Goal: Information Seeking & Learning: Compare options

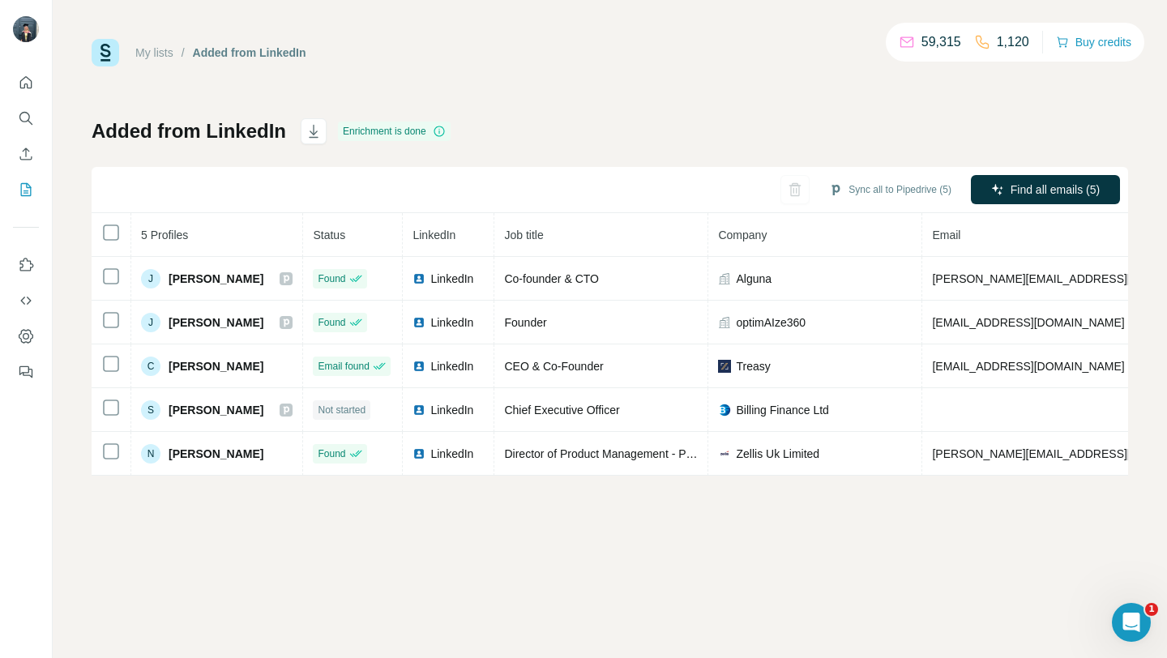
click at [606, 108] on div "My lists / Added from LinkedIn 59,315 1,120 Buy credits Added from LinkedIn Enr…" at bounding box center [610, 257] width 1036 height 437
click at [23, 183] on icon "My lists" at bounding box center [26, 189] width 11 height 13
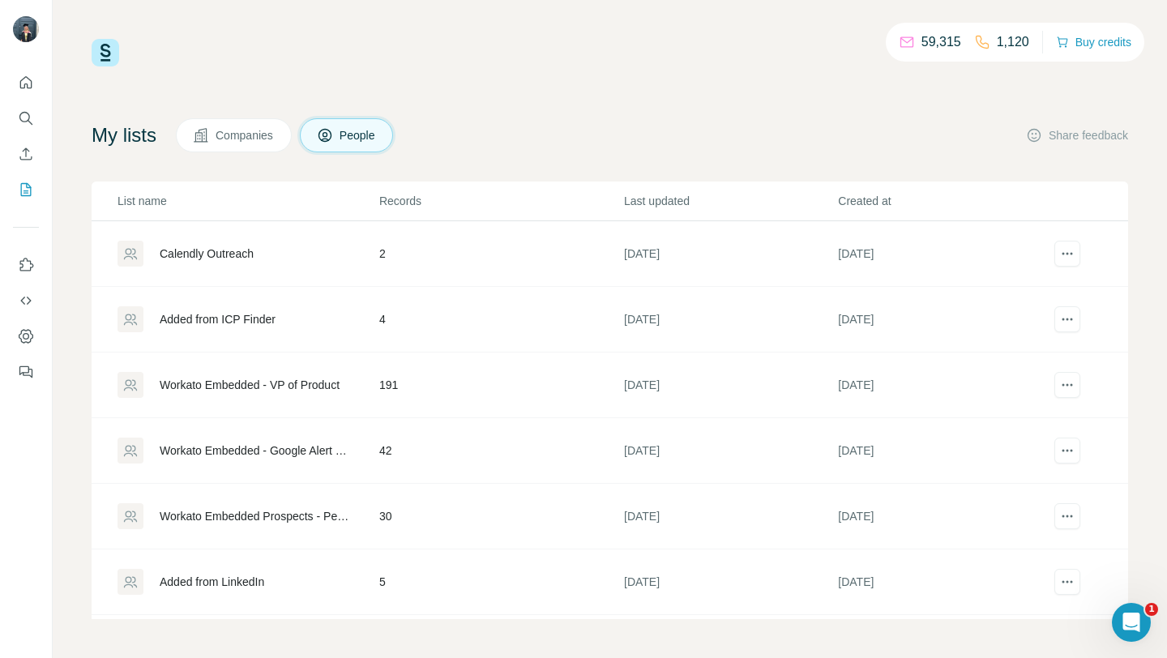
scroll to position [62, 0]
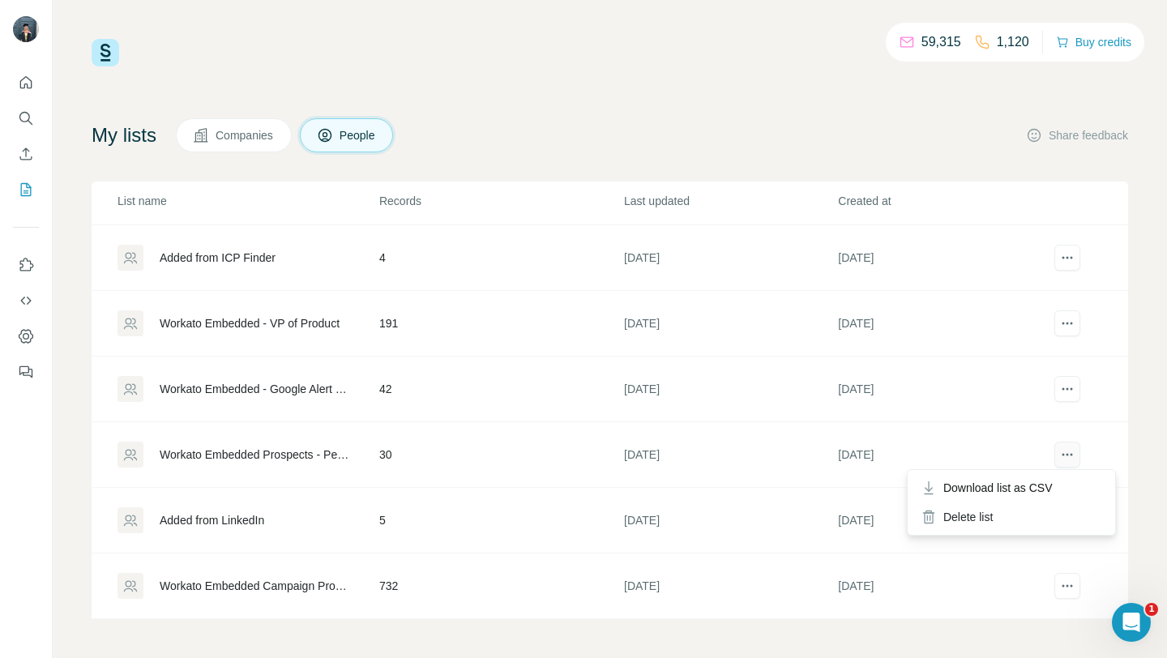
click at [1066, 455] on icon "actions" at bounding box center [1067, 454] width 16 height 16
click at [1060, 514] on div "Delete list" at bounding box center [1011, 516] width 201 height 29
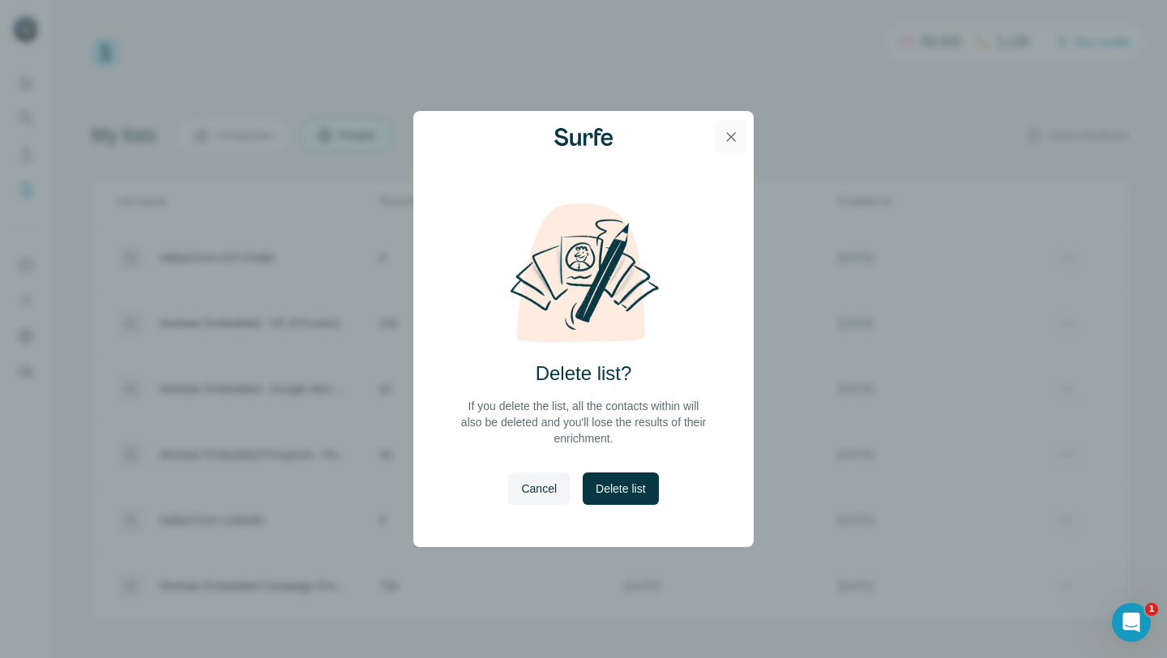
click at [736, 129] on icon "button" at bounding box center [731, 137] width 16 height 16
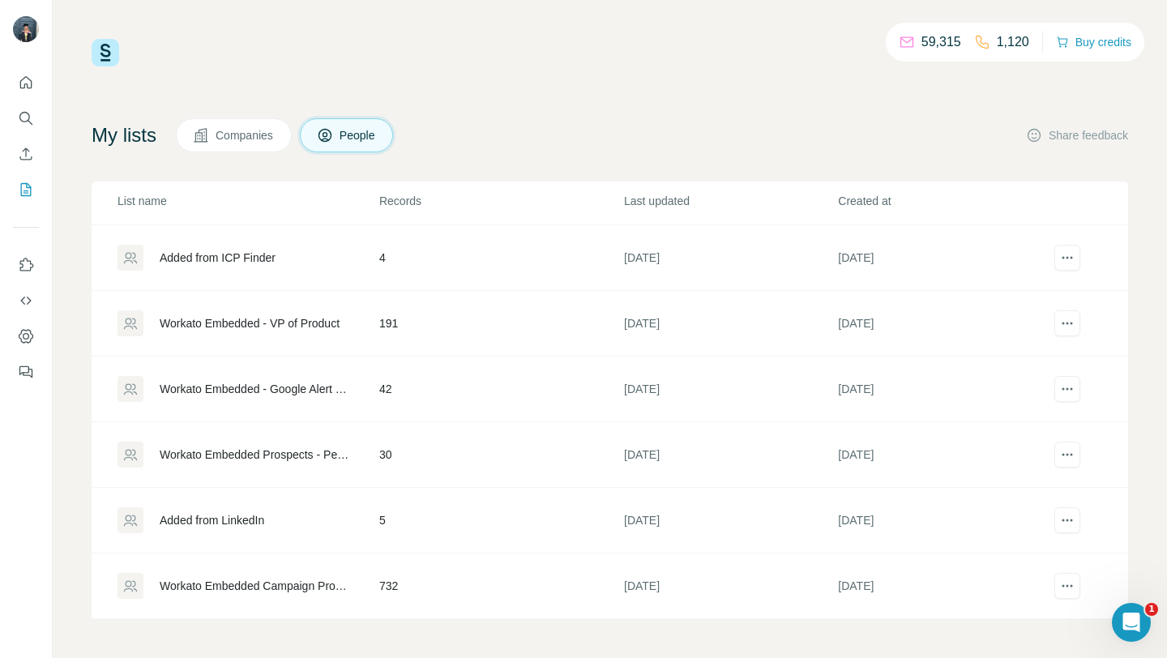
click at [390, 455] on td "30" at bounding box center [500, 455] width 245 height 66
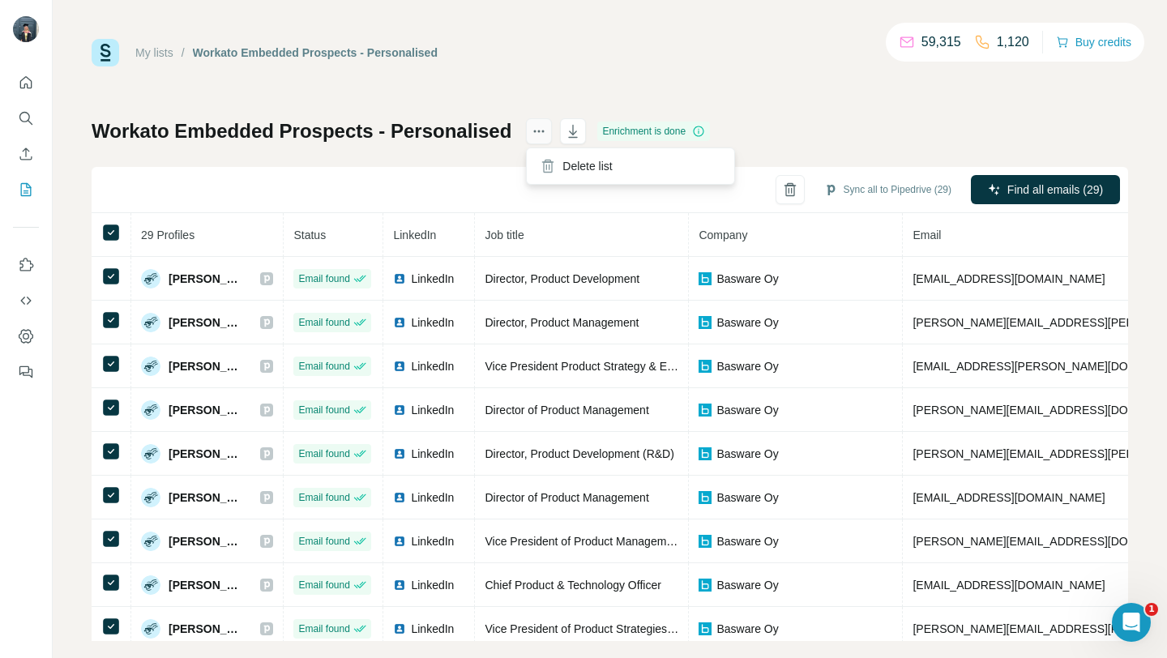
click at [544, 134] on icon "actions" at bounding box center [539, 131] width 16 height 16
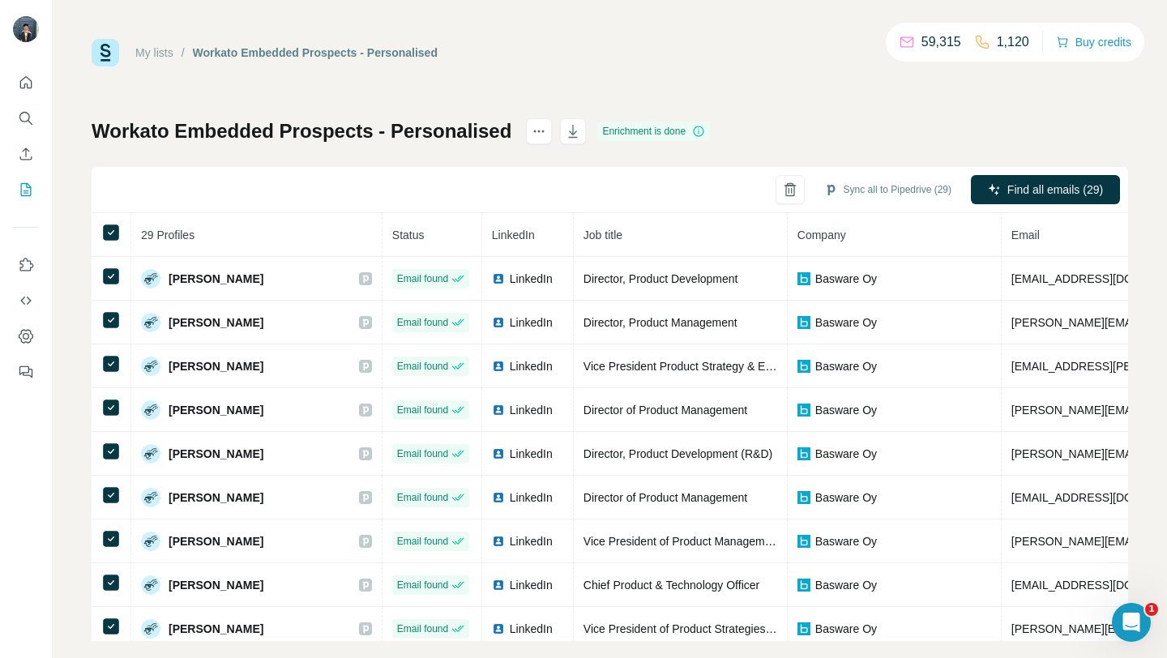
click at [459, 134] on h1 "Workato Embedded Prospects - Personalised" at bounding box center [302, 131] width 420 height 26
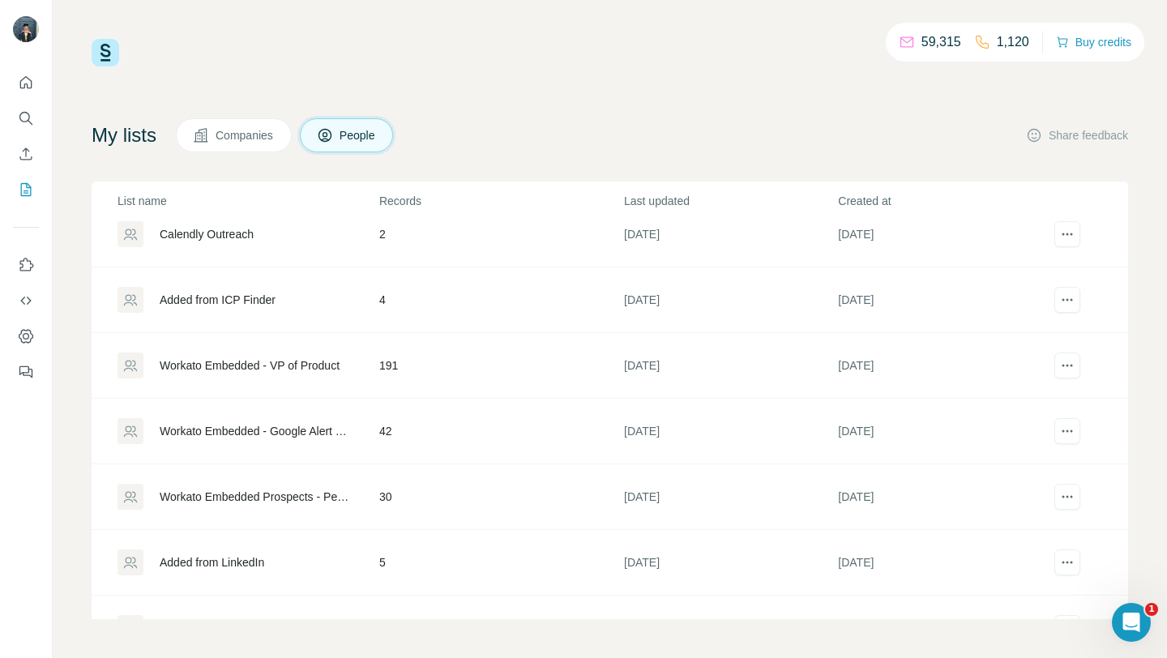
scroll to position [62, 0]
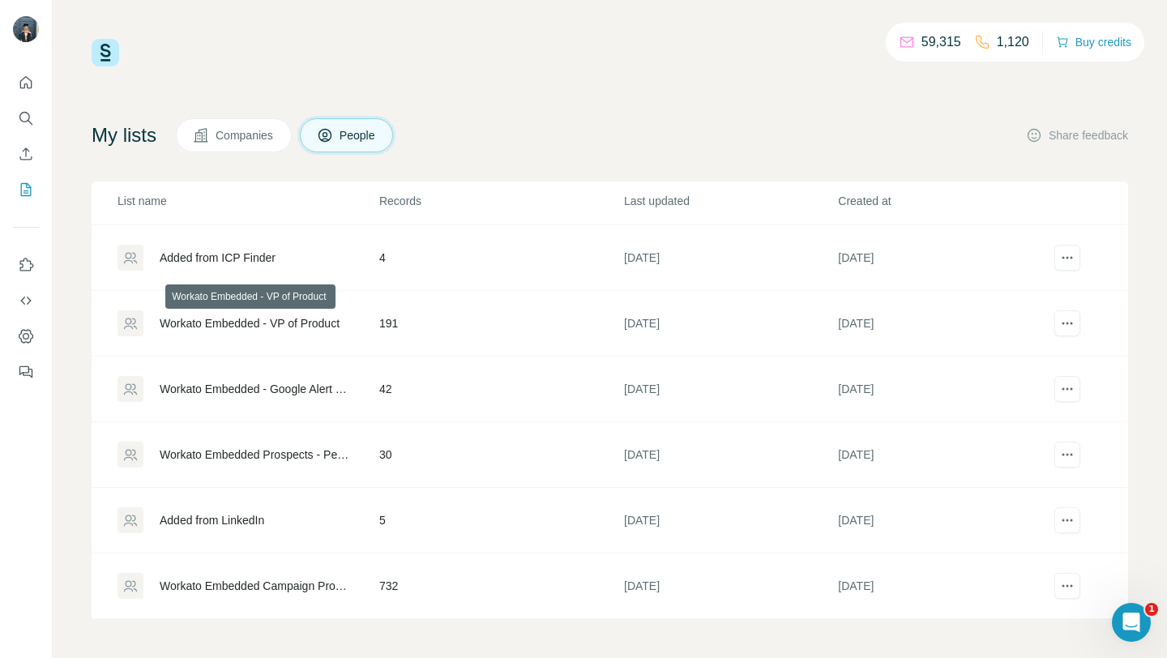
click at [324, 323] on div "Workato Embedded - VP of Product" at bounding box center [250, 323] width 180 height 16
click at [243, 580] on div "Workato Embedded Campaign Prospects" at bounding box center [256, 586] width 192 height 16
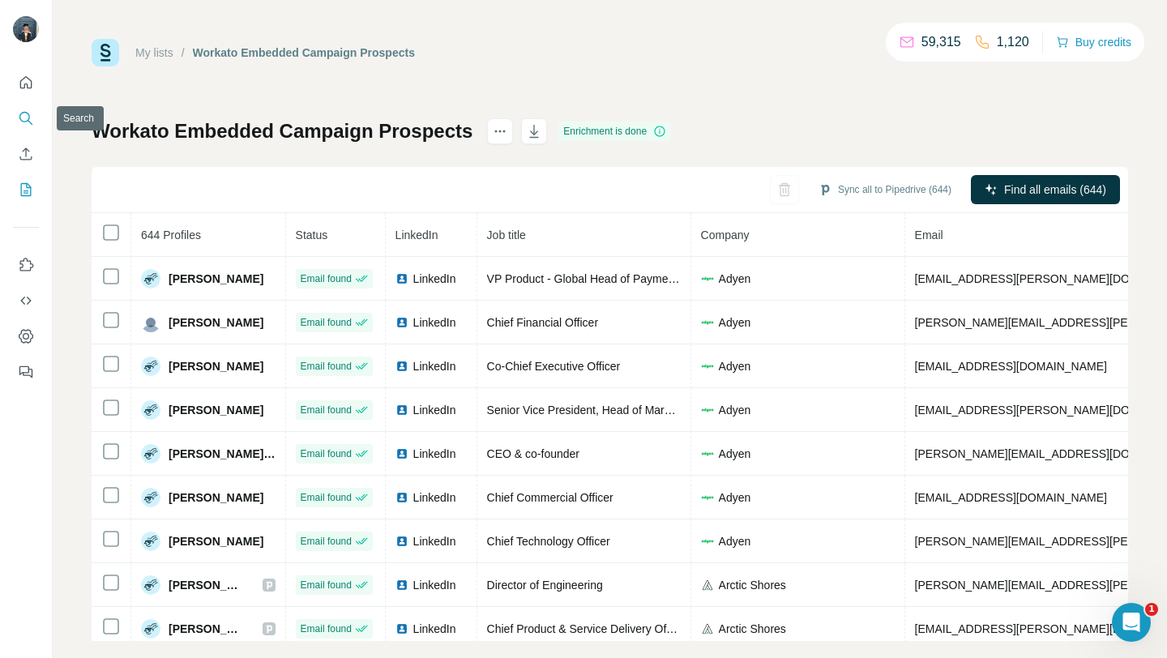
click at [28, 117] on icon "Search" at bounding box center [26, 118] width 16 height 16
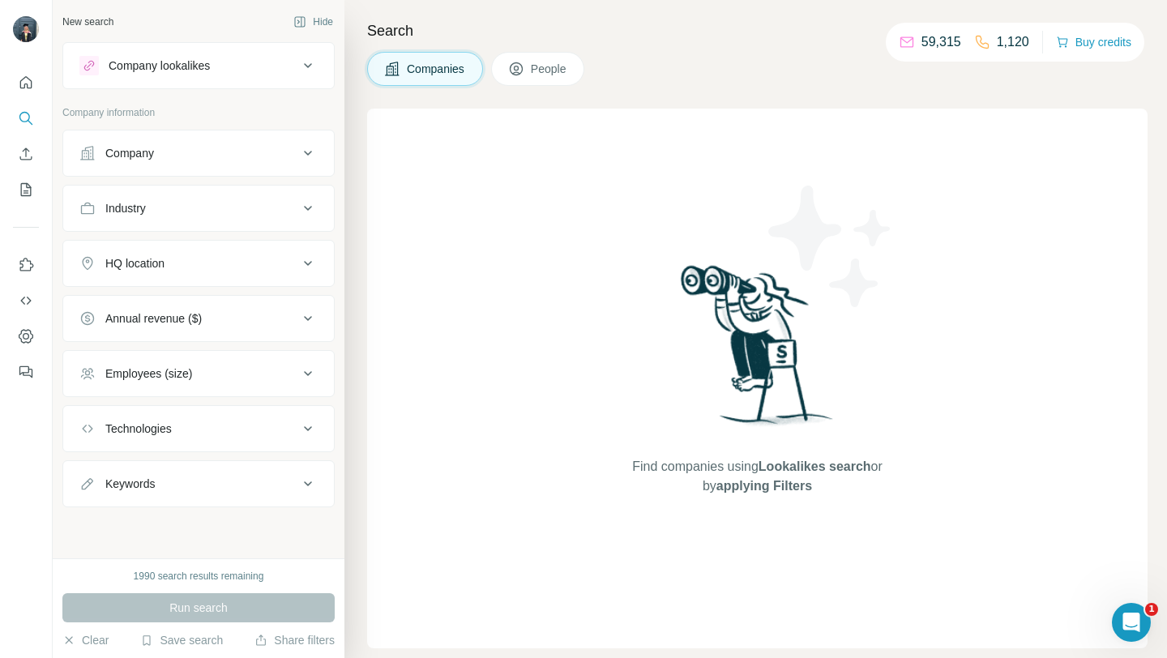
click at [209, 150] on div "Company" at bounding box center [188, 153] width 219 height 16
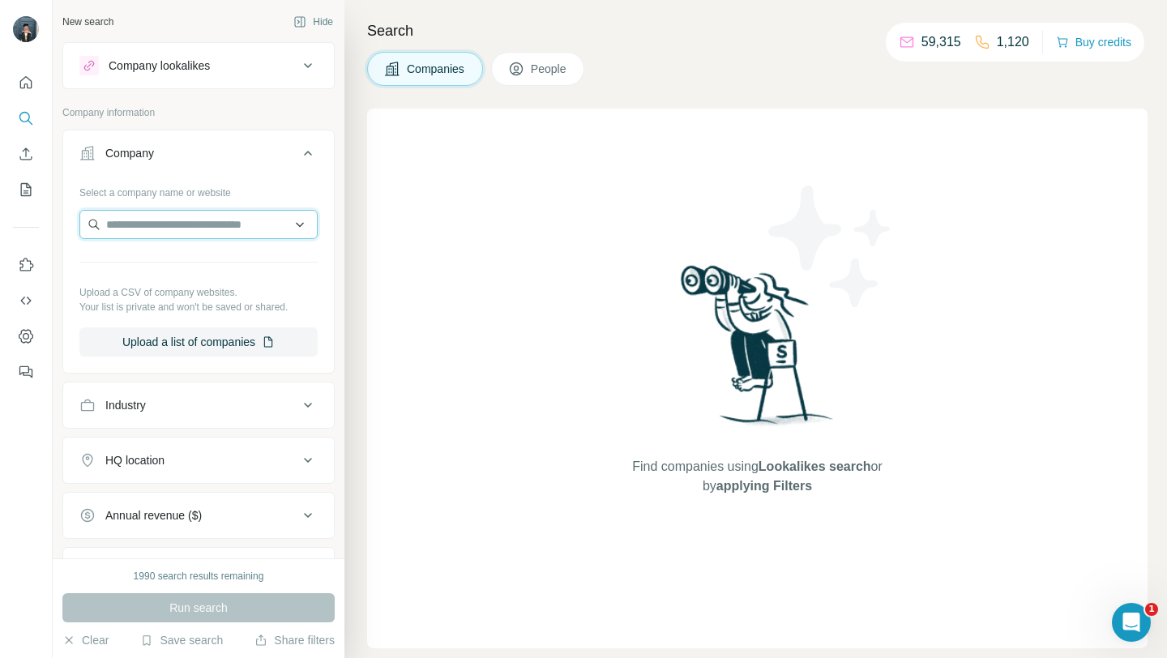
click at [185, 226] on input "text" at bounding box center [198, 224] width 238 height 29
click at [309, 152] on icon at bounding box center [308, 153] width 8 height 5
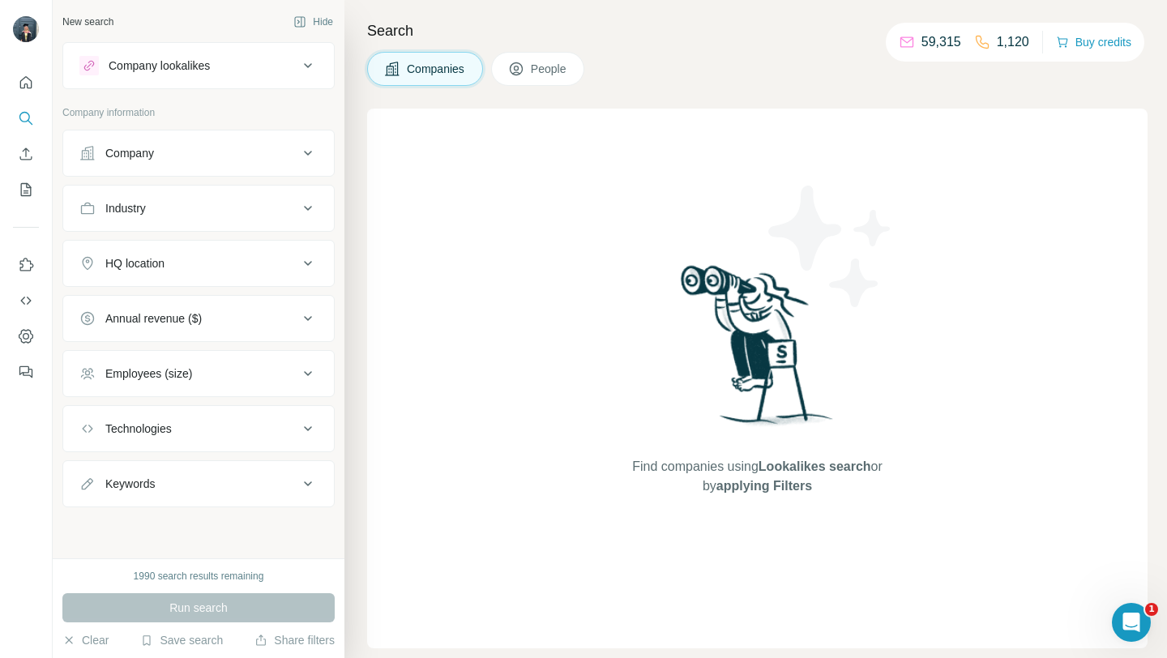
click at [314, 154] on icon at bounding box center [307, 152] width 19 height 19
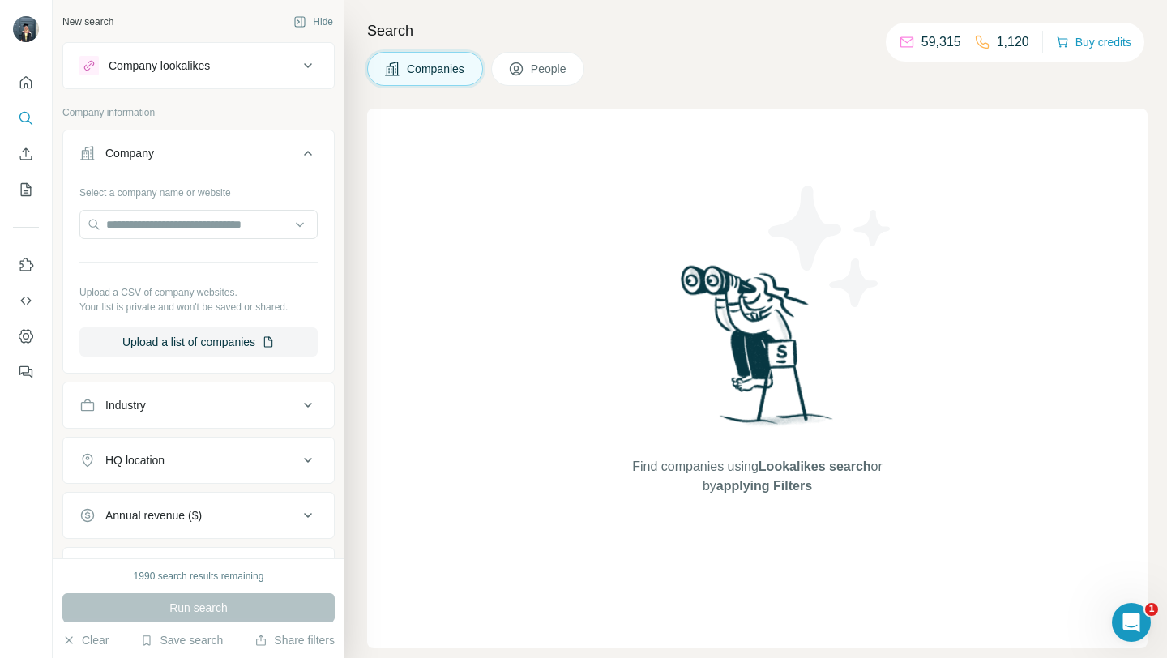
click at [291, 69] on div "Company lookalikes" at bounding box center [188, 65] width 219 height 19
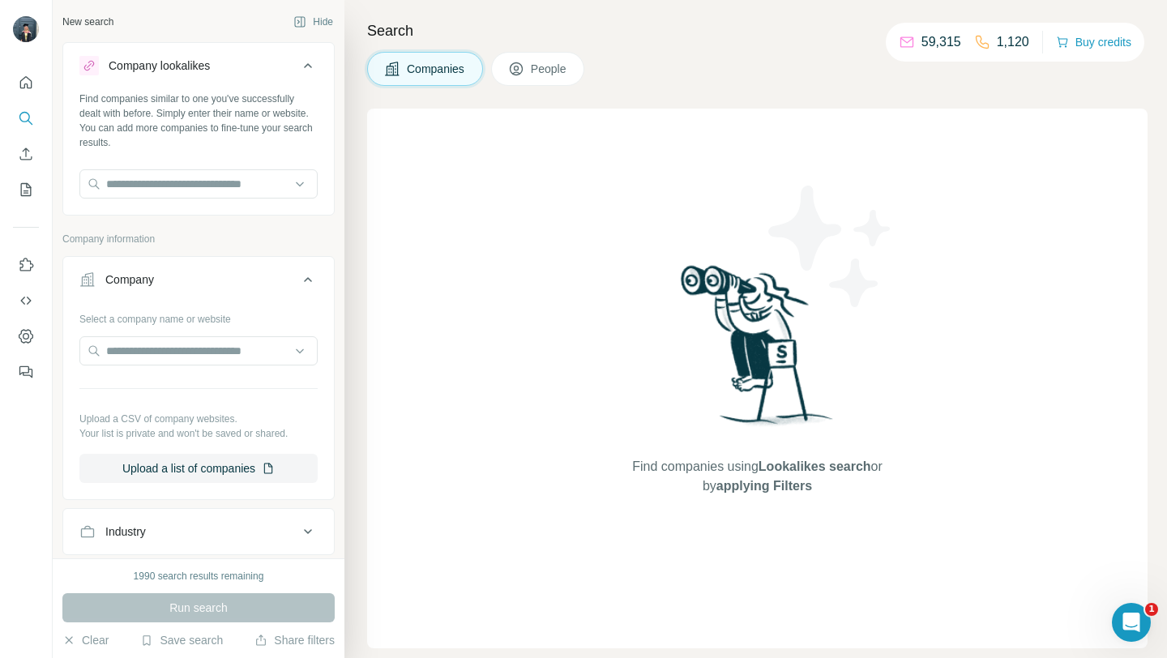
click at [286, 301] on button "Company" at bounding box center [198, 282] width 271 height 45
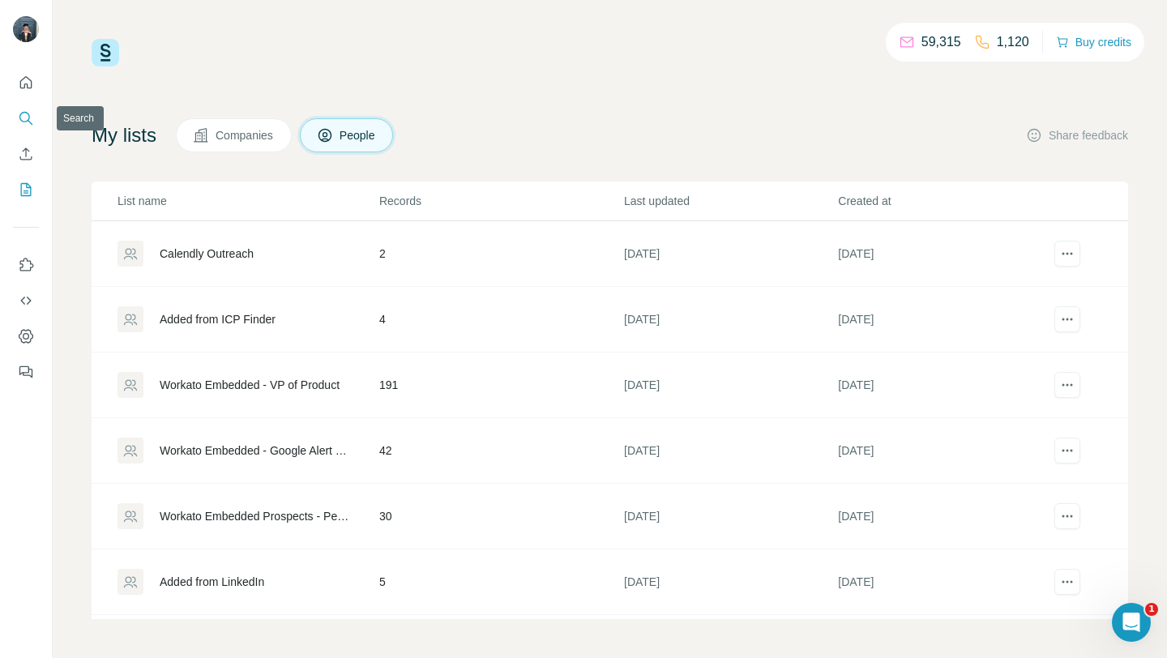
click at [32, 118] on icon "Search" at bounding box center [26, 118] width 16 height 16
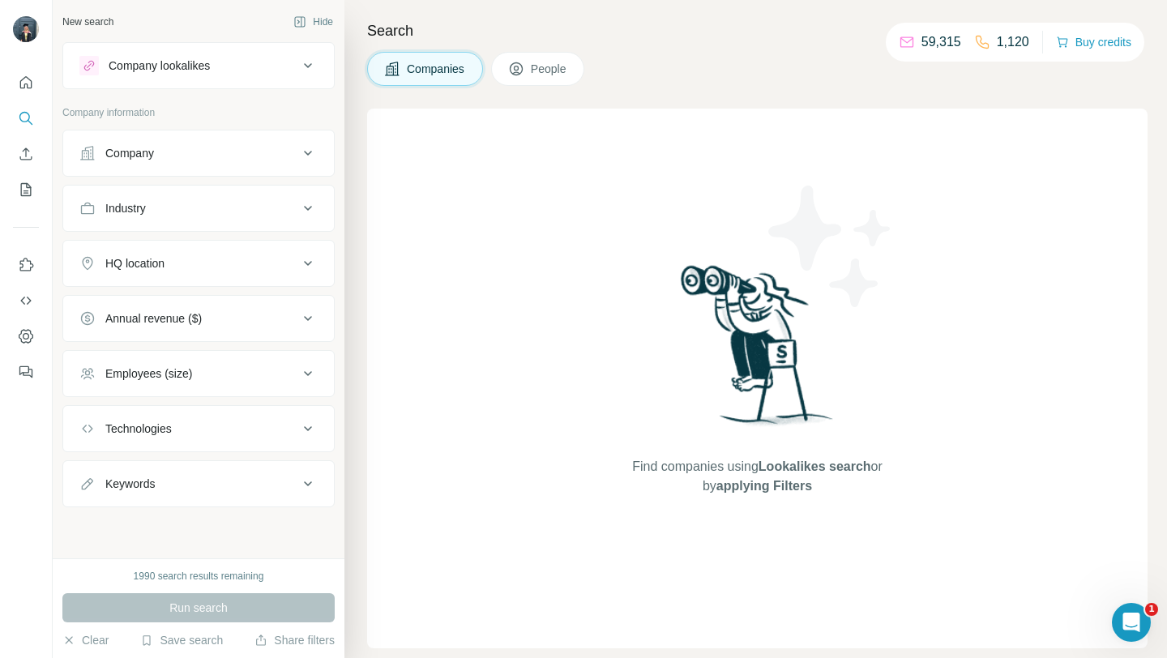
click at [206, 76] on button "Company lookalikes" at bounding box center [198, 65] width 271 height 39
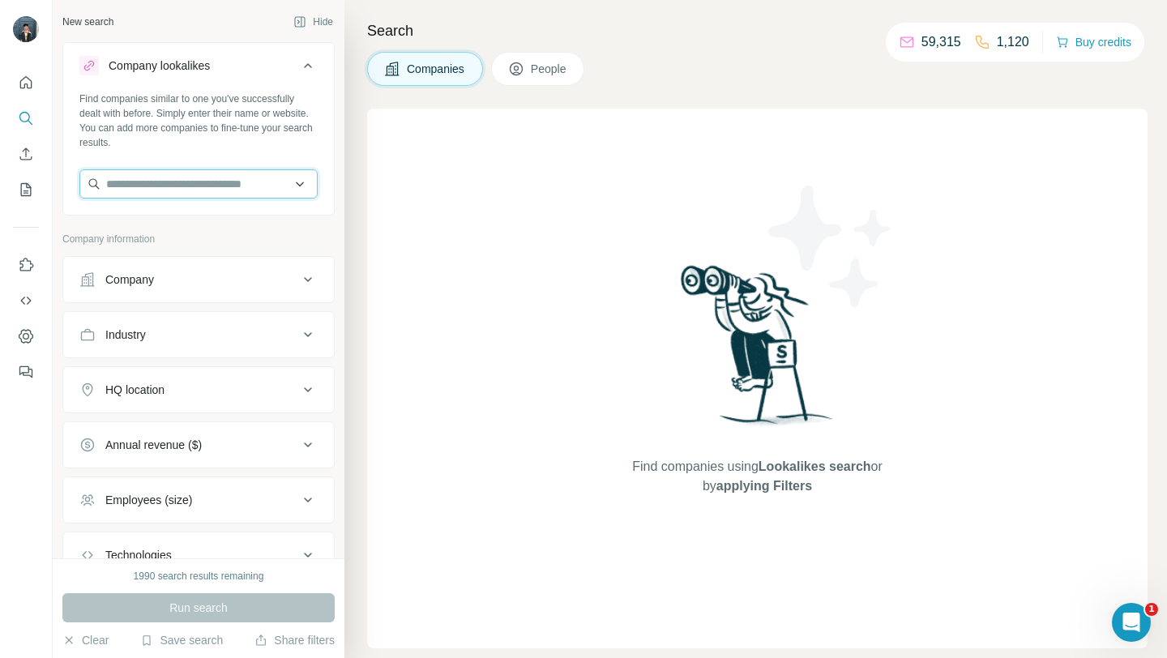
click at [139, 190] on input "text" at bounding box center [198, 183] width 238 height 29
click at [134, 336] on div "Industry" at bounding box center [125, 334] width 41 height 16
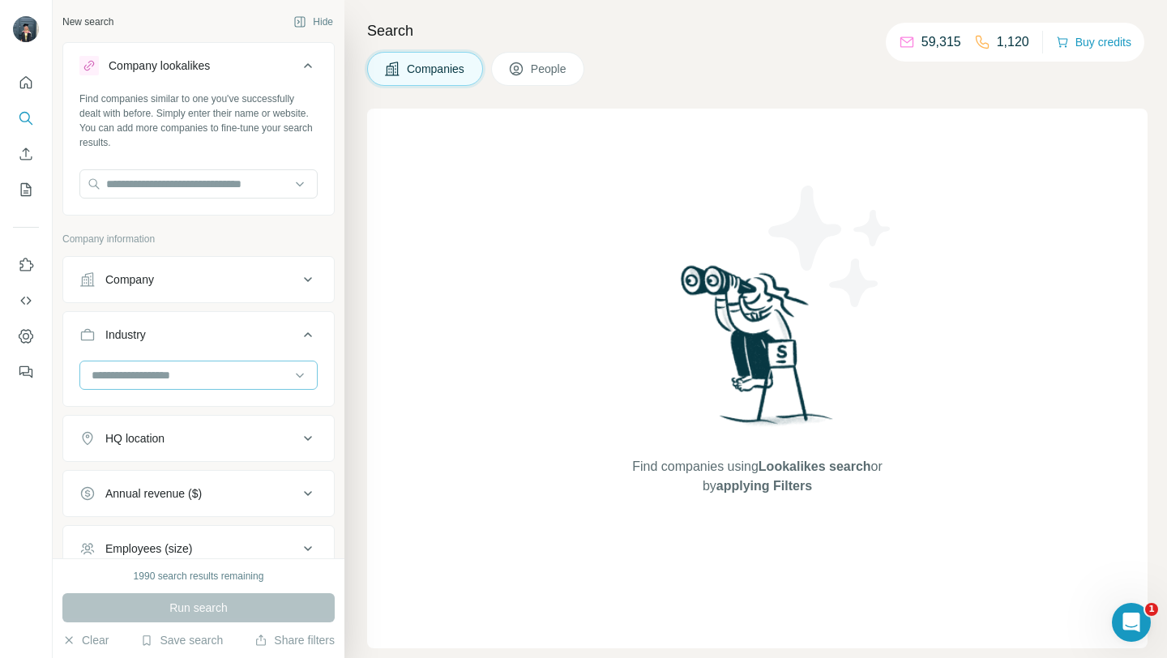
click at [147, 381] on input at bounding box center [190, 375] width 200 height 18
click at [163, 373] on input at bounding box center [190, 375] width 200 height 18
type input "*"
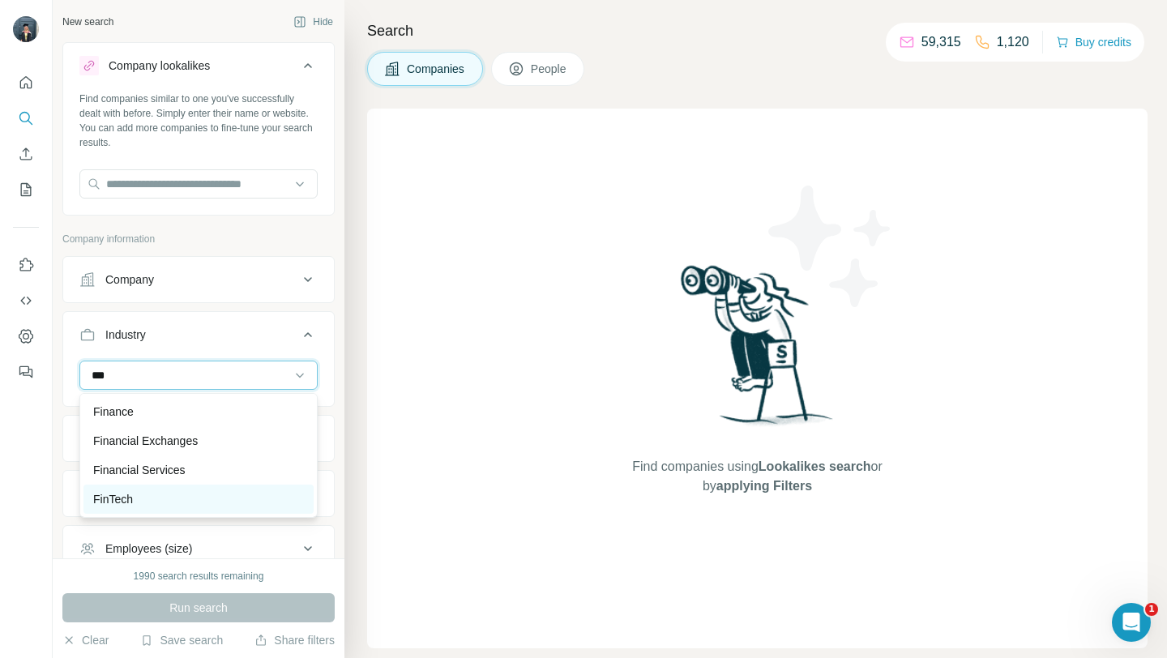
type input "***"
click at [147, 495] on div "FinTech" at bounding box center [198, 499] width 211 height 16
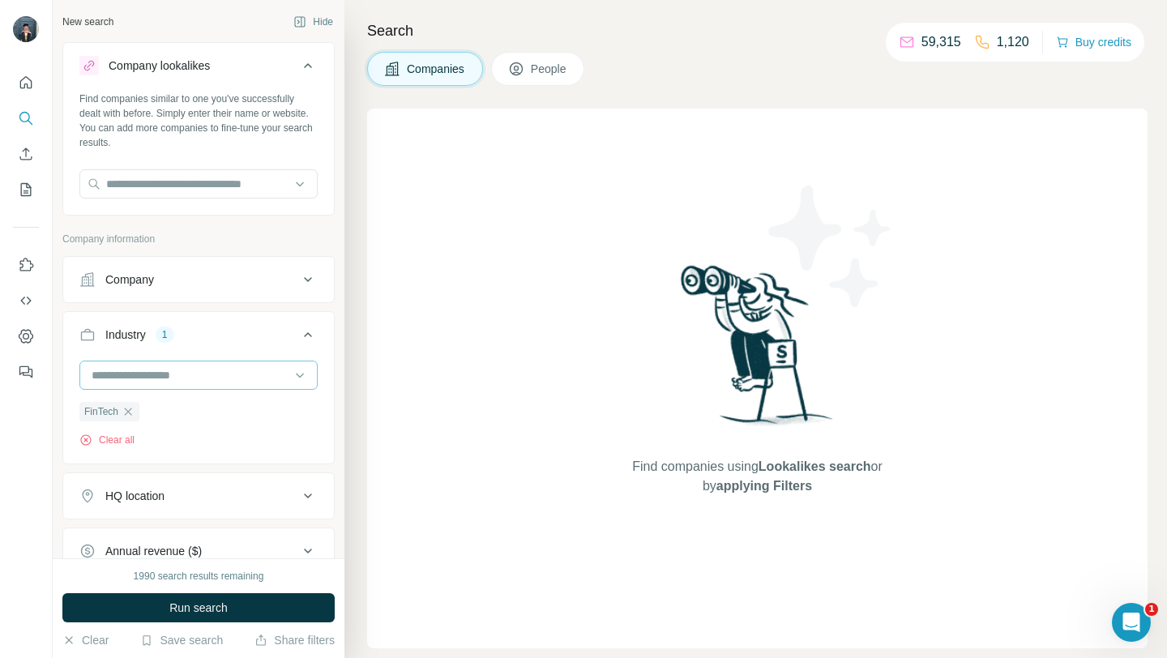
click at [185, 378] on input at bounding box center [190, 375] width 200 height 18
click at [169, 375] on input at bounding box center [190, 375] width 200 height 18
click at [179, 373] on input at bounding box center [190, 375] width 200 height 18
click at [175, 378] on input at bounding box center [190, 375] width 200 height 18
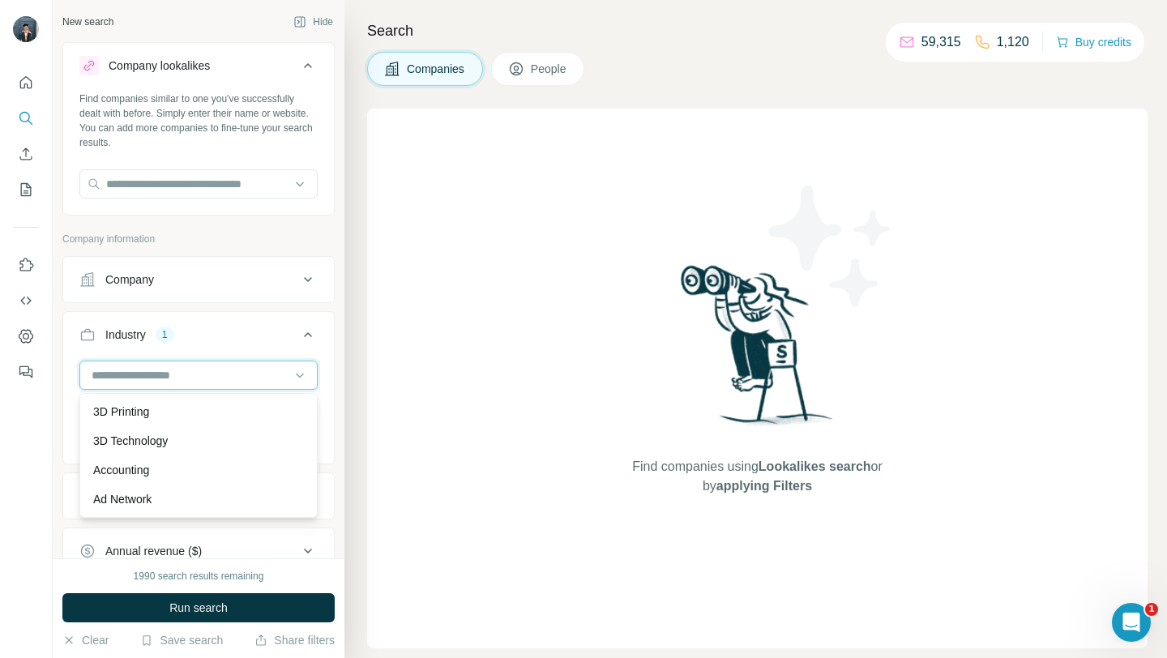
click at [180, 373] on input at bounding box center [190, 375] width 200 height 18
click at [193, 370] on input at bounding box center [190, 375] width 200 height 18
click at [194, 373] on input at bounding box center [190, 375] width 200 height 18
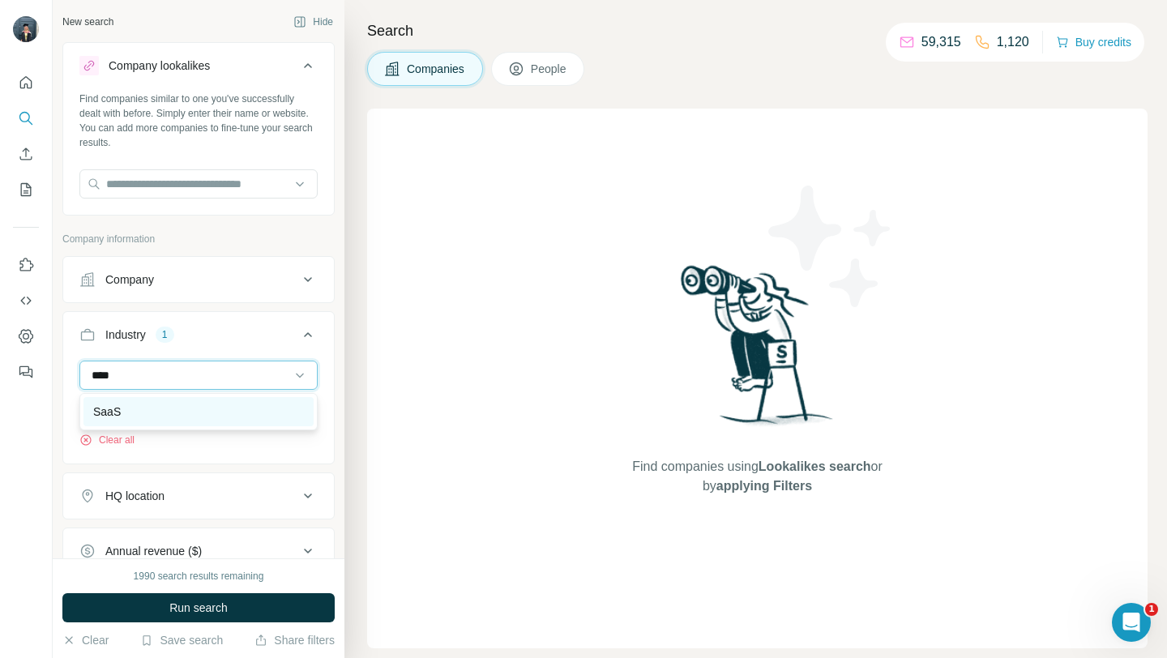
type input "****"
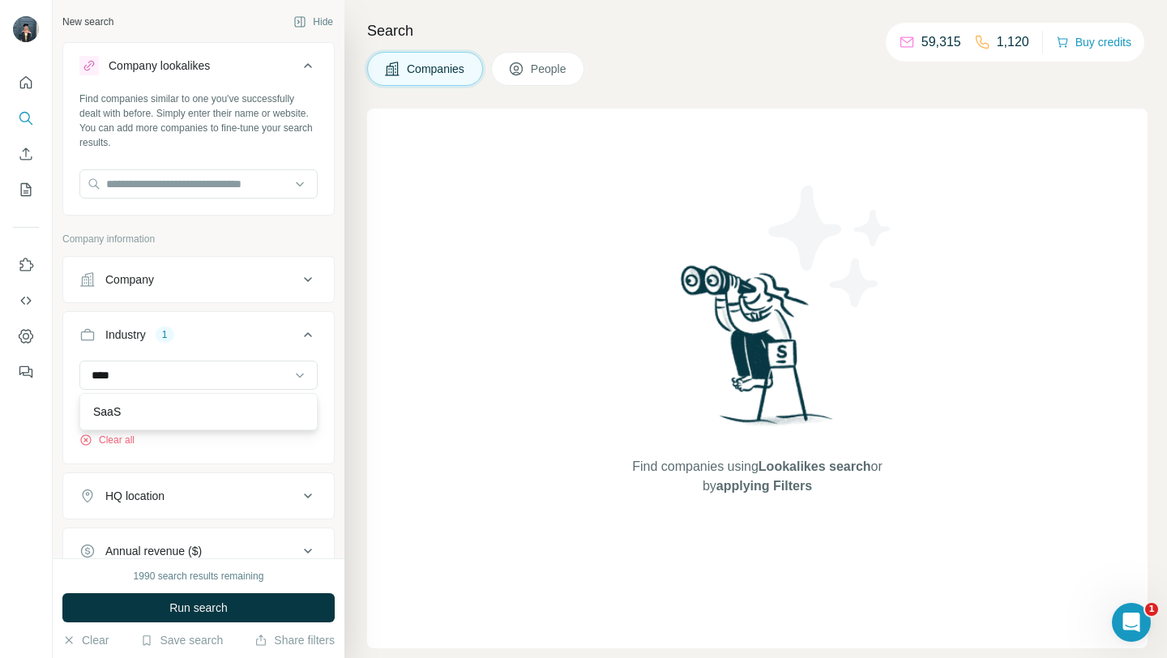
click at [183, 412] on div "SaaS" at bounding box center [198, 411] width 211 height 16
click at [186, 373] on input at bounding box center [190, 375] width 200 height 18
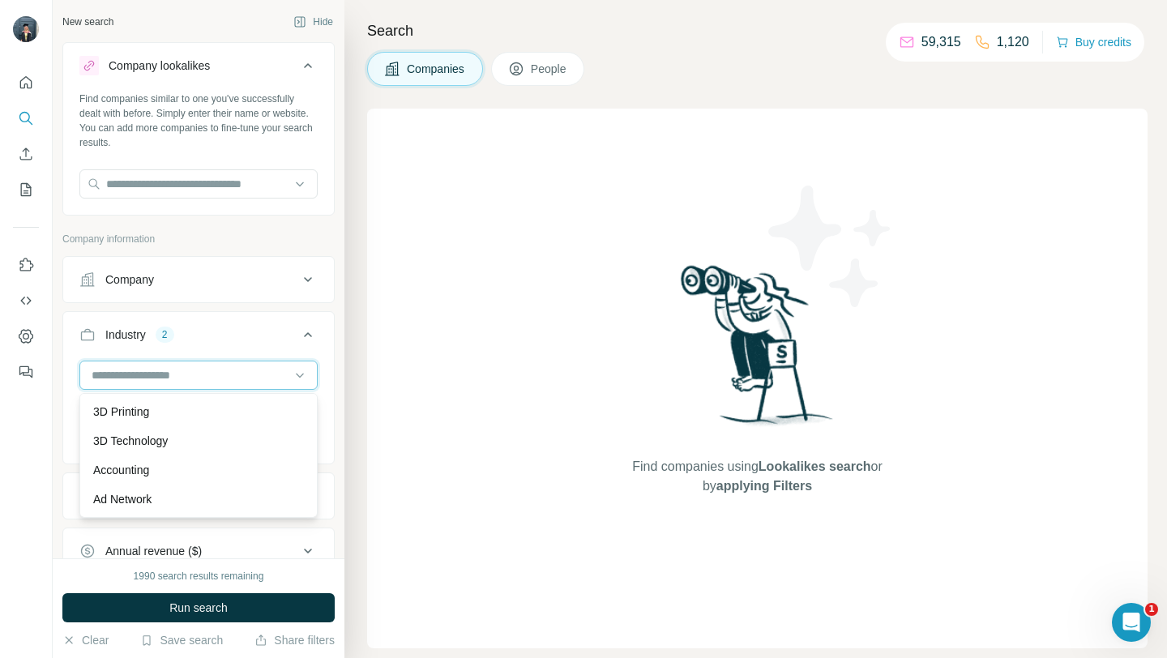
click at [186, 373] on input at bounding box center [190, 375] width 200 height 18
click at [177, 373] on input at bounding box center [190, 375] width 200 height 18
click at [195, 374] on input at bounding box center [190, 375] width 200 height 18
type input "***"
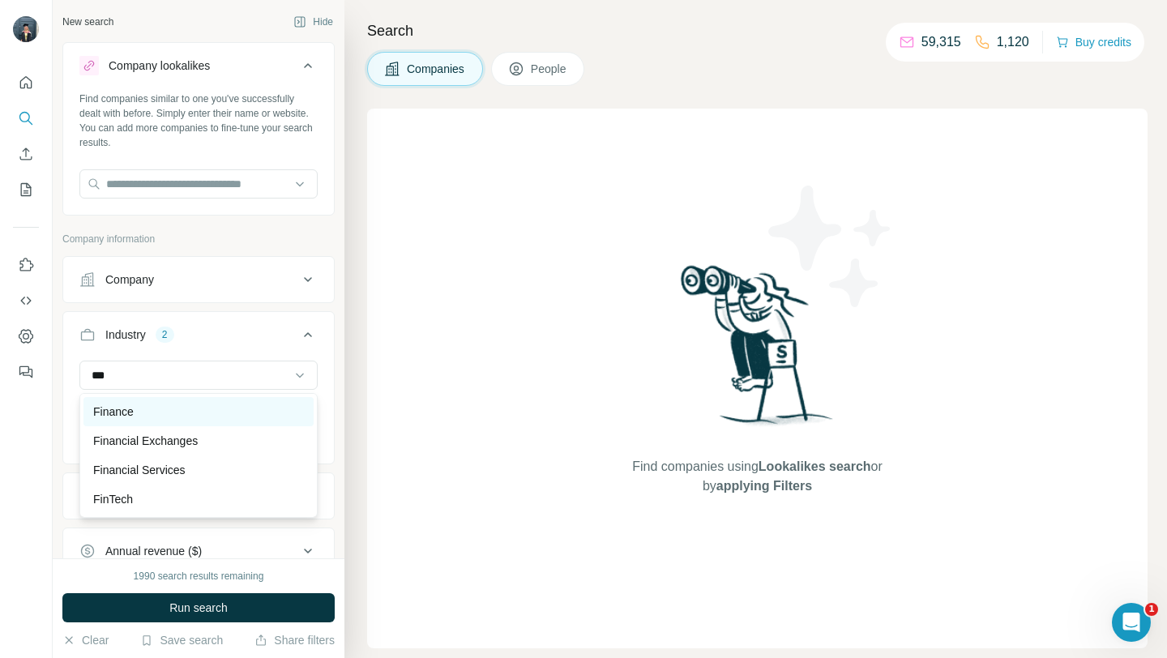
click at [173, 416] on div "Finance" at bounding box center [198, 411] width 211 height 16
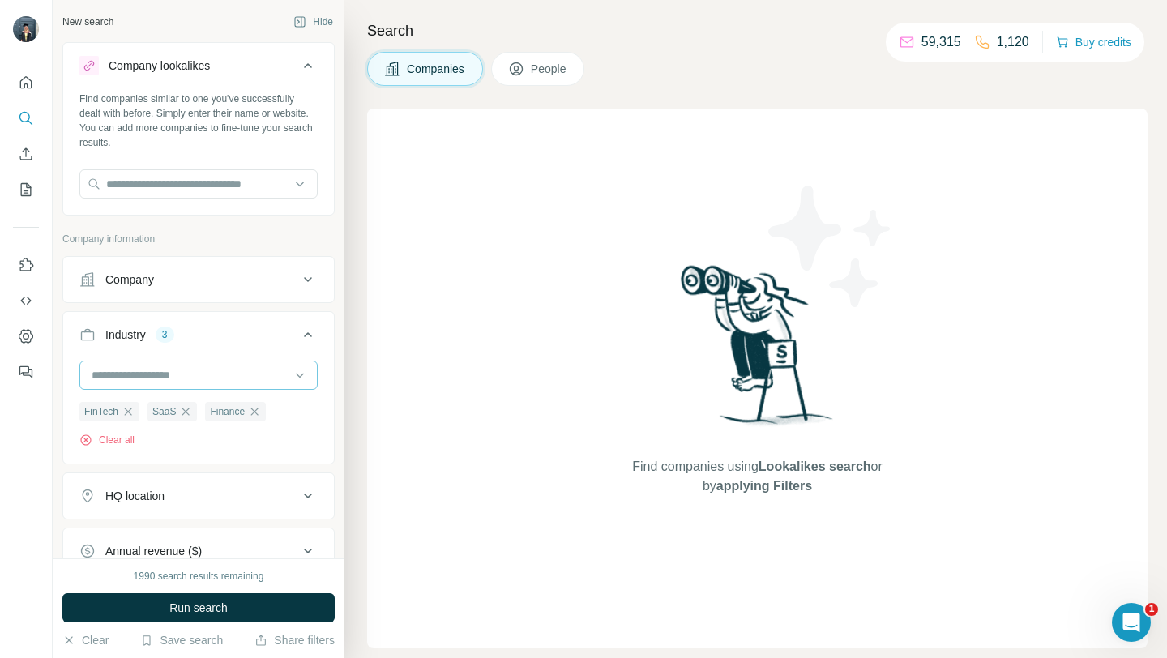
click at [207, 371] on input at bounding box center [190, 375] width 200 height 18
click at [190, 379] on input at bounding box center [190, 375] width 200 height 18
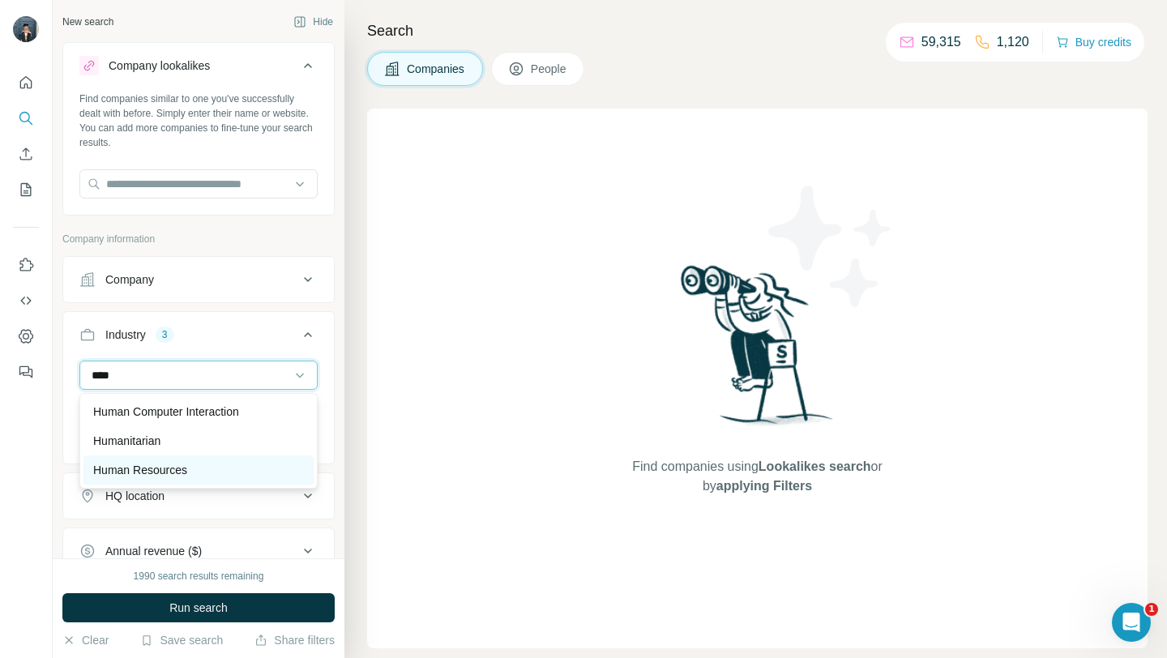
type input "****"
click at [207, 468] on div "Human Resources" at bounding box center [198, 470] width 211 height 16
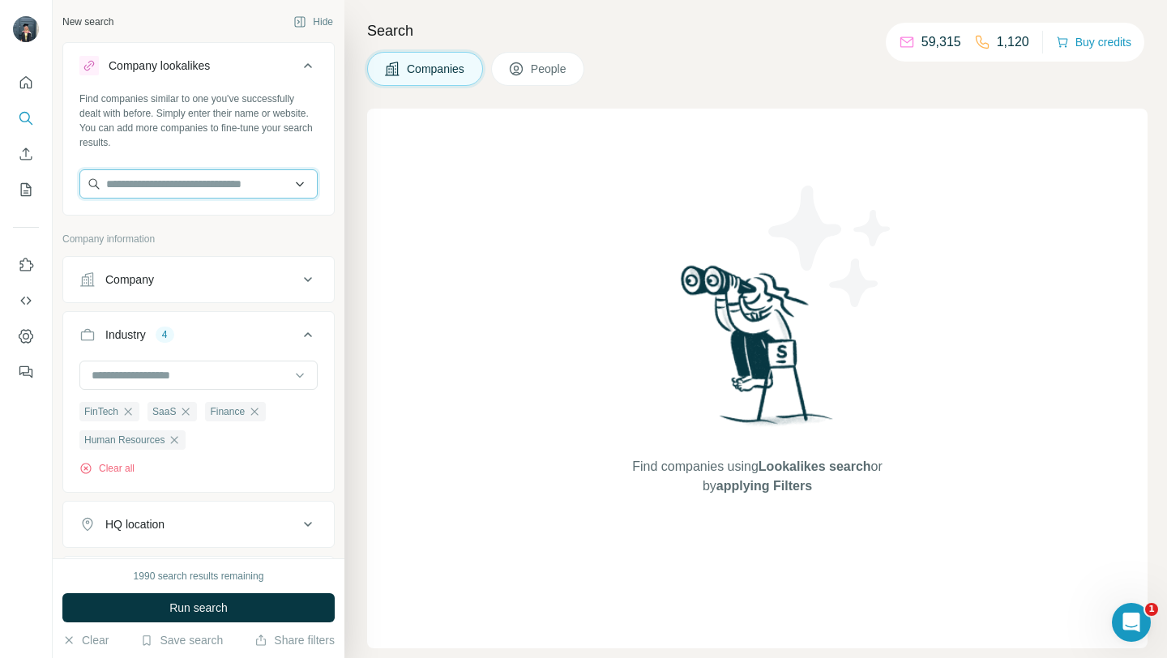
click at [228, 187] on input "text" at bounding box center [198, 183] width 238 height 29
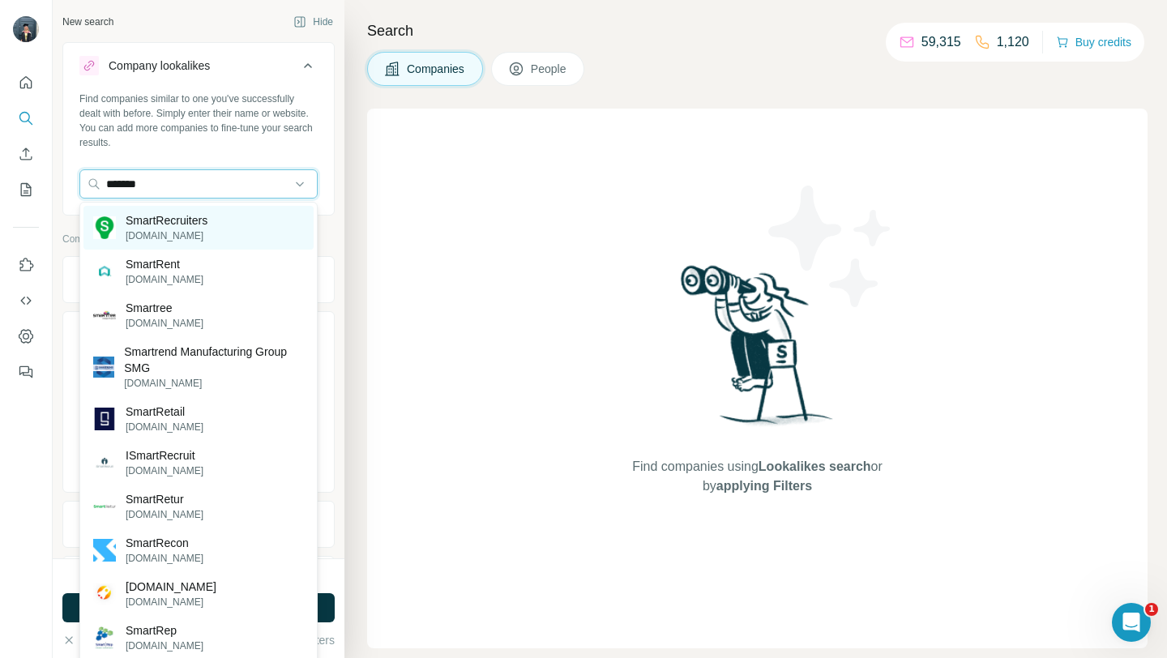
type input "*******"
click at [207, 226] on p "SmartRecruiters" at bounding box center [167, 220] width 82 height 16
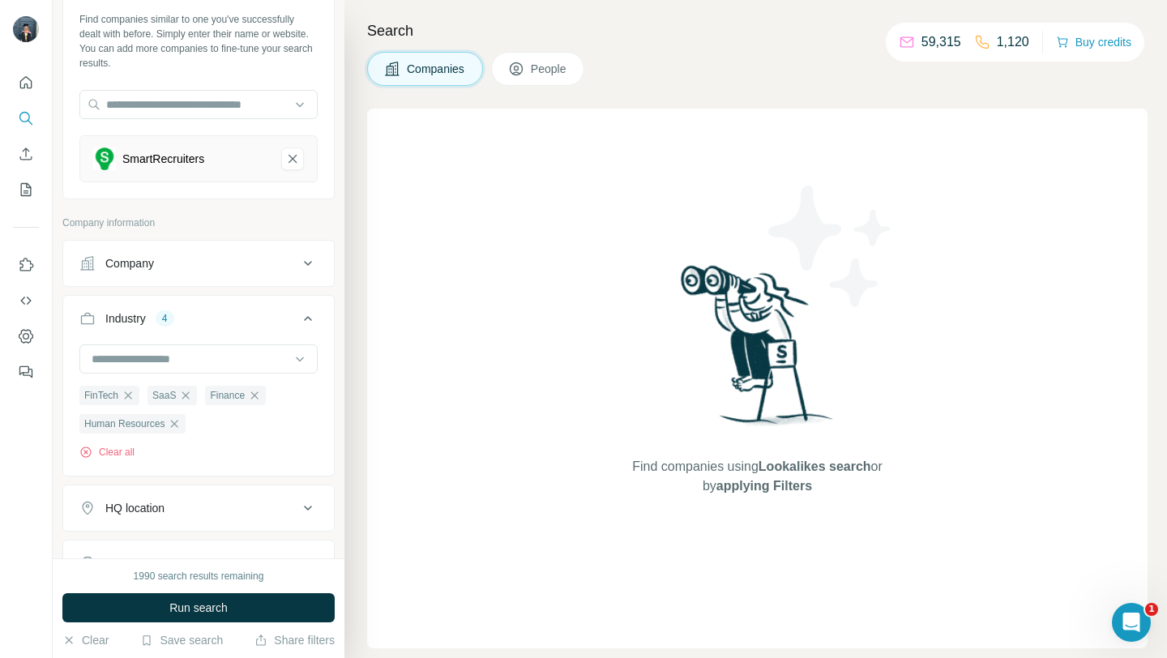
scroll to position [77, 0]
click at [189, 104] on input "text" at bounding box center [198, 106] width 238 height 29
click at [182, 207] on div "Company lookalikes 1 Find companies similar to one you've successfully dealt wi…" at bounding box center [198, 359] width 272 height 789
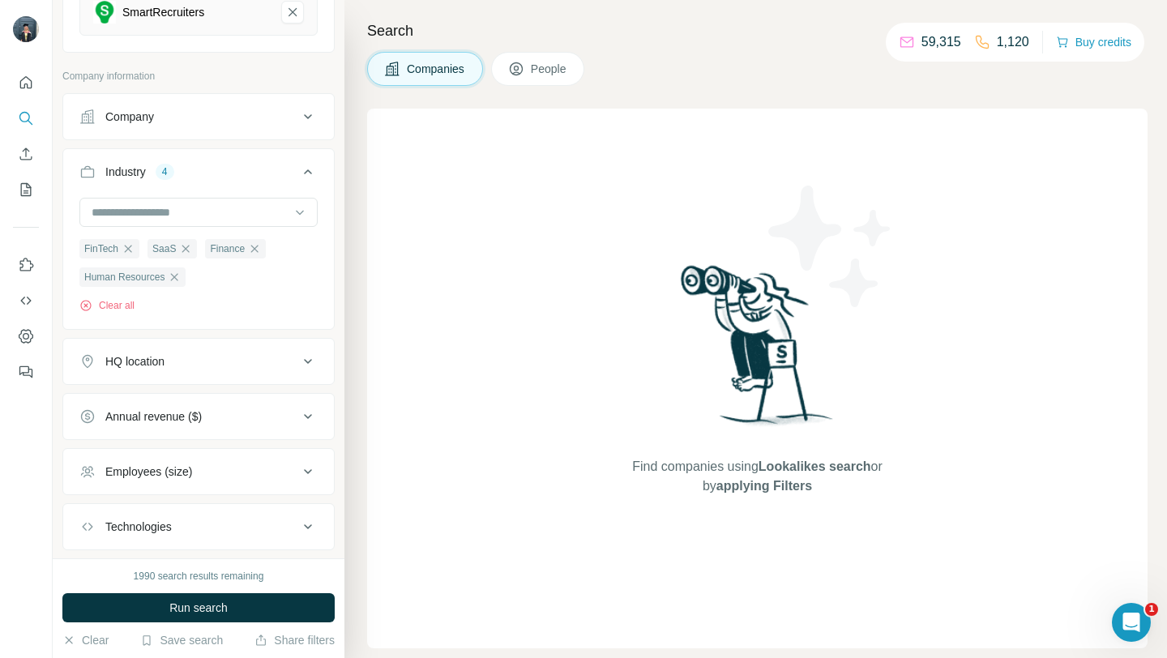
scroll to position [249, 0]
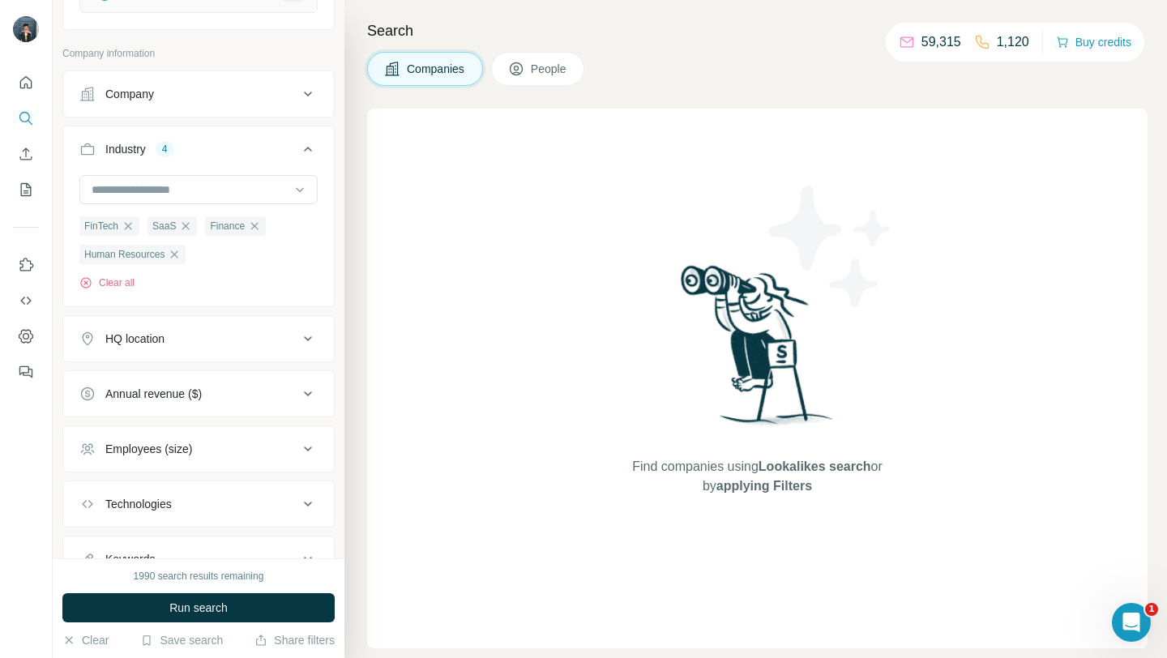
click at [194, 347] on div "HQ location" at bounding box center [188, 339] width 219 height 16
click at [203, 376] on input "text" at bounding box center [198, 379] width 238 height 29
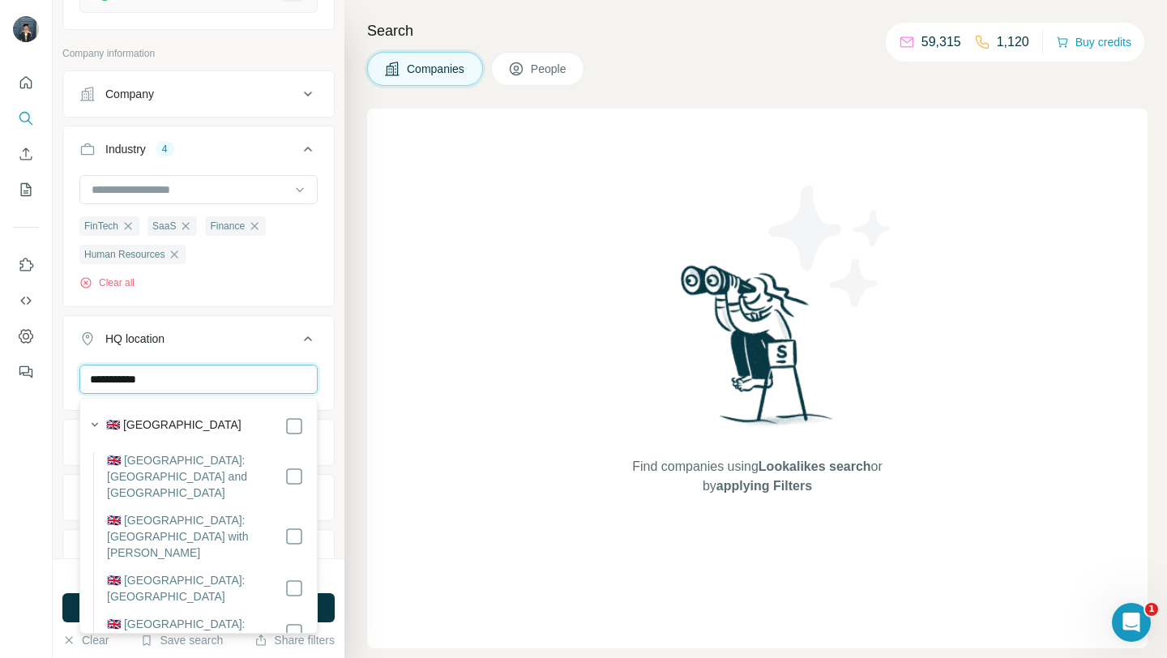
type input "**********"
click at [318, 309] on ul "**********" at bounding box center [198, 379] width 272 height 618
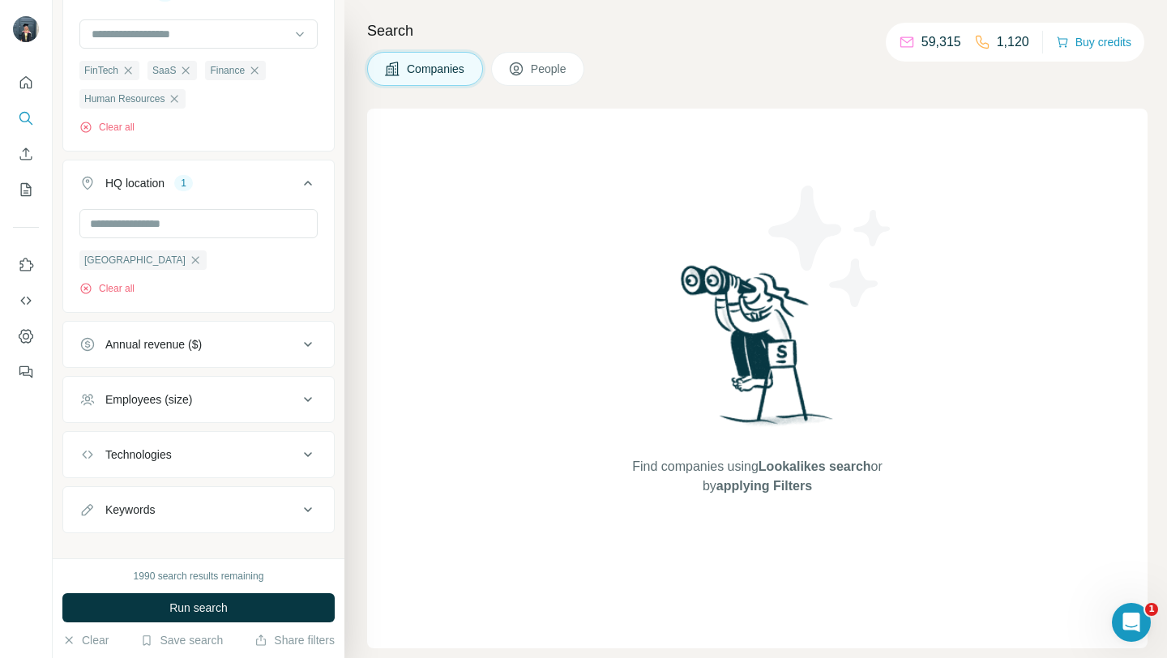
scroll to position [335, 0]
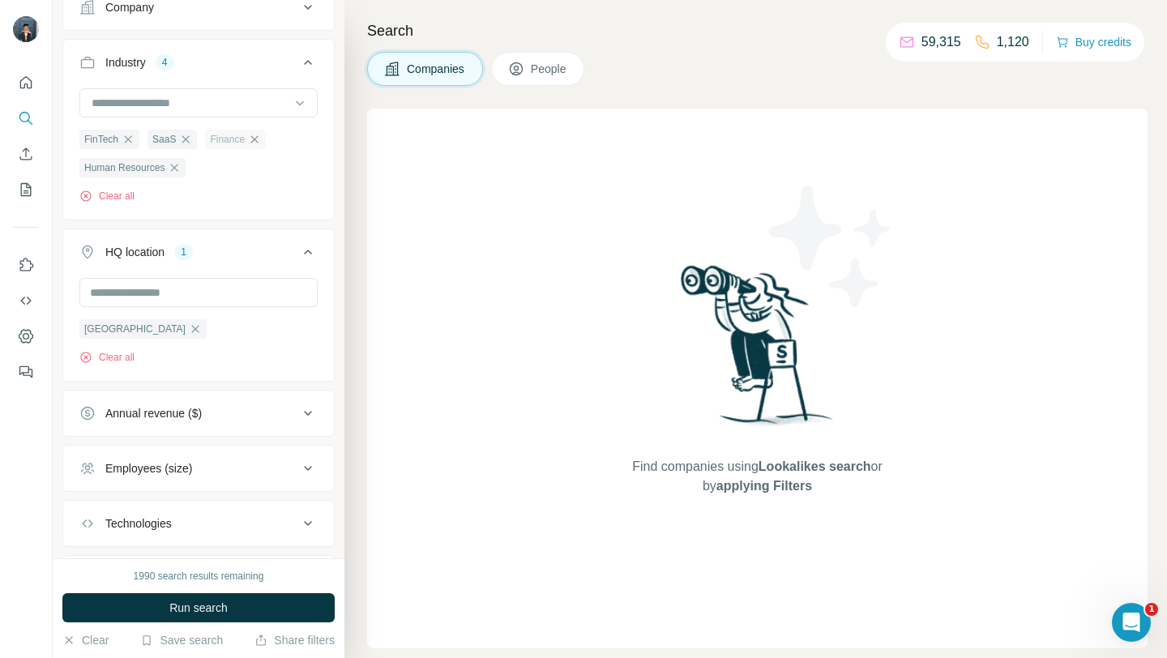
click at [258, 137] on icon "button" at bounding box center [254, 138] width 7 height 7
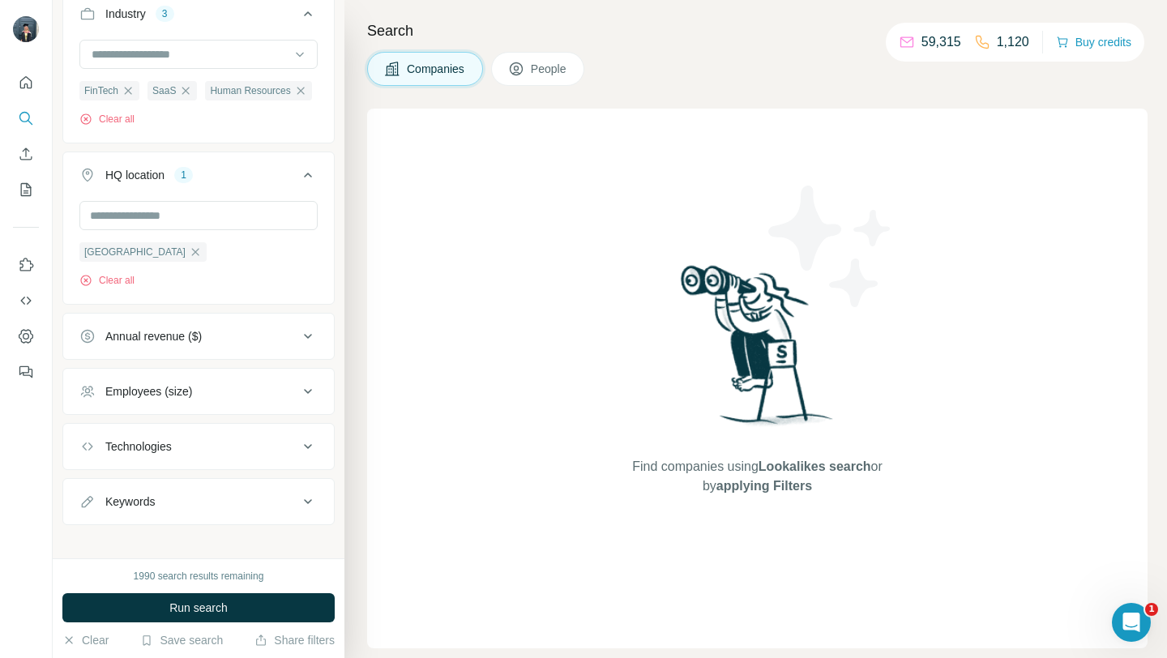
scroll to position [397, 0]
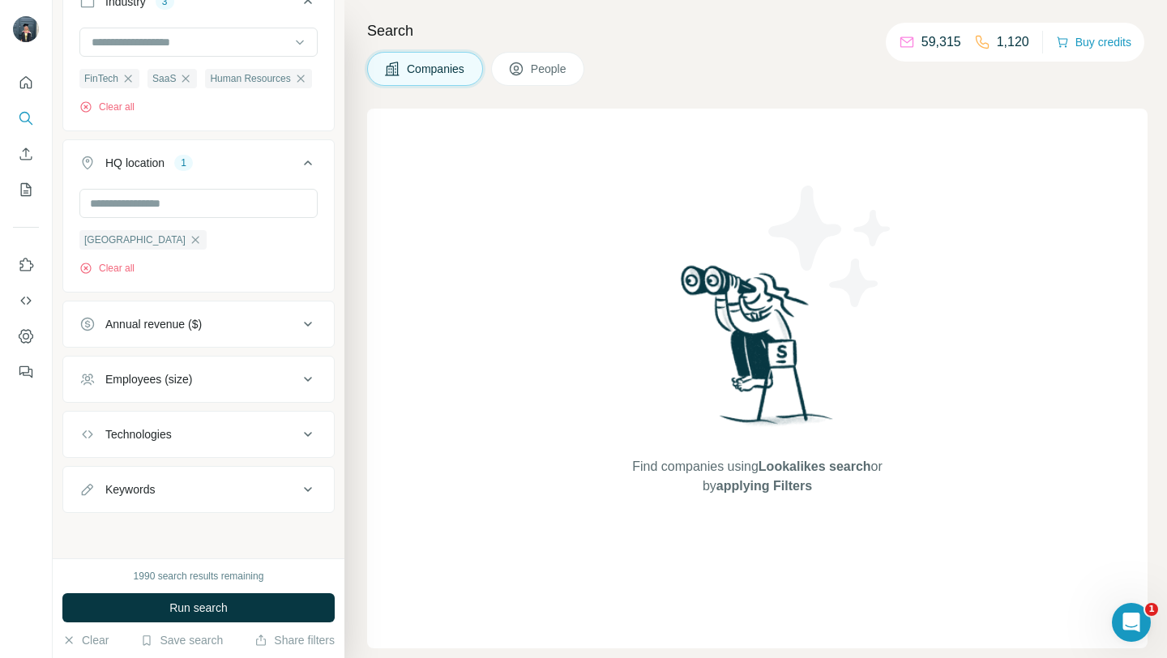
click at [188, 320] on div "Annual revenue ($)" at bounding box center [153, 324] width 96 height 16
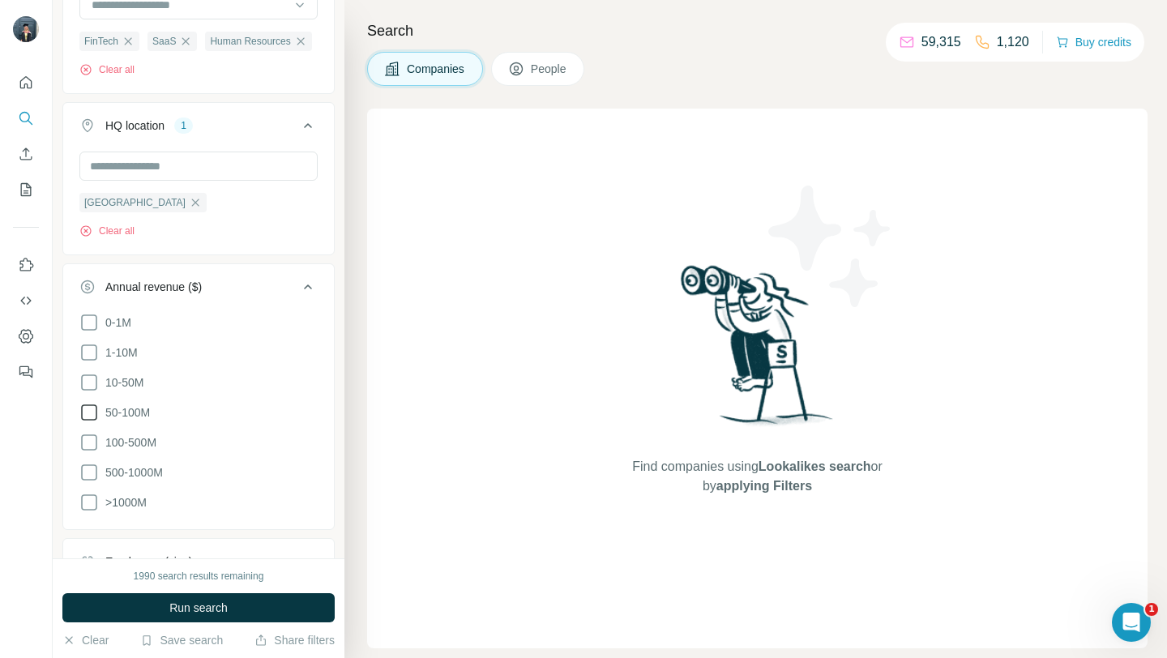
scroll to position [442, 0]
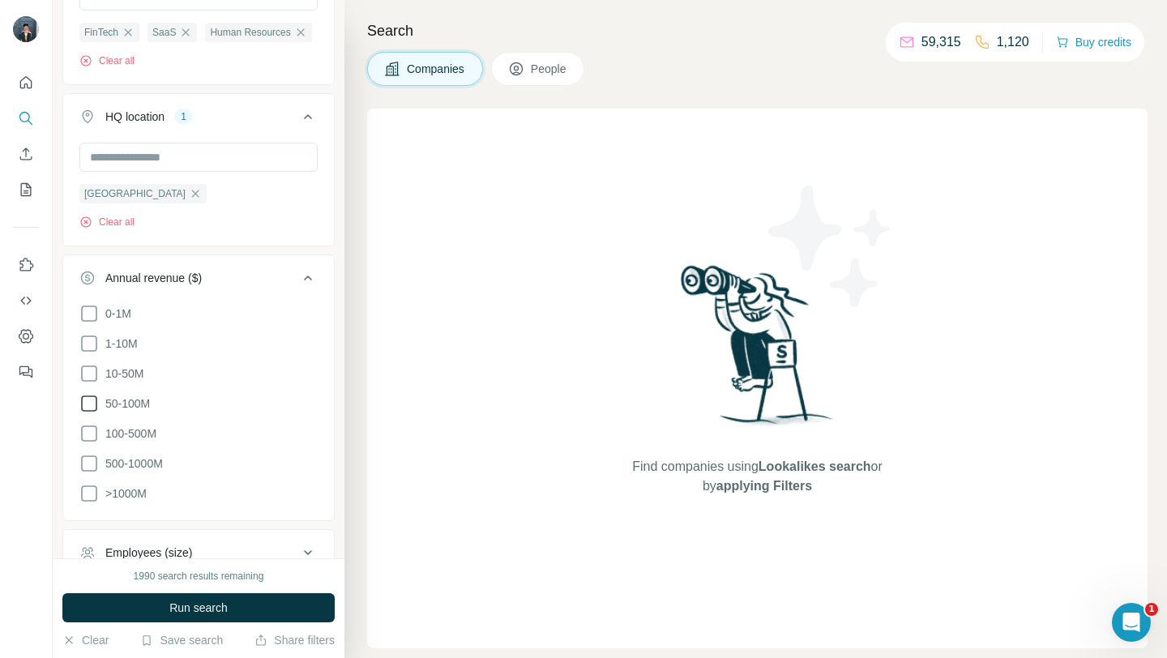
click at [92, 403] on icon at bounding box center [88, 403] width 19 height 19
click at [92, 432] on icon at bounding box center [88, 433] width 19 height 19
click at [91, 463] on icon at bounding box center [88, 463] width 19 height 19
click at [297, 281] on div "Annual revenue ($) 3" at bounding box center [188, 278] width 219 height 16
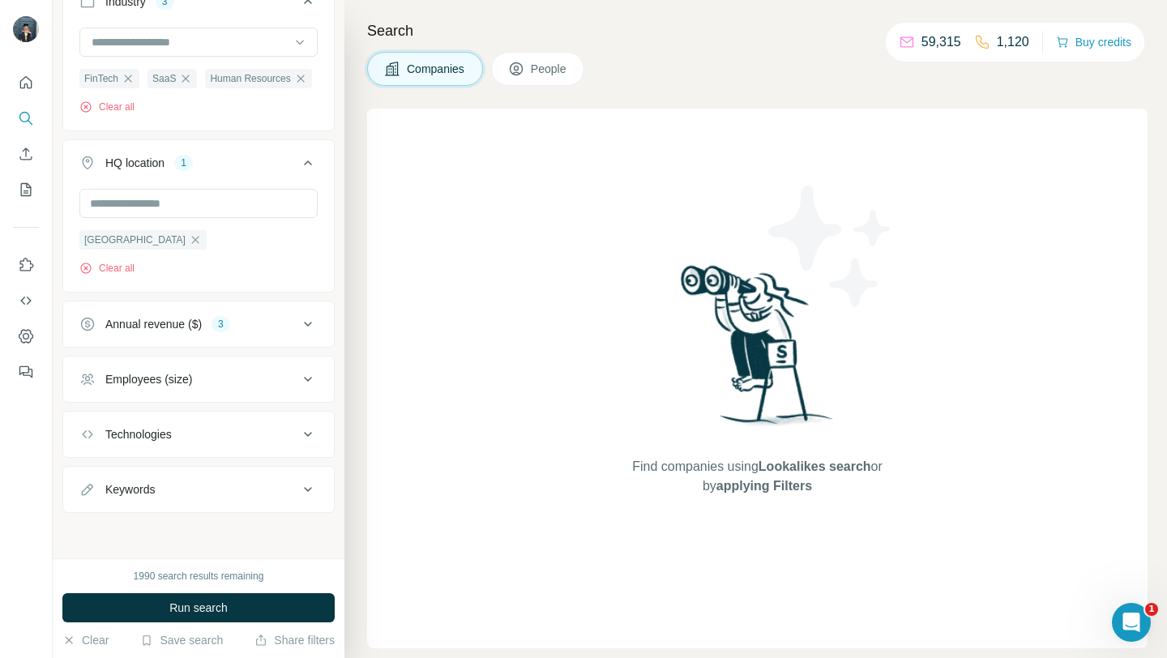
scroll to position [397, 0]
click at [234, 369] on button "Employees (size)" at bounding box center [198, 379] width 271 height 39
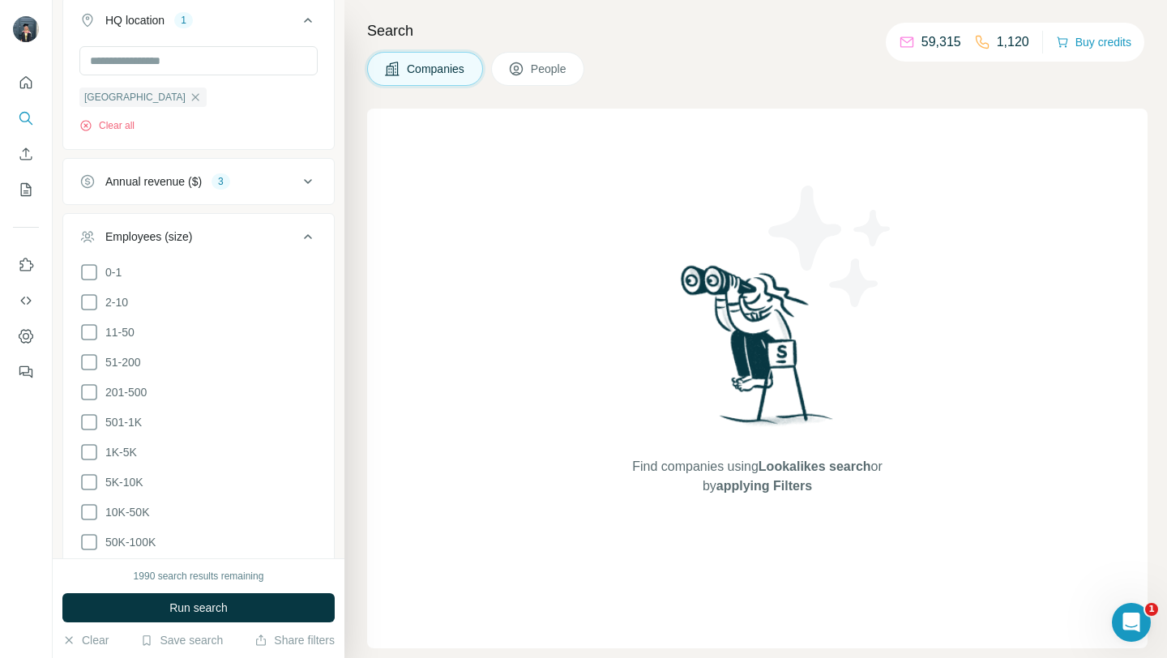
scroll to position [558, 0]
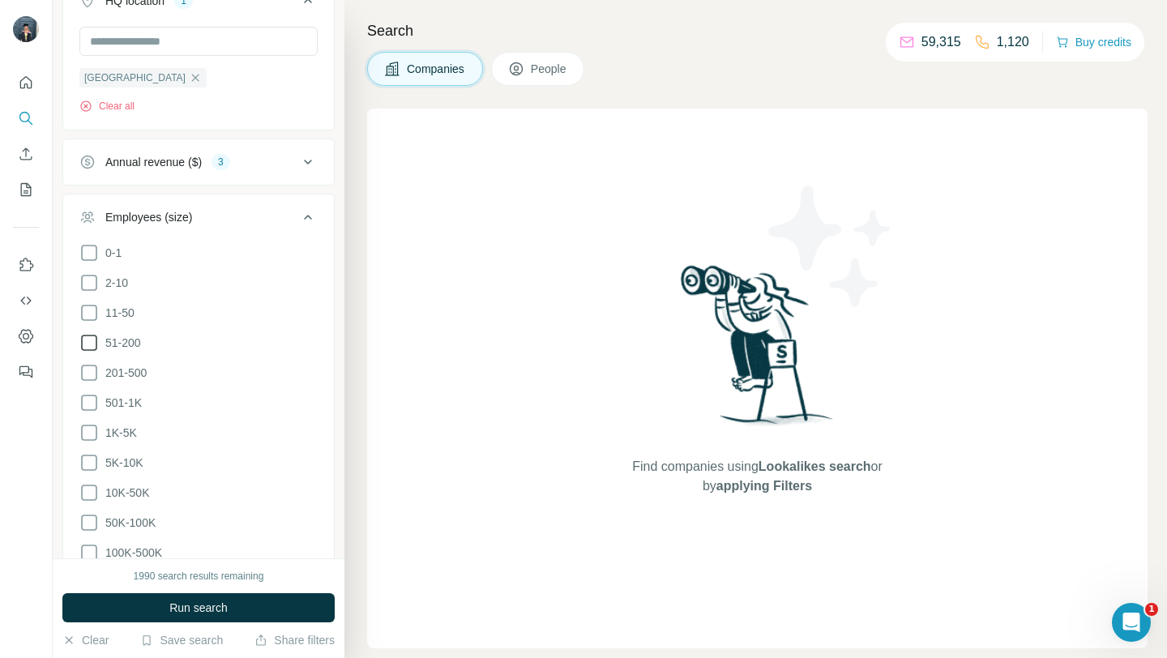
click at [87, 343] on icon at bounding box center [88, 342] width 19 height 19
click at [87, 372] on icon at bounding box center [88, 372] width 19 height 19
click at [89, 403] on icon at bounding box center [88, 402] width 19 height 19
click at [92, 435] on icon at bounding box center [88, 432] width 19 height 19
click at [111, 606] on button "Run search" at bounding box center [198, 607] width 272 height 29
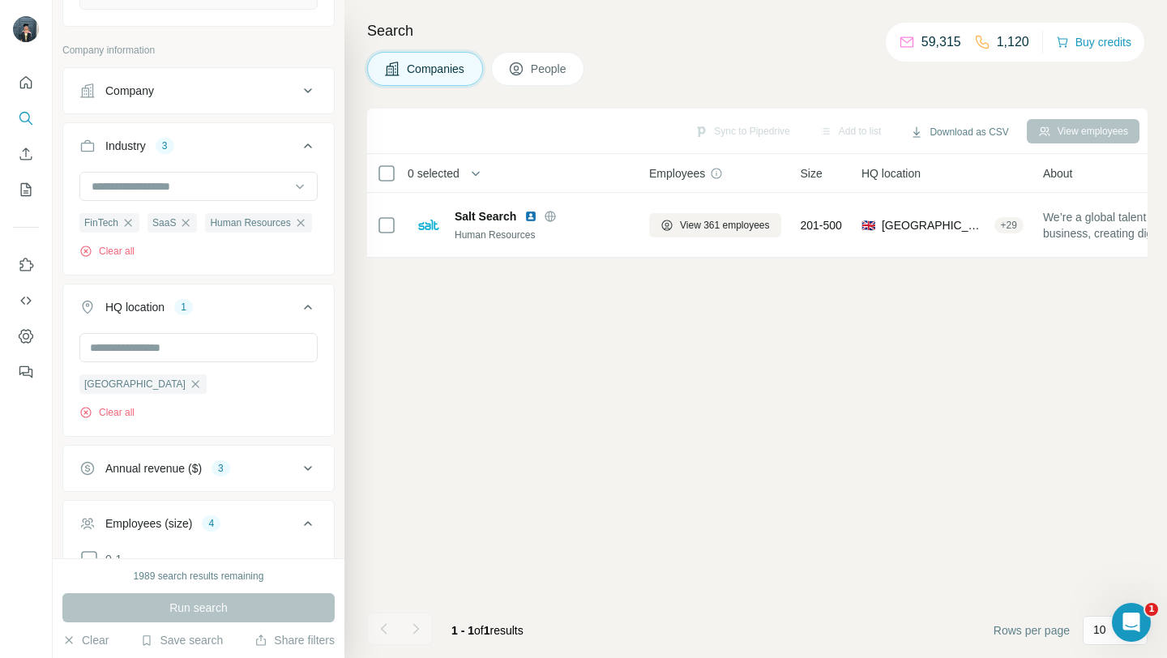
scroll to position [245, 0]
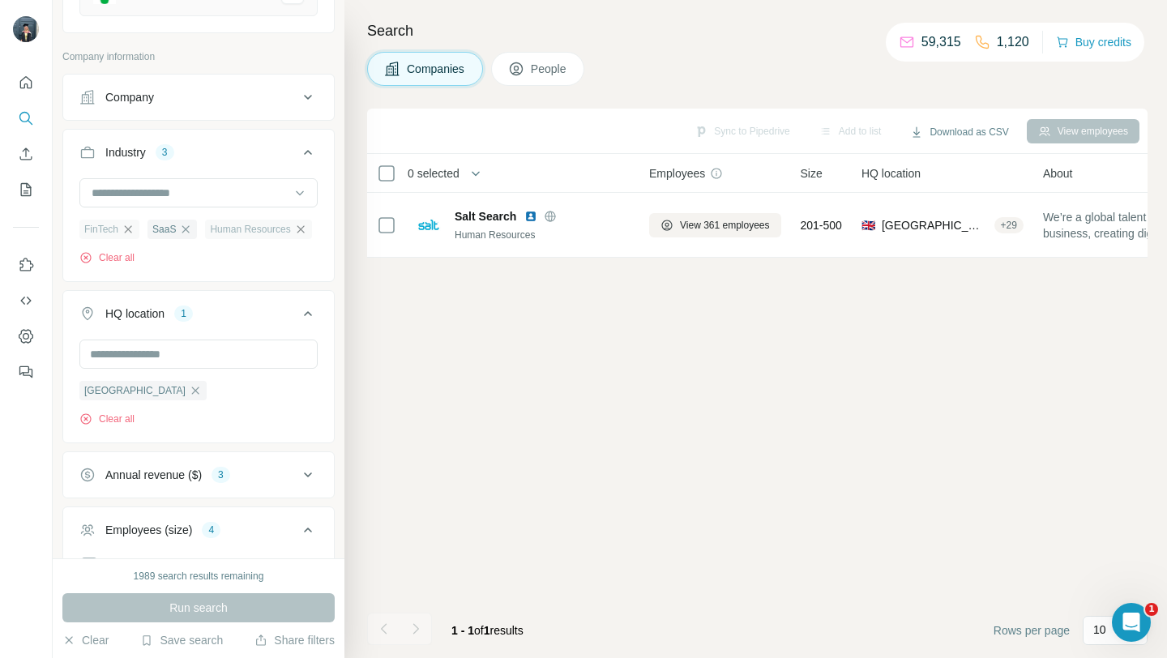
click at [304, 228] on icon "button" at bounding box center [300, 228] width 7 height 7
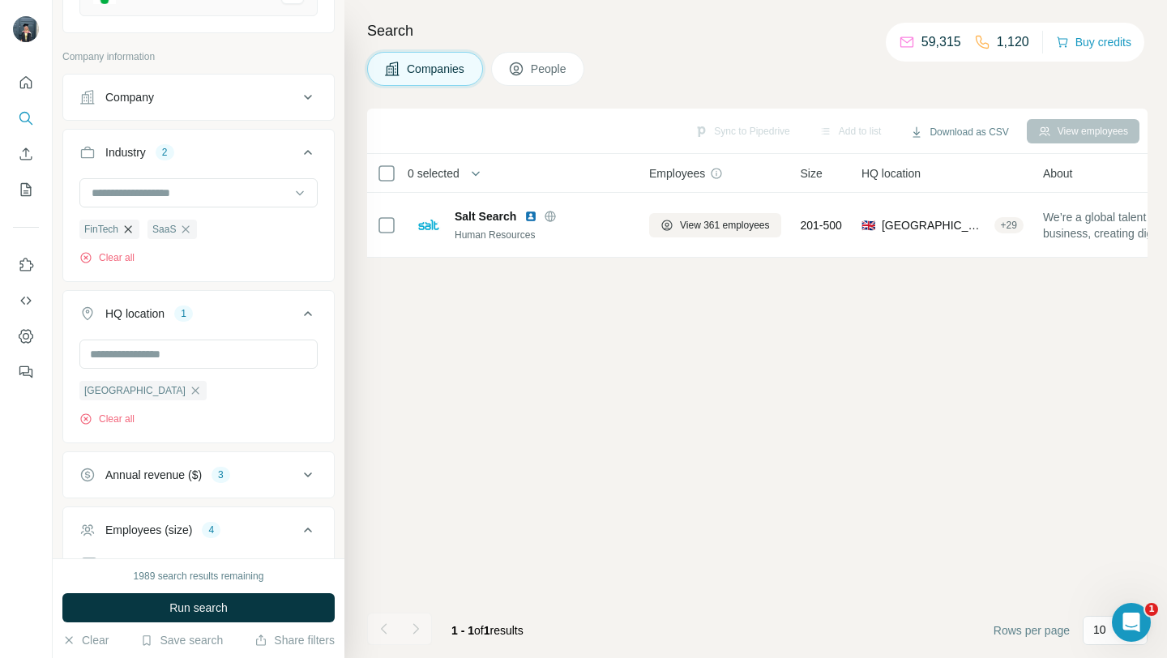
click at [130, 232] on icon "button" at bounding box center [128, 229] width 13 height 13
click at [156, 608] on button "Run search" at bounding box center [198, 607] width 272 height 29
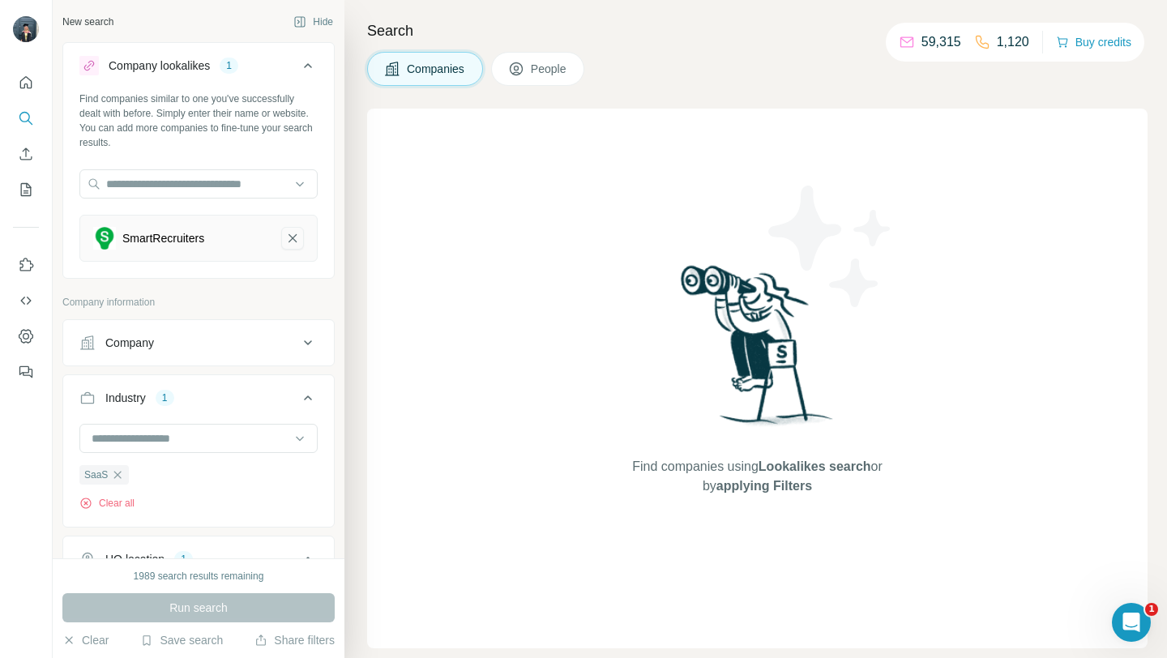
click at [291, 237] on icon "SmartRecruiters-remove-button" at bounding box center [292, 238] width 8 height 8
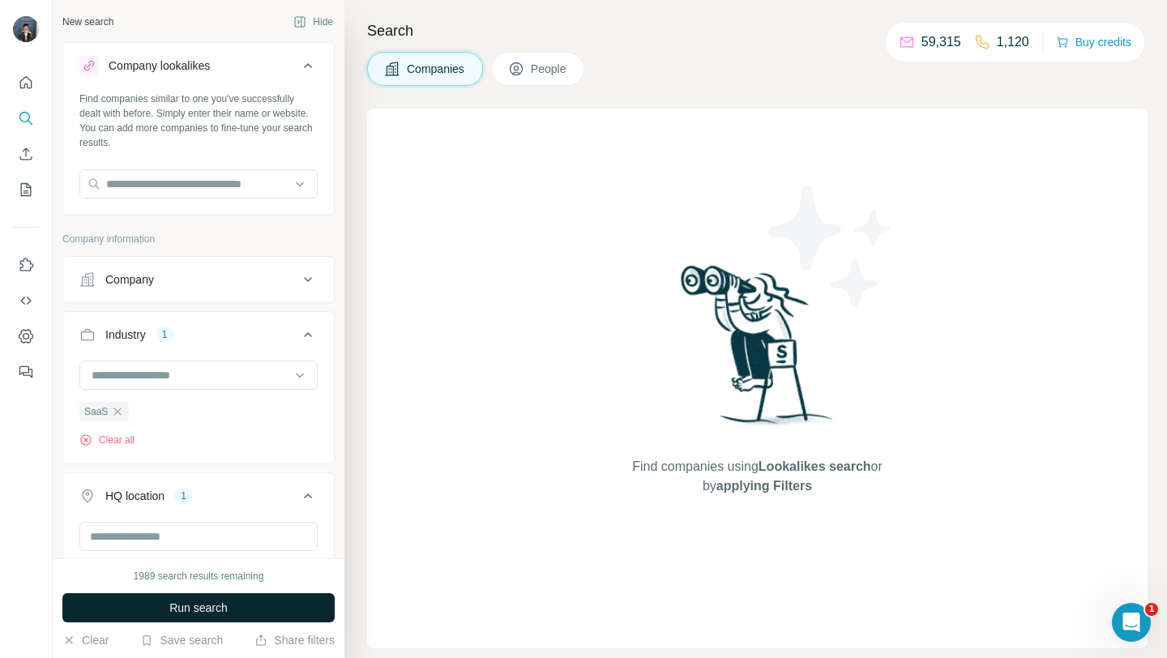
click at [131, 604] on button "Run search" at bounding box center [198, 607] width 272 height 29
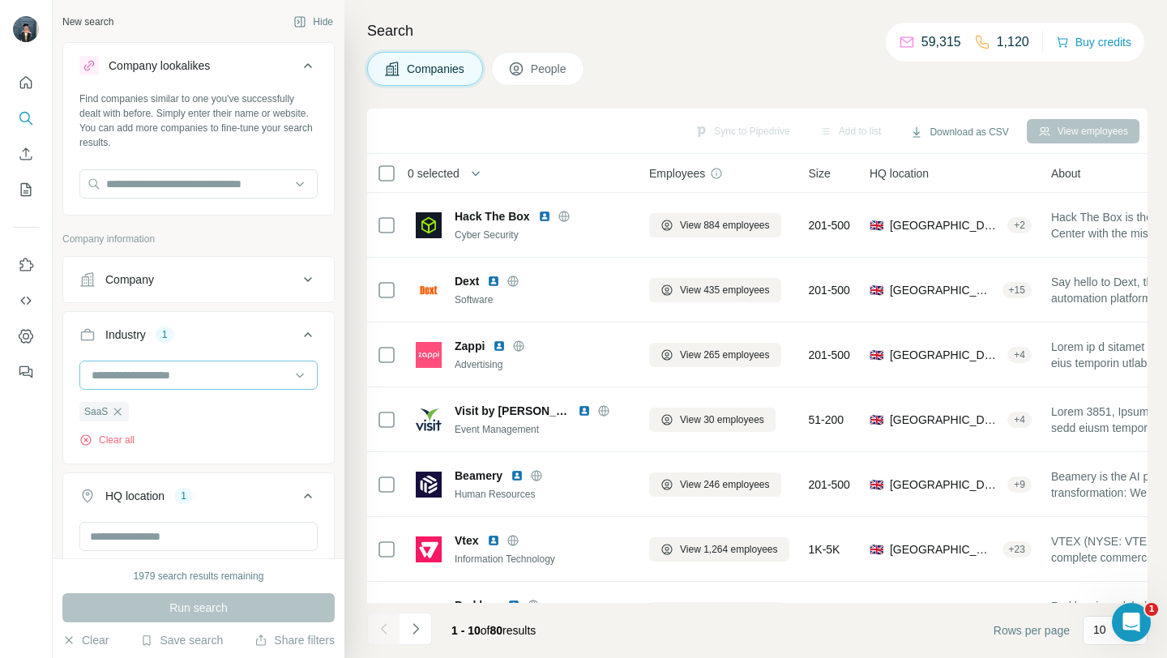
click at [177, 373] on input at bounding box center [190, 375] width 200 height 18
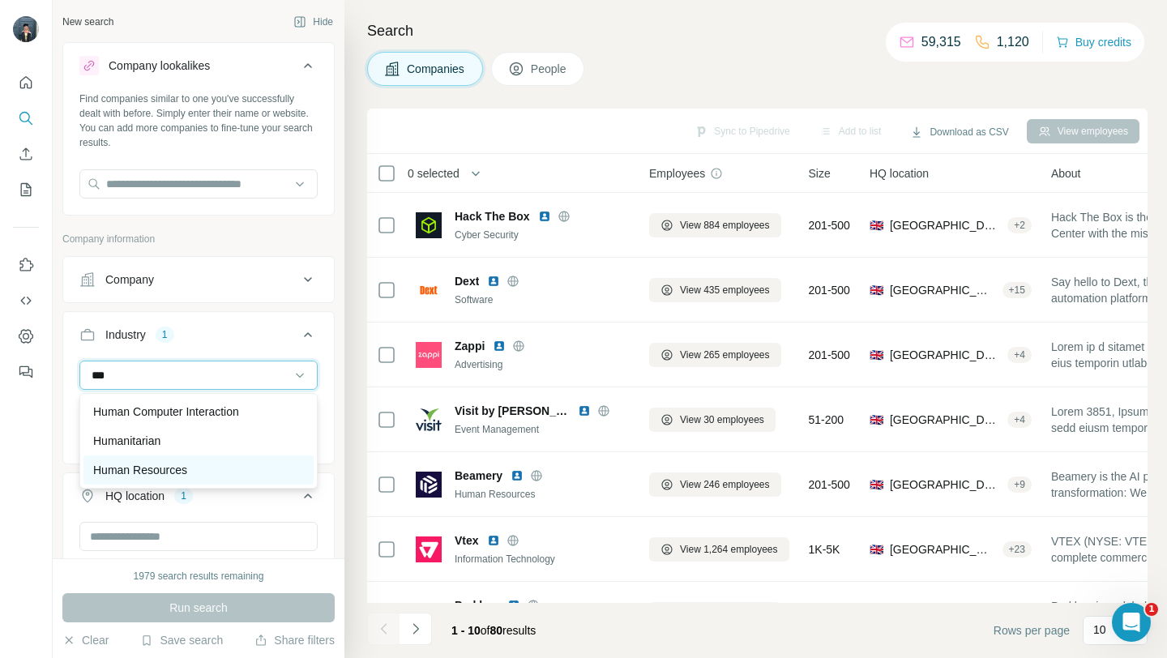
type input "***"
click at [169, 474] on p "Human Resources" at bounding box center [140, 470] width 94 height 16
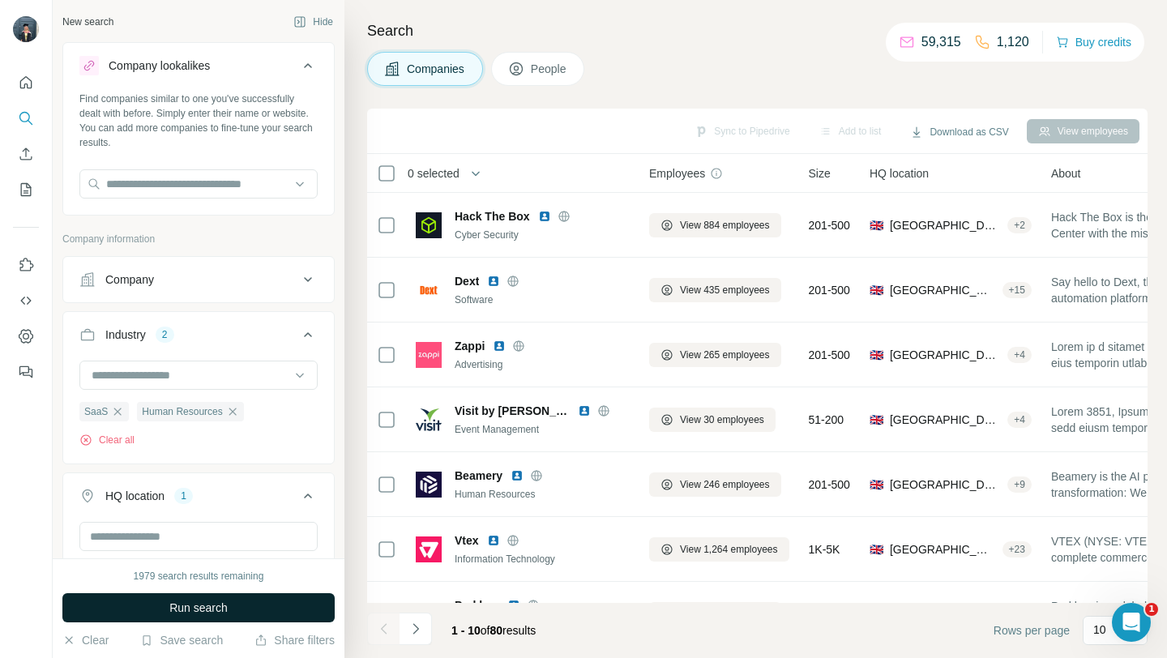
click at [191, 599] on span "Run search" at bounding box center [198, 607] width 58 height 16
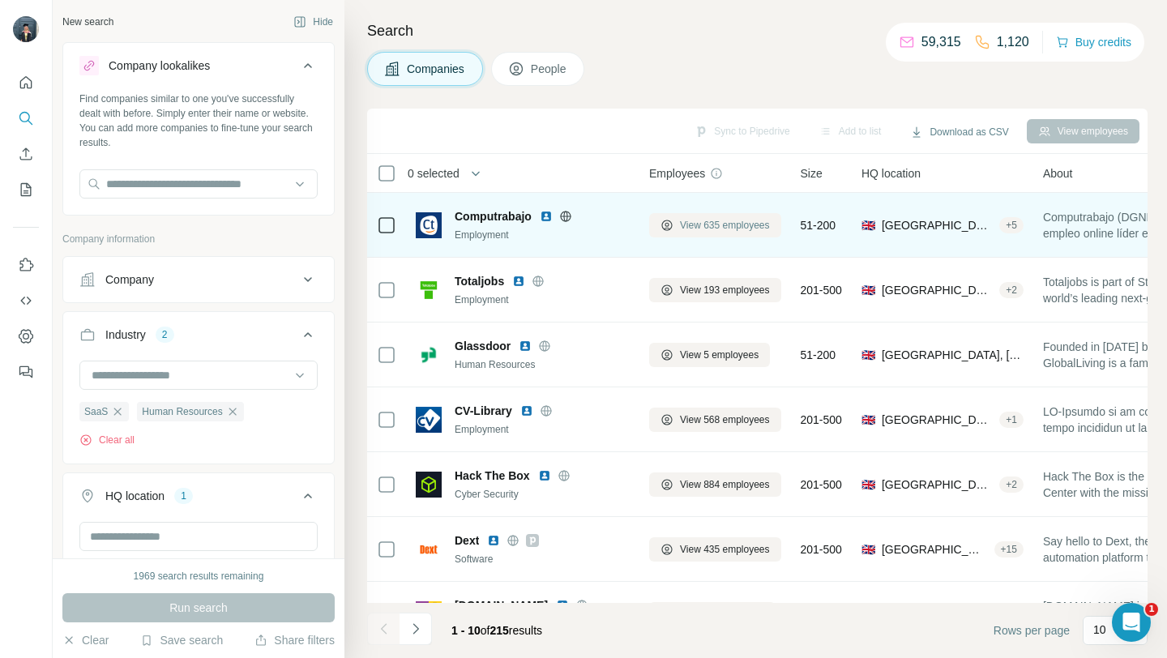
click at [681, 226] on span "View 635 employees" at bounding box center [725, 225] width 90 height 15
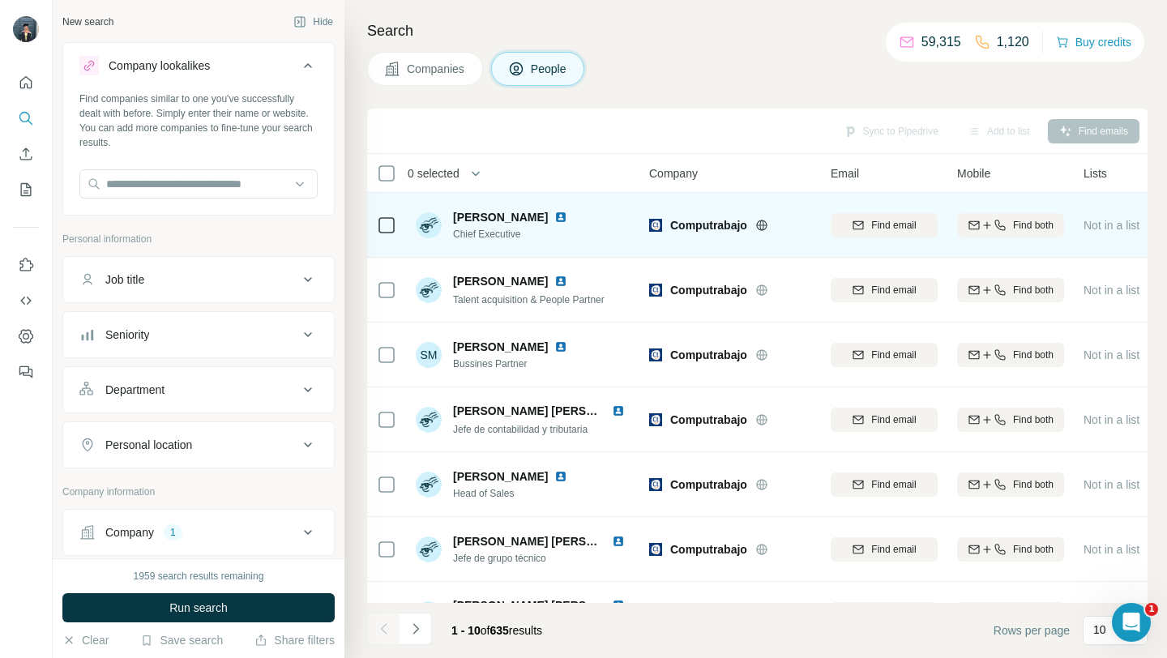
click at [395, 223] on icon at bounding box center [386, 224] width 19 height 19
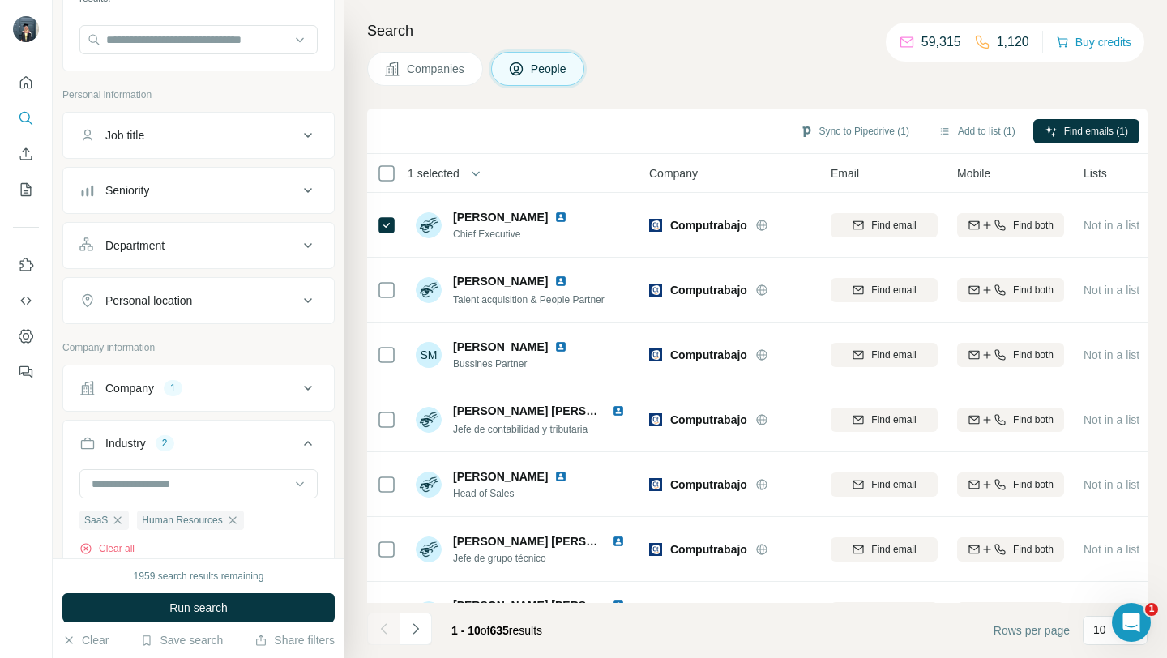
scroll to position [145, 0]
click at [222, 391] on div "Company 1" at bounding box center [188, 387] width 219 height 16
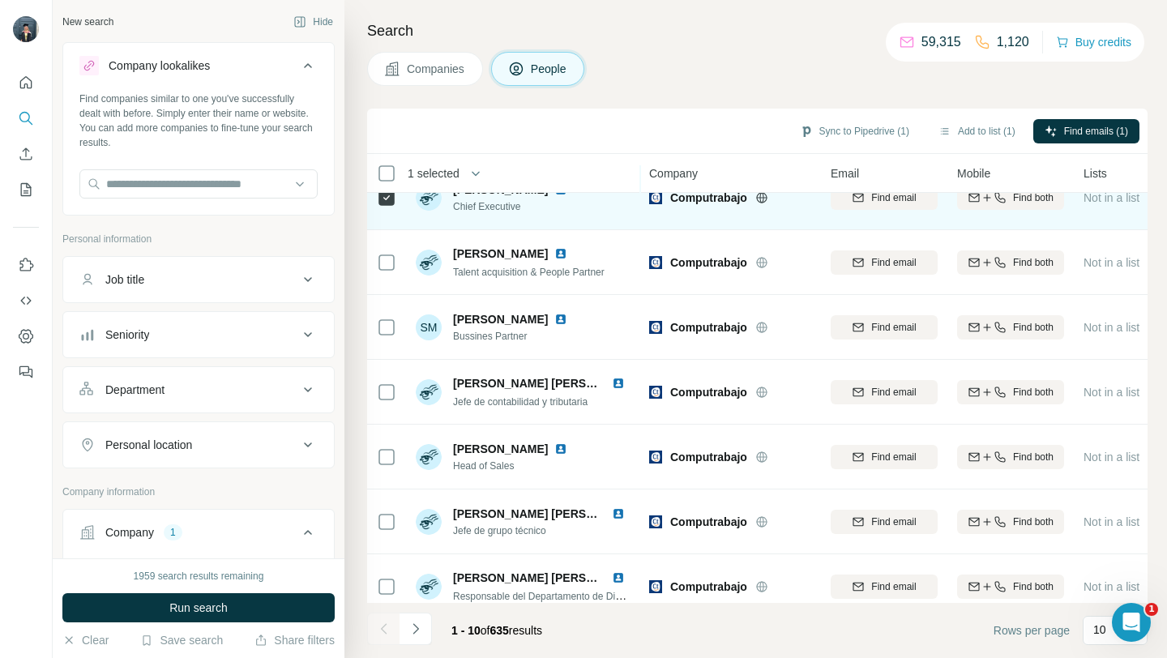
scroll to position [0, 0]
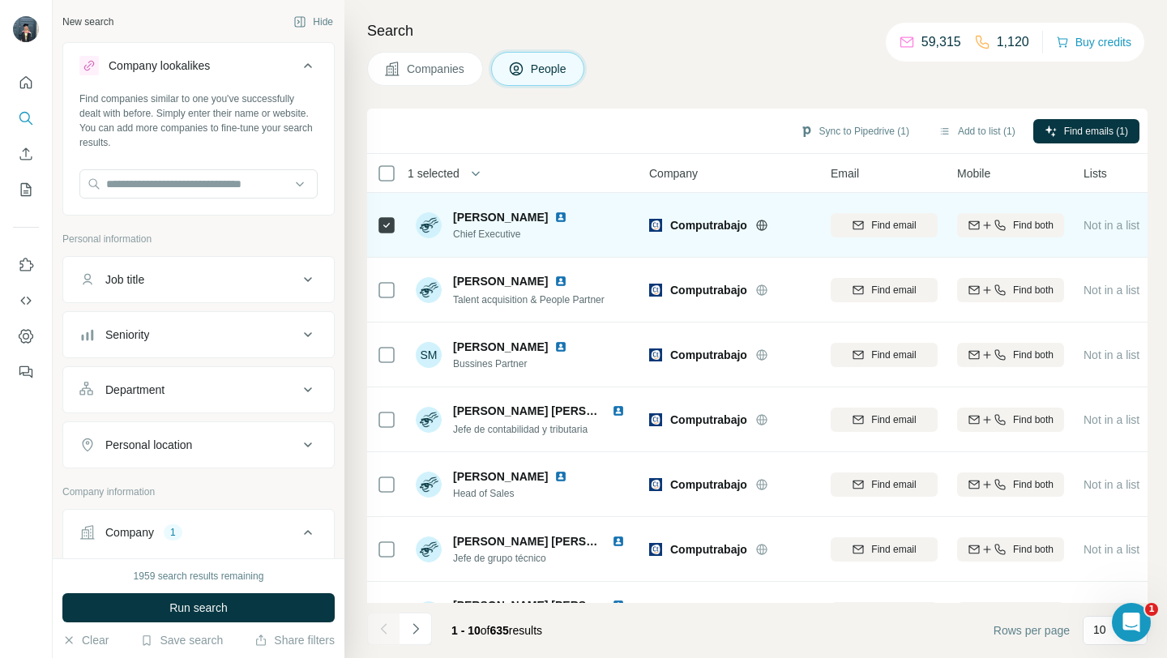
click at [762, 225] on icon at bounding box center [761, 225] width 13 height 13
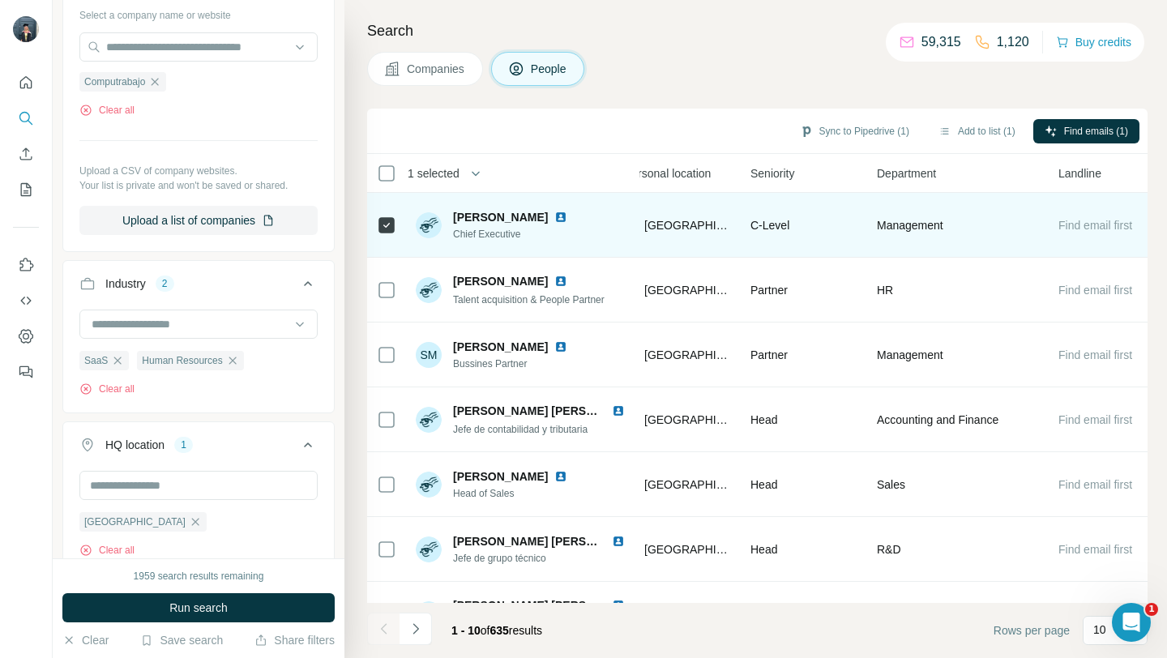
scroll to position [0, 613]
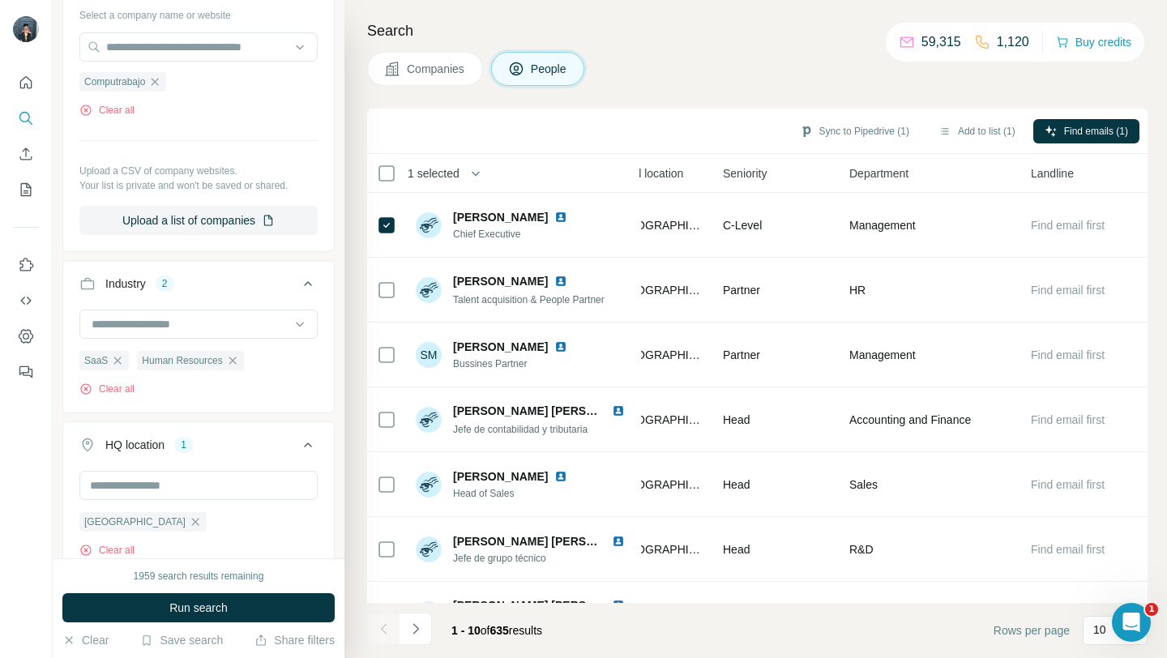
click at [425, 63] on span "Companies" at bounding box center [436, 69] width 59 height 16
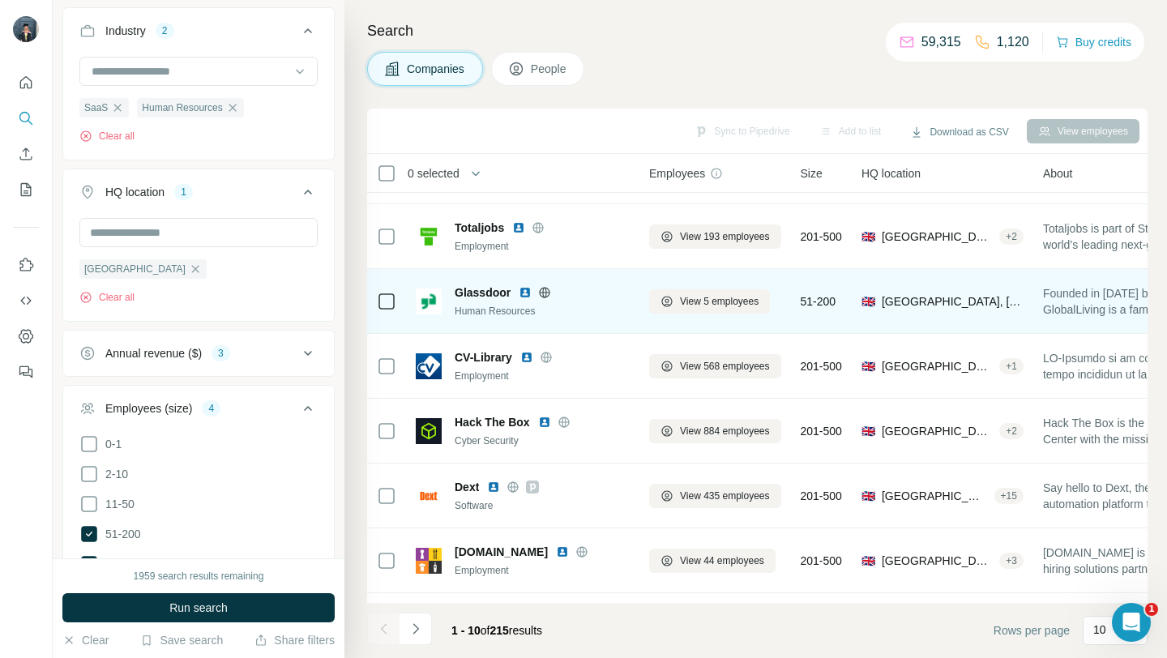
scroll to position [59, 0]
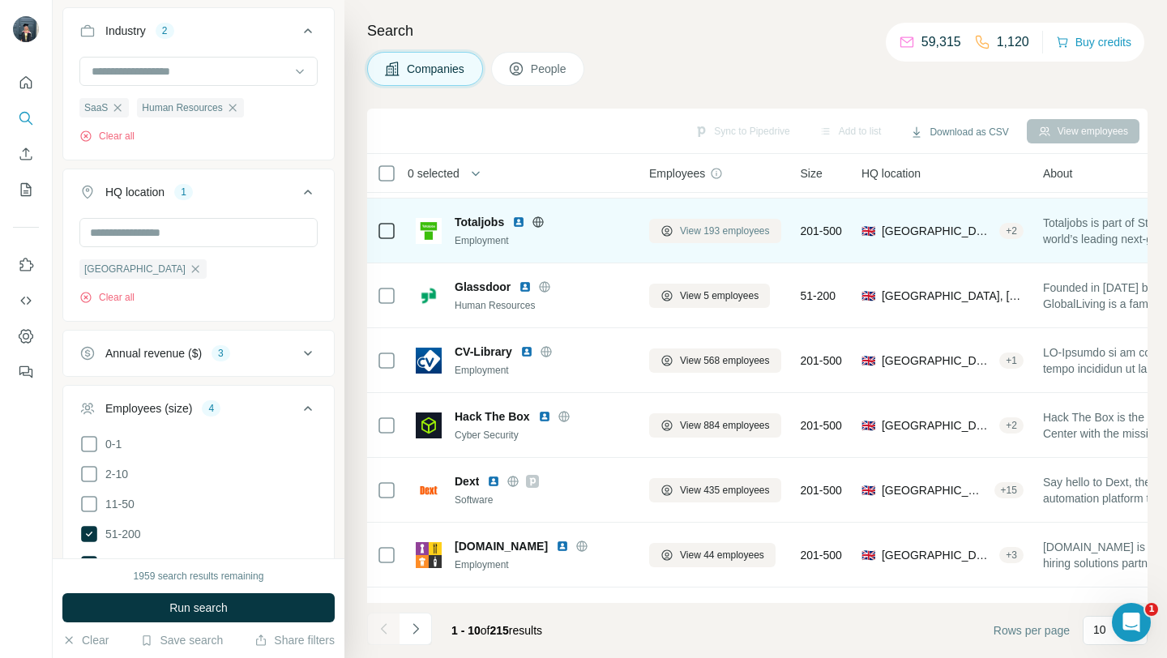
click at [709, 229] on span "View 193 employees" at bounding box center [725, 231] width 90 height 15
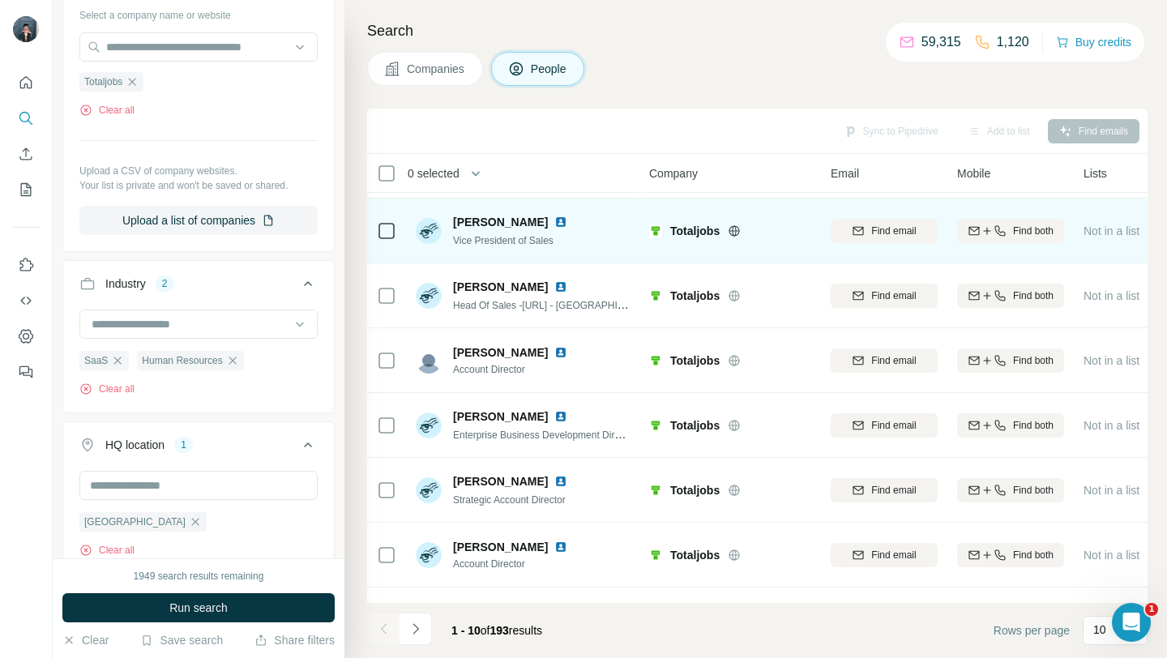
click at [732, 233] on icon at bounding box center [734, 230] width 13 height 13
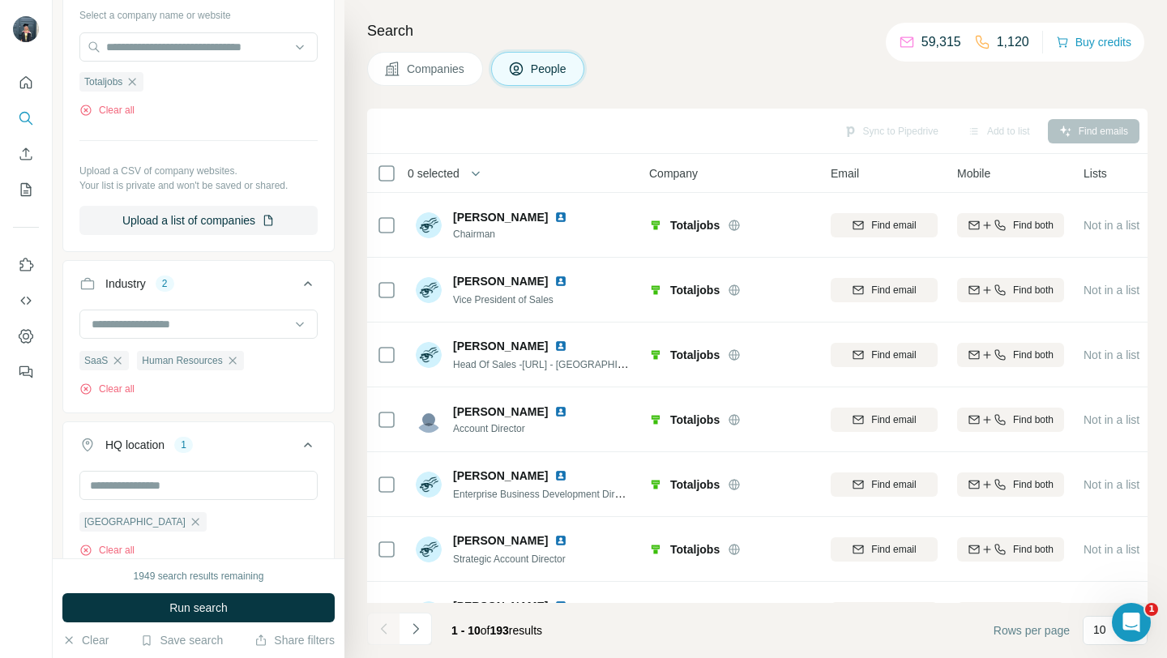
click at [451, 69] on span "Companies" at bounding box center [436, 69] width 59 height 16
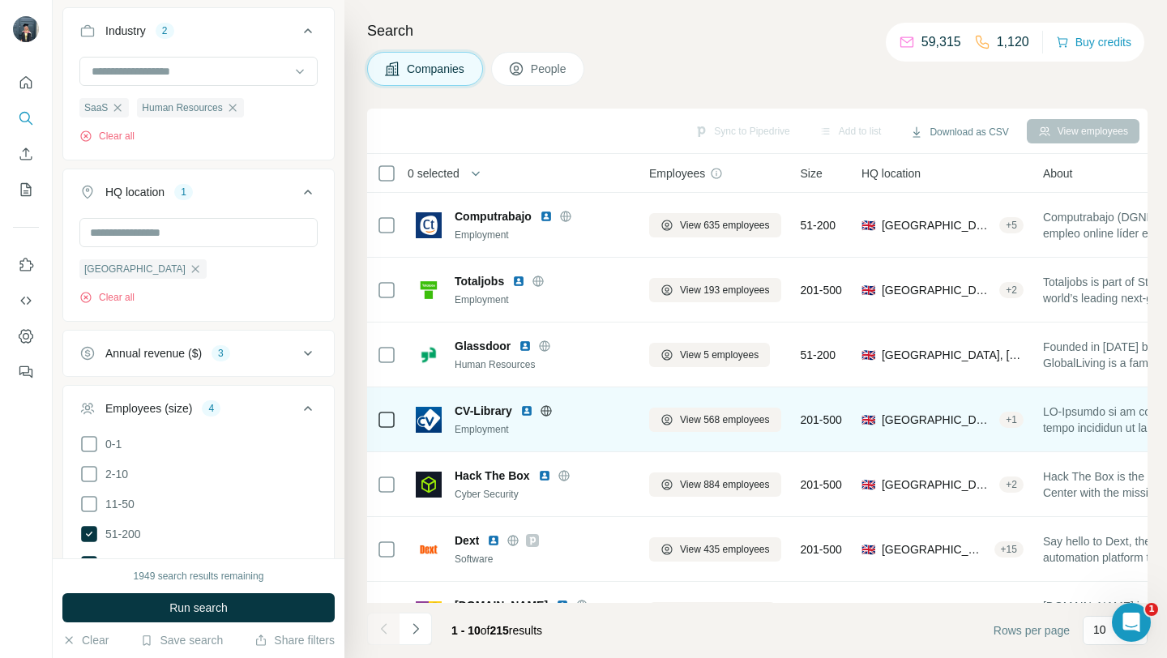
scroll to position [43, 0]
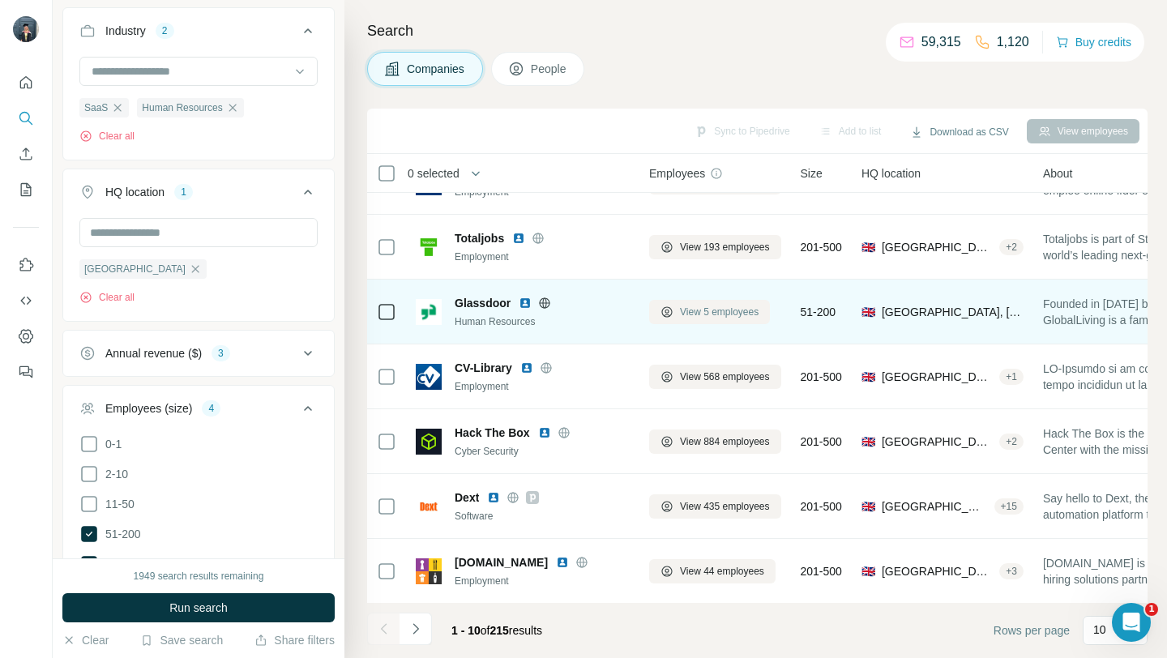
click at [699, 310] on span "View 5 employees" at bounding box center [719, 312] width 79 height 15
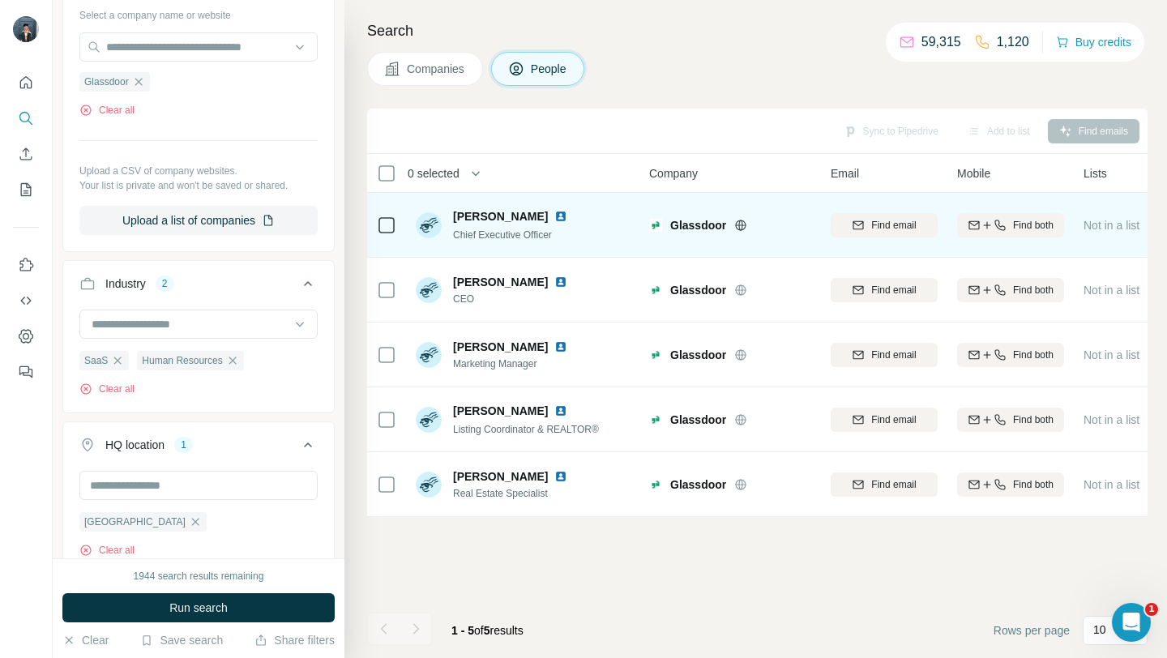
click at [740, 225] on icon at bounding box center [740, 225] width 13 height 13
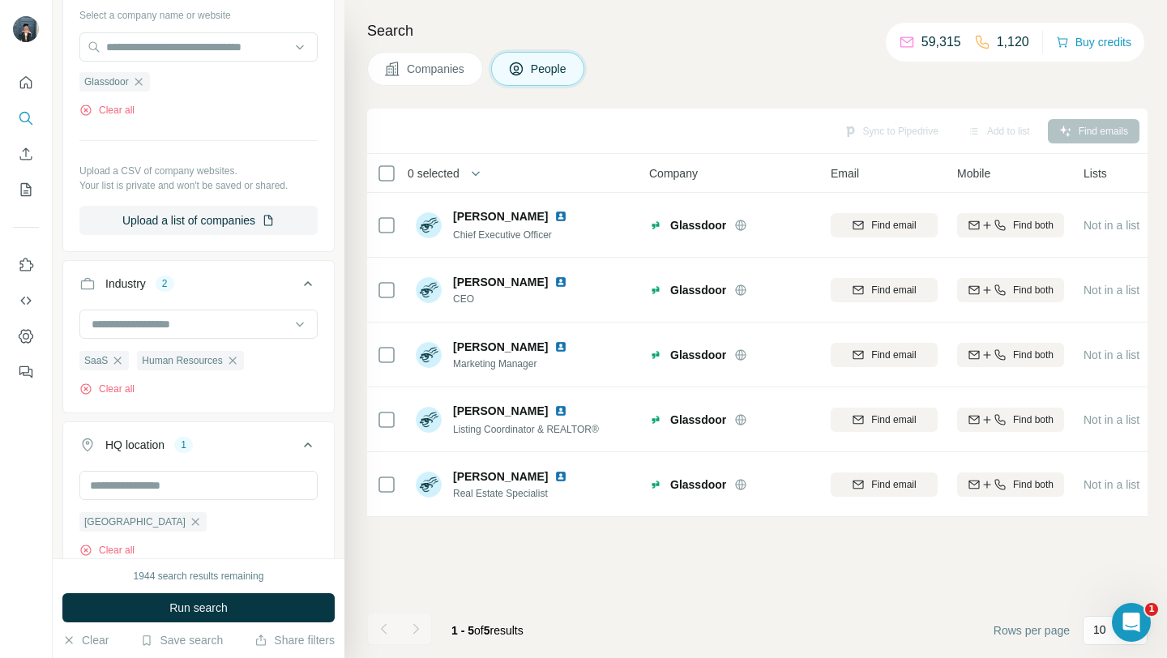
click at [424, 74] on span "Companies" at bounding box center [436, 69] width 59 height 16
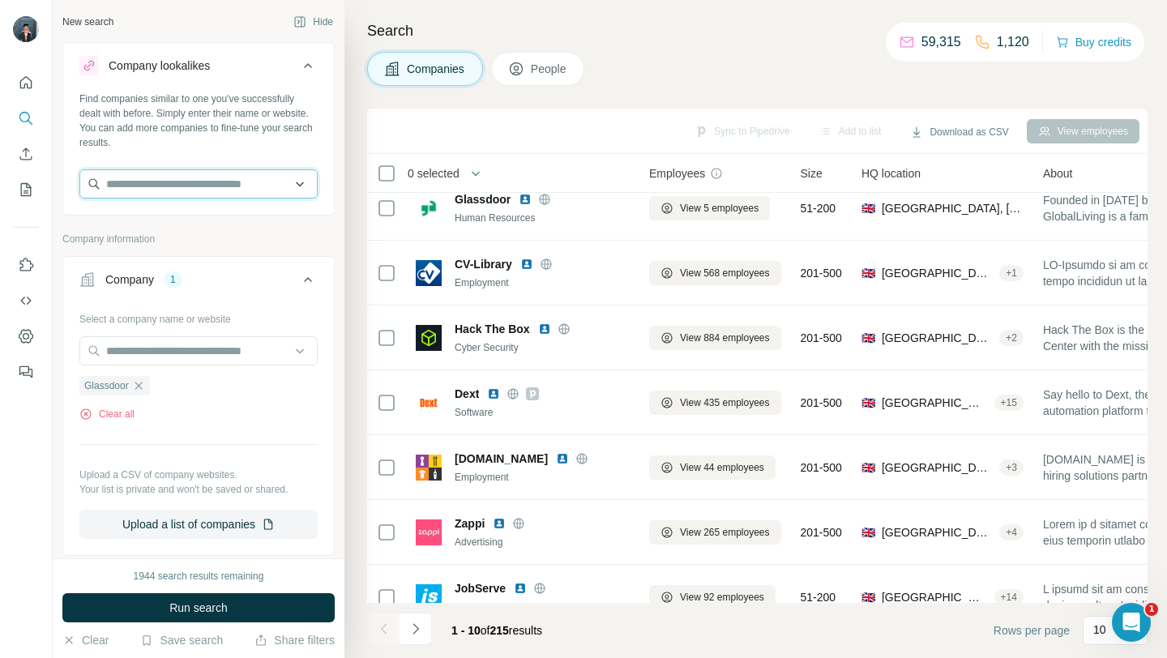
click at [147, 185] on input "text" at bounding box center [198, 183] width 238 height 29
click at [144, 386] on icon "button" at bounding box center [138, 385] width 13 height 13
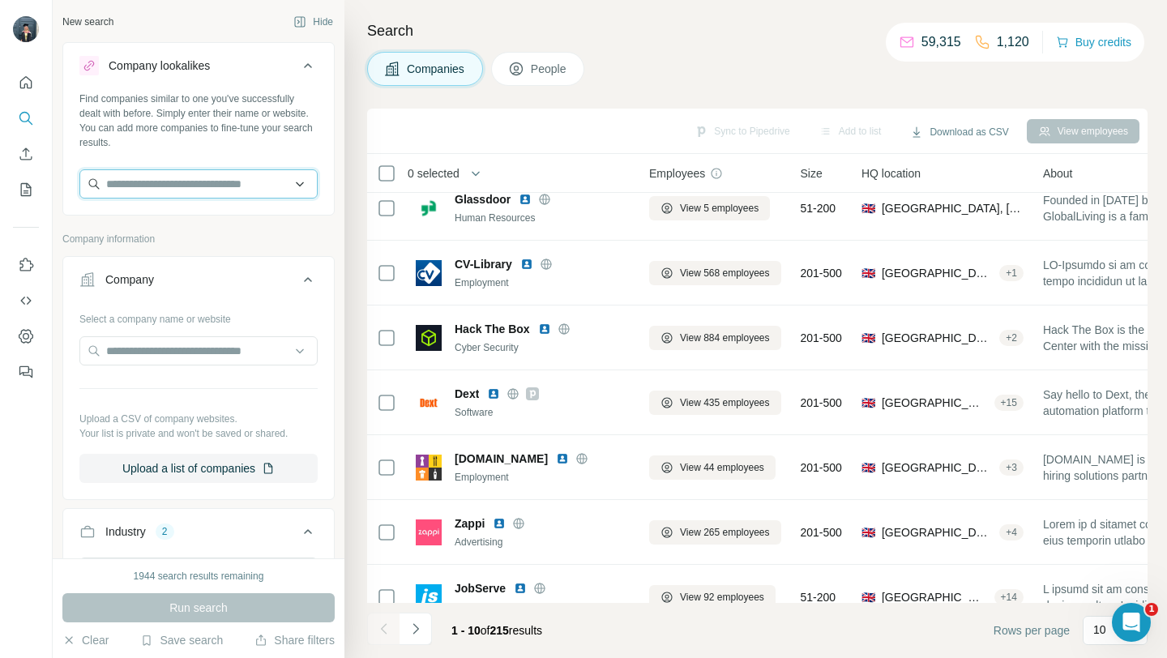
click at [185, 184] on input "text" at bounding box center [198, 183] width 238 height 29
click at [214, 318] on div "Select a company name or website" at bounding box center [198, 315] width 238 height 21
click at [187, 349] on input "text" at bounding box center [198, 350] width 238 height 29
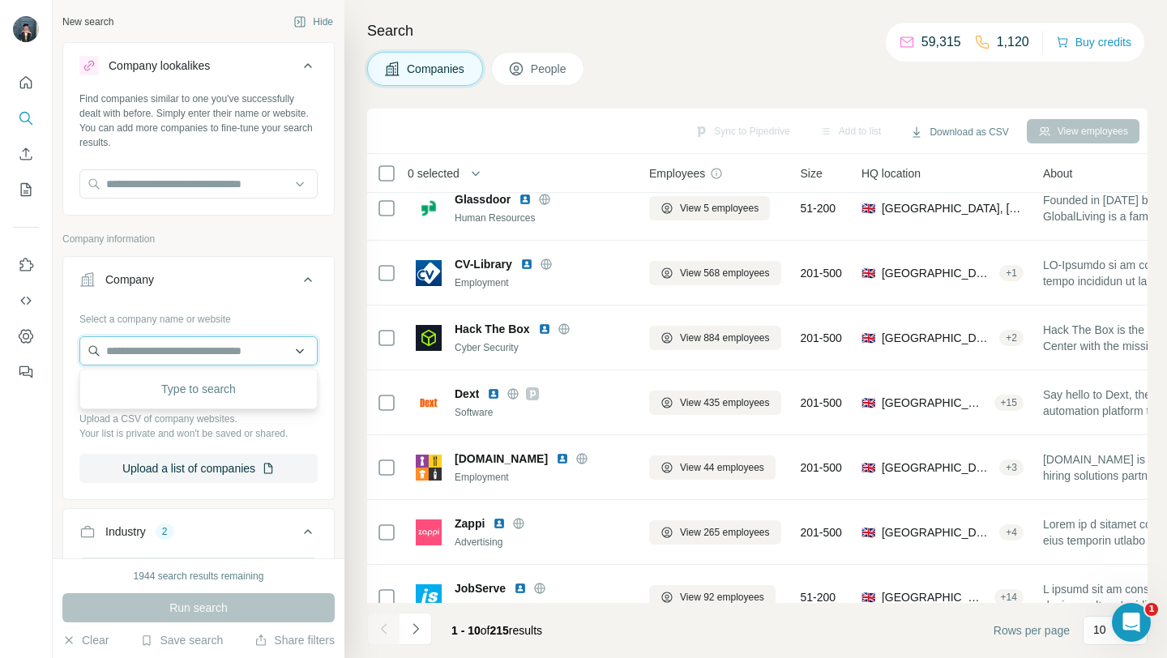
click at [153, 348] on input "text" at bounding box center [198, 350] width 238 height 29
click at [306, 278] on icon at bounding box center [308, 279] width 8 height 5
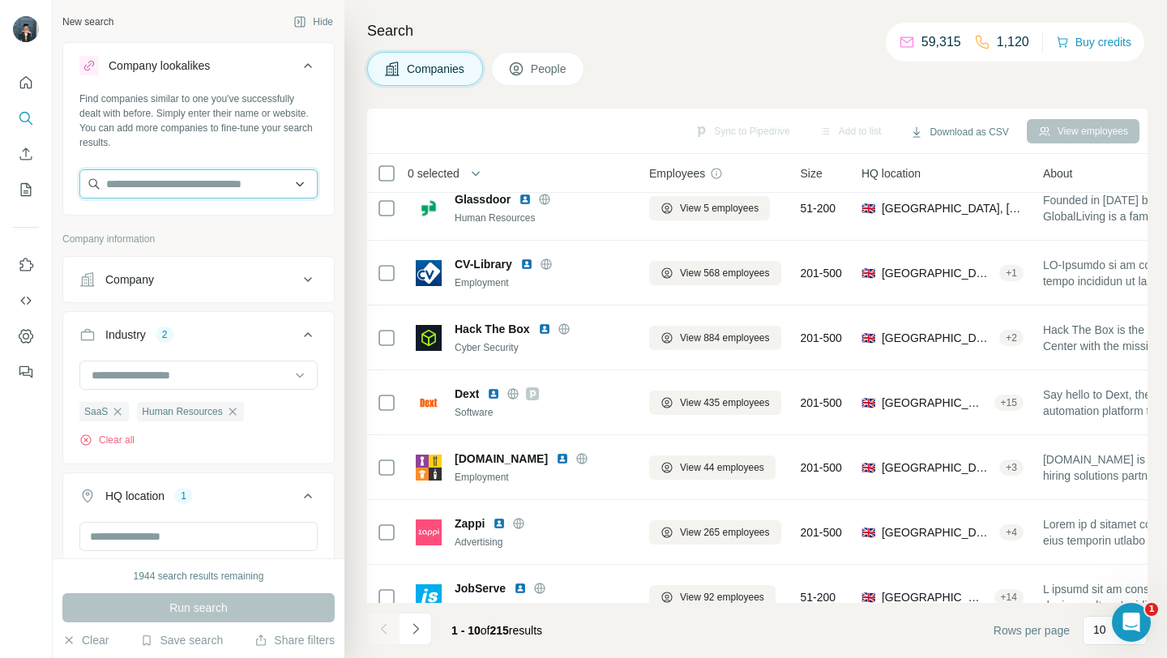
click at [242, 185] on input "text" at bounding box center [198, 183] width 238 height 29
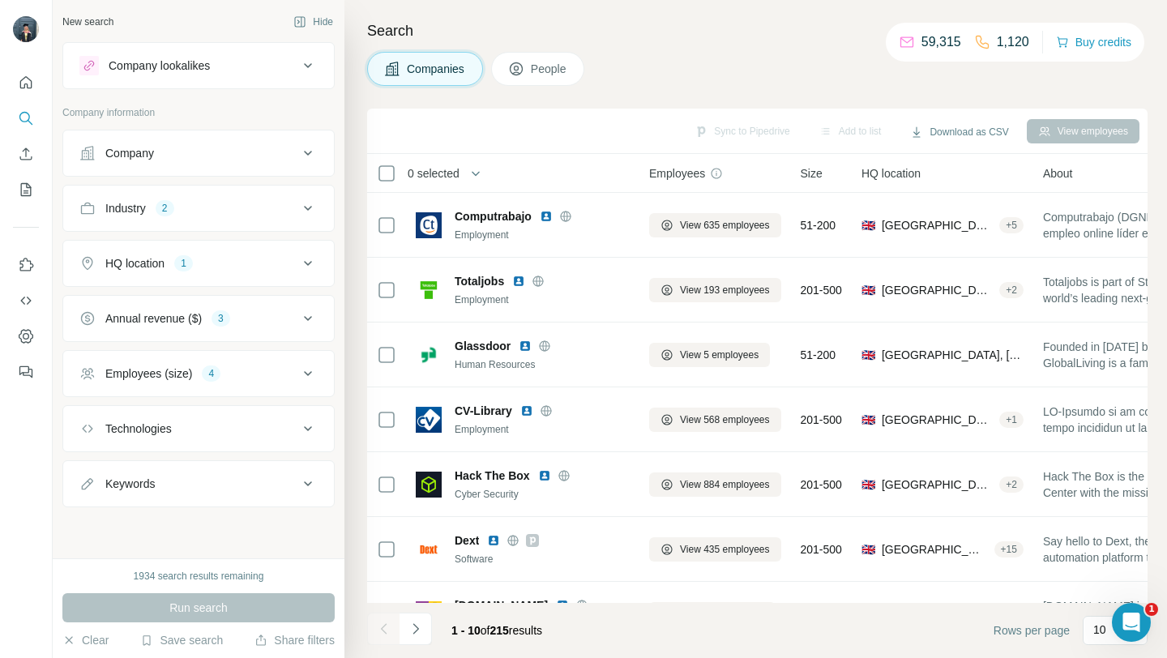
click at [160, 204] on div "2" at bounding box center [165, 208] width 19 height 15
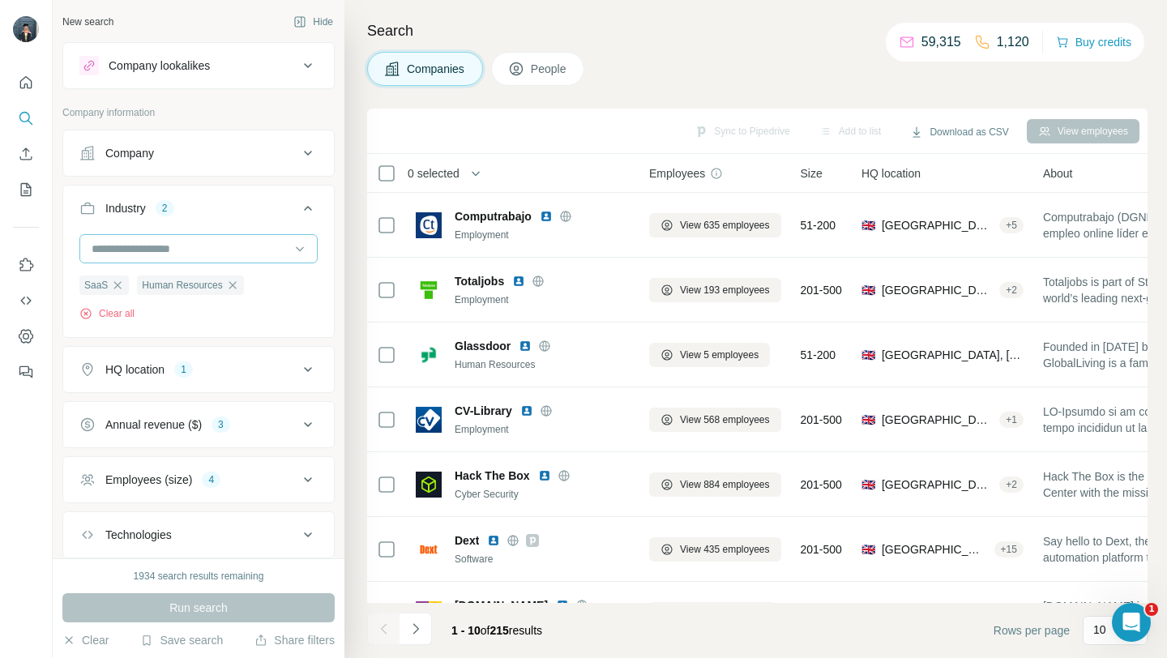
click at [139, 254] on input at bounding box center [190, 249] width 200 height 18
click at [149, 250] on input at bounding box center [190, 249] width 200 height 18
click at [156, 253] on input at bounding box center [190, 249] width 200 height 18
click at [763, 48] on div "Search Companies People Sync to Pipedrive Add to list Download as CSV View empl…" at bounding box center [755, 329] width 822 height 658
click at [279, 388] on button "HQ location 1" at bounding box center [198, 369] width 271 height 39
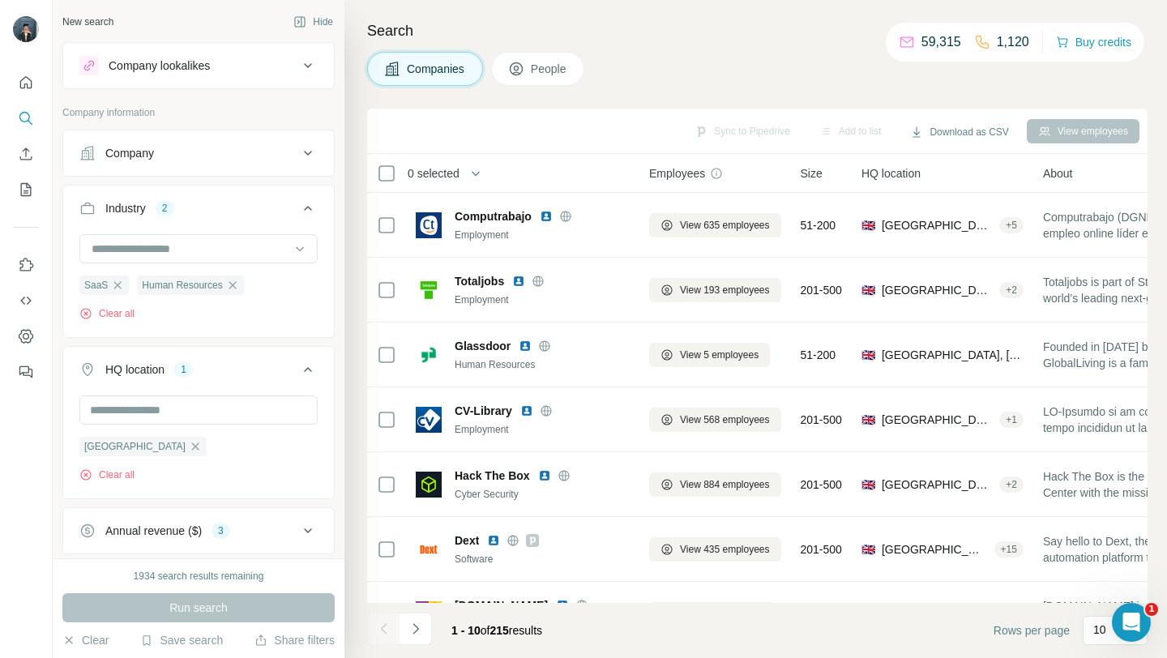
scroll to position [84, 0]
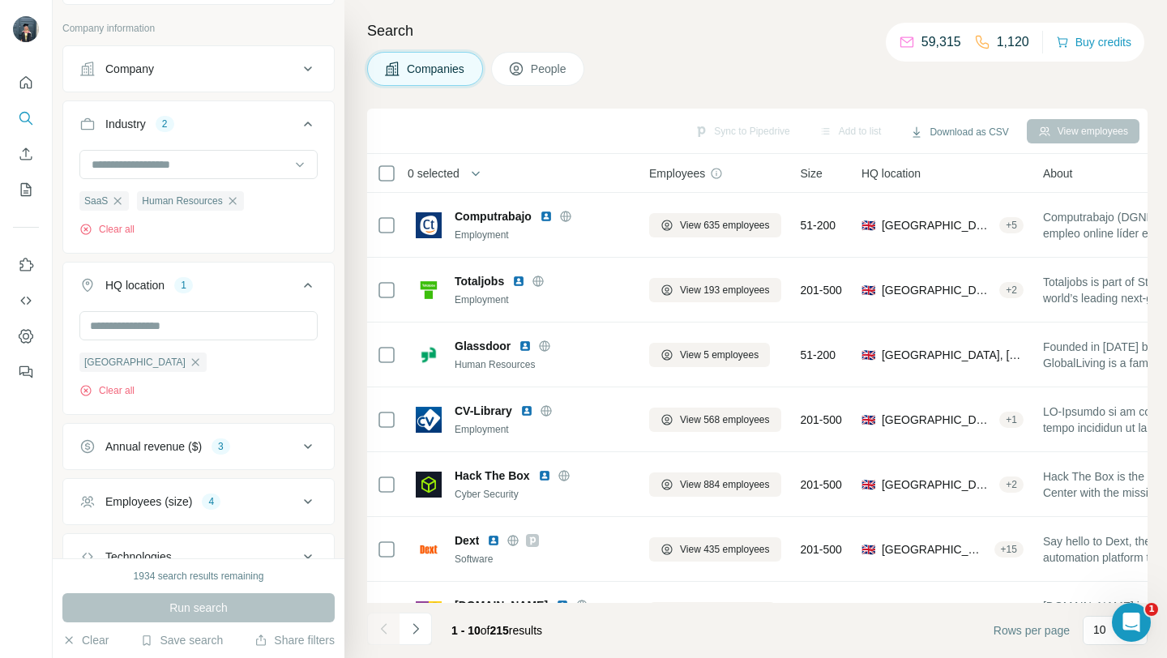
click at [284, 454] on div "Annual revenue ($) 3" at bounding box center [188, 446] width 219 height 16
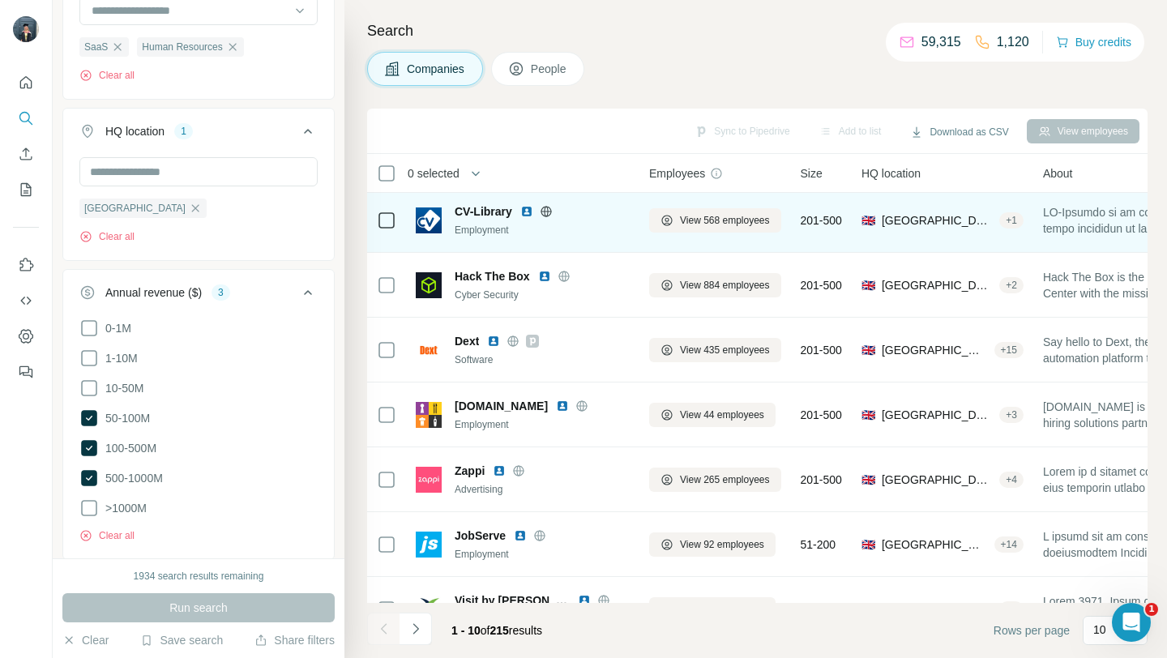
scroll to position [238, 0]
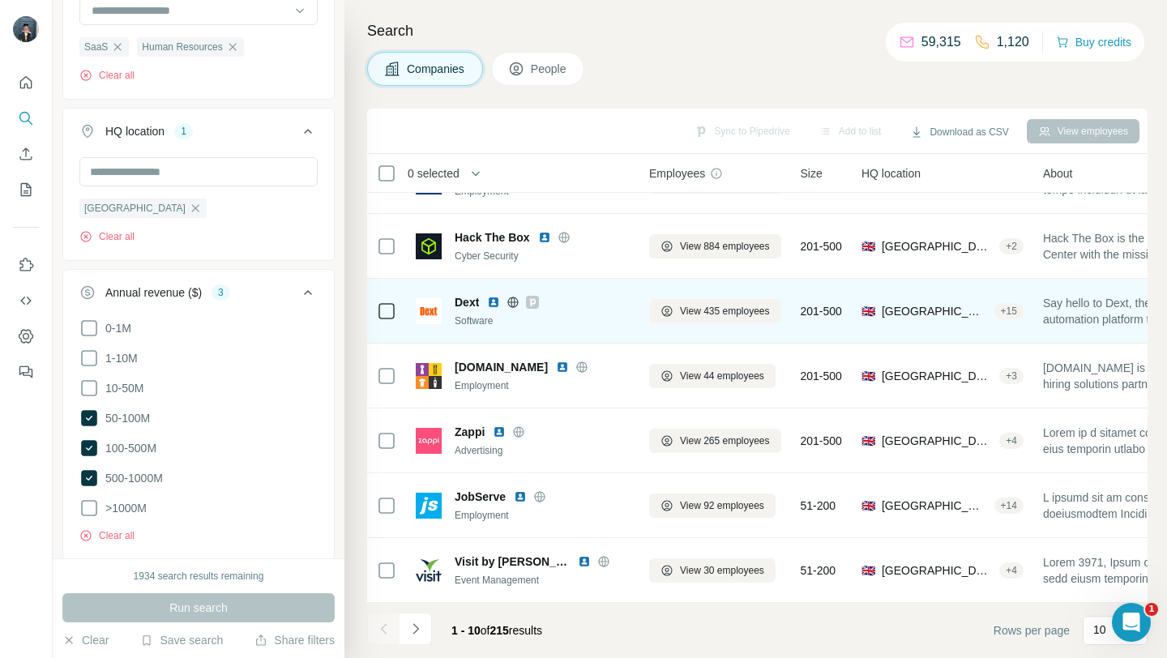
click at [511, 301] on icon at bounding box center [513, 301] width 11 height 1
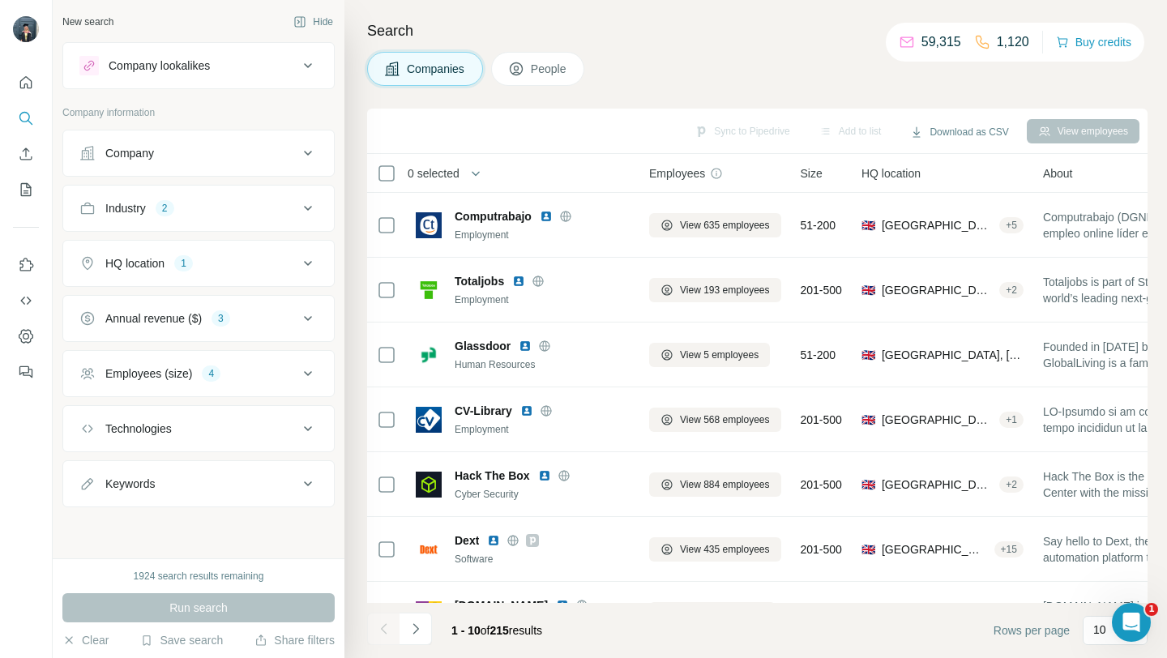
click at [242, 155] on div "Company" at bounding box center [188, 153] width 219 height 16
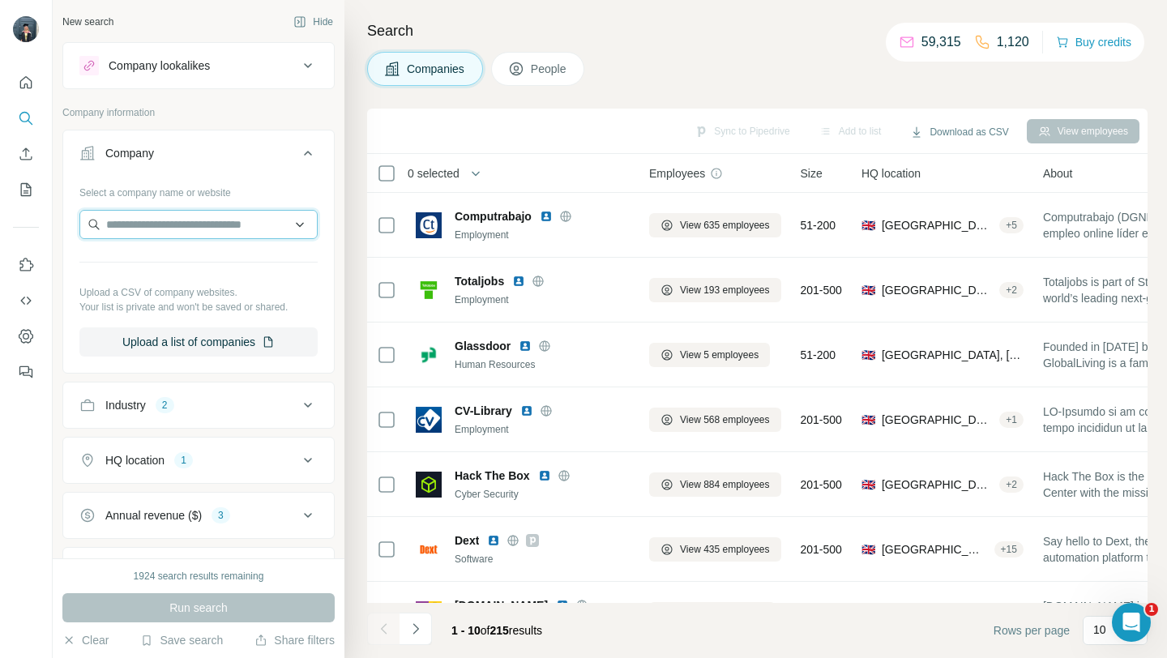
click at [182, 230] on input "text" at bounding box center [198, 224] width 238 height 29
click at [192, 226] on input "text" at bounding box center [198, 224] width 238 height 29
click at [278, 223] on input "text" at bounding box center [198, 224] width 238 height 29
click at [303, 156] on icon at bounding box center [307, 152] width 19 height 19
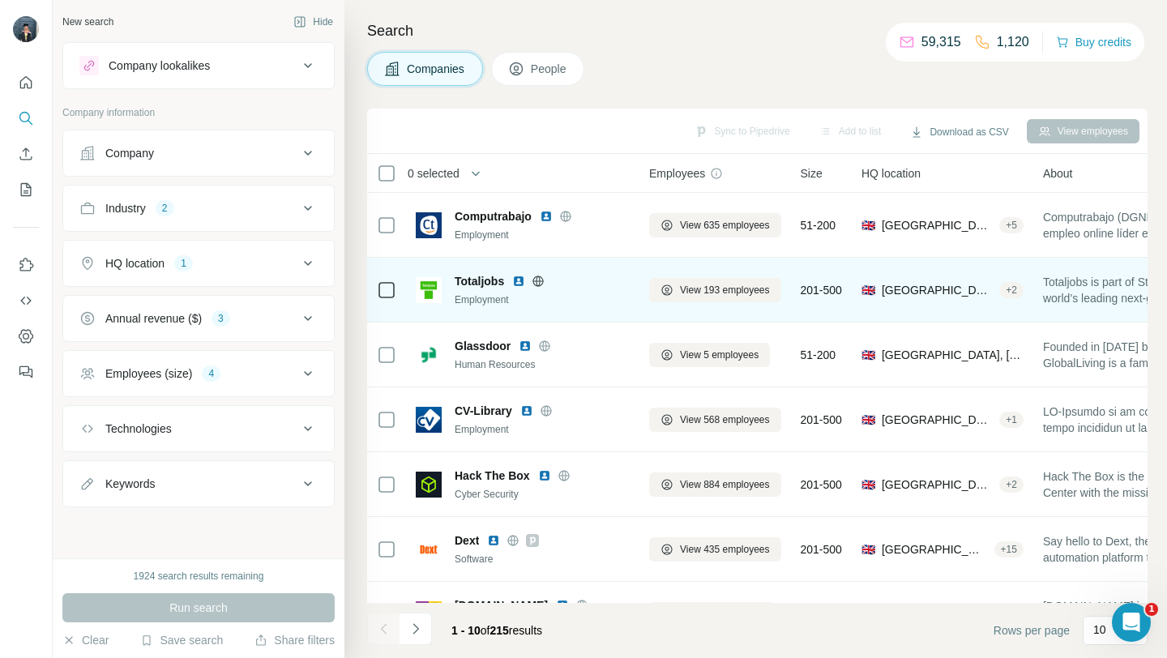
scroll to position [23, 0]
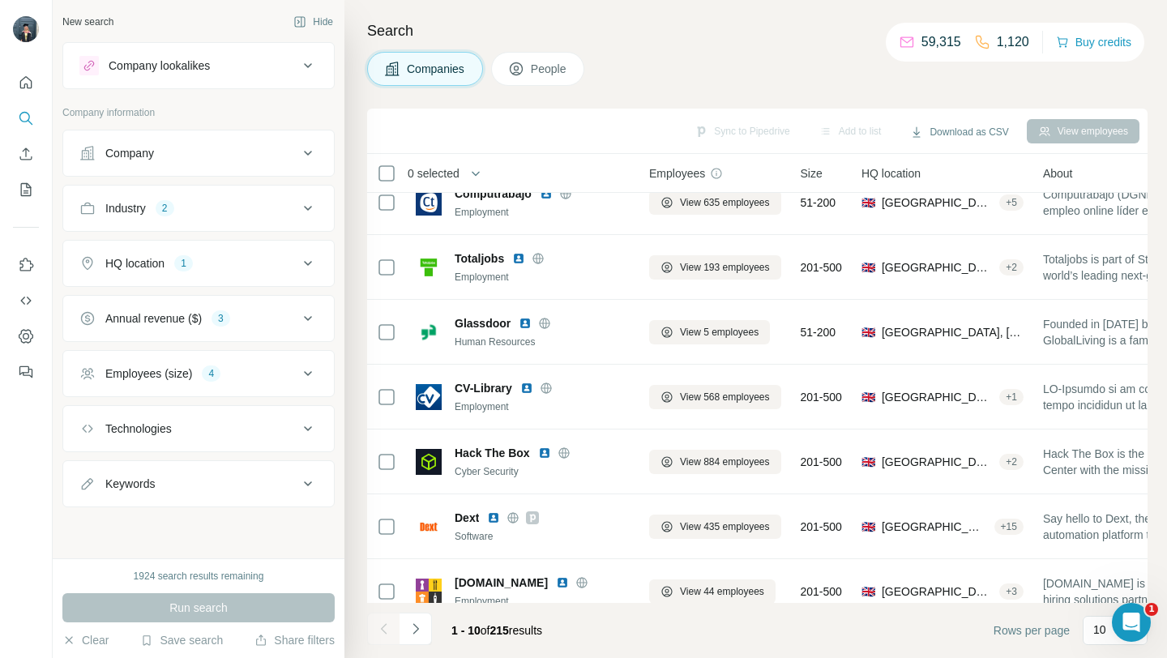
click at [347, 87] on div "Search Companies People Sync to Pipedrive Add to list Download as CSV View empl…" at bounding box center [755, 329] width 822 height 658
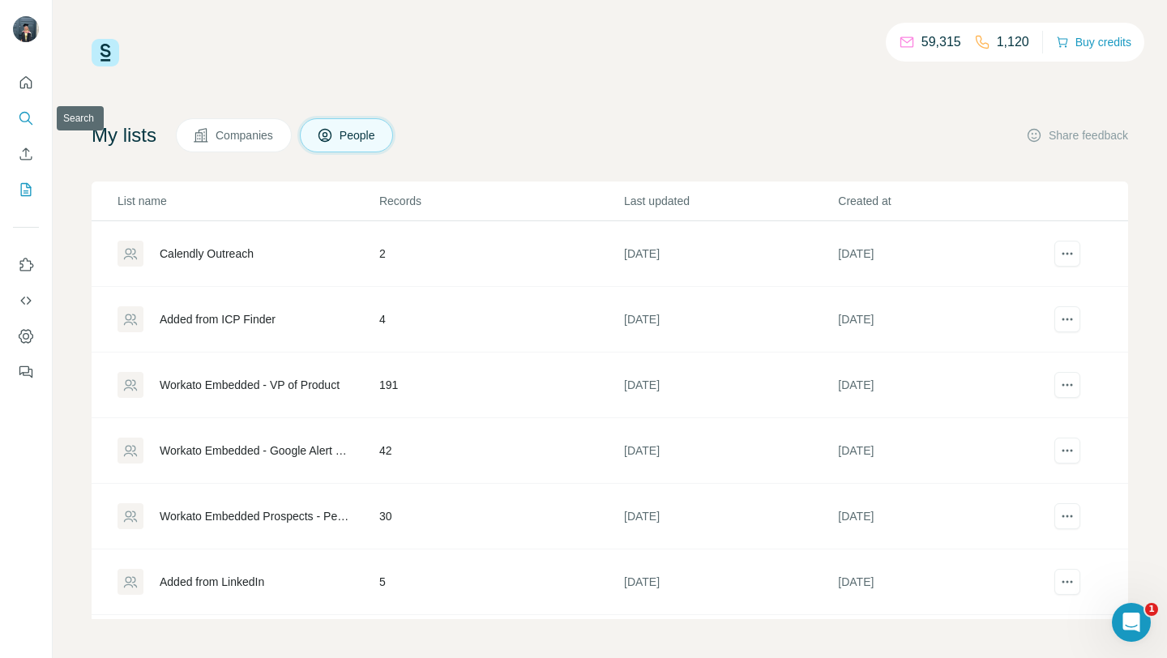
click at [19, 113] on icon "Search" at bounding box center [26, 118] width 16 height 16
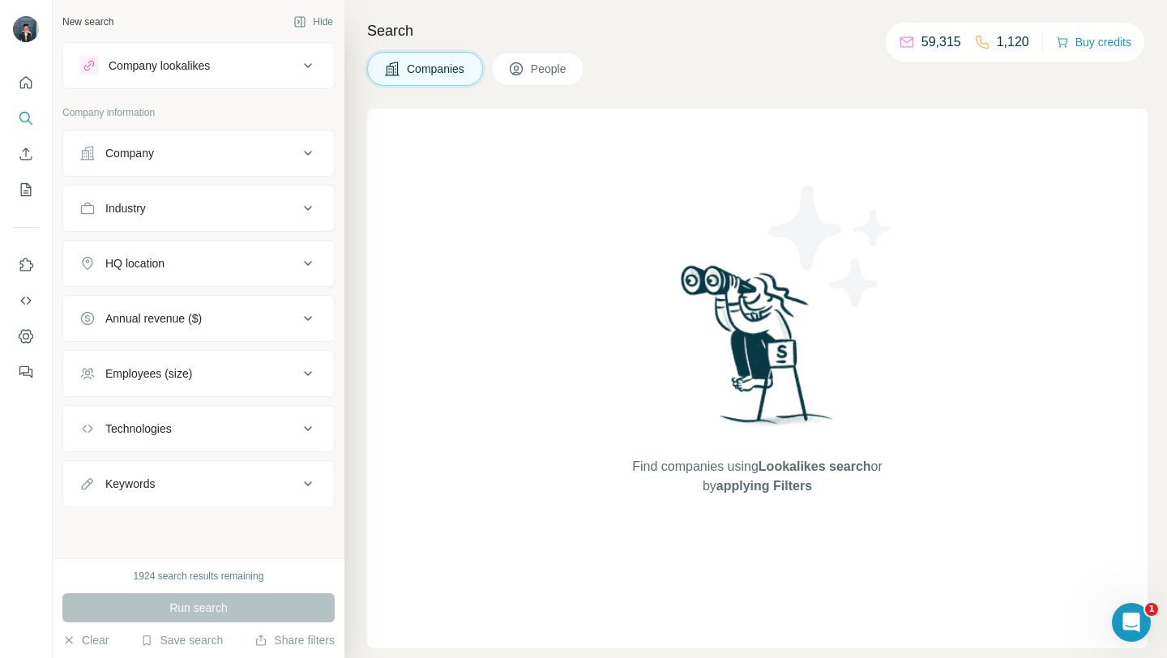
click at [127, 156] on div "Company" at bounding box center [129, 153] width 49 height 16
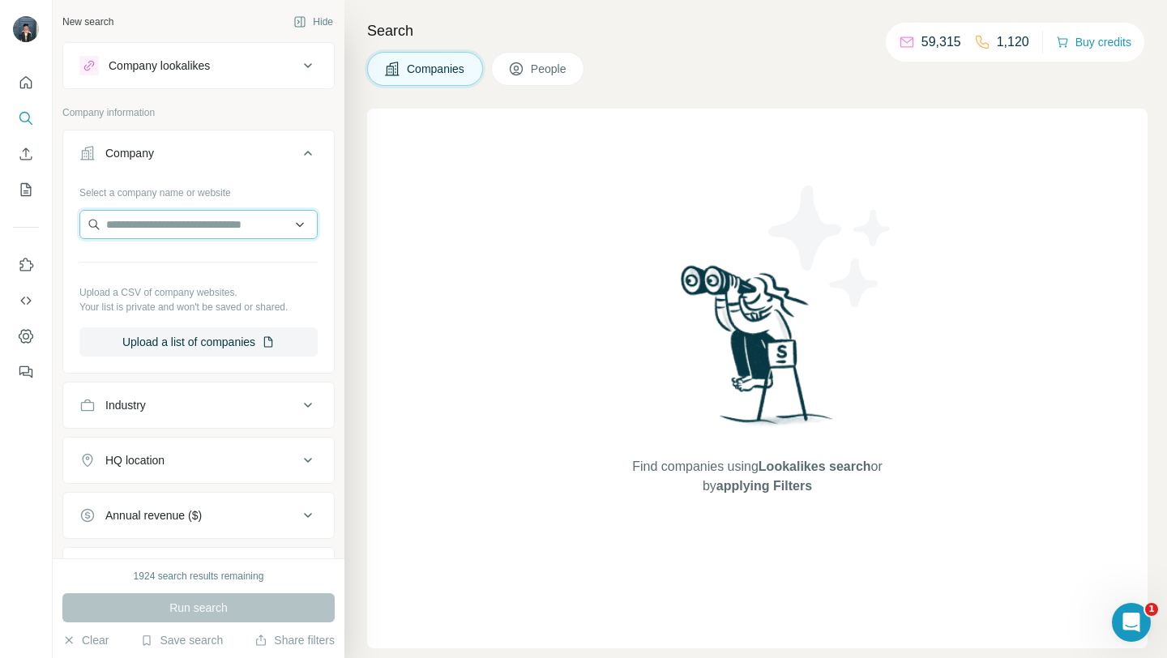
click at [238, 222] on input "text" at bounding box center [198, 224] width 238 height 29
click at [186, 411] on div "Industry" at bounding box center [188, 405] width 219 height 16
click at [161, 443] on input at bounding box center [190, 446] width 200 height 18
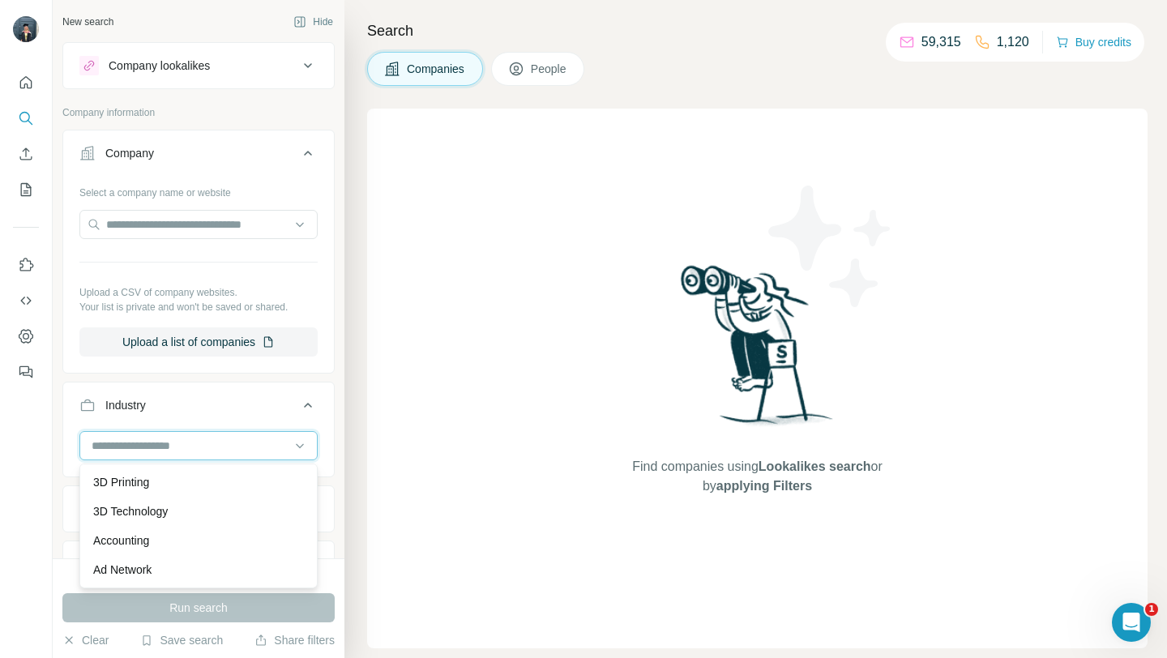
click at [143, 445] on input at bounding box center [190, 446] width 200 height 18
click at [139, 445] on input at bounding box center [190, 446] width 200 height 18
type input "***"
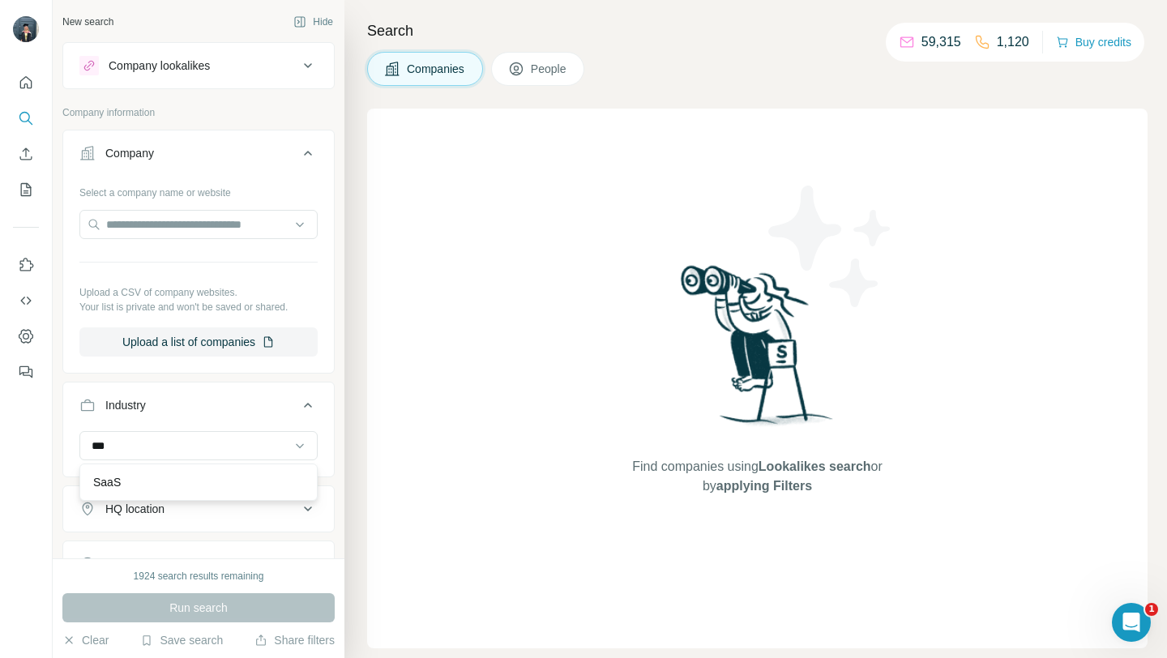
click at [136, 477] on div "SaaS" at bounding box center [198, 482] width 211 height 16
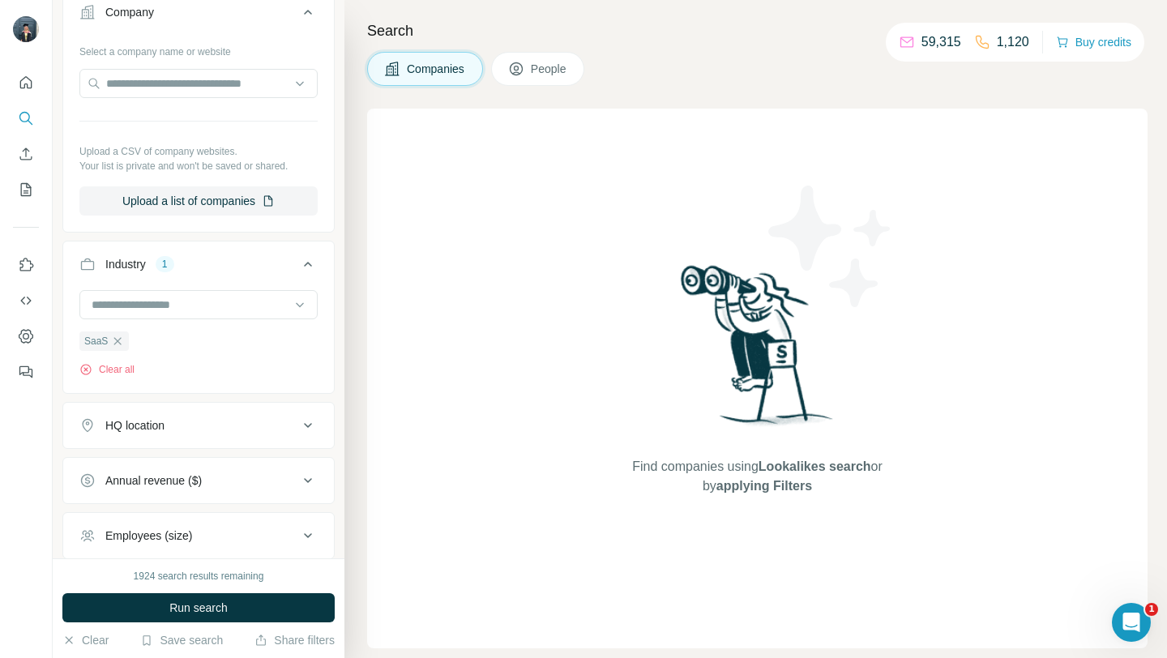
scroll to position [160, 0]
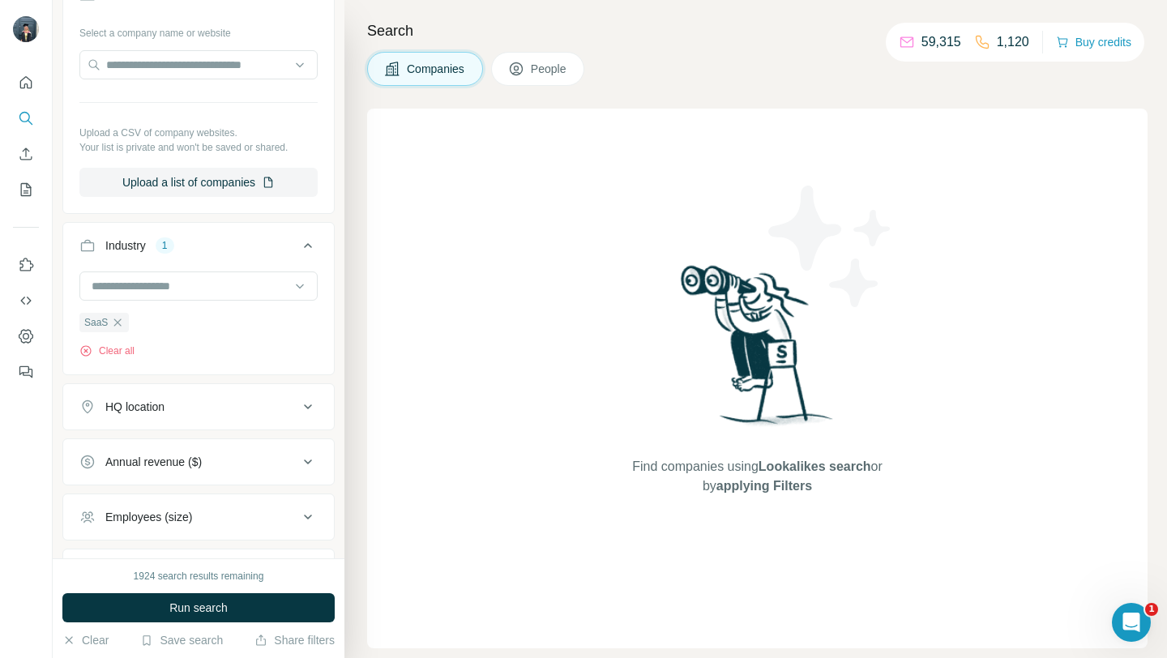
click at [190, 399] on div "HQ location" at bounding box center [188, 407] width 219 height 16
click at [186, 437] on input "text" at bounding box center [198, 447] width 238 height 29
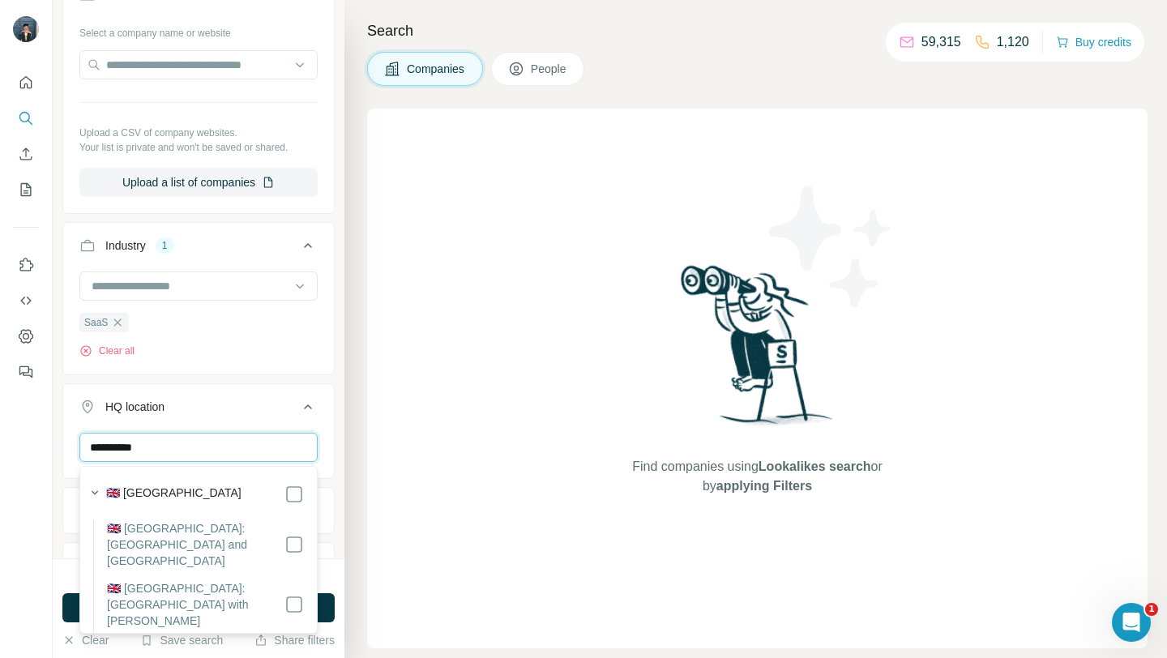
type input "**********"
click at [334, 442] on div "**********" at bounding box center [198, 459] width 272 height 153
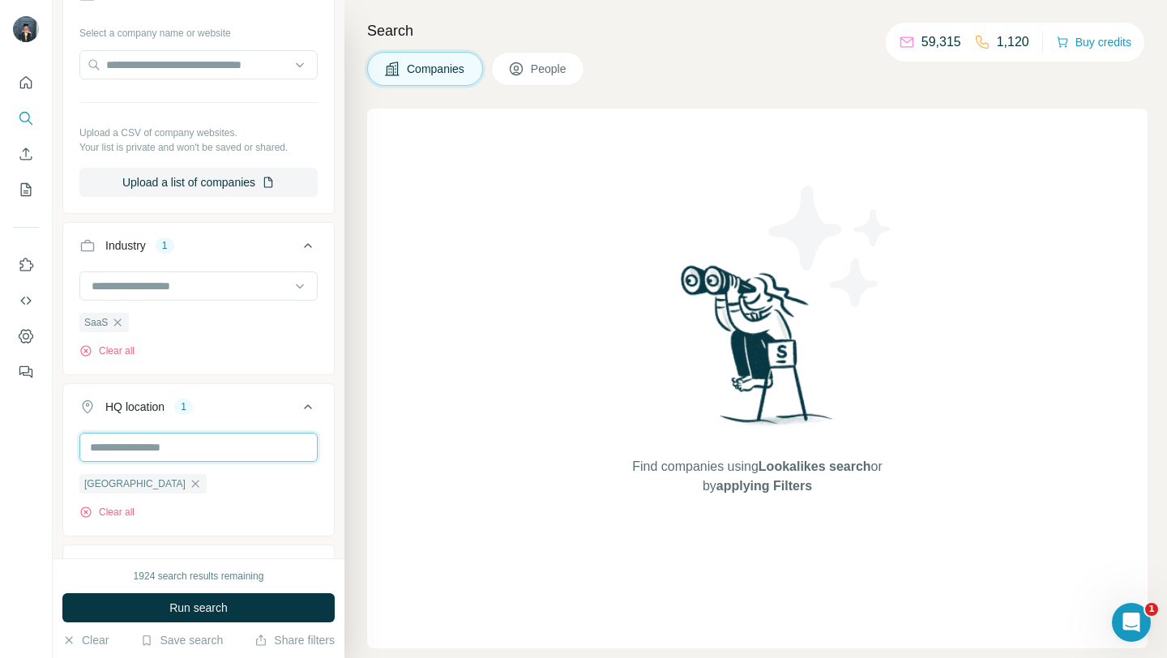
click at [292, 443] on input "text" at bounding box center [198, 447] width 238 height 29
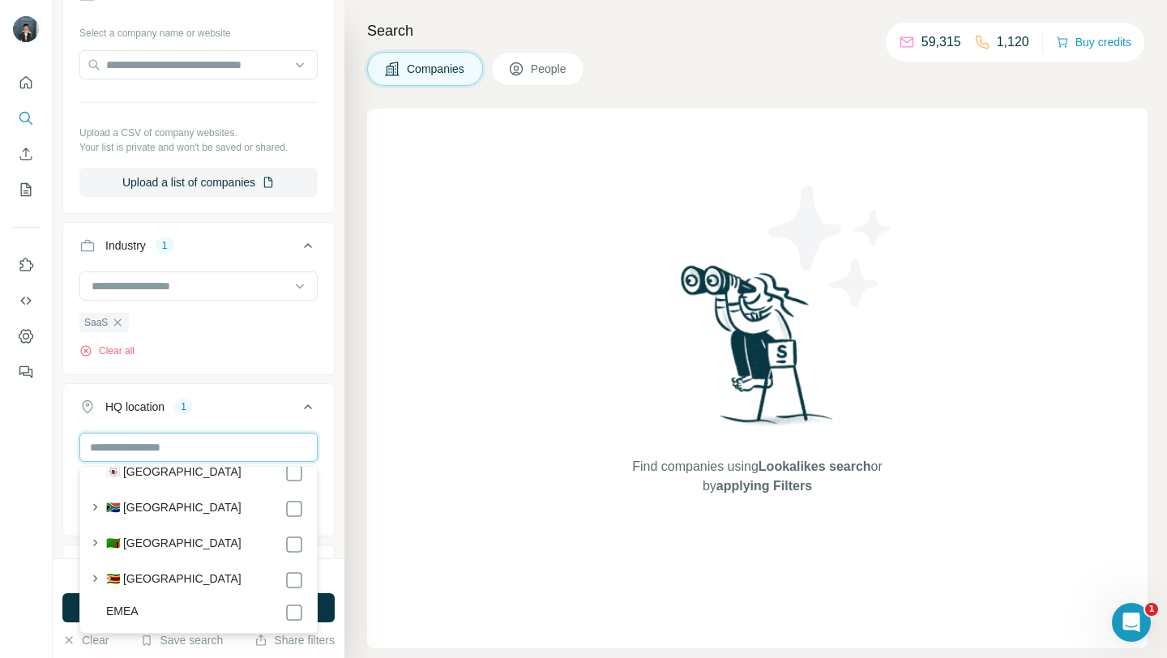
scroll to position [8897, 0]
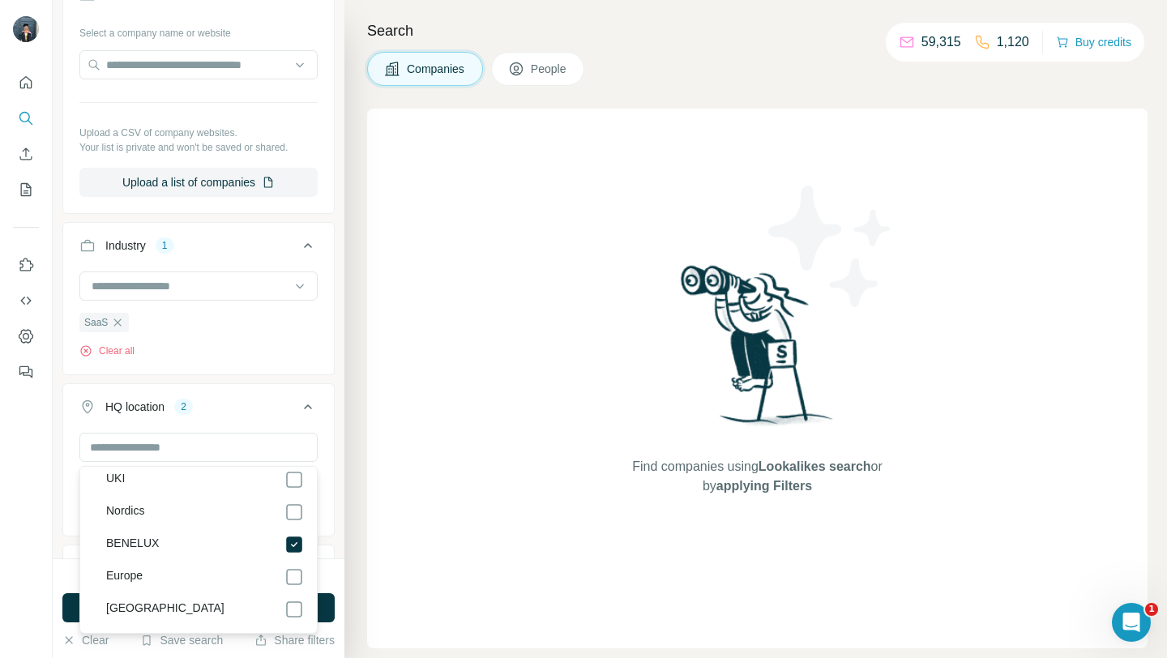
scroll to position [8826, 0]
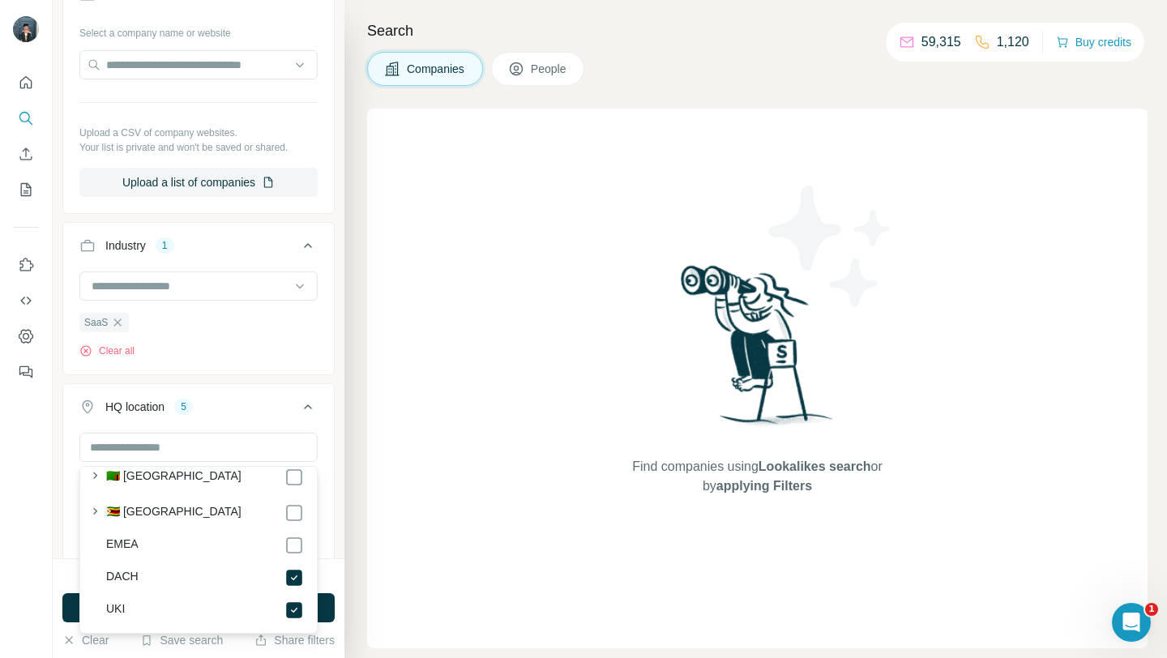
click at [330, 485] on div "United Kingdom BENELUX Nordics UKI DACH Clear all" at bounding box center [198, 497] width 271 height 128
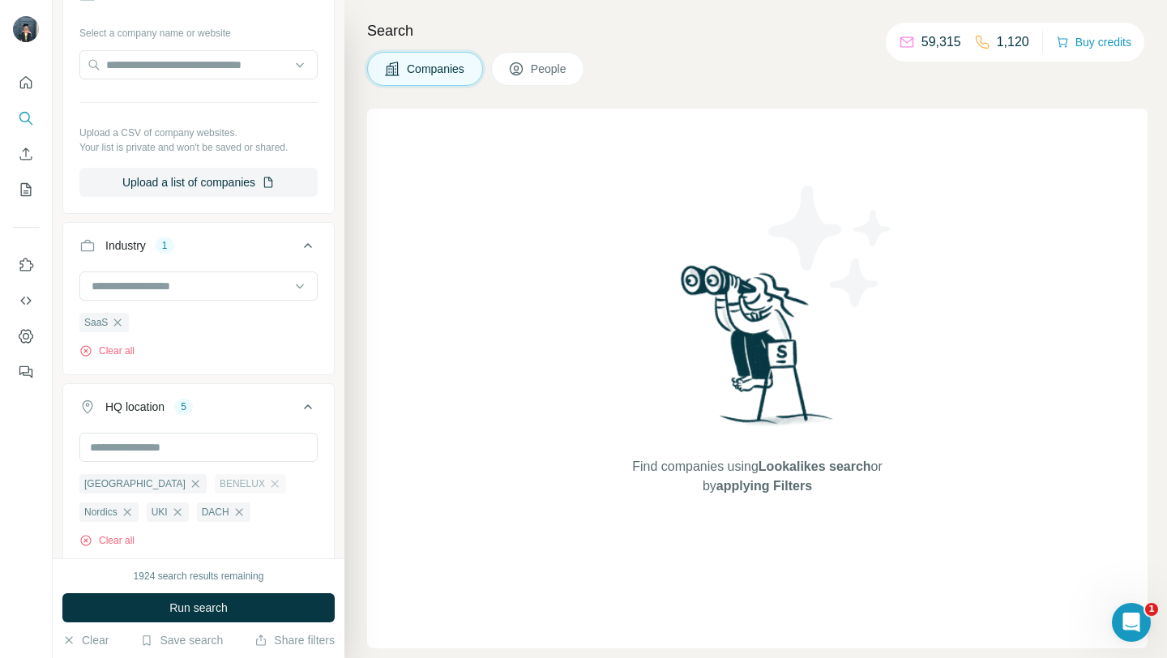
scroll to position [433, 0]
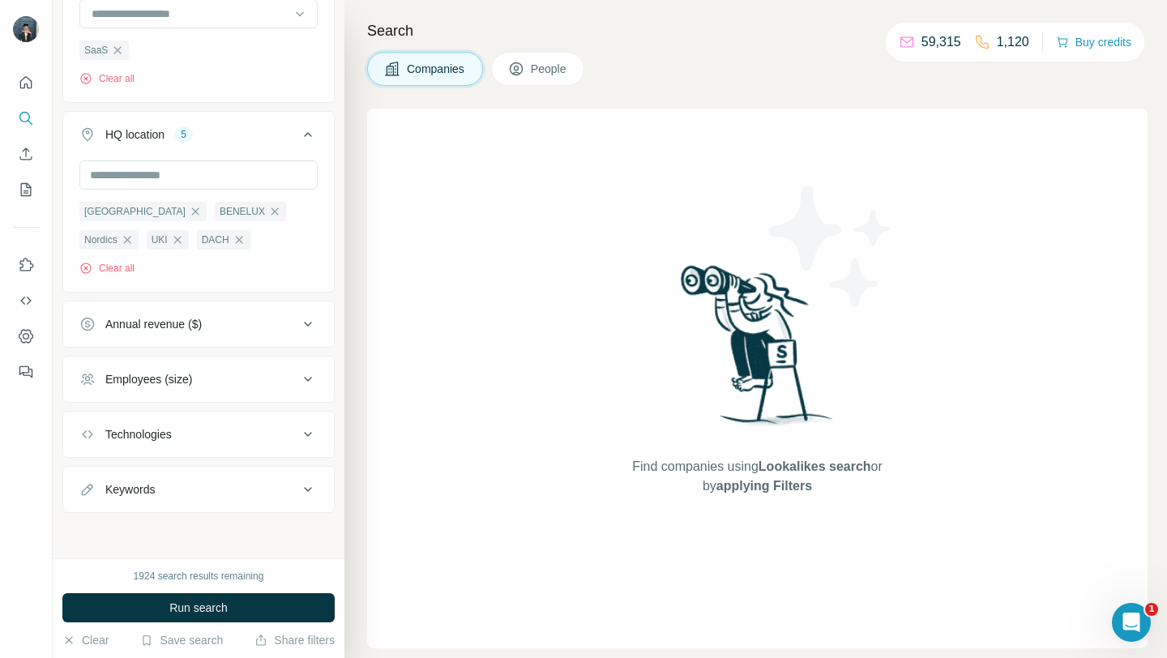
click at [299, 315] on icon at bounding box center [307, 323] width 19 height 19
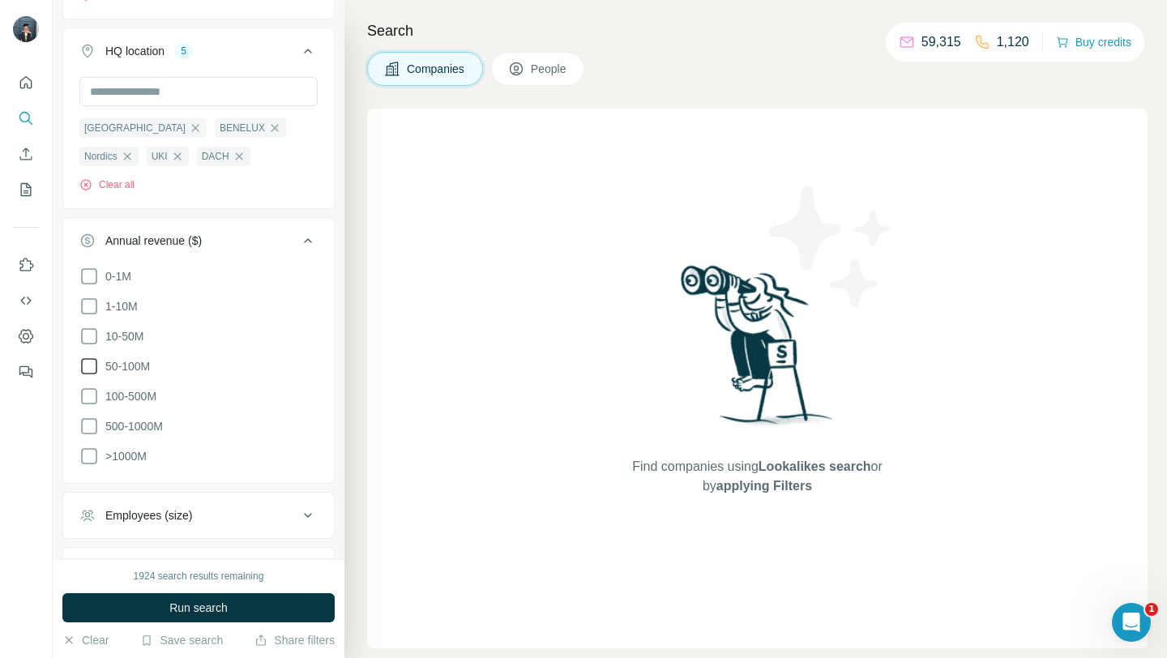
scroll to position [544, 0]
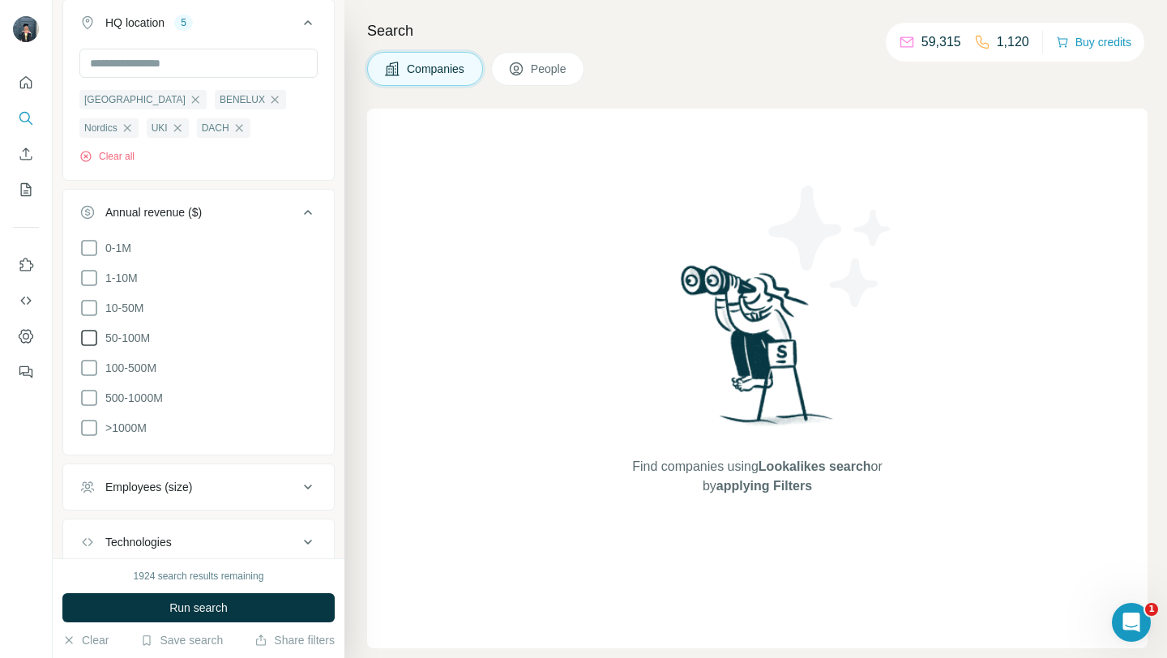
click at [90, 341] on icon at bounding box center [88, 337] width 19 height 19
click at [90, 361] on icon at bounding box center [88, 367] width 19 height 19
click at [91, 390] on icon at bounding box center [88, 397] width 19 height 19
click at [132, 514] on div "Employees (size)" at bounding box center [148, 511] width 87 height 16
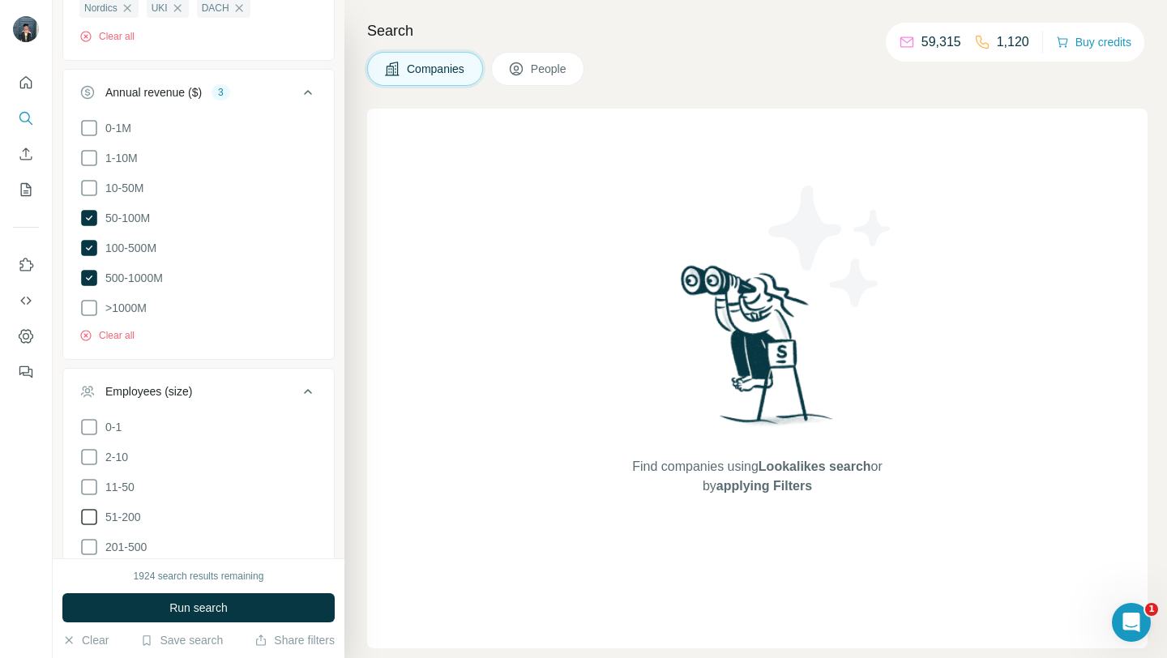
click at [95, 509] on icon at bounding box center [89, 517] width 16 height 16
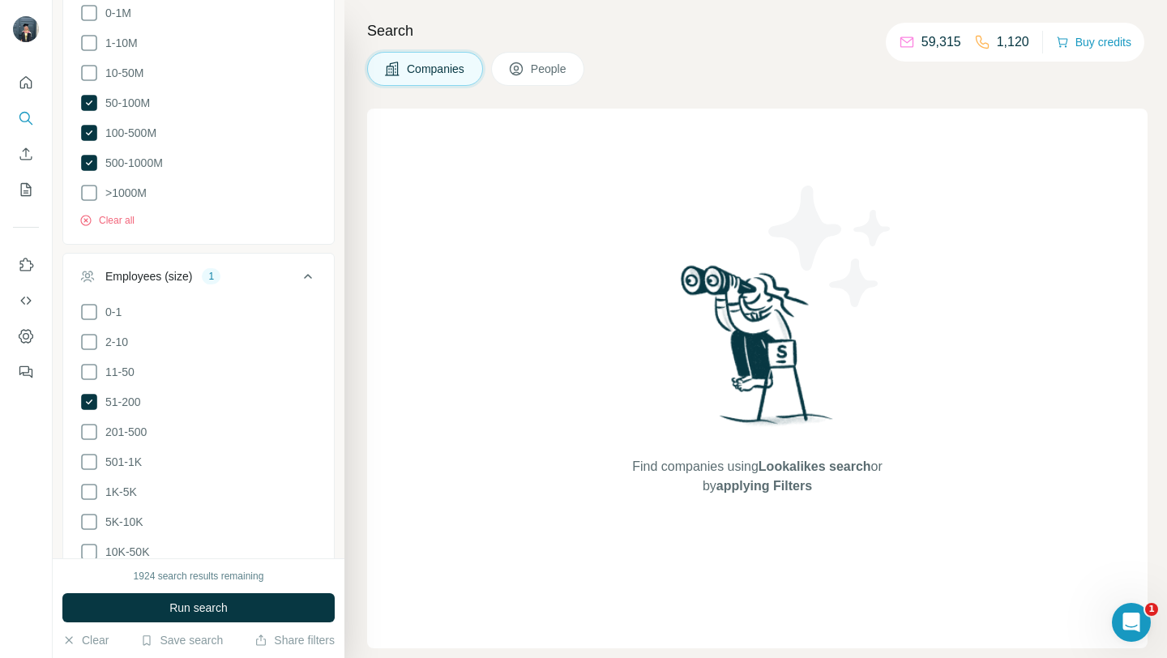
scroll to position [788, 0]
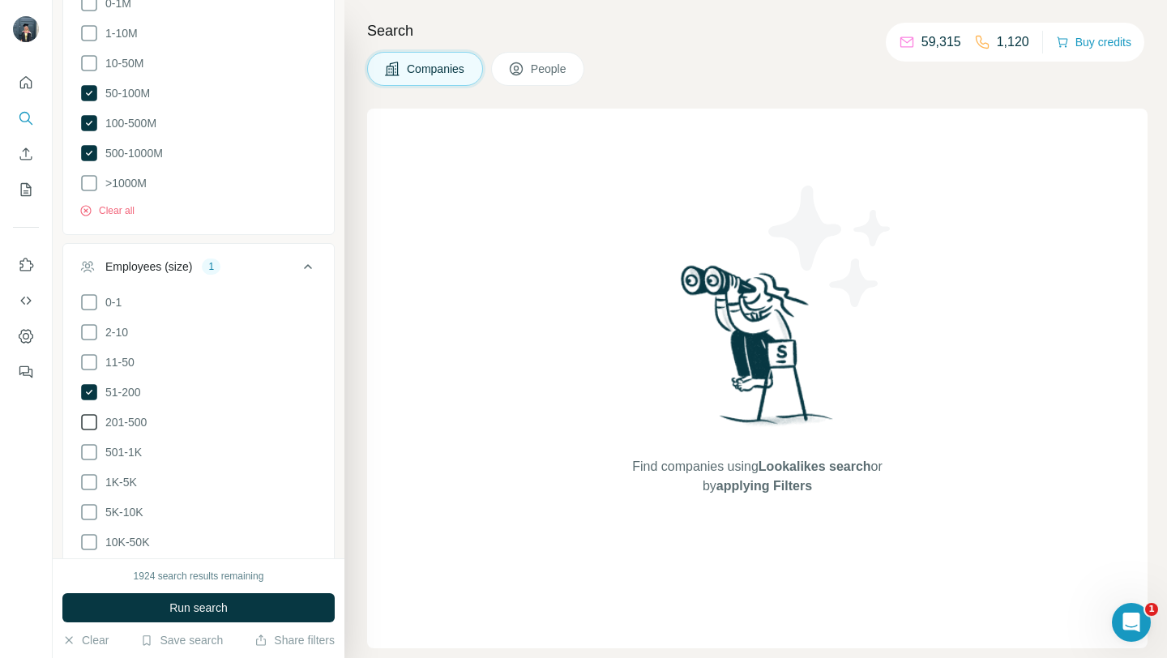
click at [88, 414] on icon at bounding box center [88, 421] width 19 height 19
click at [88, 450] on icon at bounding box center [88, 451] width 19 height 19
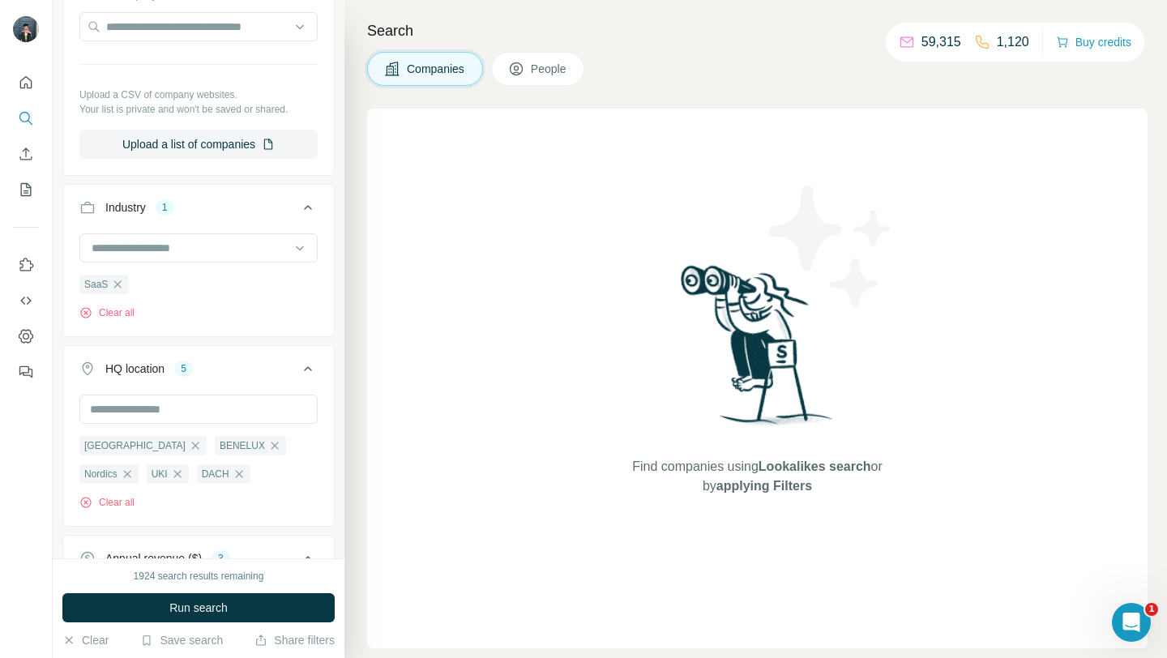
scroll to position [326, 0]
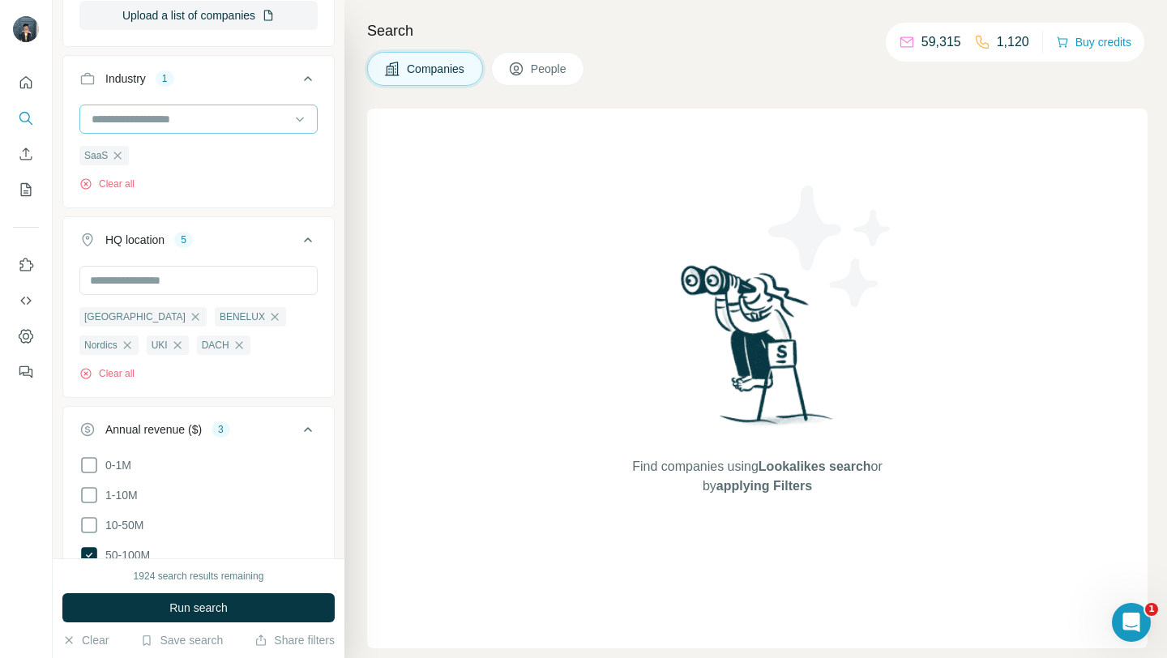
click at [205, 122] on input at bounding box center [190, 119] width 200 height 18
click at [175, 119] on input at bounding box center [190, 119] width 200 height 18
click at [335, 291] on div "New search Hide Company lookalikes Company information Company Select a company…" at bounding box center [199, 279] width 292 height 558
click at [173, 116] on input at bounding box center [190, 119] width 200 height 18
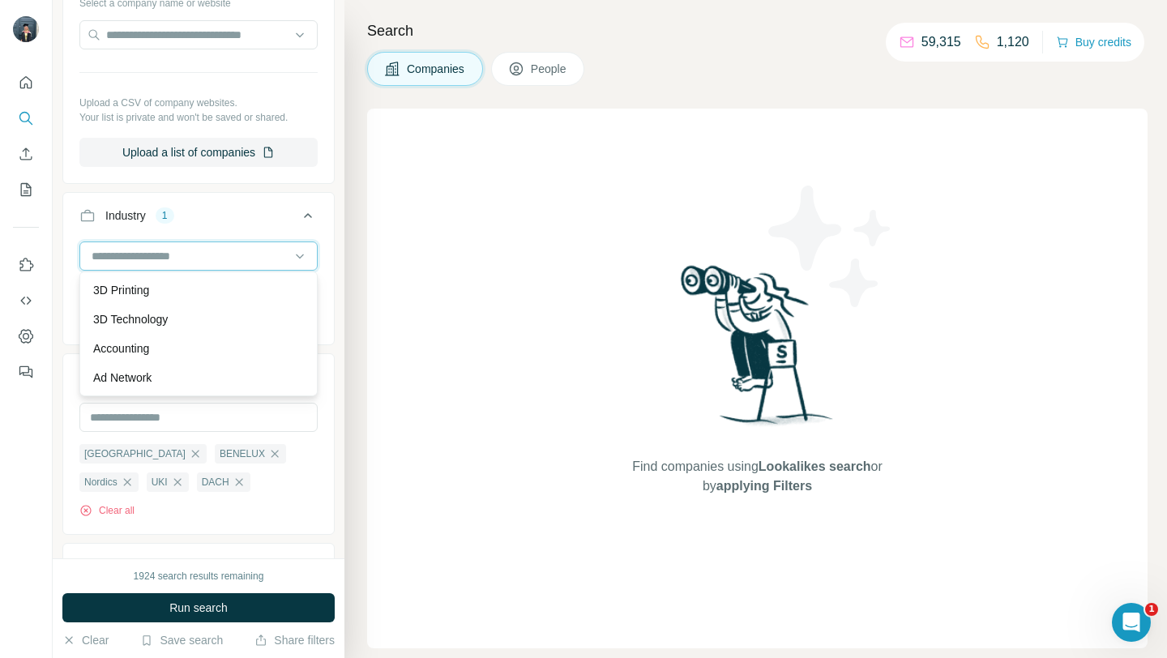
scroll to position [192, 0]
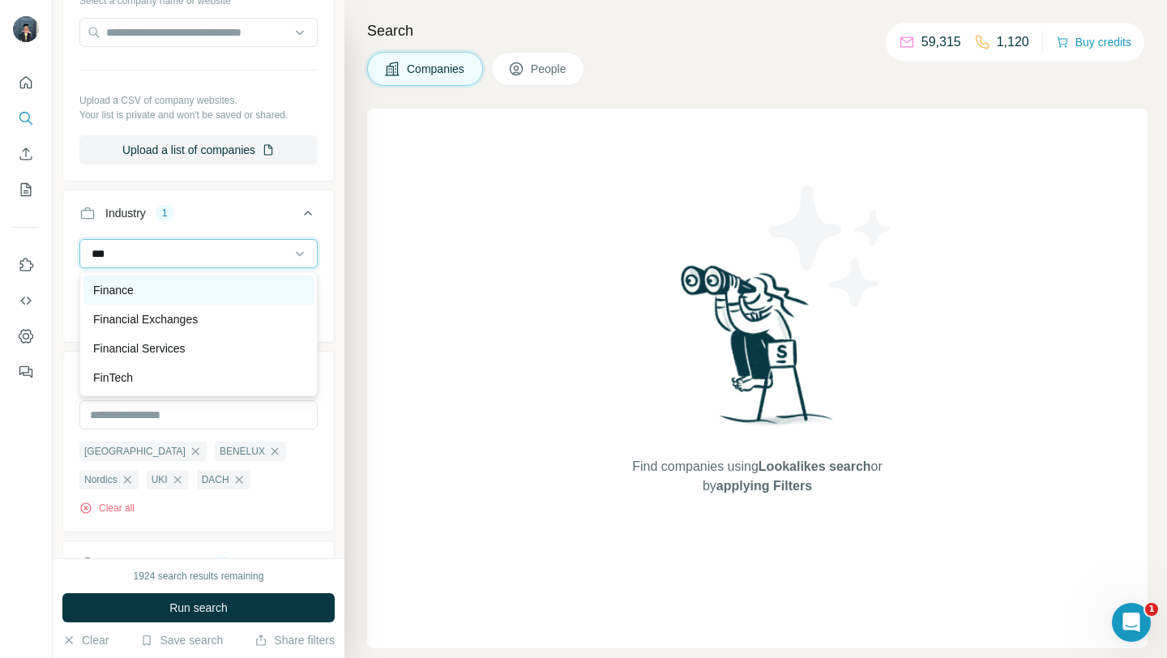
type input "***"
click at [132, 282] on p "Finance" at bounding box center [113, 290] width 41 height 16
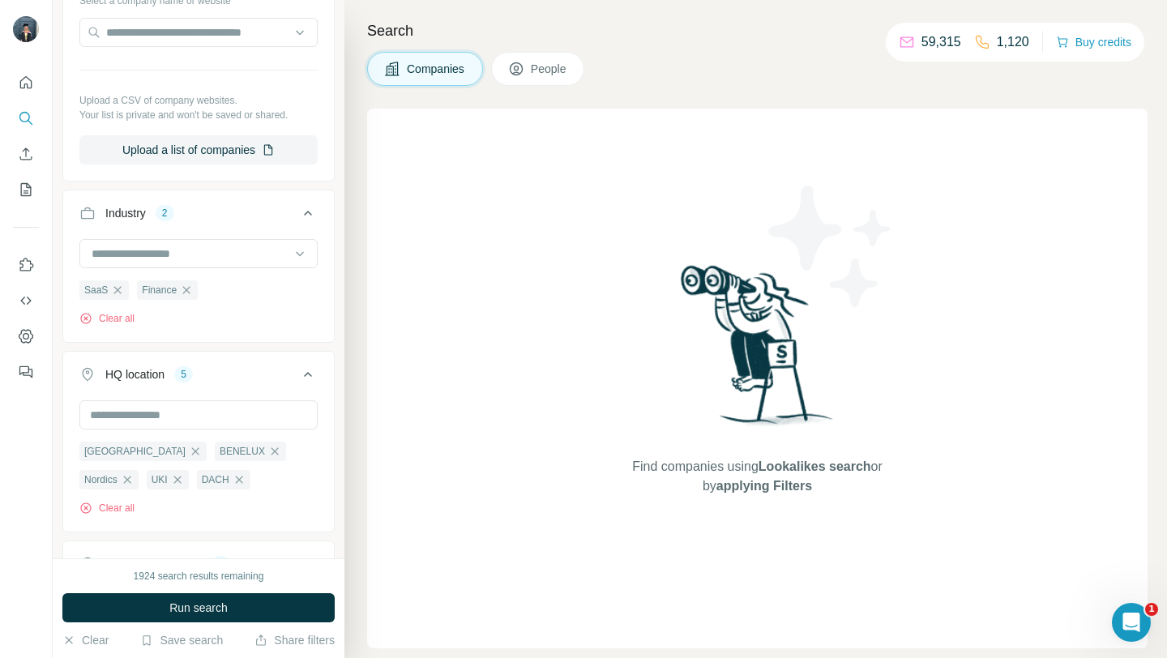
scroll to position [126, 0]
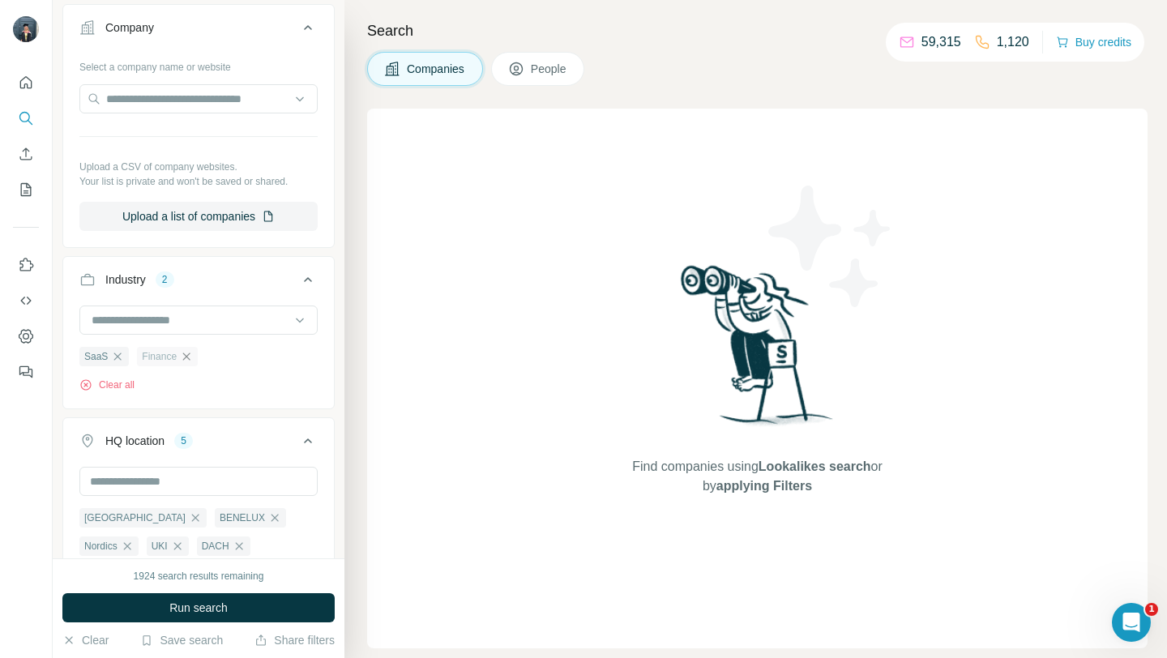
click at [188, 354] on icon "button" at bounding box center [186, 356] width 13 height 13
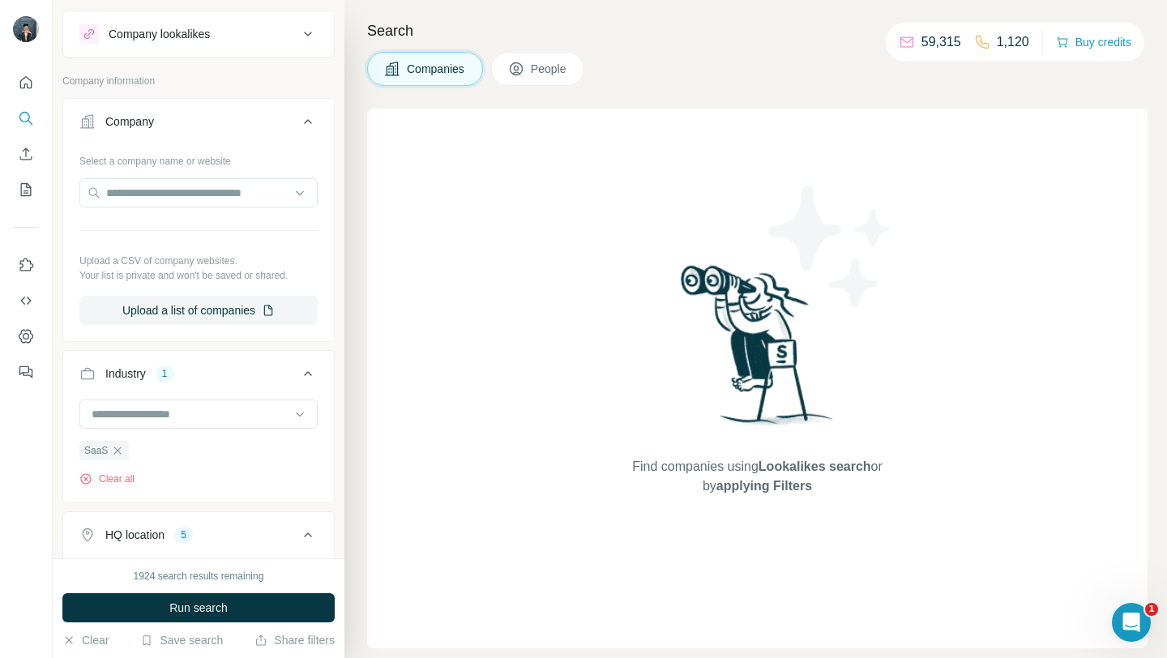
scroll to position [27, 0]
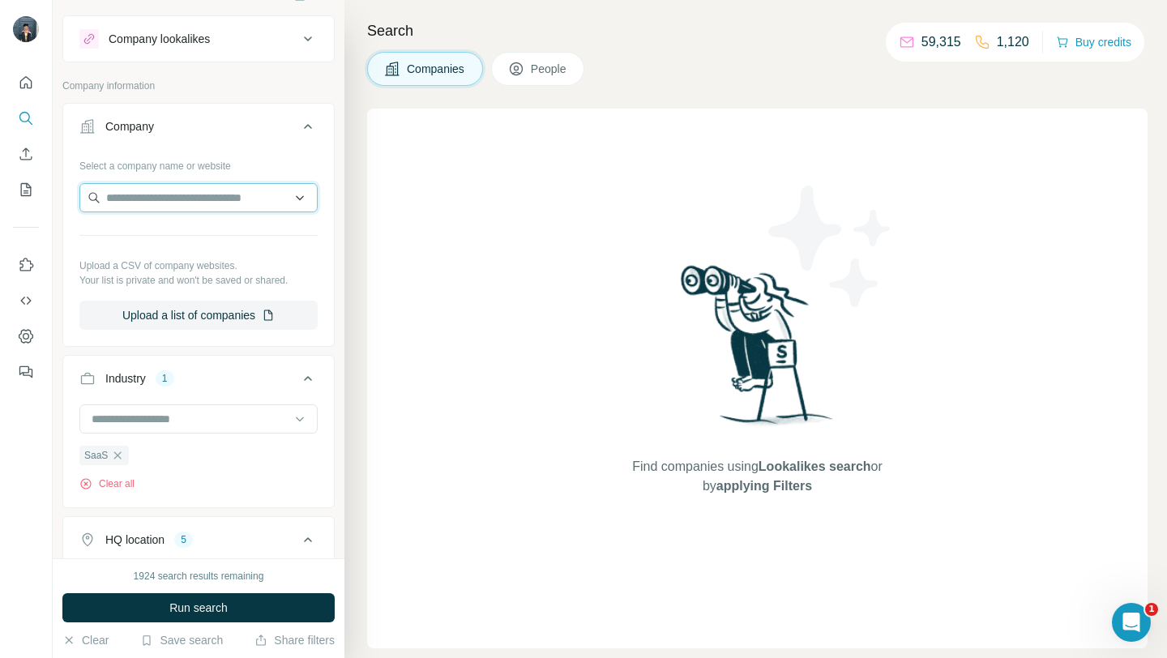
click at [196, 191] on input "text" at bounding box center [198, 197] width 238 height 29
type input "*"
click at [231, 51] on button "Company lookalikes" at bounding box center [198, 38] width 271 height 39
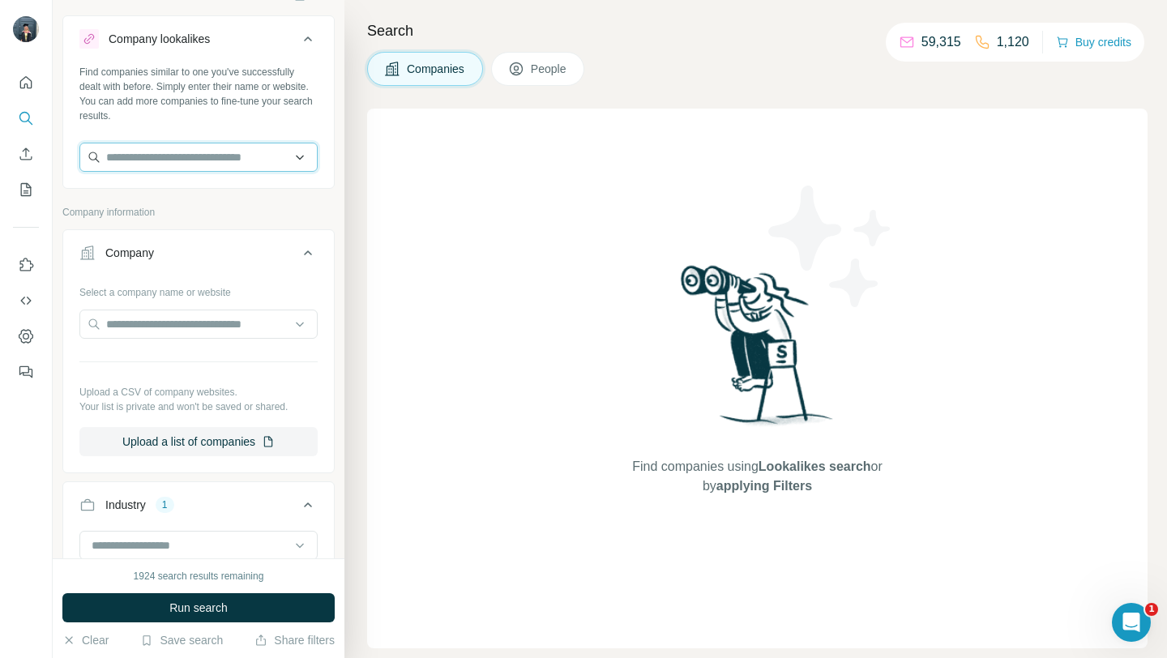
click at [149, 147] on input "text" at bounding box center [198, 157] width 238 height 29
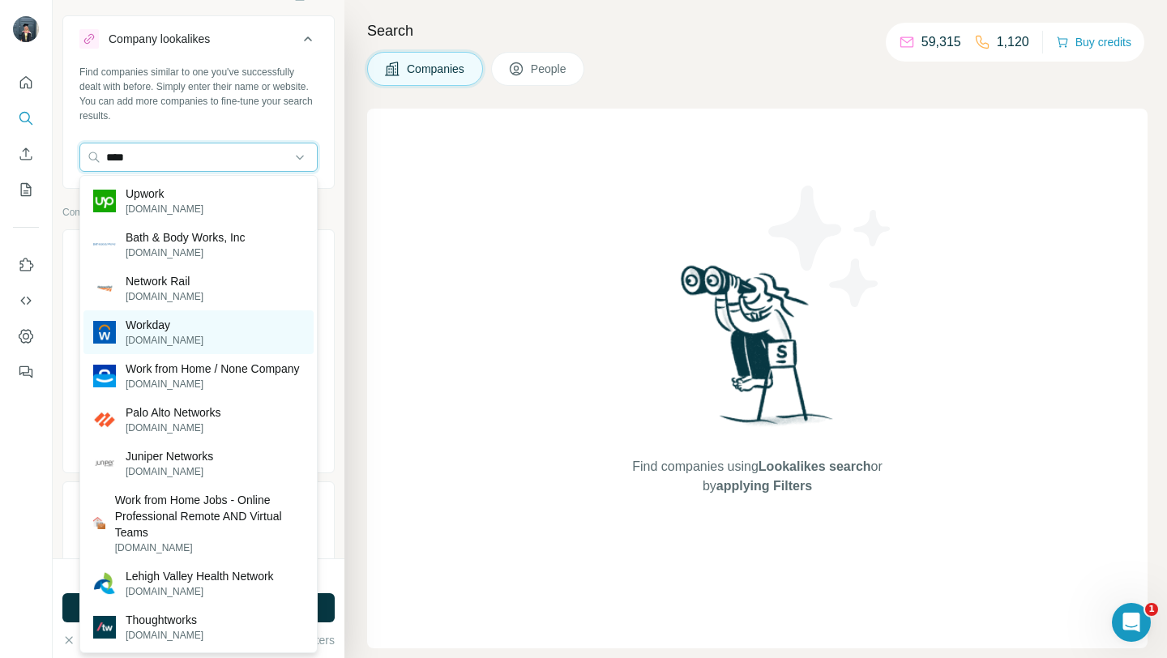
type input "****"
click at [160, 339] on p "workday.com" at bounding box center [165, 340] width 78 height 15
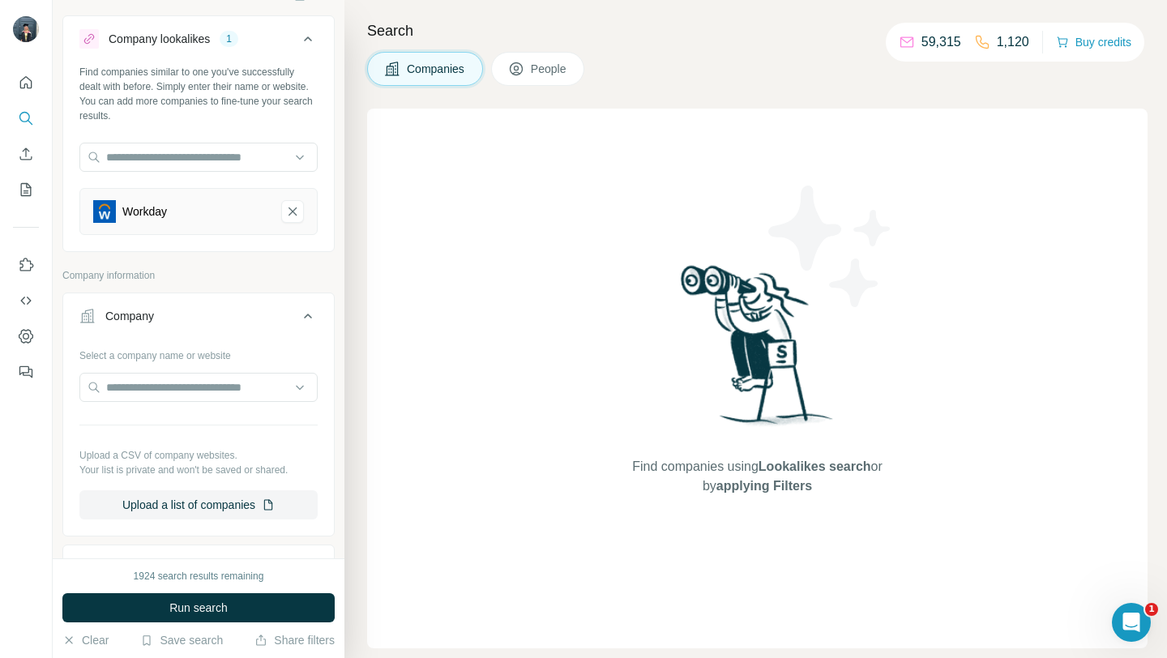
scroll to position [347, 0]
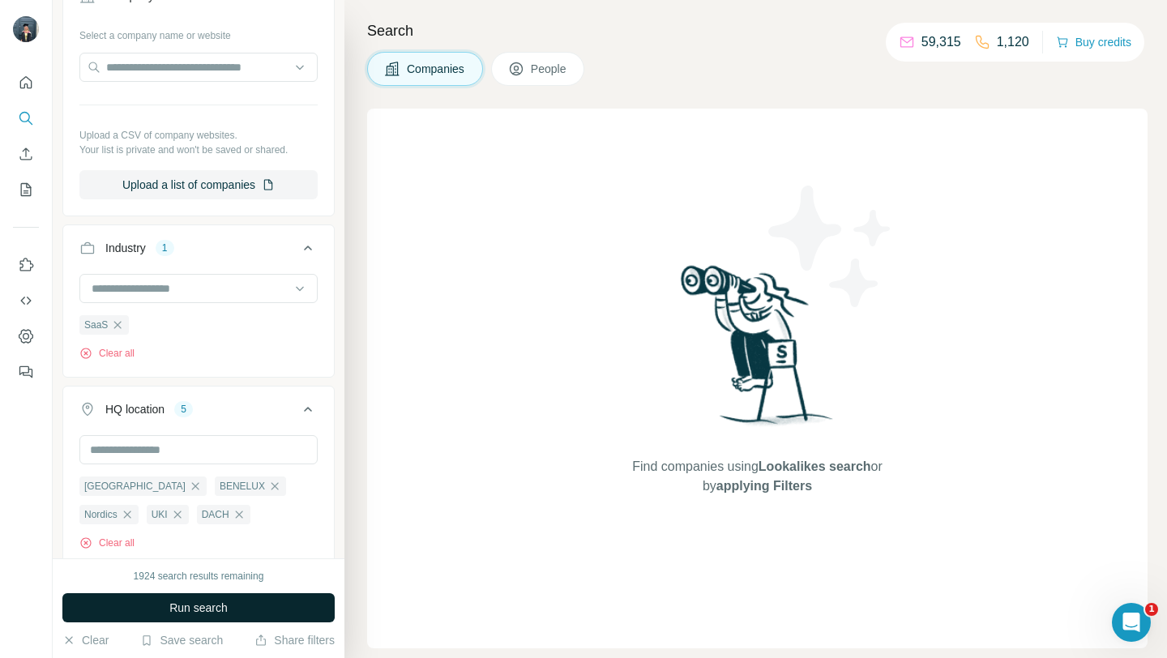
click at [167, 608] on button "Run search" at bounding box center [198, 607] width 272 height 29
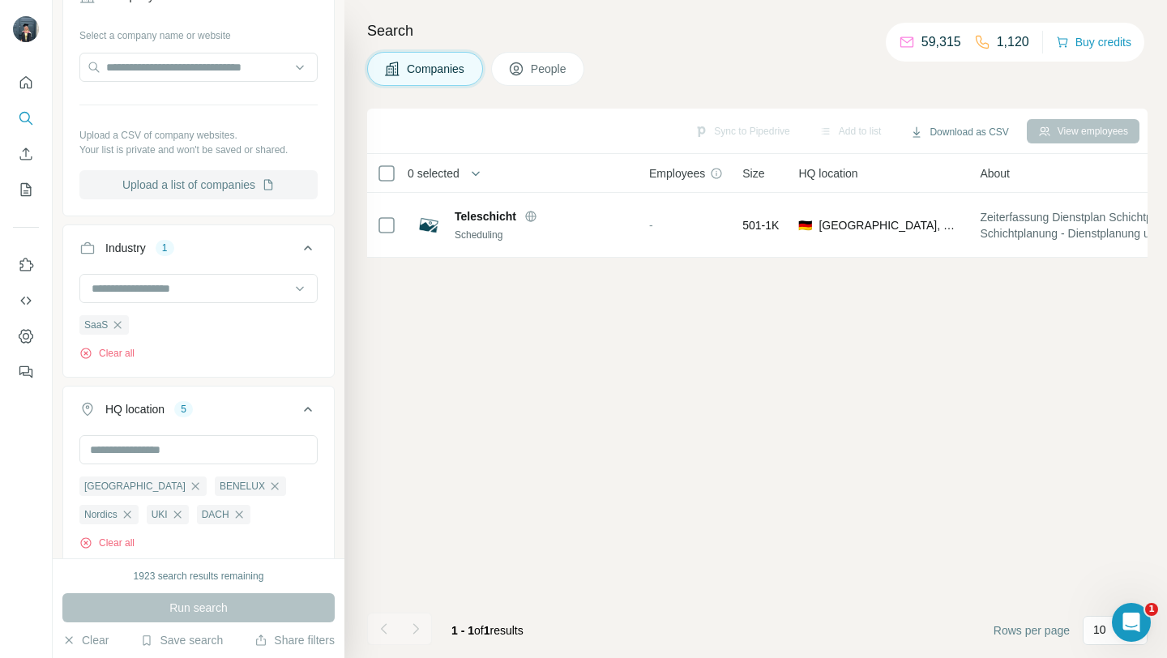
scroll to position [0, 0]
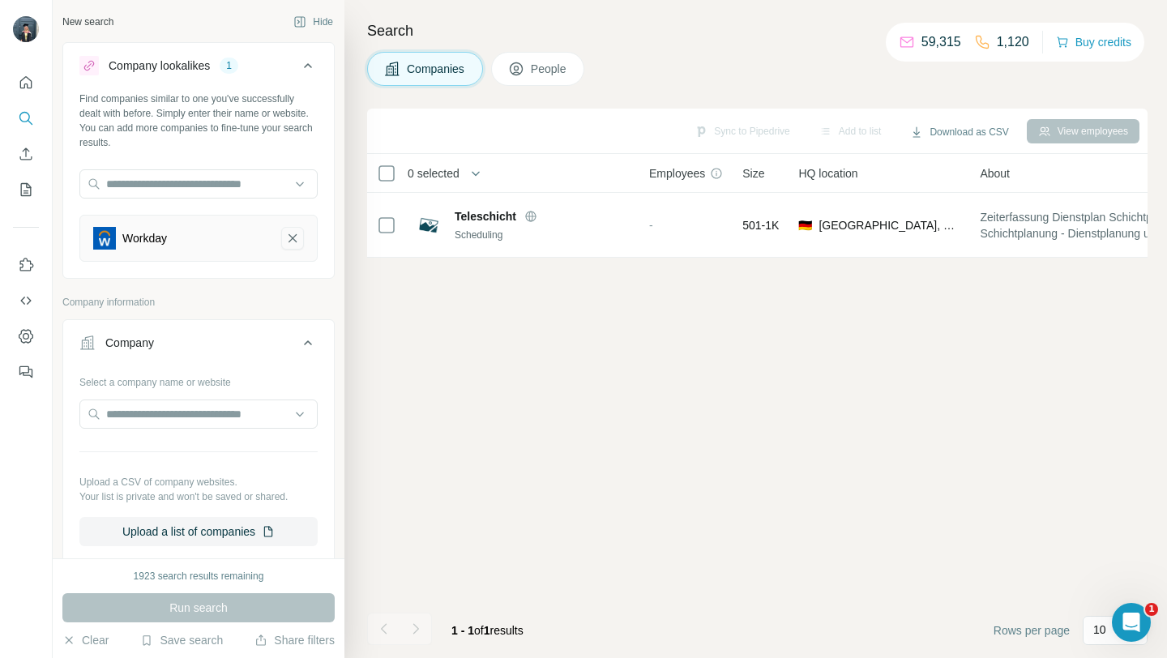
click at [292, 240] on icon "Workday-remove-button" at bounding box center [292, 238] width 15 height 16
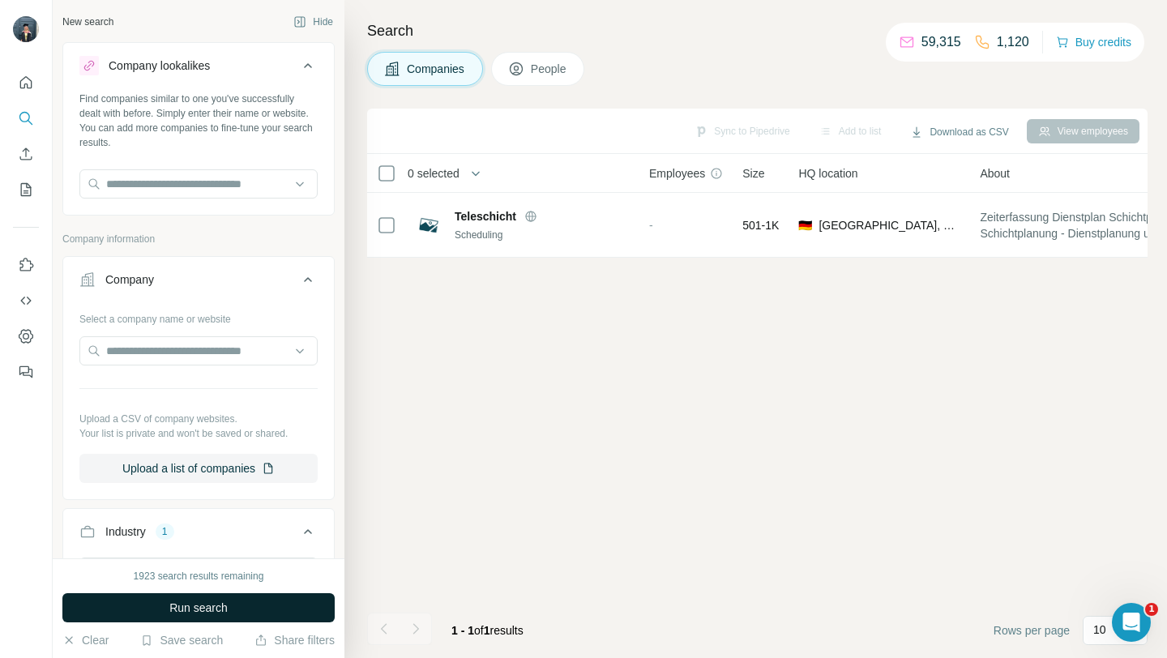
click at [243, 606] on button "Run search" at bounding box center [198, 607] width 272 height 29
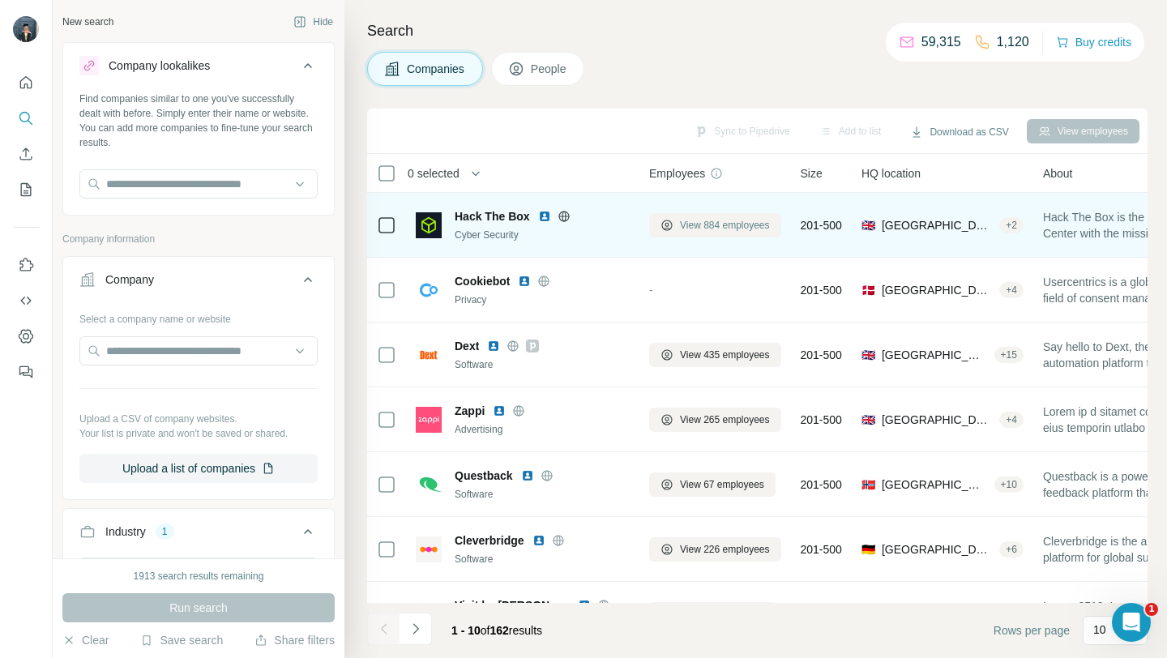
click at [687, 225] on span "View 884 employees" at bounding box center [725, 225] width 90 height 15
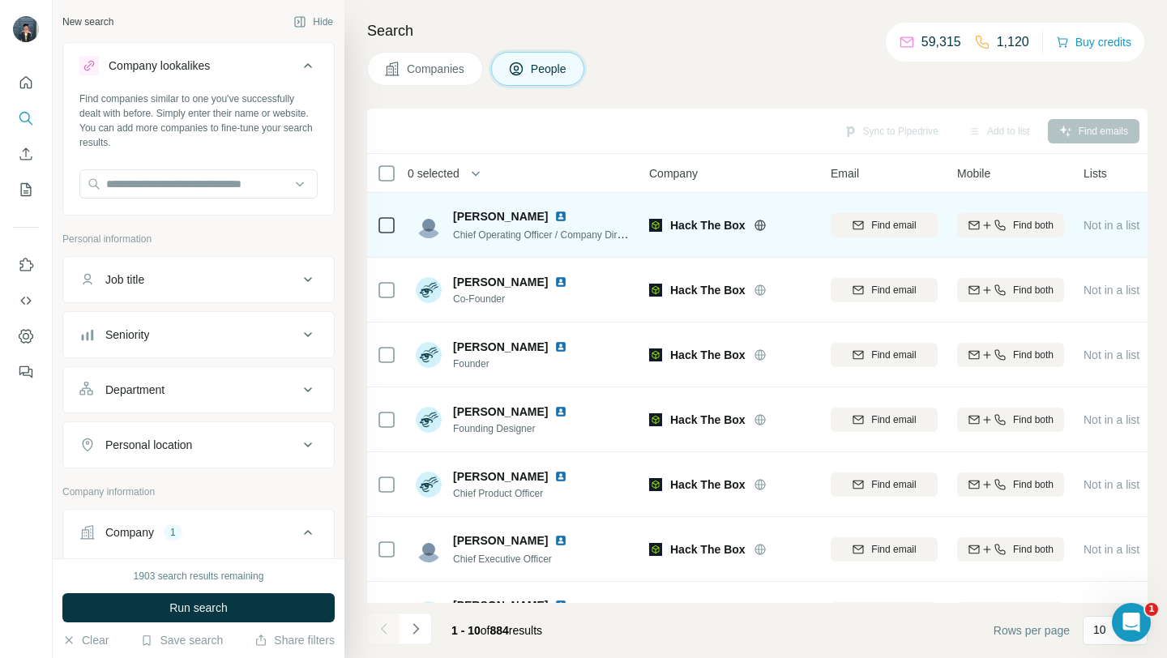
click at [762, 228] on icon at bounding box center [759, 225] width 11 height 11
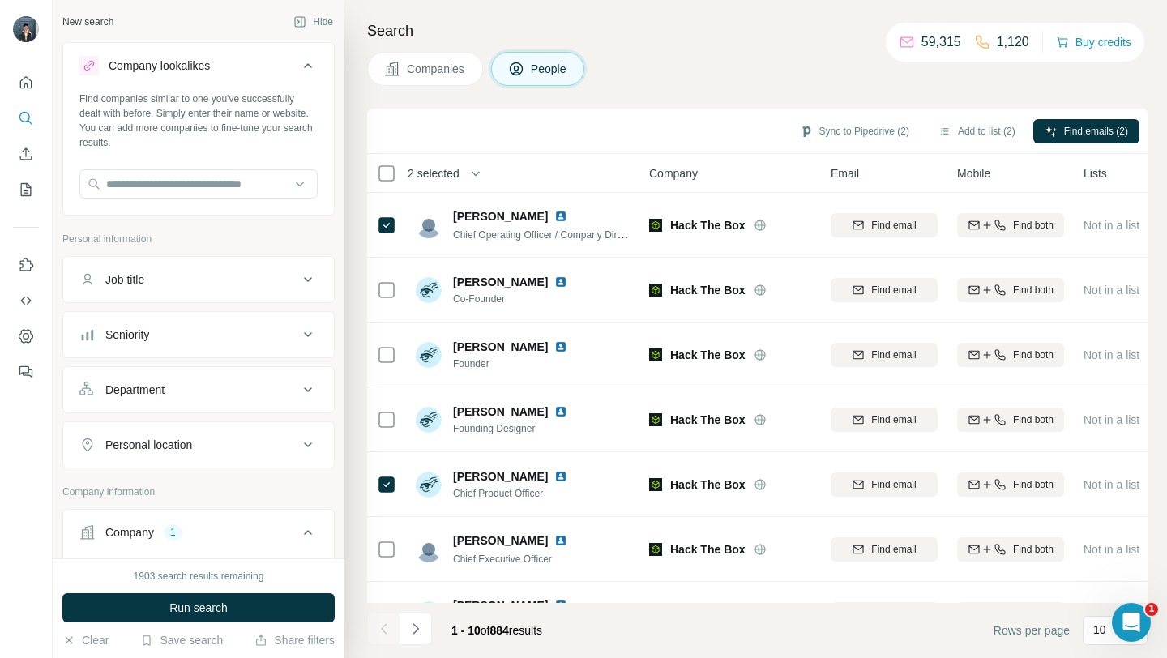
click at [451, 64] on span "Companies" at bounding box center [436, 69] width 59 height 16
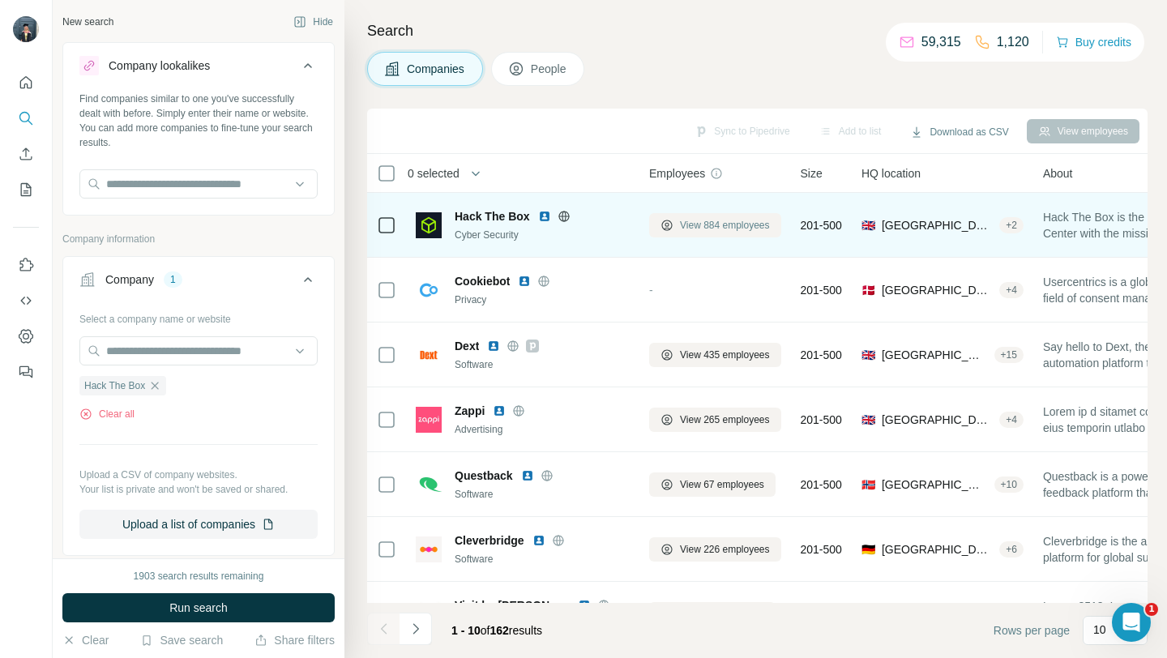
click at [669, 229] on icon at bounding box center [666, 225] width 11 height 11
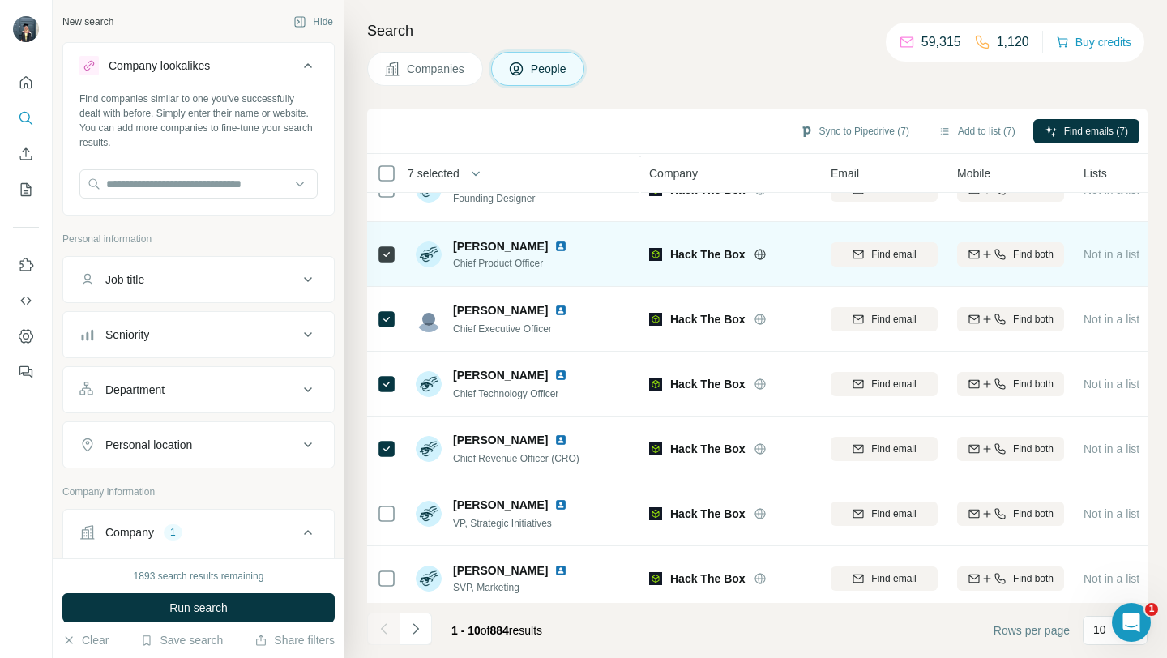
scroll to position [238, 0]
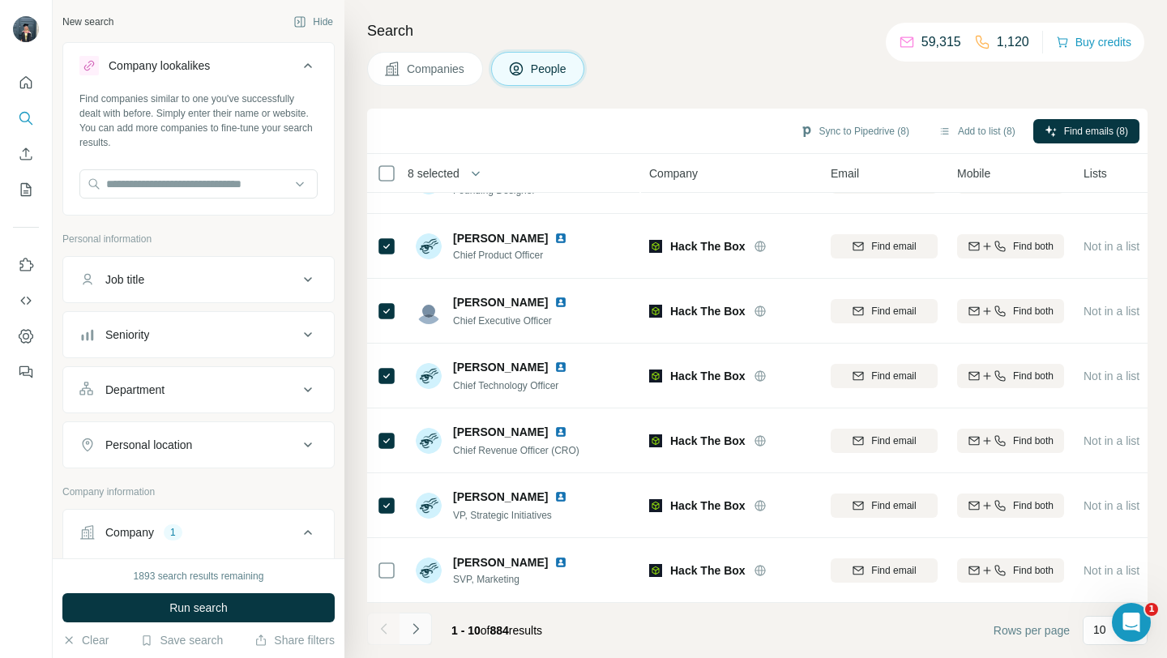
click at [425, 628] on button "Navigate to next page" at bounding box center [415, 628] width 32 height 32
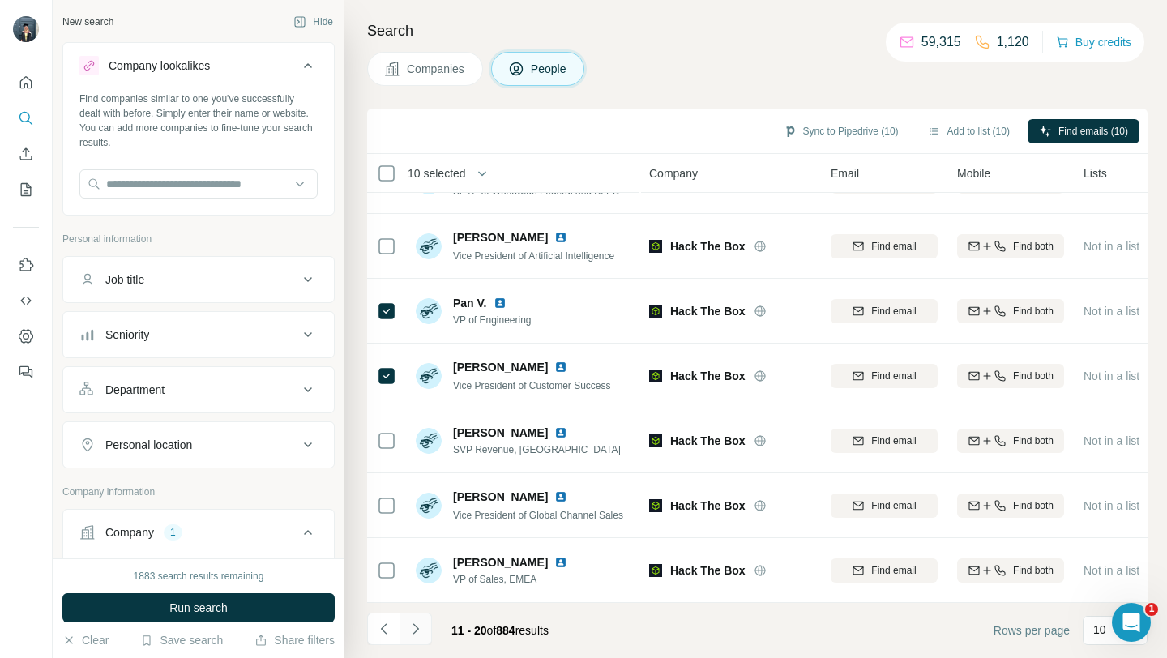
click at [419, 631] on icon "Navigate to next page" at bounding box center [415, 629] width 16 height 16
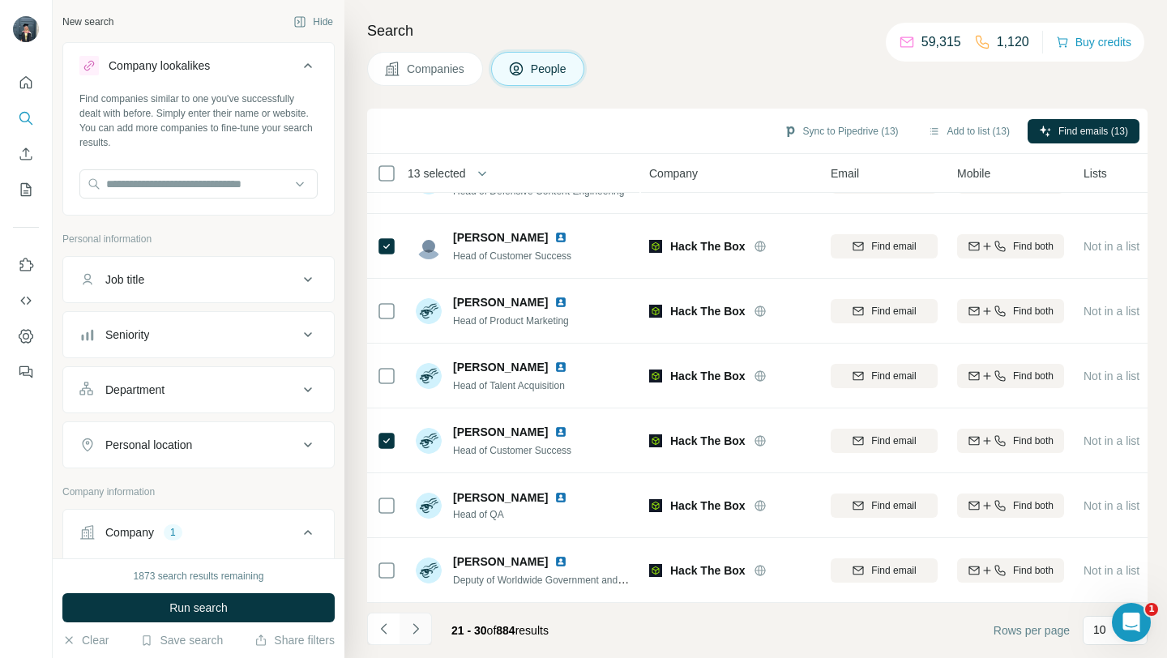
click at [416, 617] on button "Navigate to next page" at bounding box center [415, 628] width 32 height 32
click at [403, 628] on button "Navigate to next page" at bounding box center [415, 628] width 32 height 32
click at [425, 634] on button "Navigate to next page" at bounding box center [415, 628] width 32 height 32
click at [422, 630] on icon "Navigate to next page" at bounding box center [415, 629] width 16 height 16
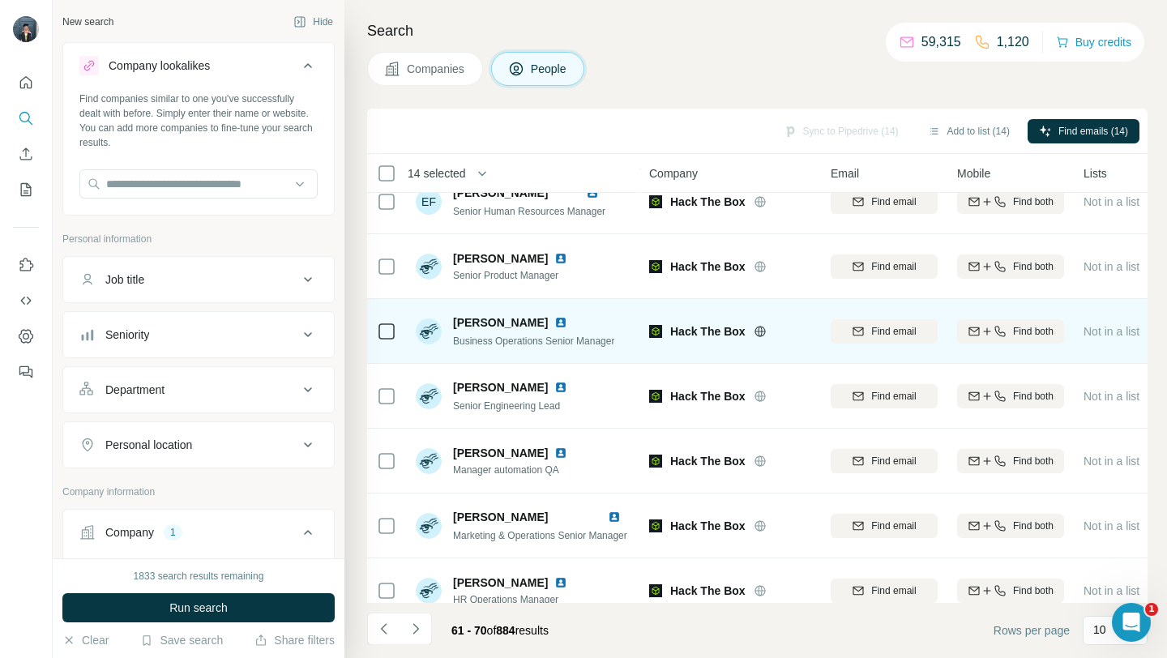
scroll to position [0, 0]
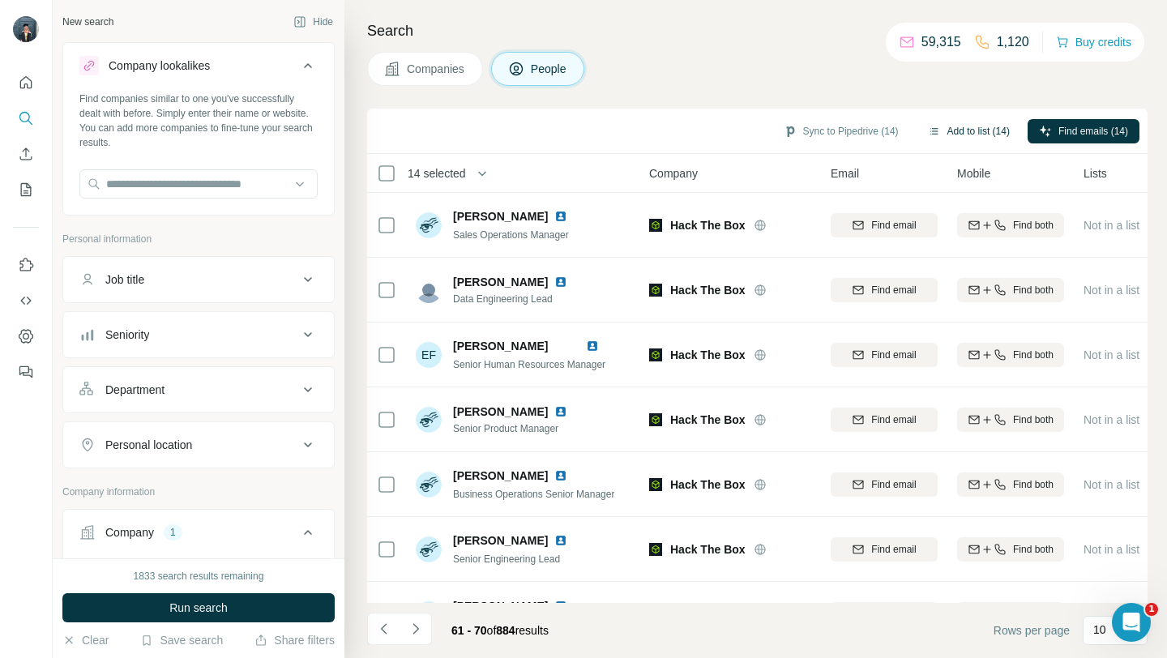
click at [967, 128] on button "Add to list (14)" at bounding box center [968, 131] width 105 height 24
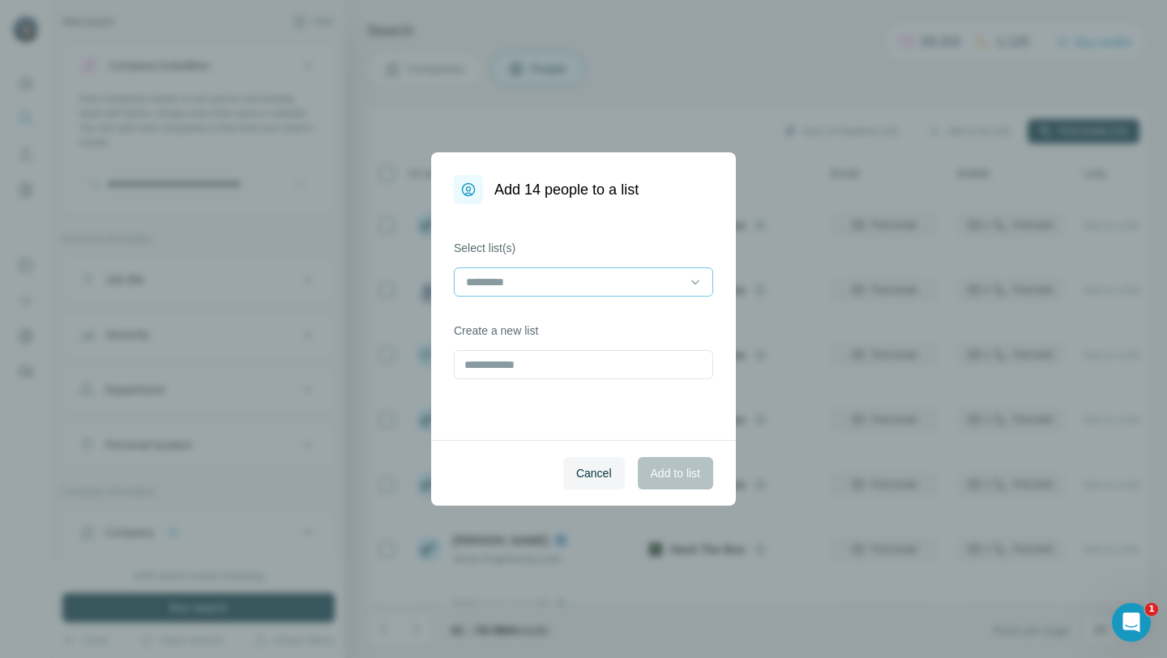
click at [510, 287] on input at bounding box center [573, 282] width 219 height 18
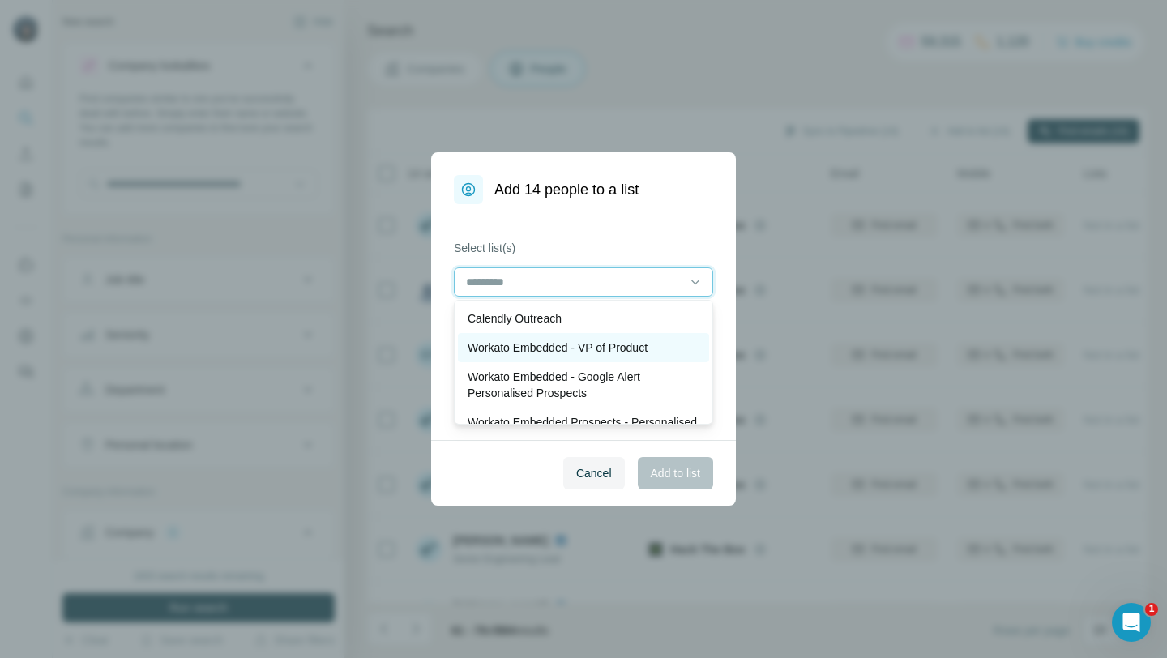
scroll to position [62, 0]
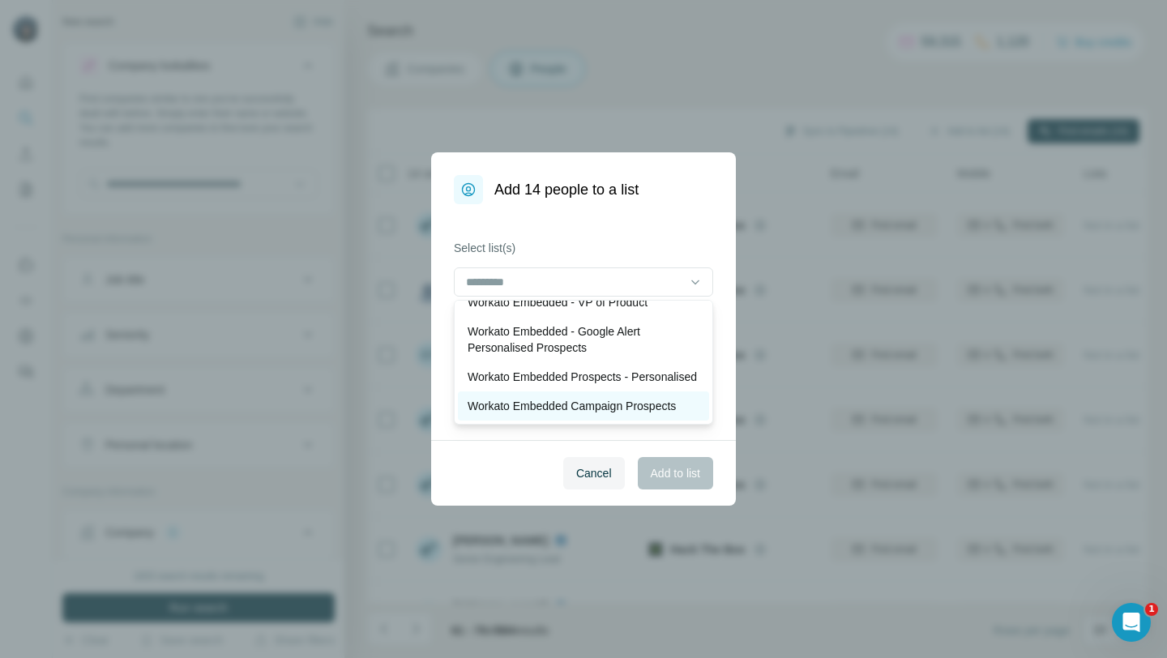
click at [640, 412] on p "Workato Embedded Campaign Prospects" at bounding box center [571, 406] width 208 height 16
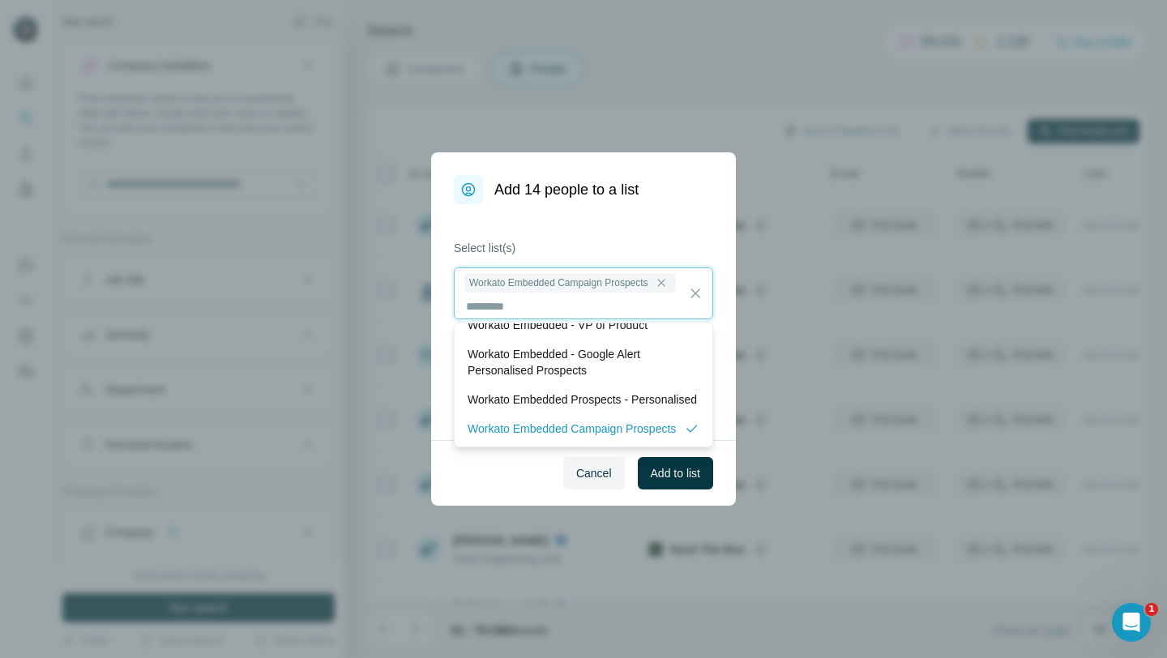
scroll to position [2, 0]
click at [685, 469] on span "Add to list" at bounding box center [675, 473] width 49 height 16
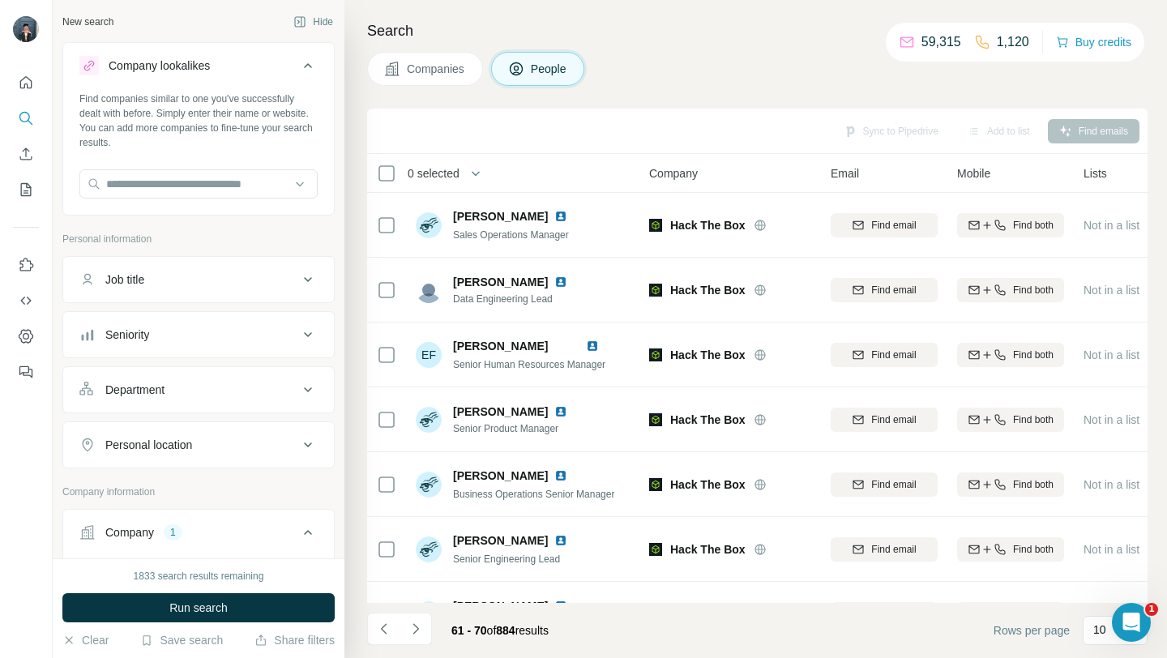
click at [449, 84] on button "Companies" at bounding box center [425, 69] width 116 height 34
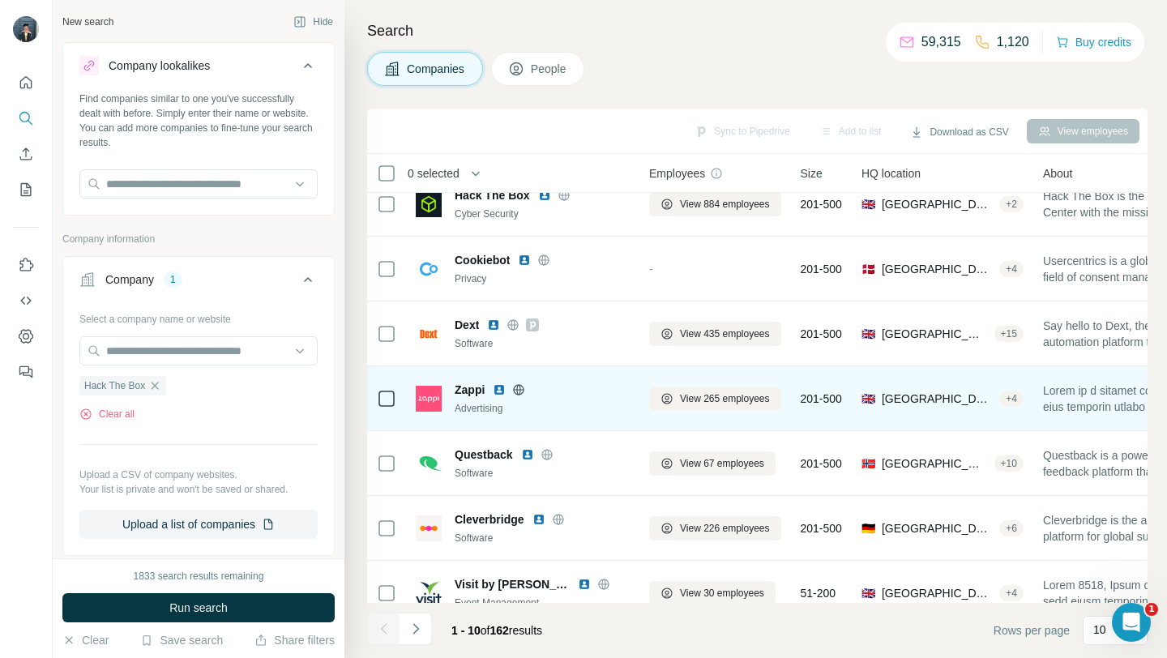
scroll to position [59, 0]
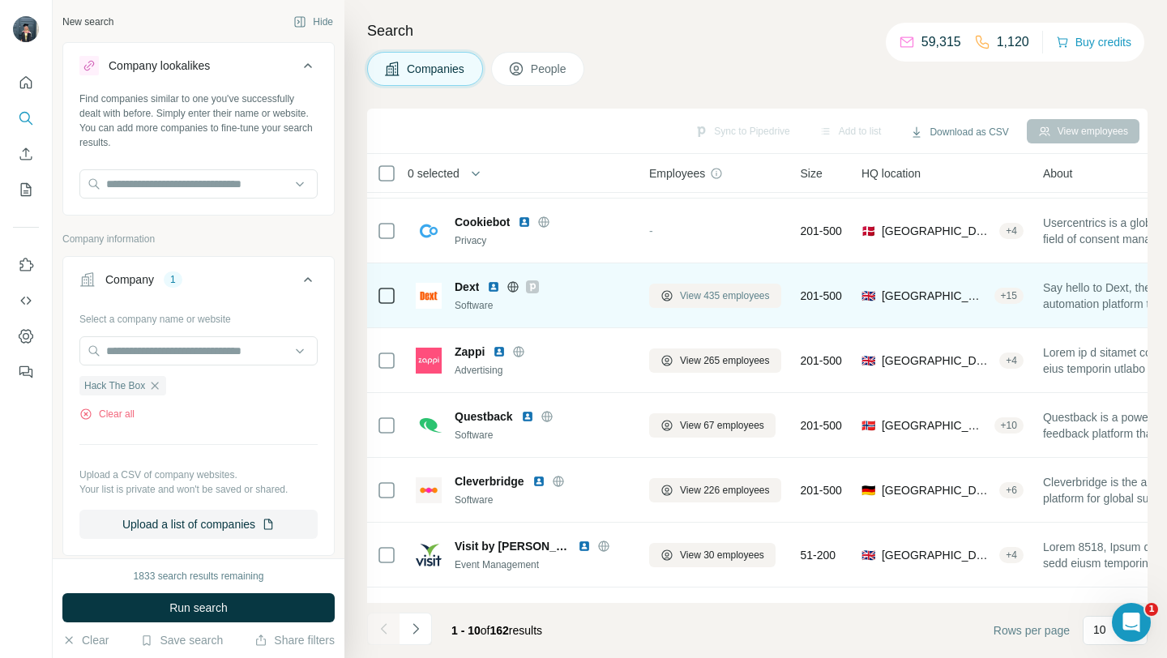
click at [698, 292] on span "View 435 employees" at bounding box center [725, 295] width 90 height 15
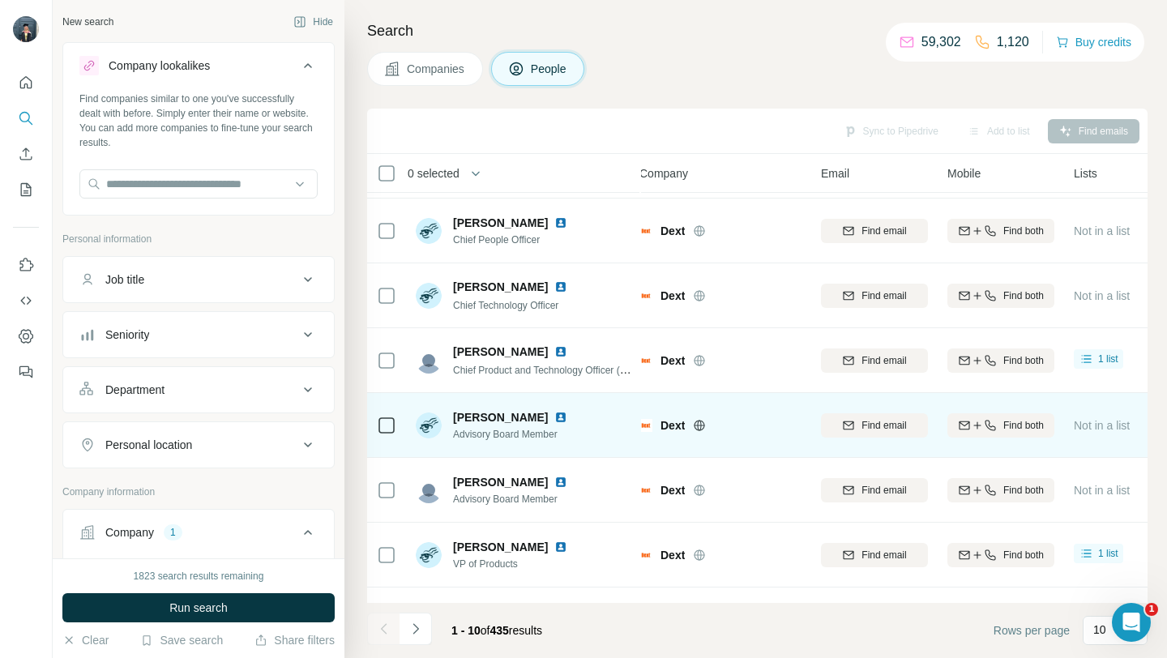
scroll to position [59, 9]
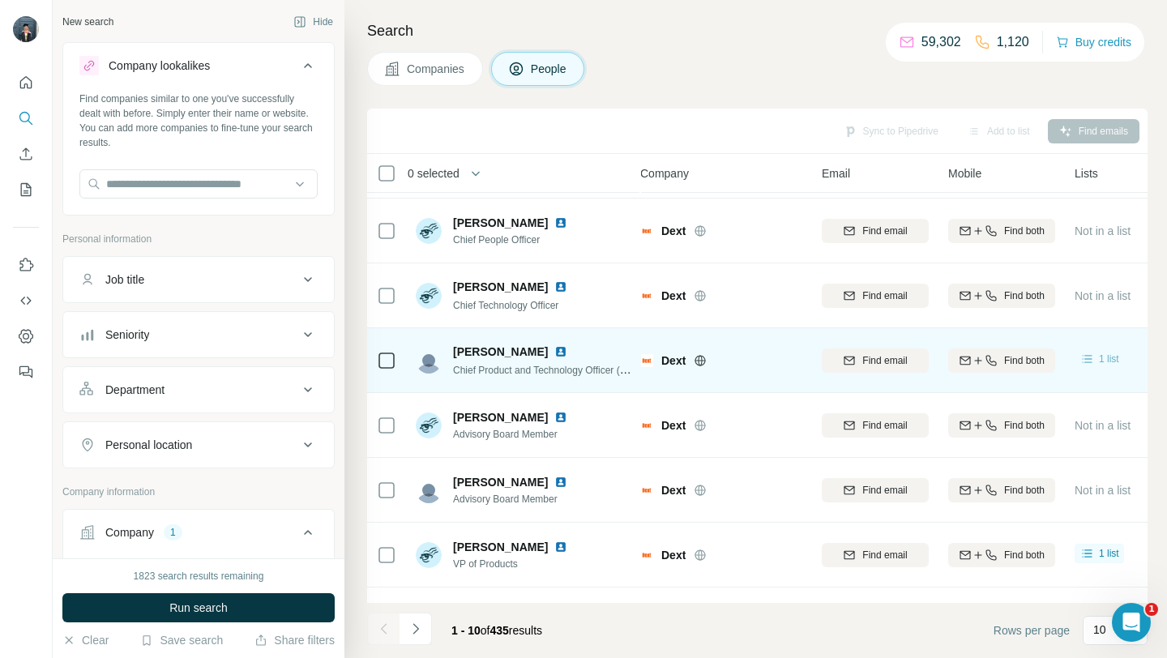
click at [1092, 360] on icon at bounding box center [1087, 359] width 16 height 16
click at [1106, 359] on span "1 list" at bounding box center [1109, 359] width 20 height 15
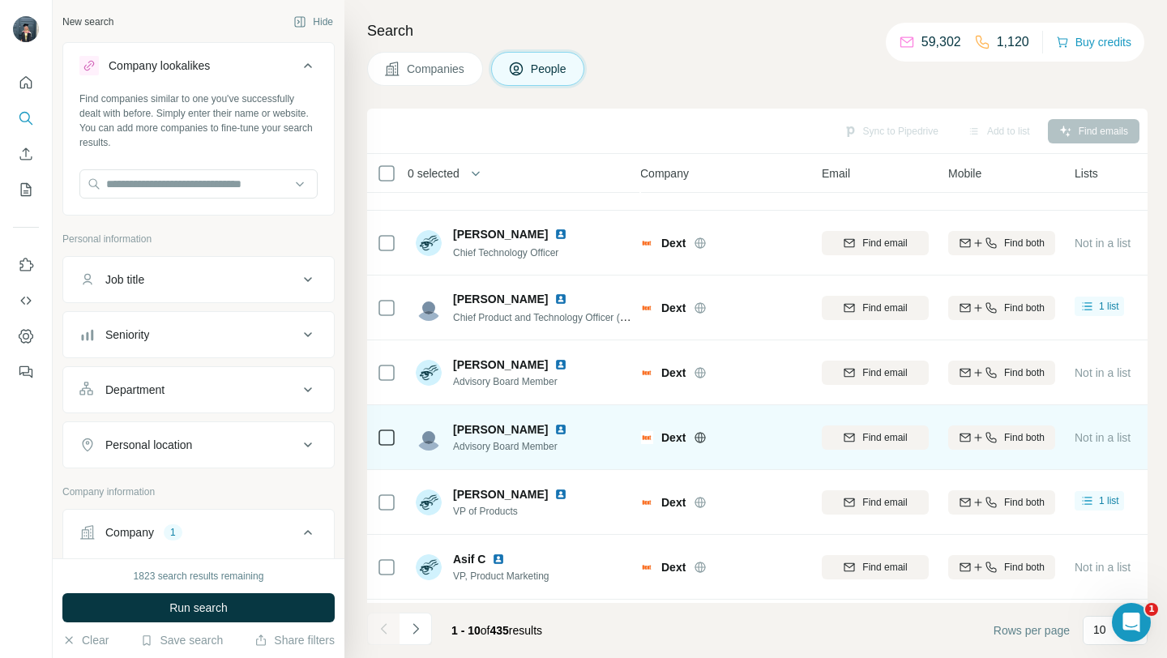
scroll to position [116, 9]
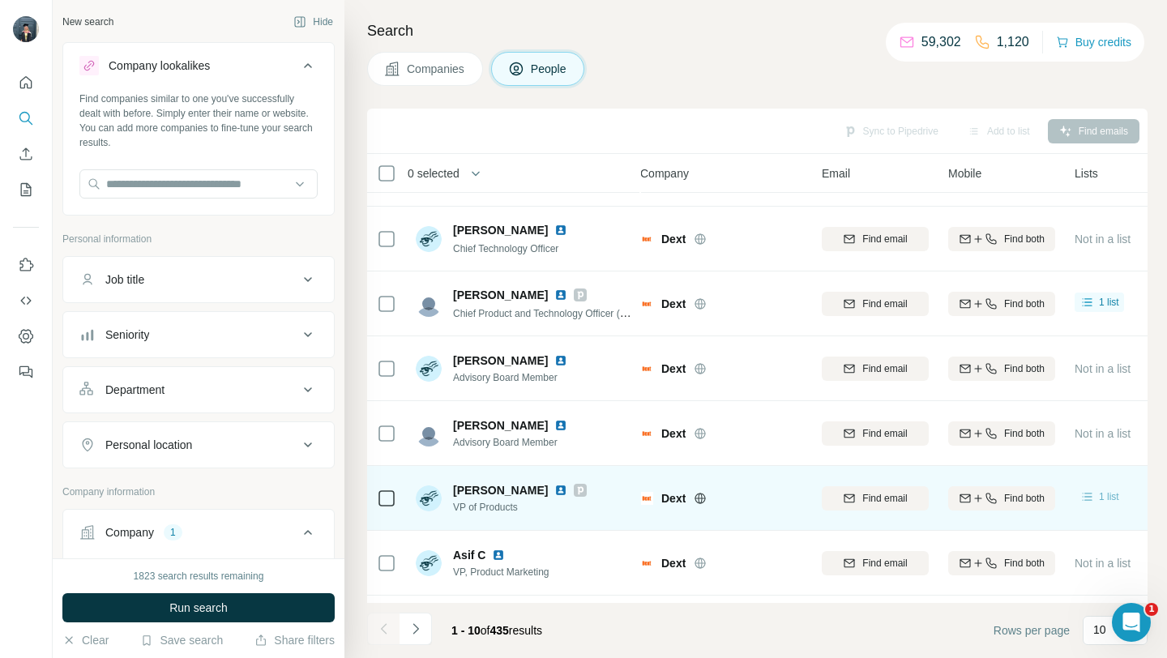
click at [1108, 497] on span "1 list" at bounding box center [1109, 496] width 20 height 15
click at [1112, 493] on span "1 list" at bounding box center [1109, 496] width 20 height 15
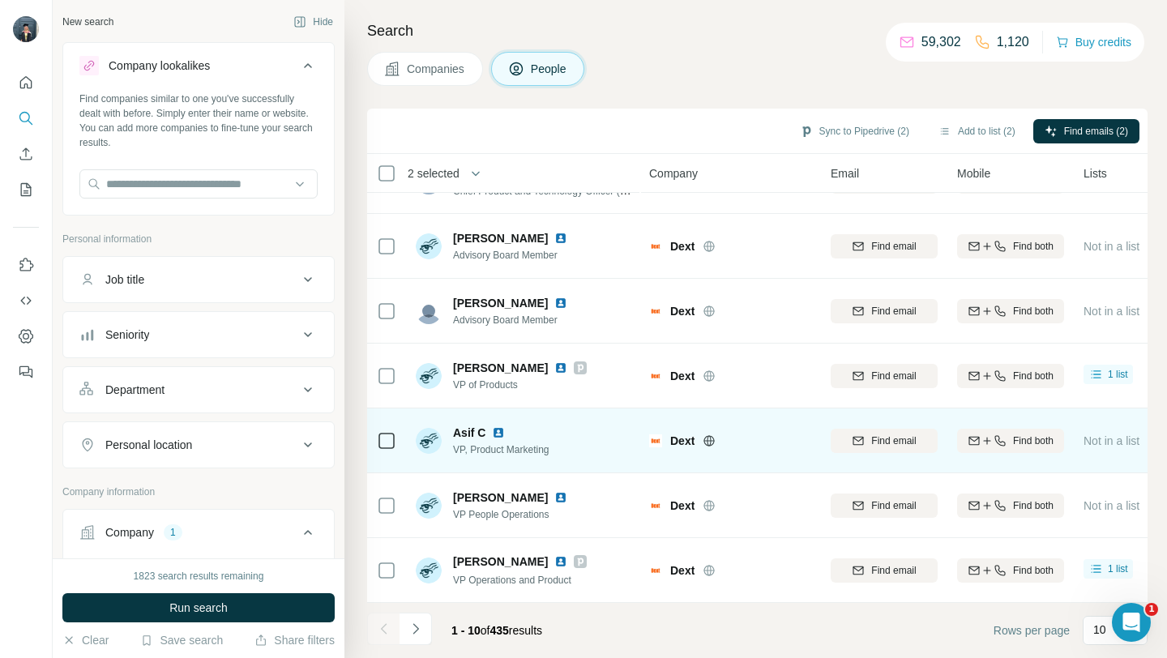
scroll to position [237, 0]
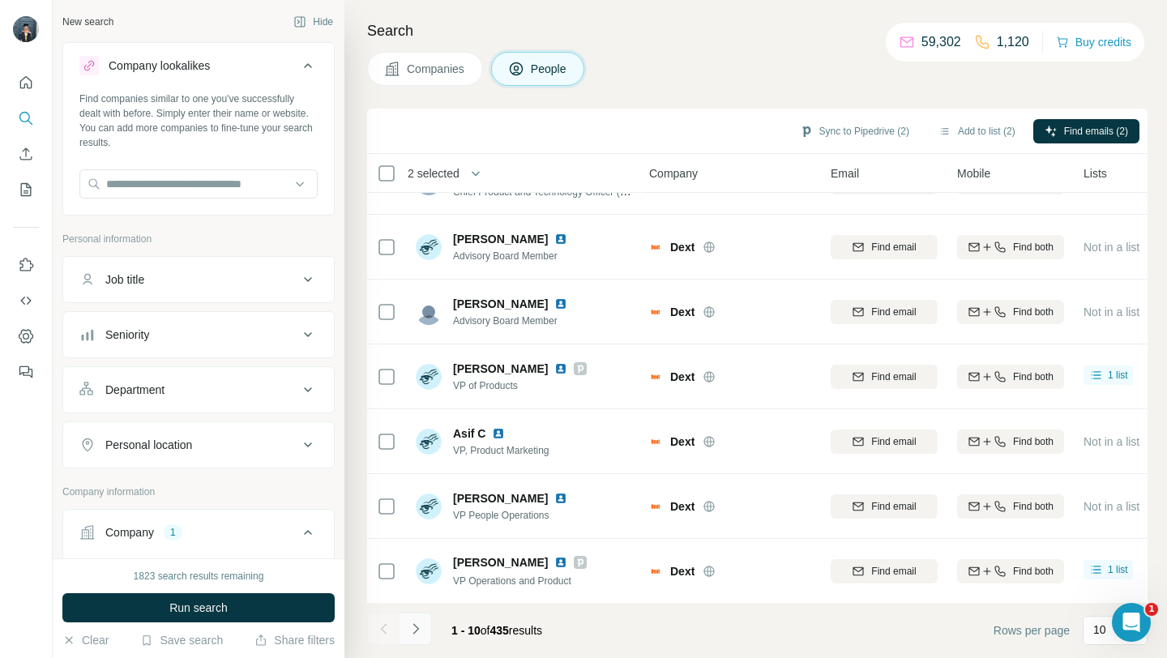
click at [425, 632] on button "Navigate to next page" at bounding box center [415, 628] width 32 height 32
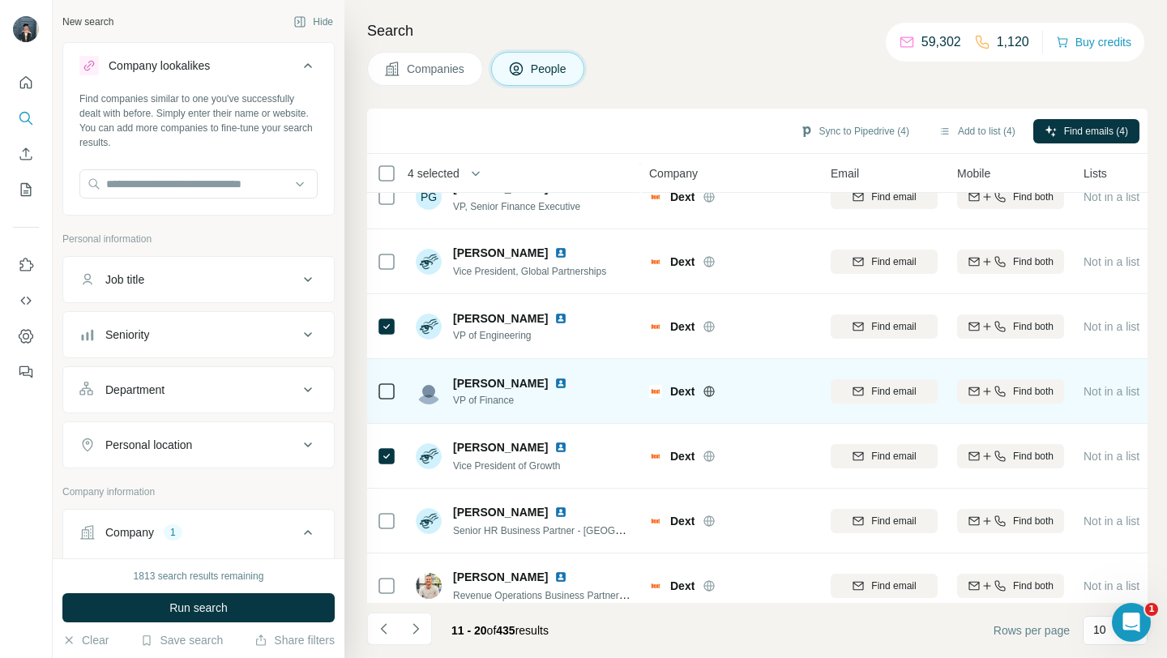
scroll to position [238, 0]
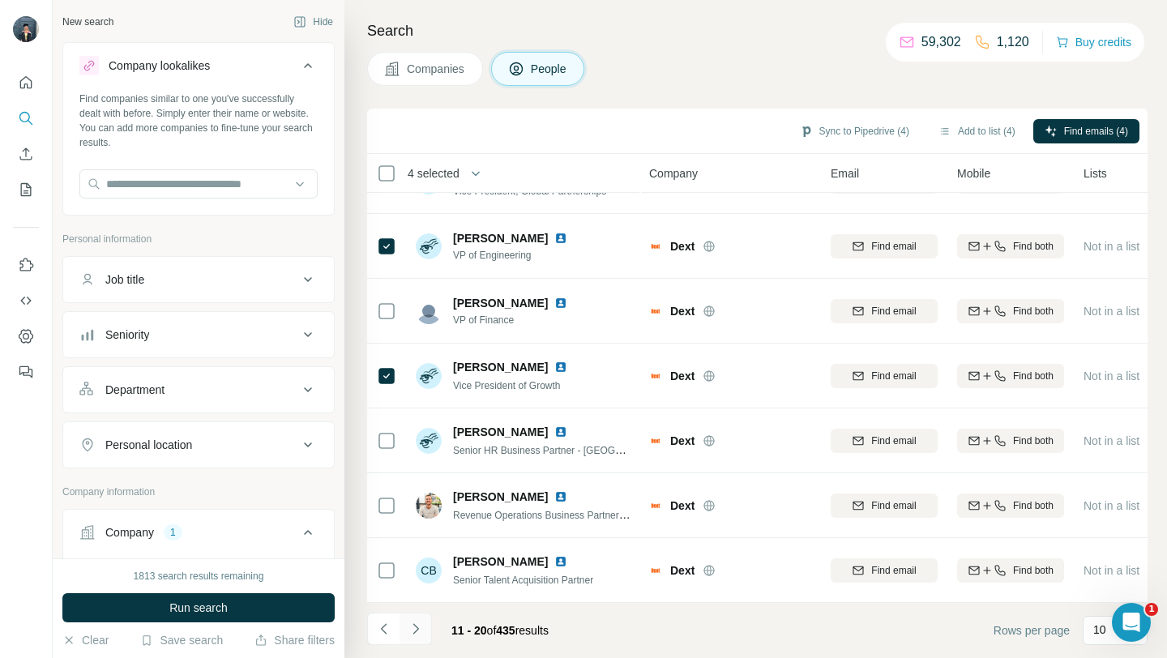
click at [412, 631] on icon "Navigate to next page" at bounding box center [415, 629] width 16 height 16
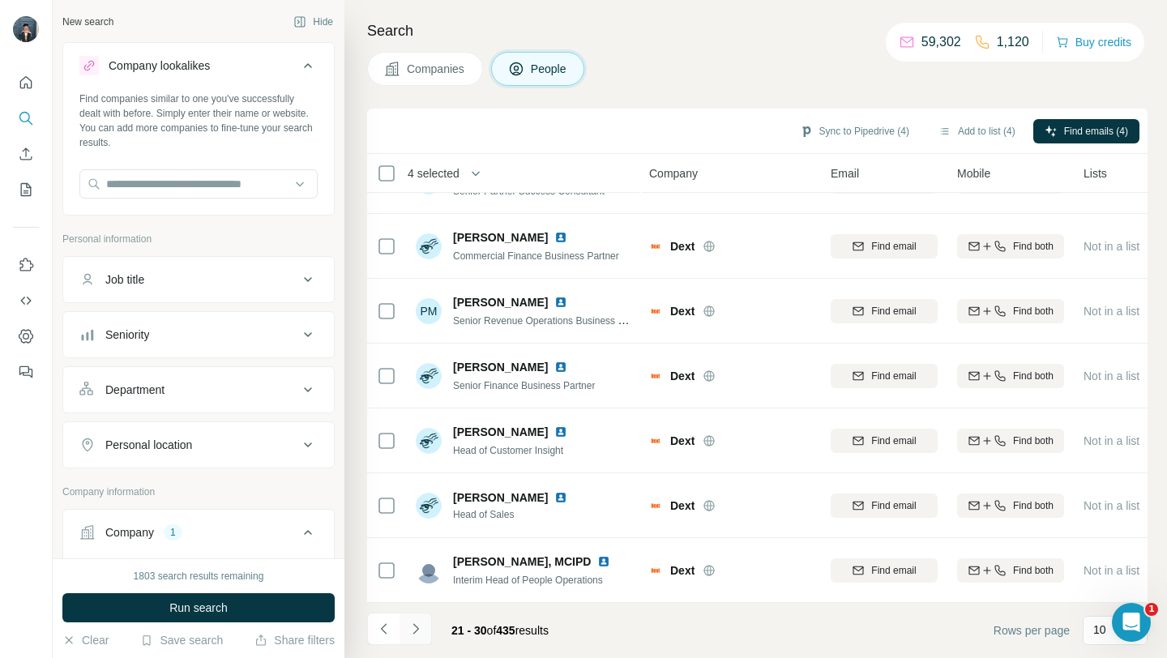
click at [423, 629] on button "Navigate to next page" at bounding box center [415, 628] width 32 height 32
click at [420, 631] on icon "Navigate to next page" at bounding box center [415, 629] width 16 height 16
click at [415, 633] on icon "Navigate to next page" at bounding box center [415, 629] width 16 height 16
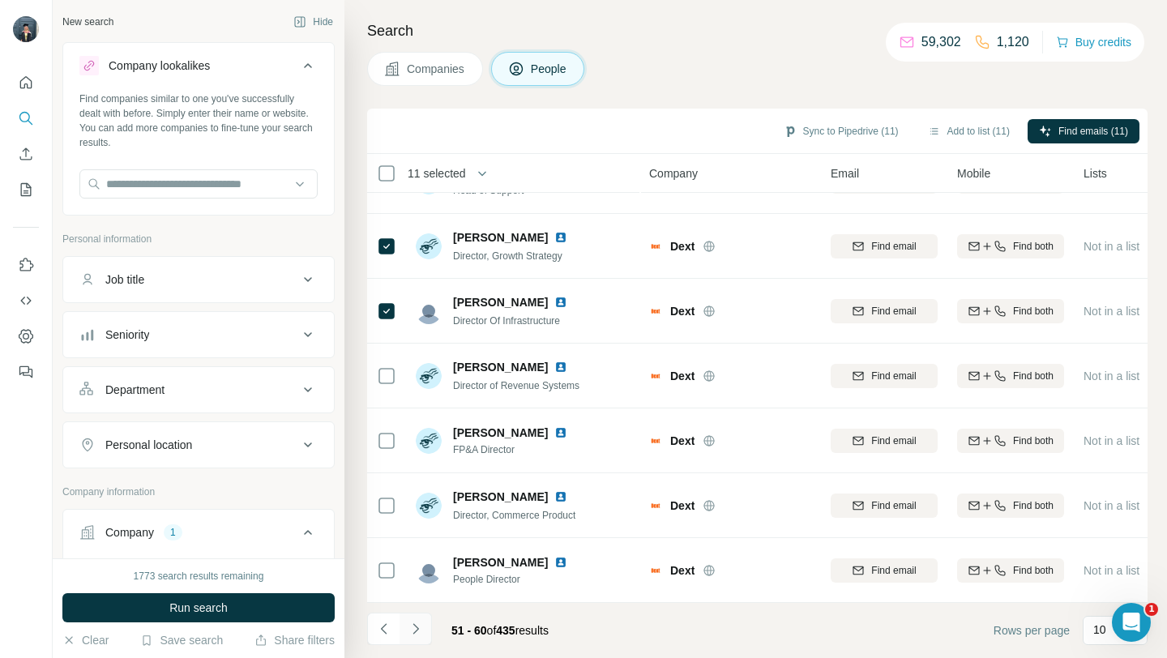
click at [419, 627] on icon "Navigate to next page" at bounding box center [415, 629] width 16 height 16
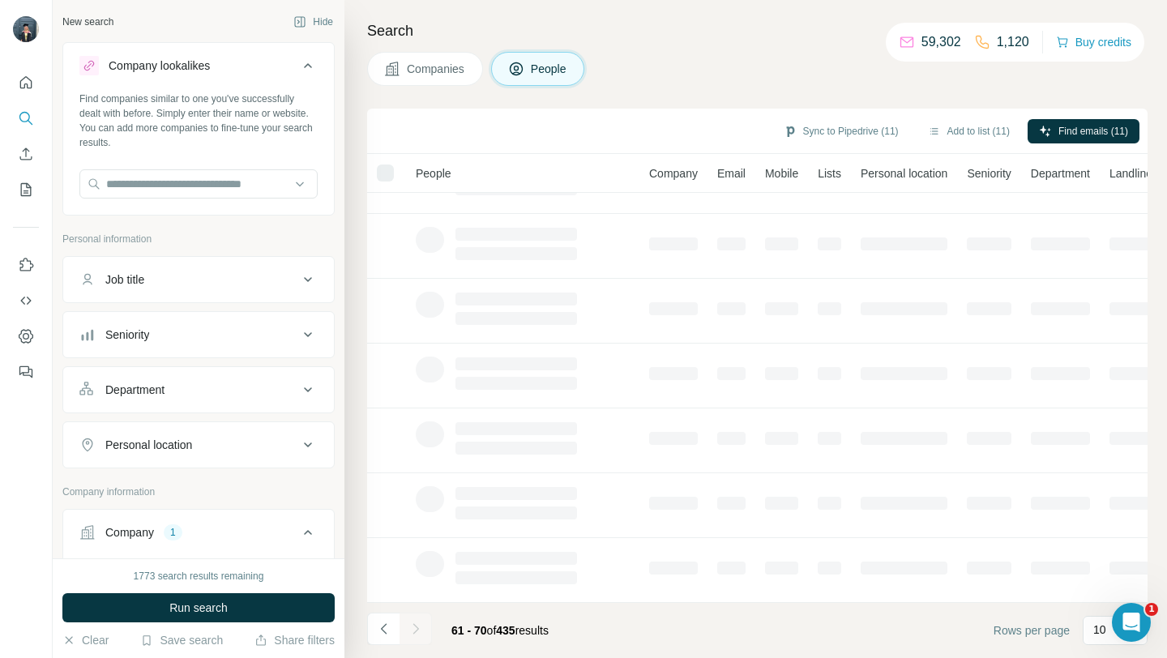
click at [288, 337] on div "Seniority" at bounding box center [188, 334] width 219 height 16
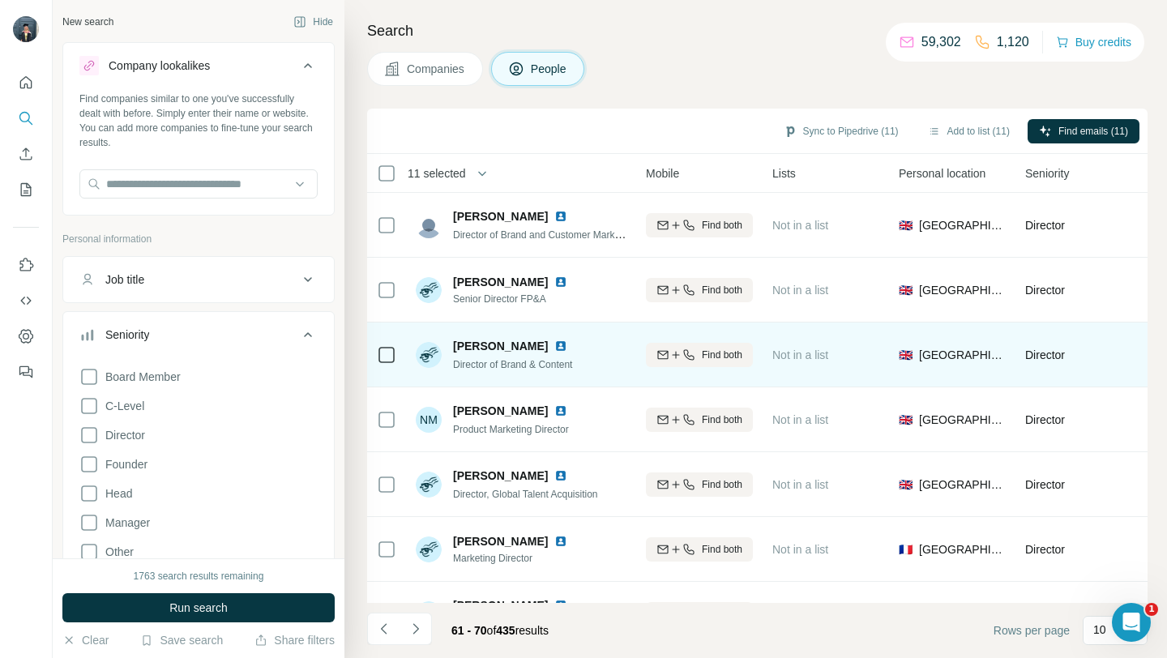
scroll to position [0, 0]
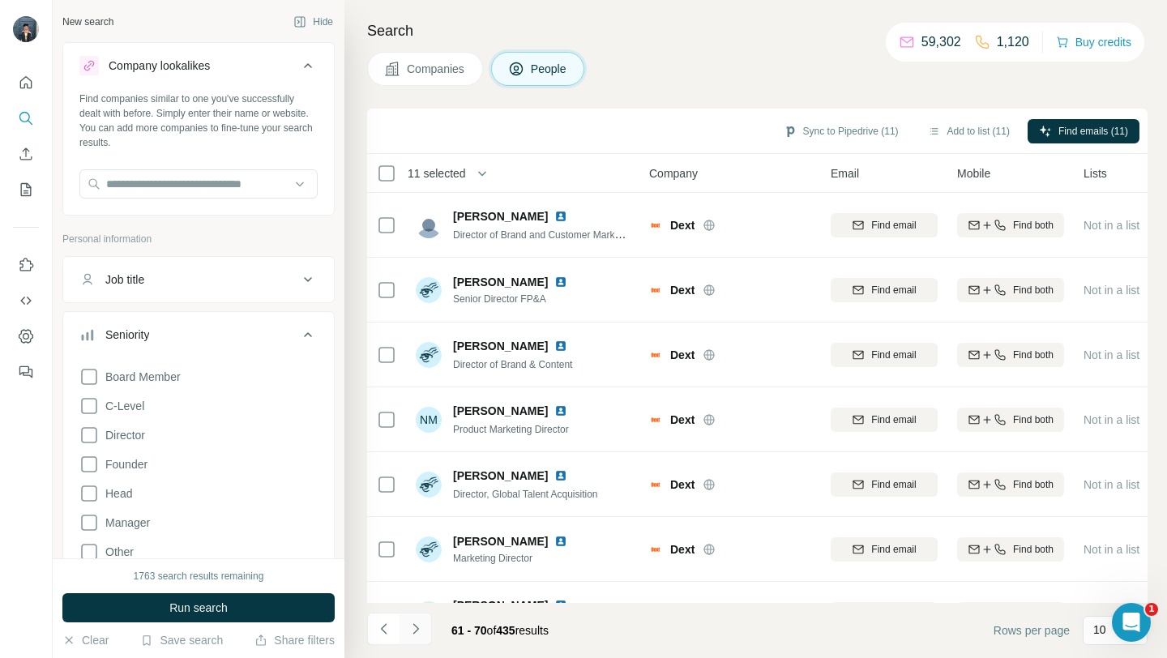
click at [412, 631] on icon "Navigate to next page" at bounding box center [415, 629] width 16 height 16
click at [314, 333] on icon at bounding box center [307, 334] width 19 height 19
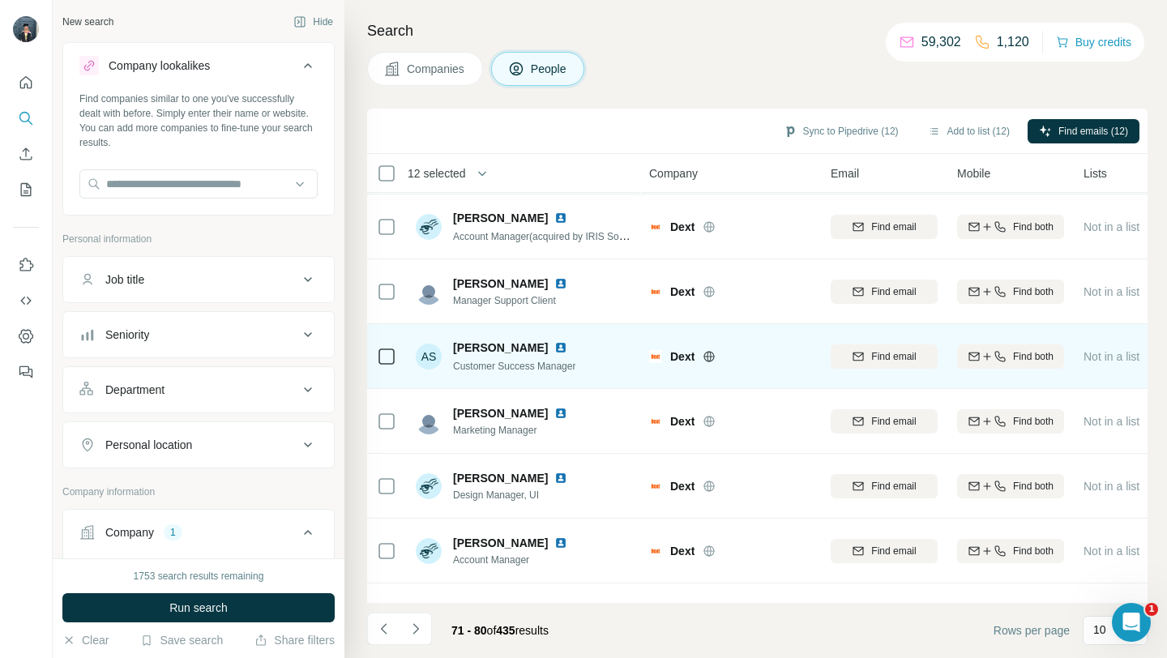
scroll to position [238, 0]
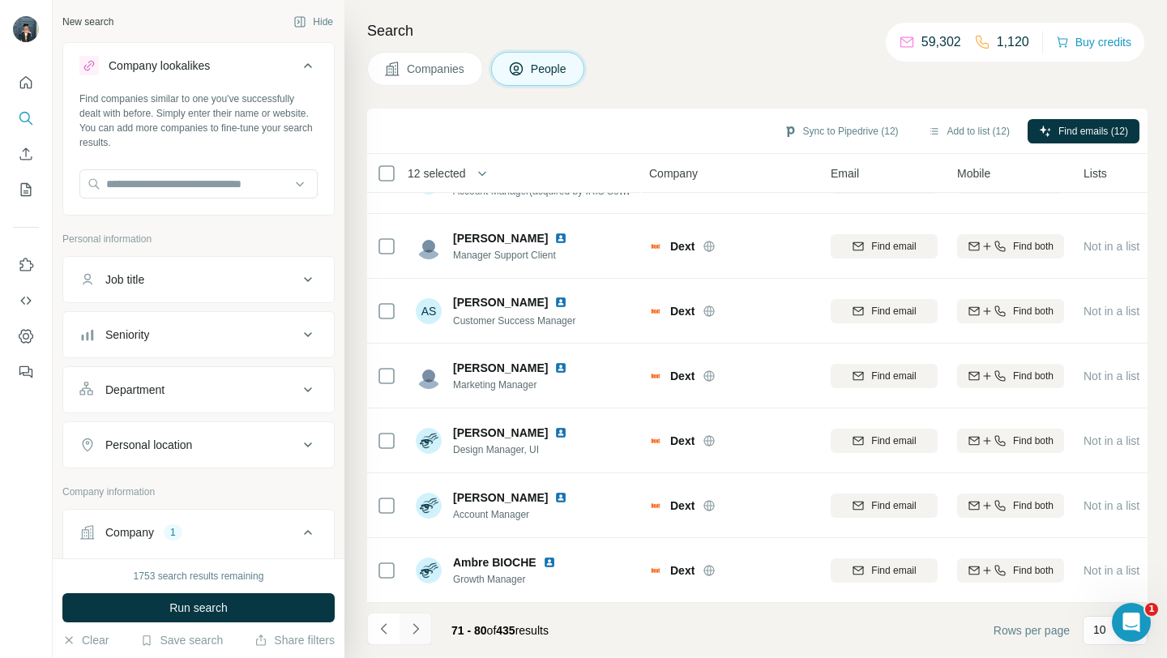
click at [414, 625] on icon "Navigate to next page" at bounding box center [415, 628] width 6 height 11
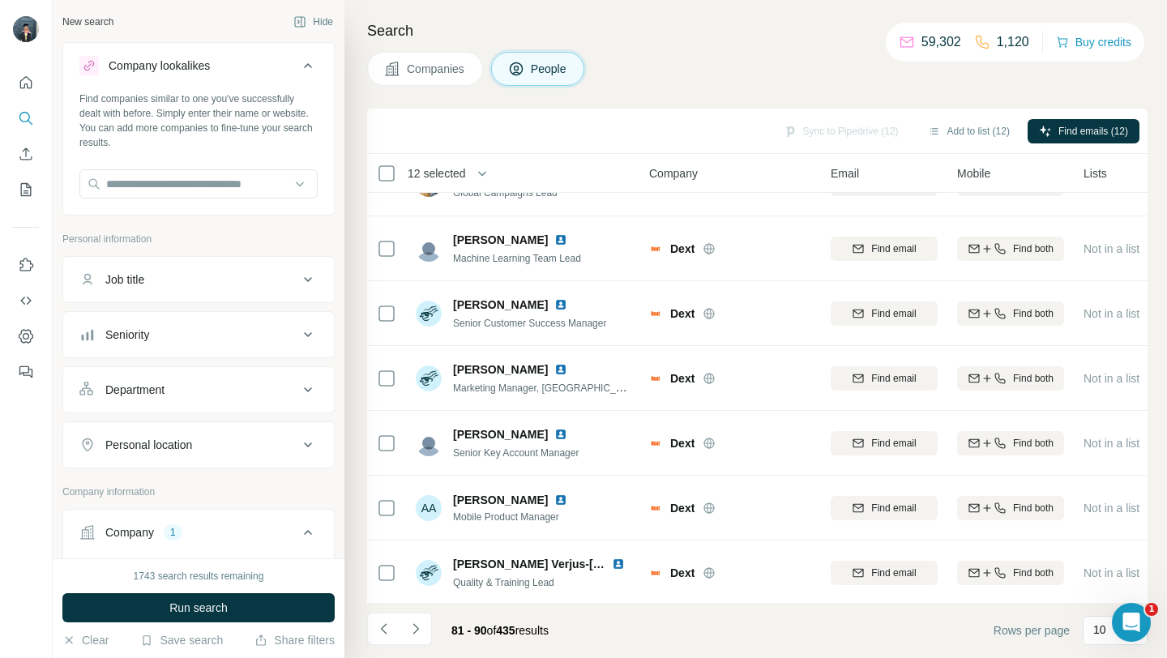
scroll to position [0, 0]
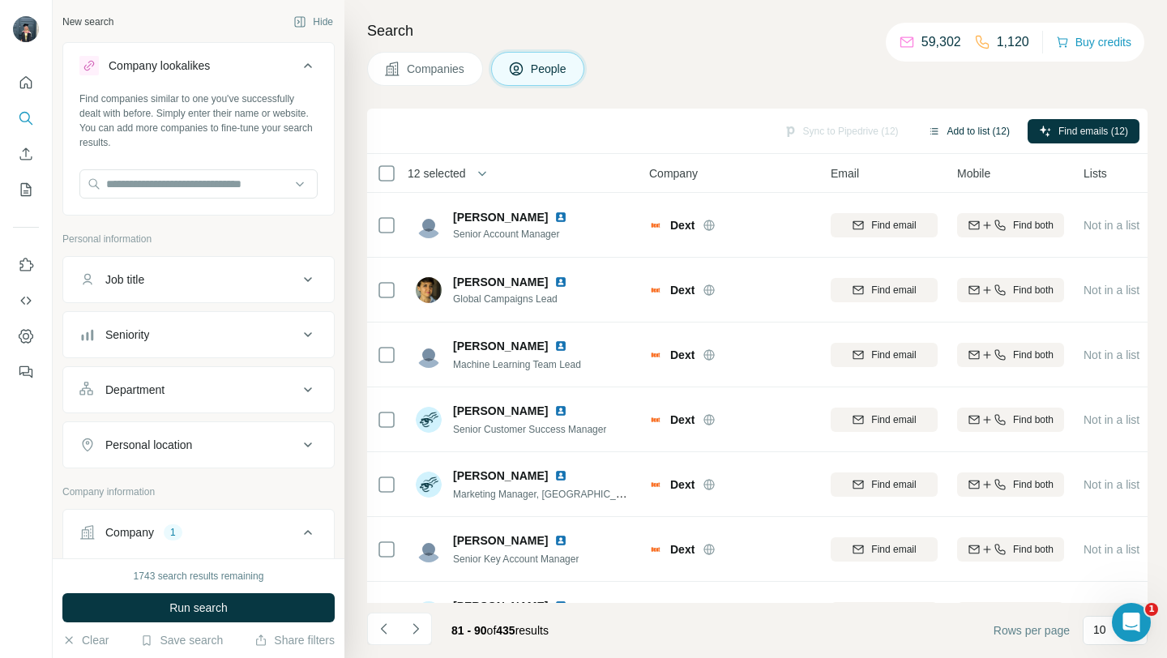
click at [983, 130] on button "Add to list (12)" at bounding box center [968, 131] width 105 height 24
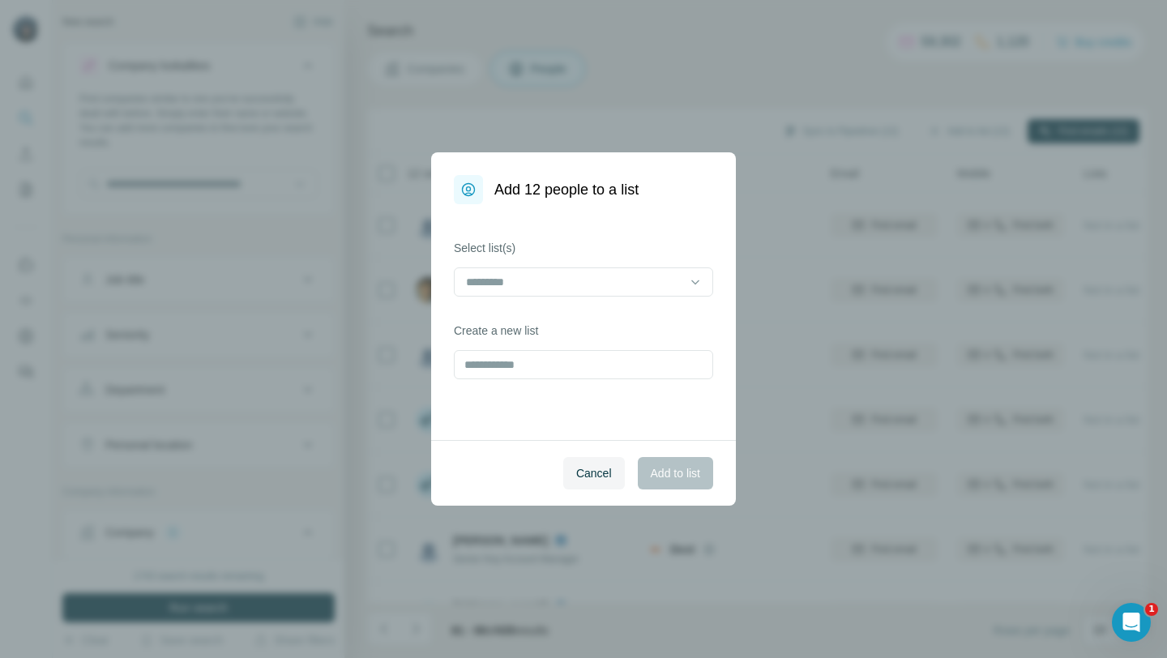
click at [584, 301] on div "Select list(s) Create a new list" at bounding box center [583, 322] width 305 height 236
click at [583, 290] on input at bounding box center [573, 282] width 219 height 18
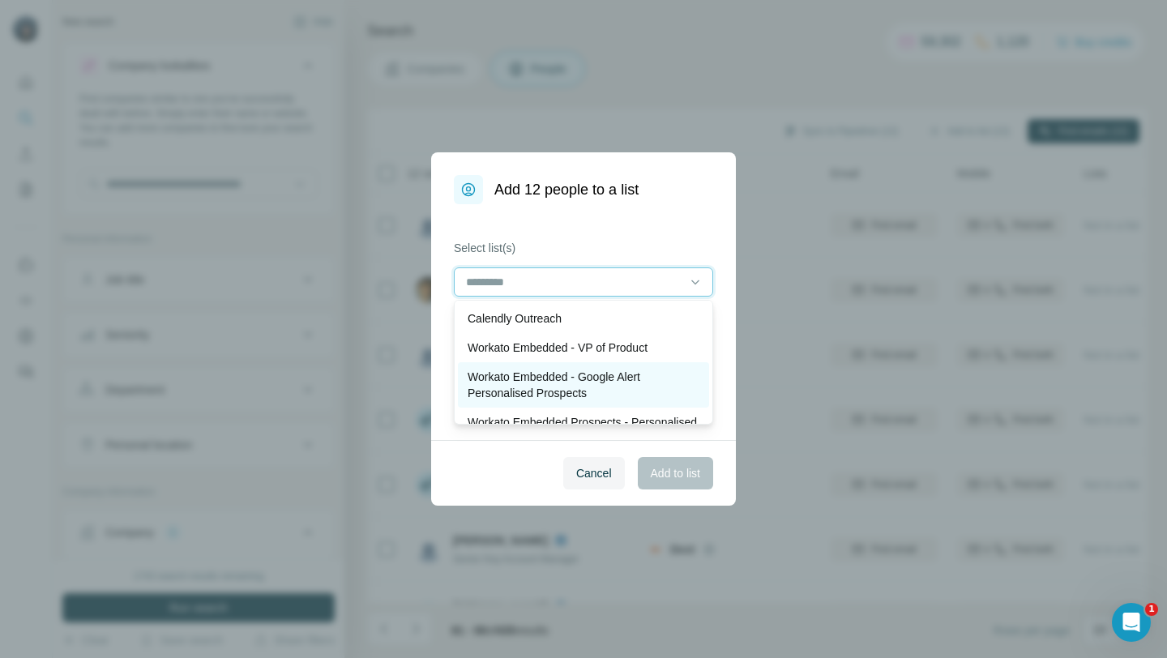
scroll to position [62, 0]
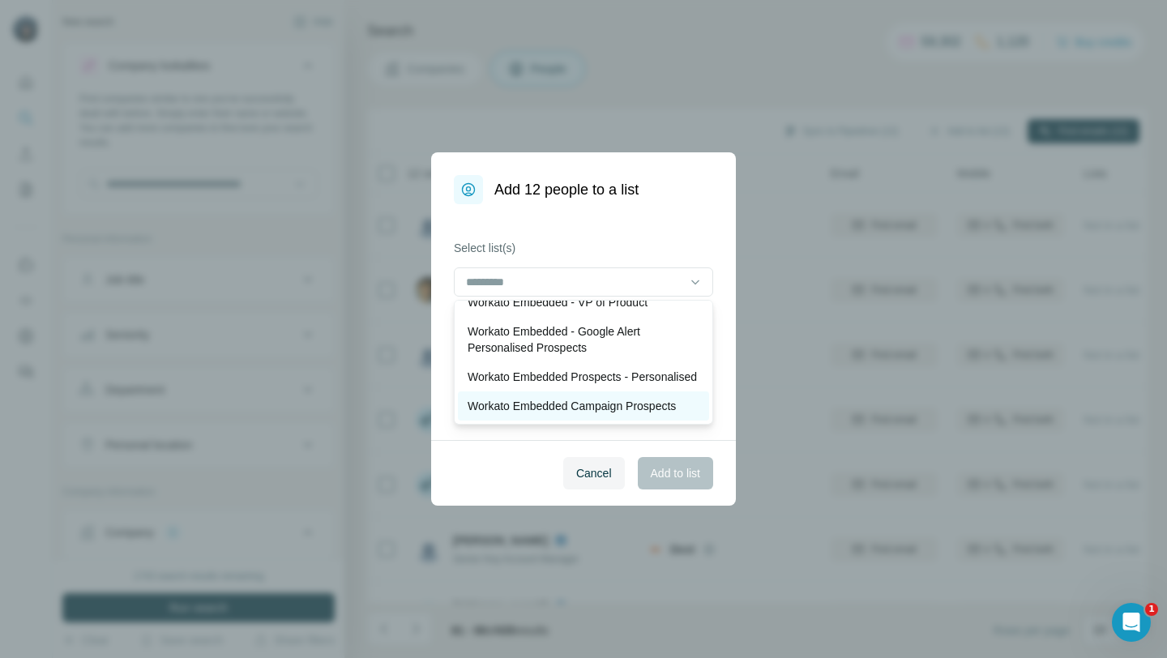
click at [585, 403] on p "Workato Embedded Campaign Prospects" at bounding box center [571, 406] width 208 height 16
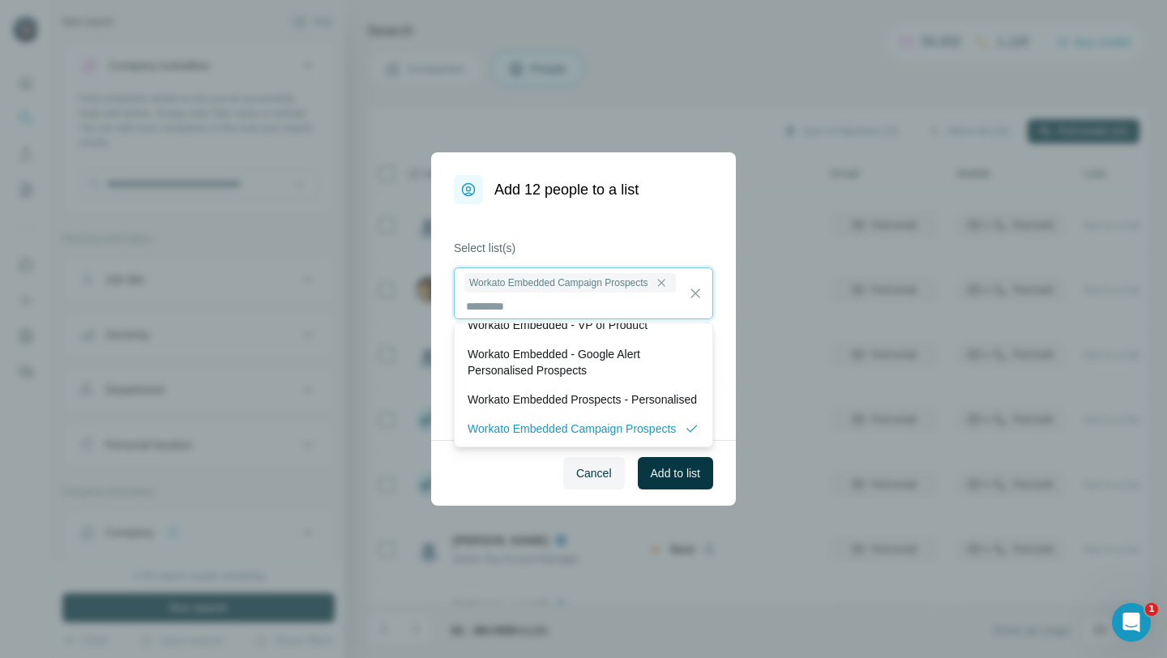
scroll to position [2, 0]
click at [685, 475] on span "Add to list" at bounding box center [675, 473] width 49 height 16
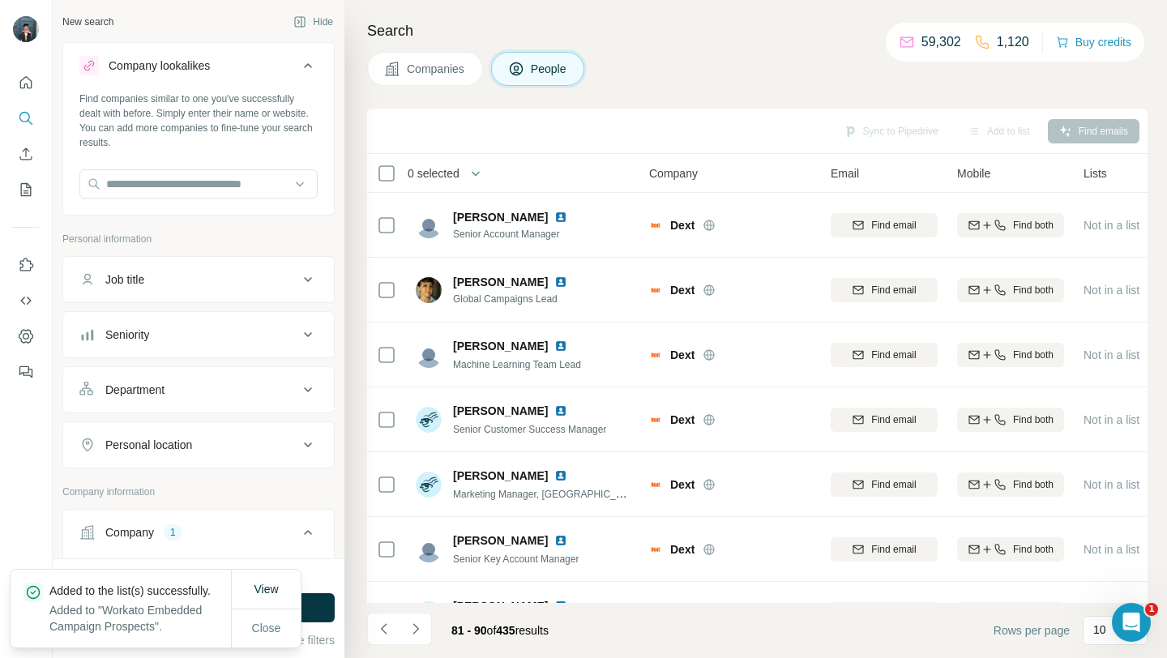
click at [455, 78] on button "Companies" at bounding box center [425, 69] width 116 height 34
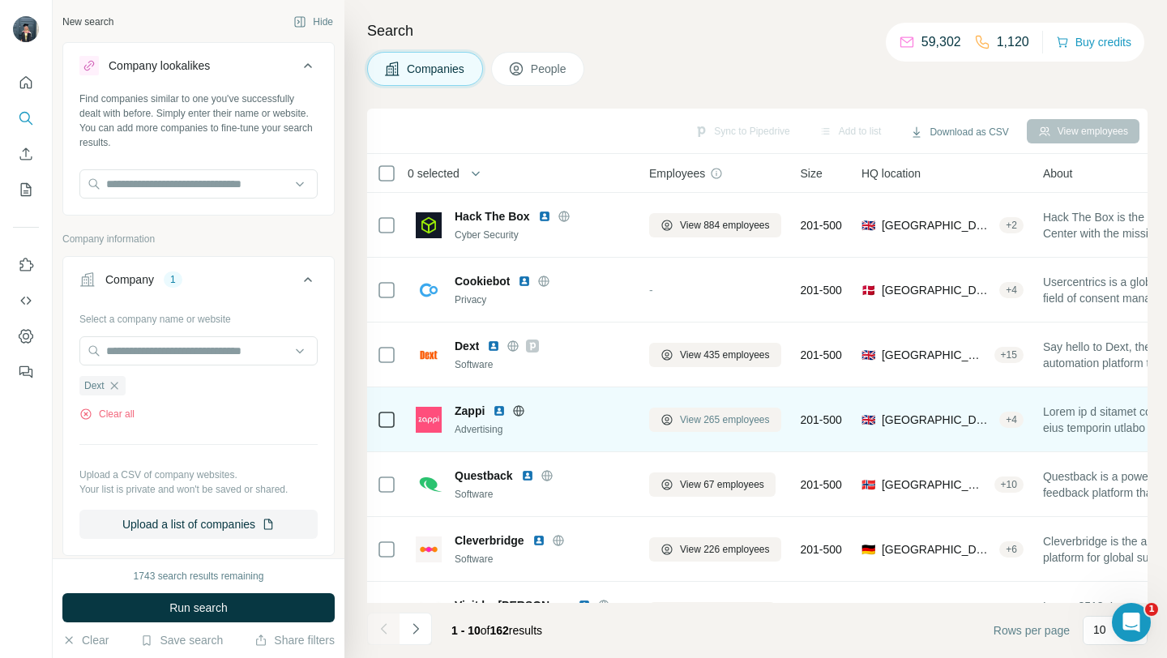
click at [698, 417] on span "View 265 employees" at bounding box center [725, 419] width 90 height 15
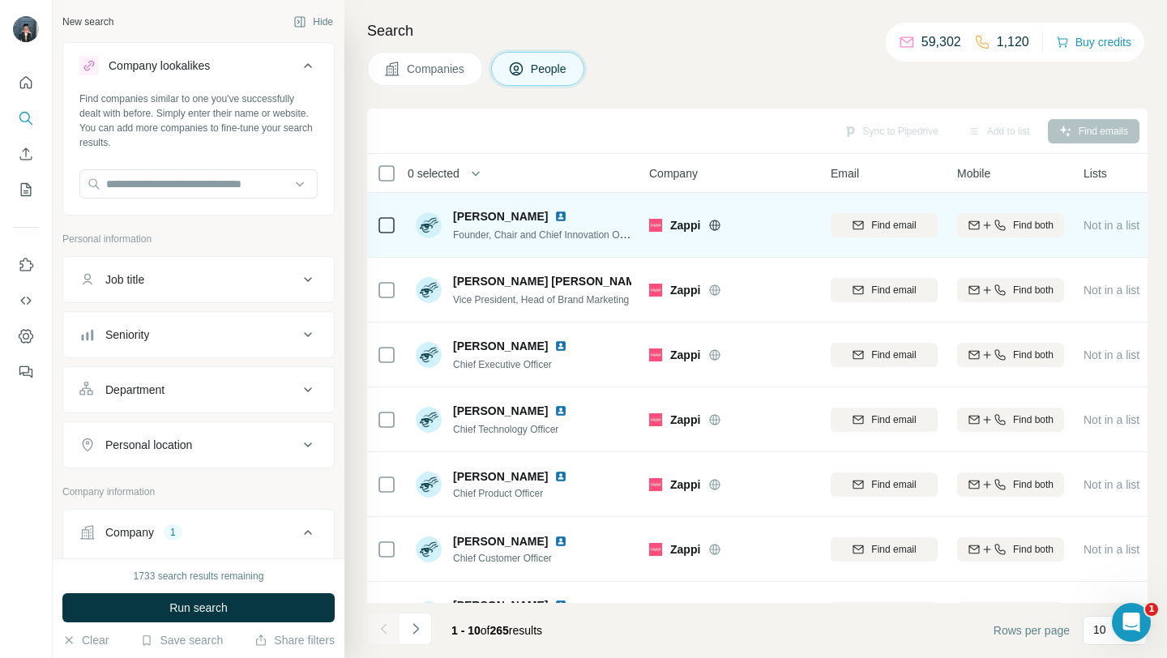
click at [719, 224] on icon at bounding box center [715, 224] width 11 height 1
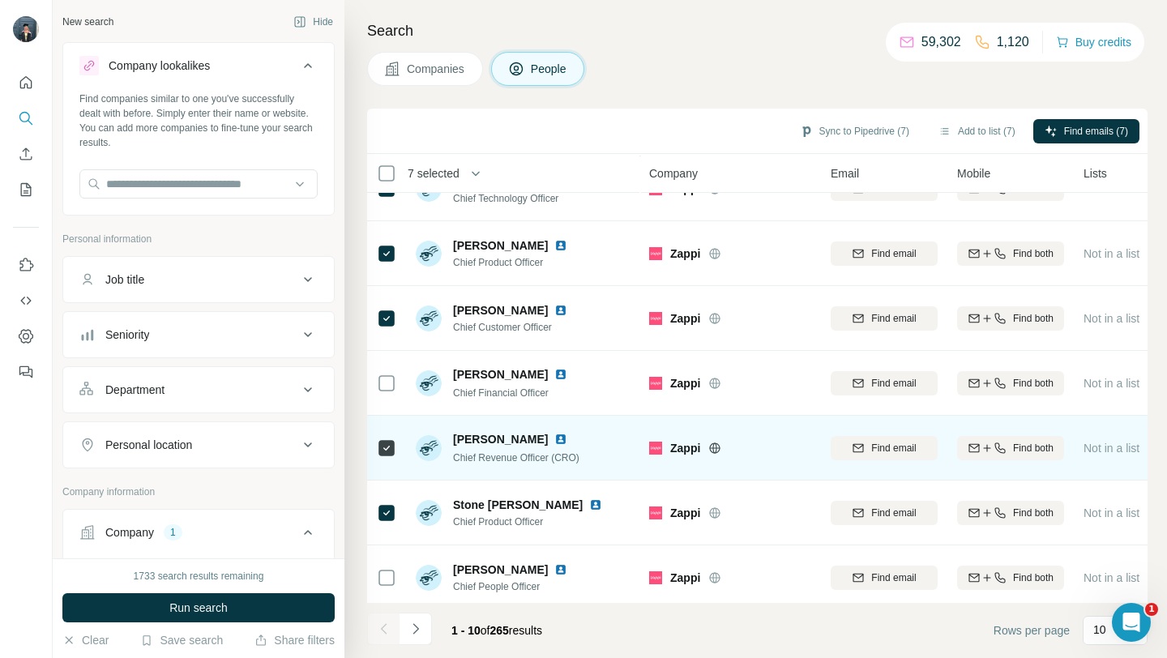
scroll to position [238, 0]
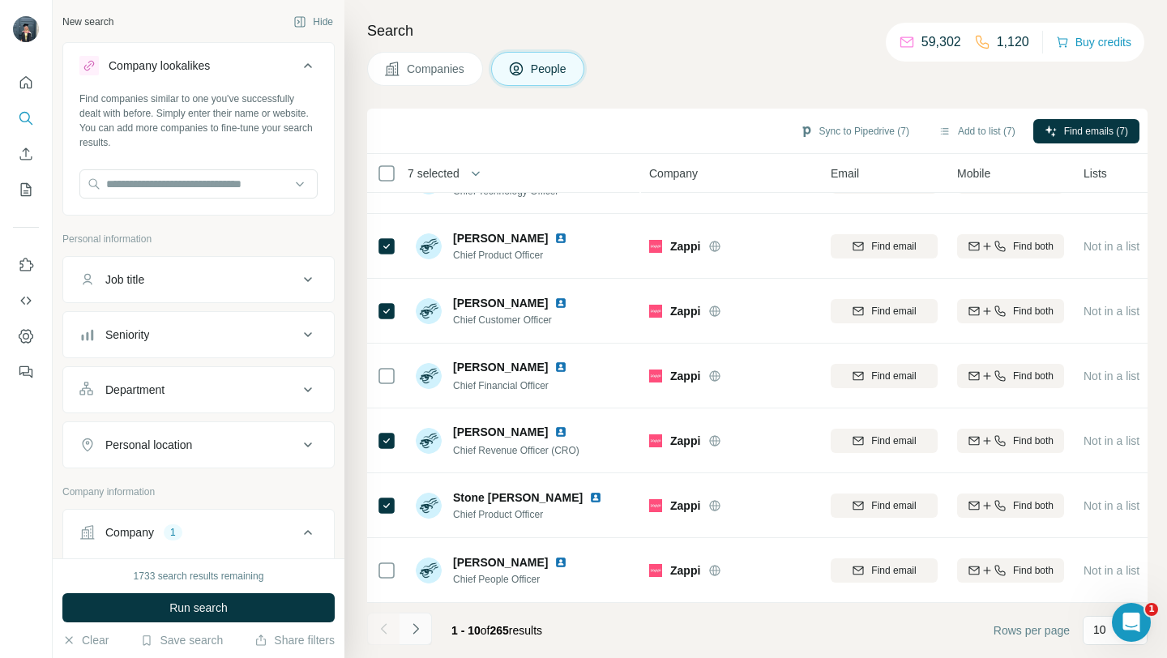
click at [414, 633] on icon "Navigate to next page" at bounding box center [415, 629] width 16 height 16
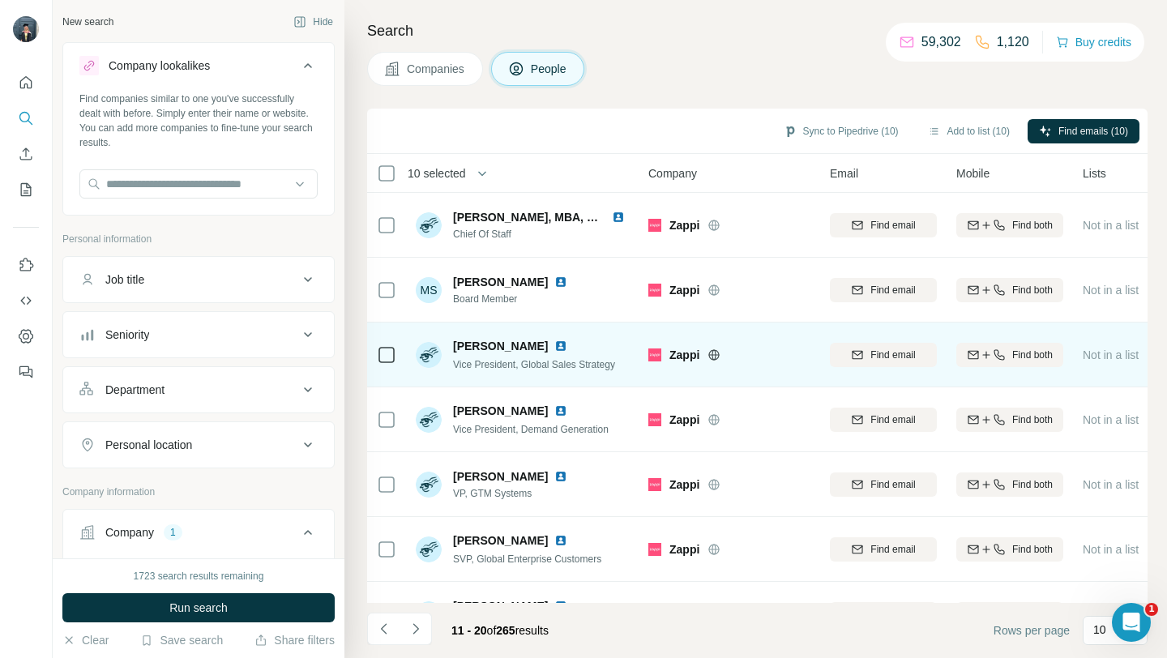
scroll to position [238, 1]
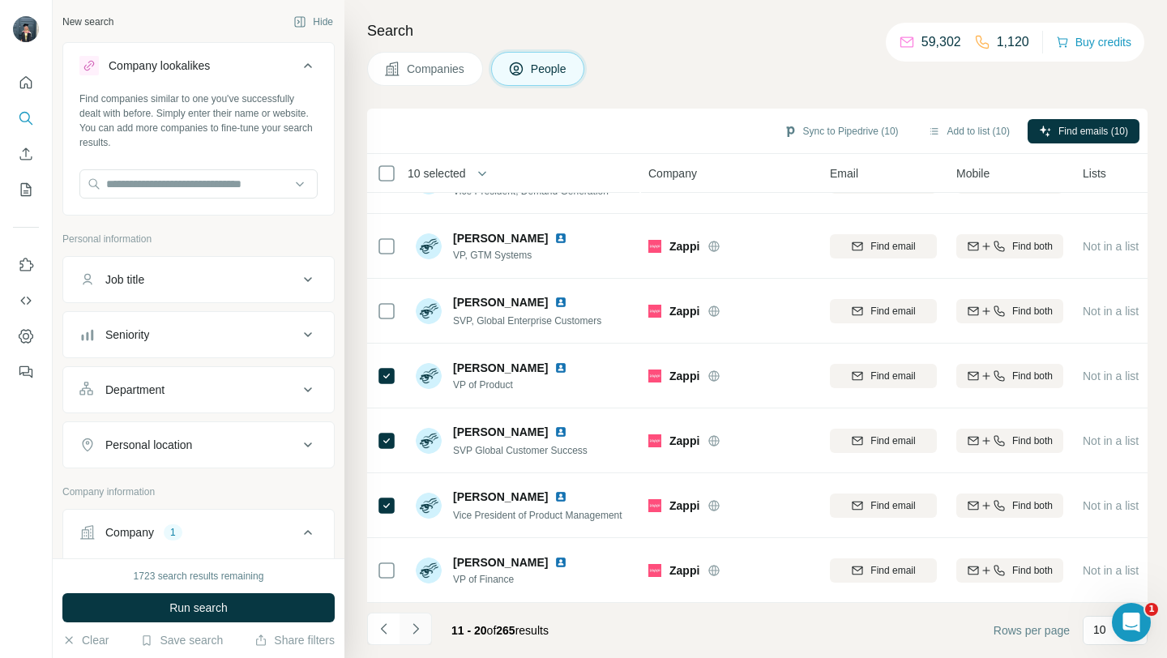
click at [415, 628] on icon "Navigate to next page" at bounding box center [415, 629] width 16 height 16
click at [420, 637] on button "Navigate to next page" at bounding box center [415, 628] width 32 height 32
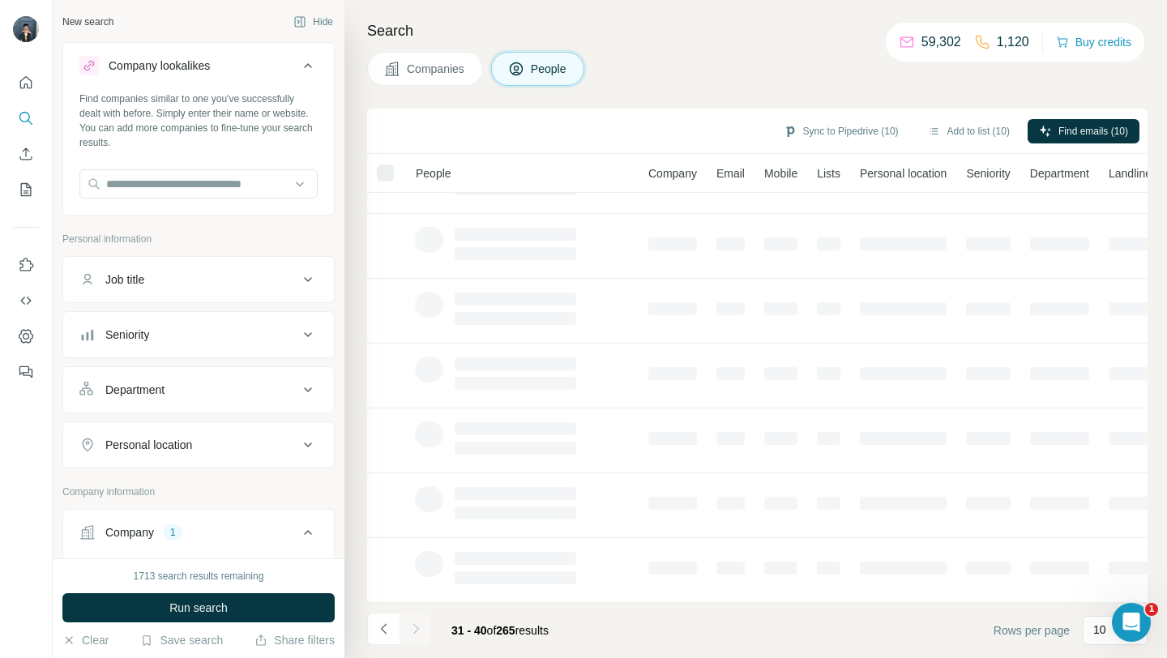
scroll to position [0, 1]
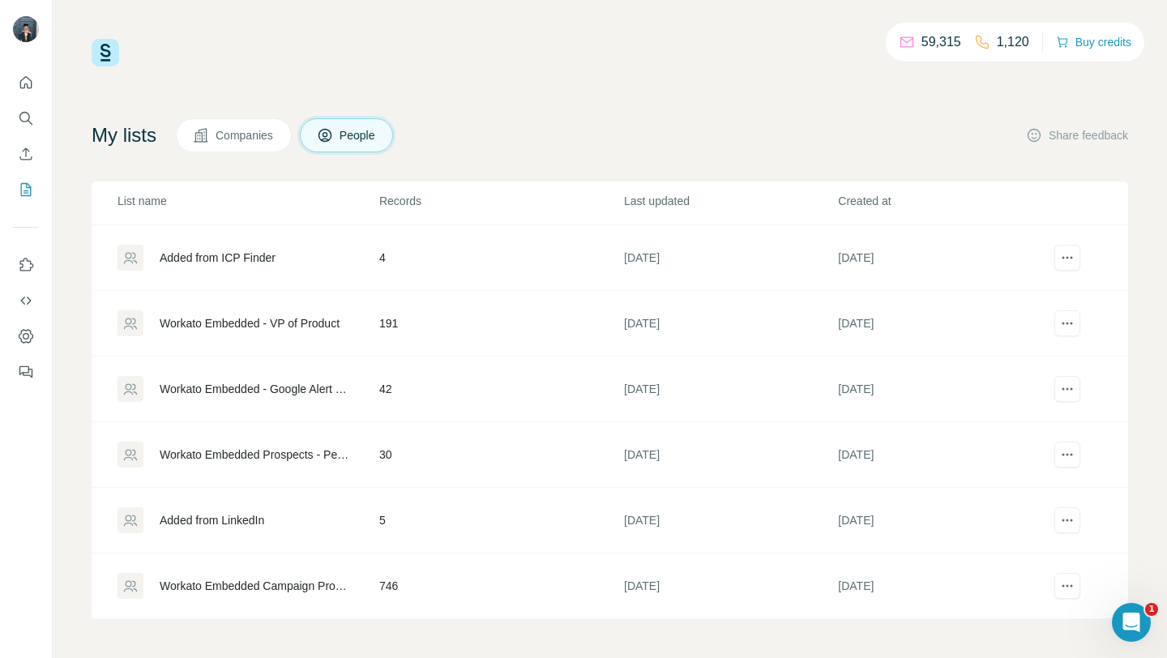
click at [312, 587] on div "Workato Embedded Campaign Prospects" at bounding box center [256, 586] width 192 height 16
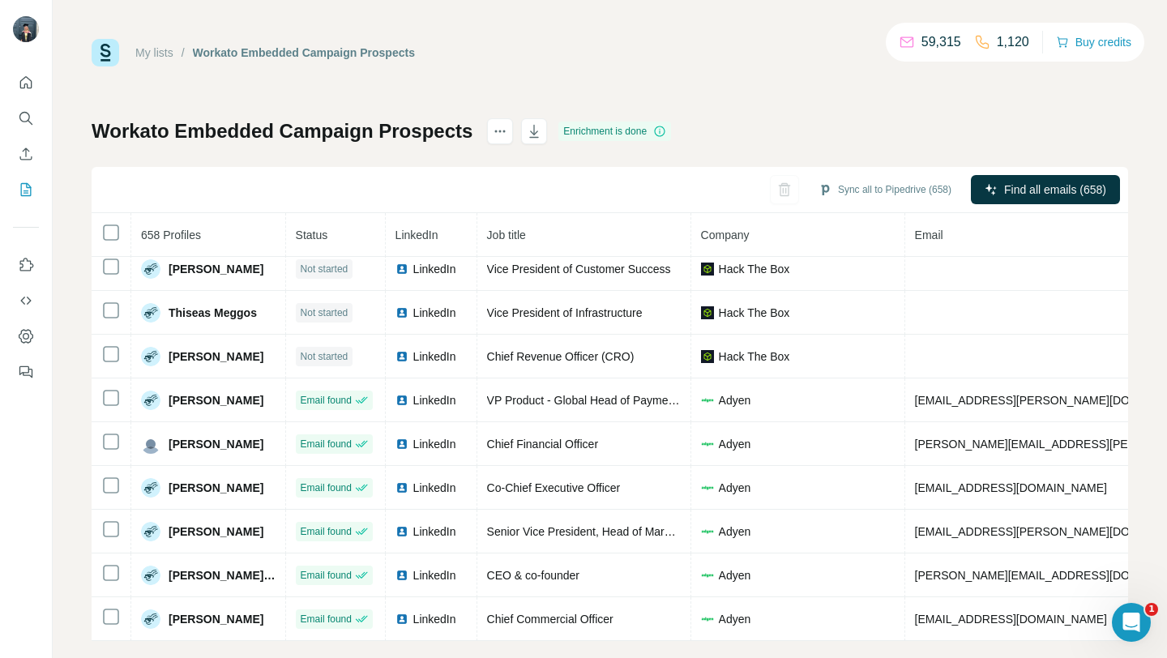
scroll to position [534, 0]
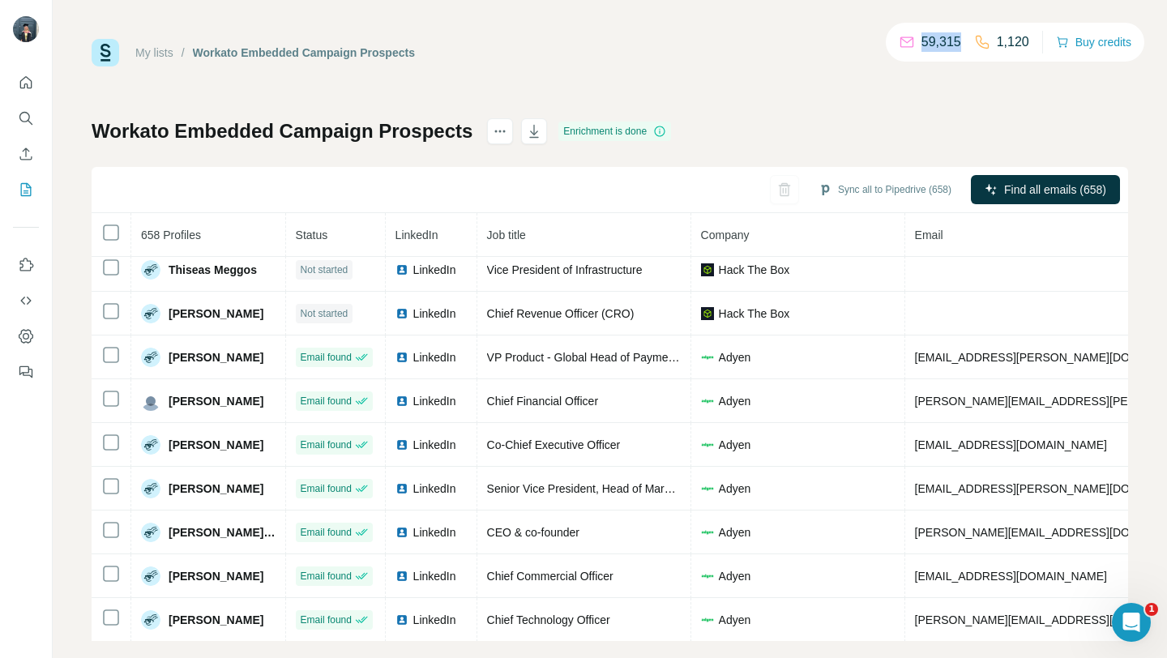
drag, startPoint x: 918, startPoint y: 43, endPoint x: 957, endPoint y: 45, distance: 38.9
click at [957, 45] on p "59,315" at bounding box center [941, 41] width 40 height 19
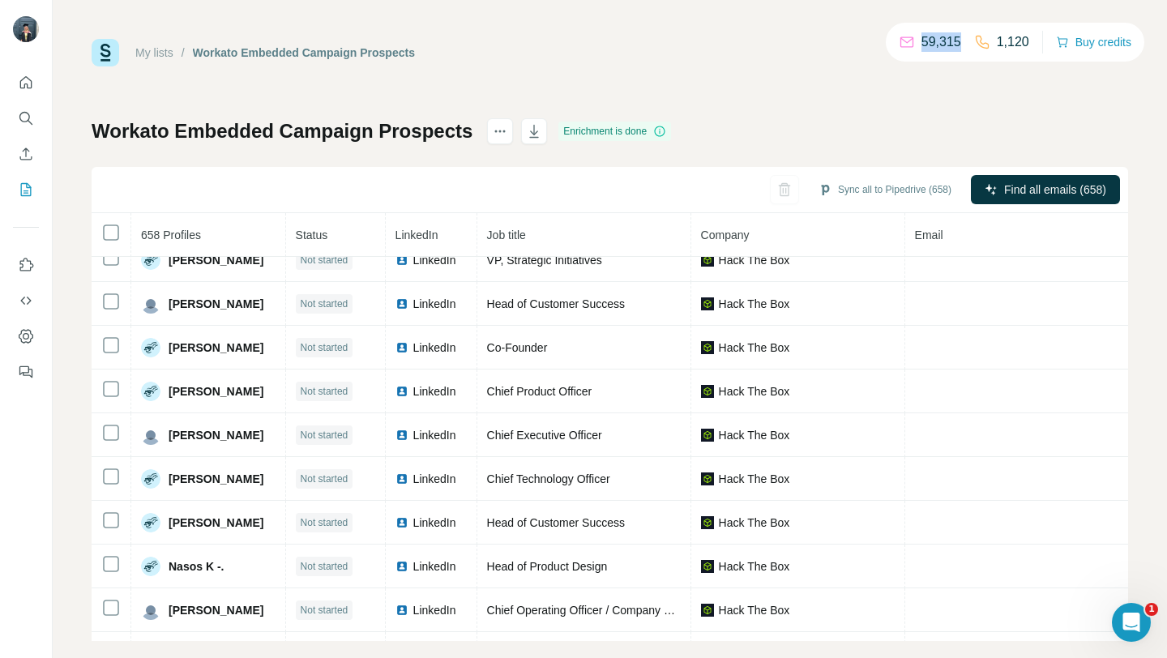
scroll to position [0, 0]
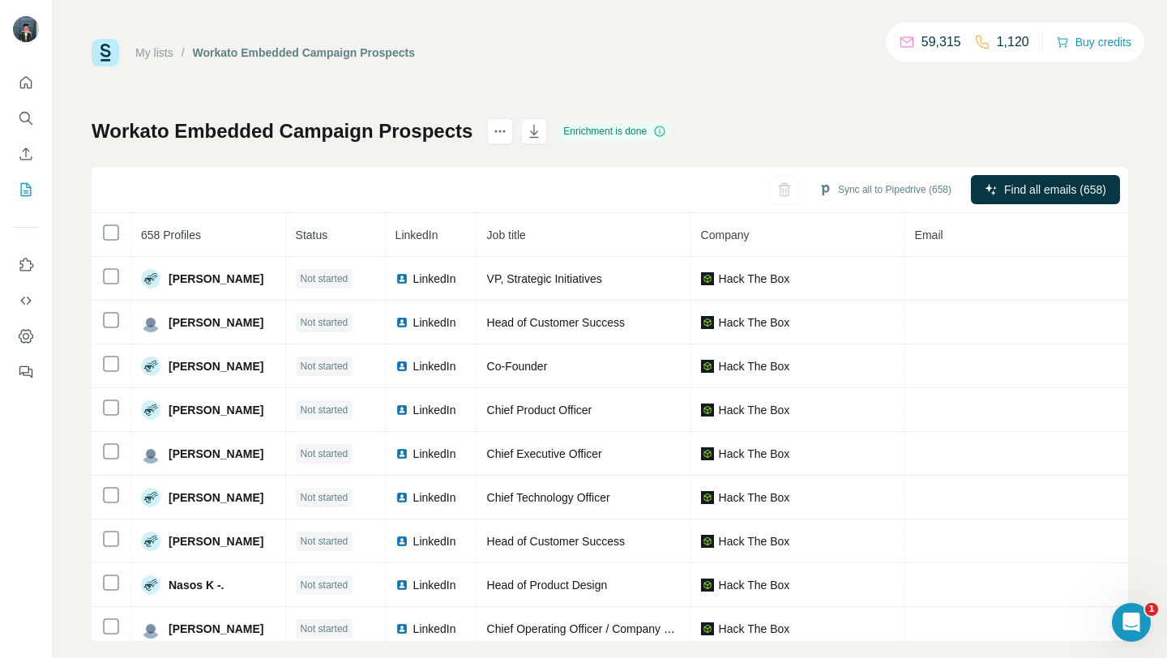
click at [750, 138] on div "Workato Embedded Campaign Prospects Enrichment is done Sync all to Pipedrive (6…" at bounding box center [610, 379] width 1036 height 523
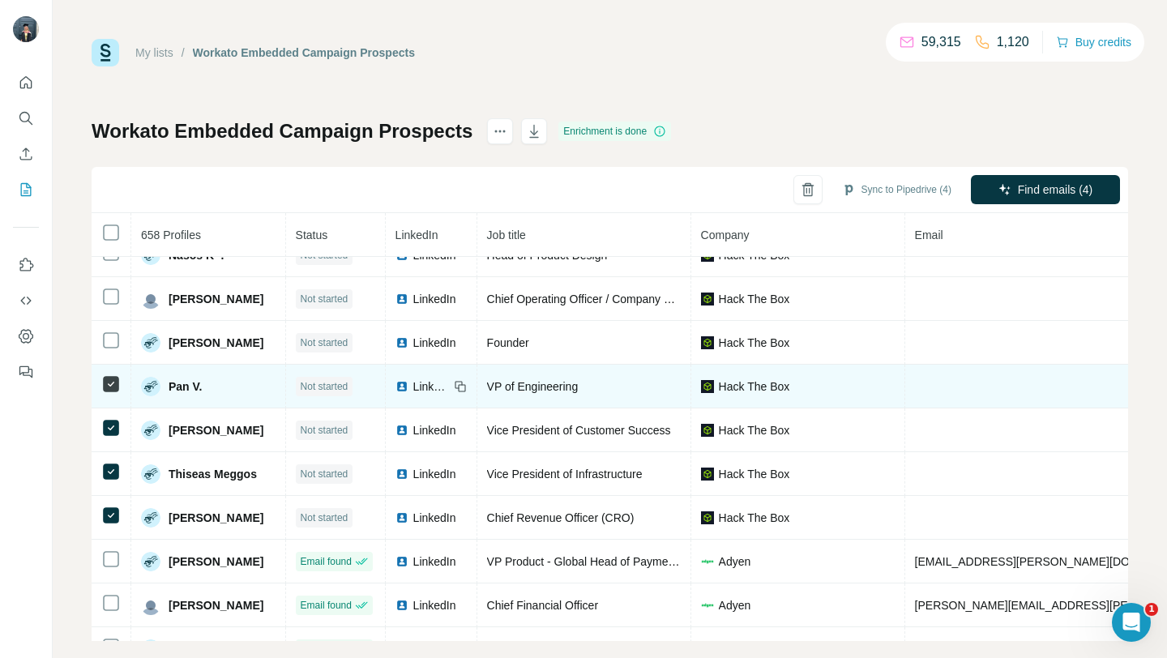
scroll to position [301, 0]
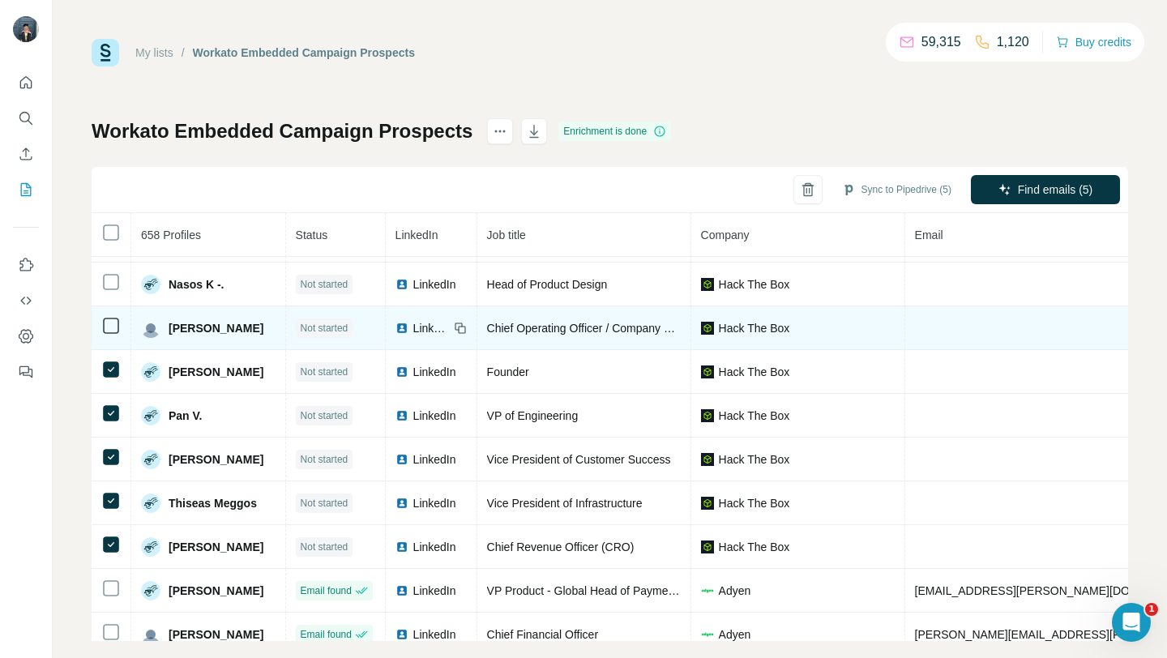
click at [108, 316] on icon at bounding box center [110, 325] width 19 height 19
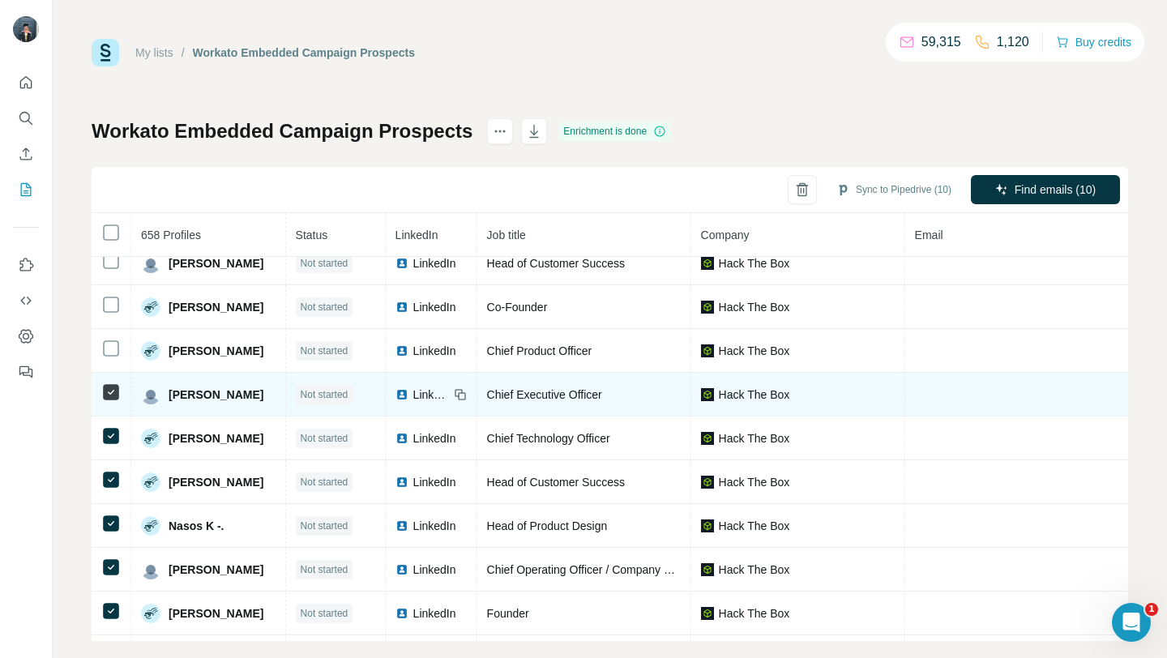
scroll to position [0, 0]
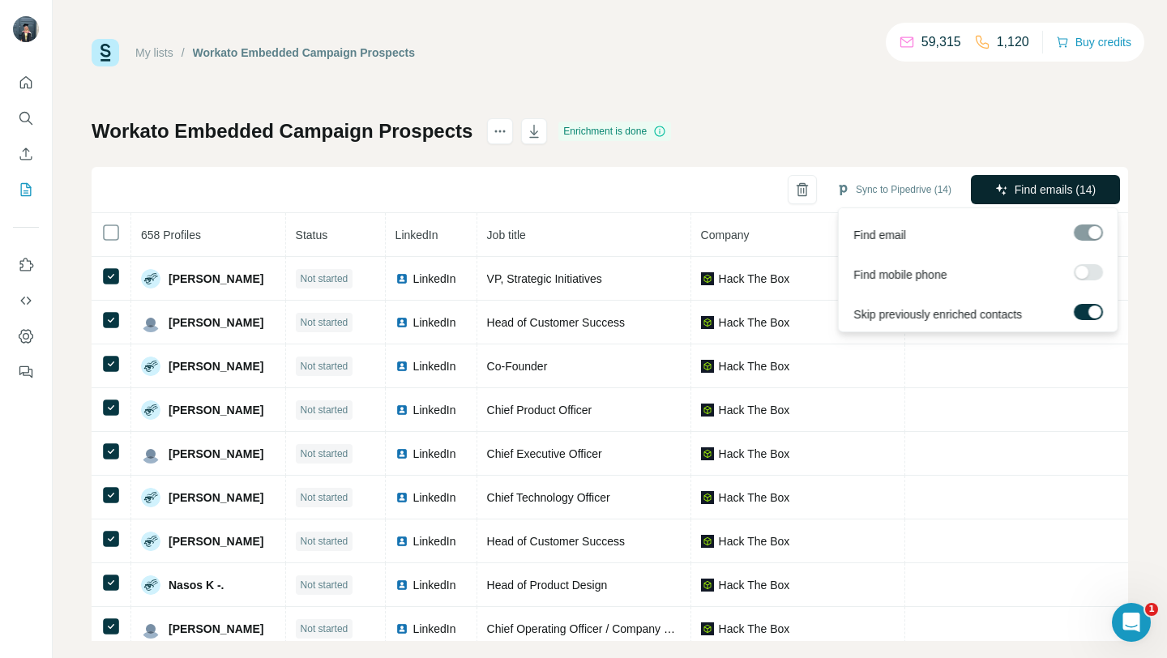
click at [1086, 191] on span "Find emails (14)" at bounding box center [1054, 189] width 81 height 16
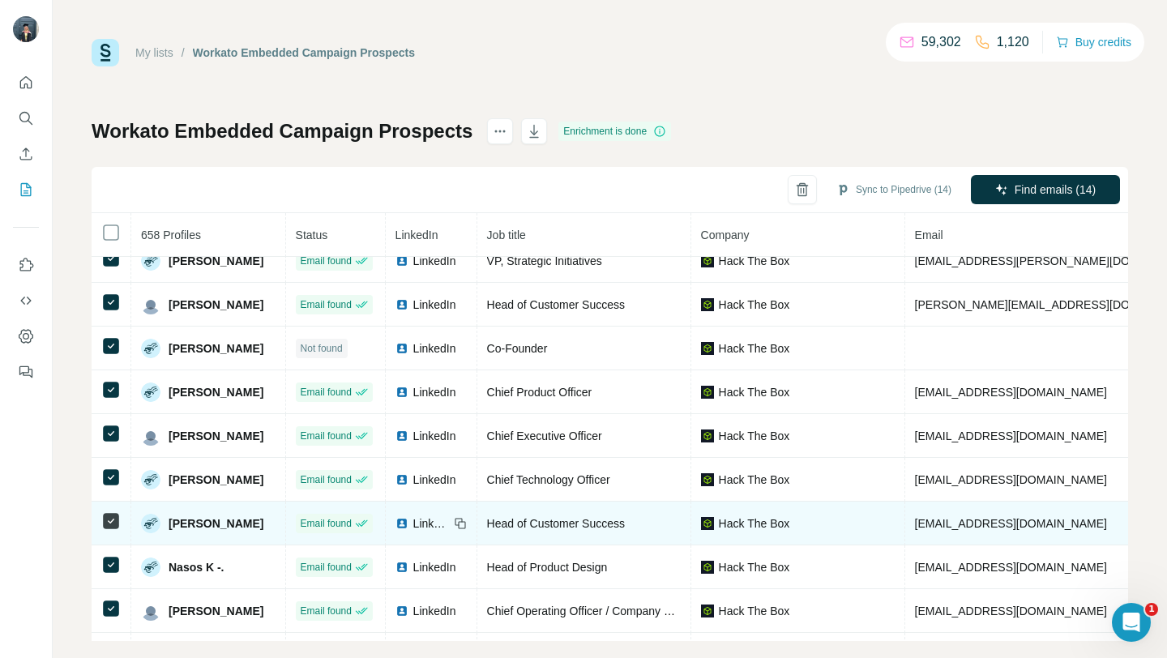
scroll to position [18, 0]
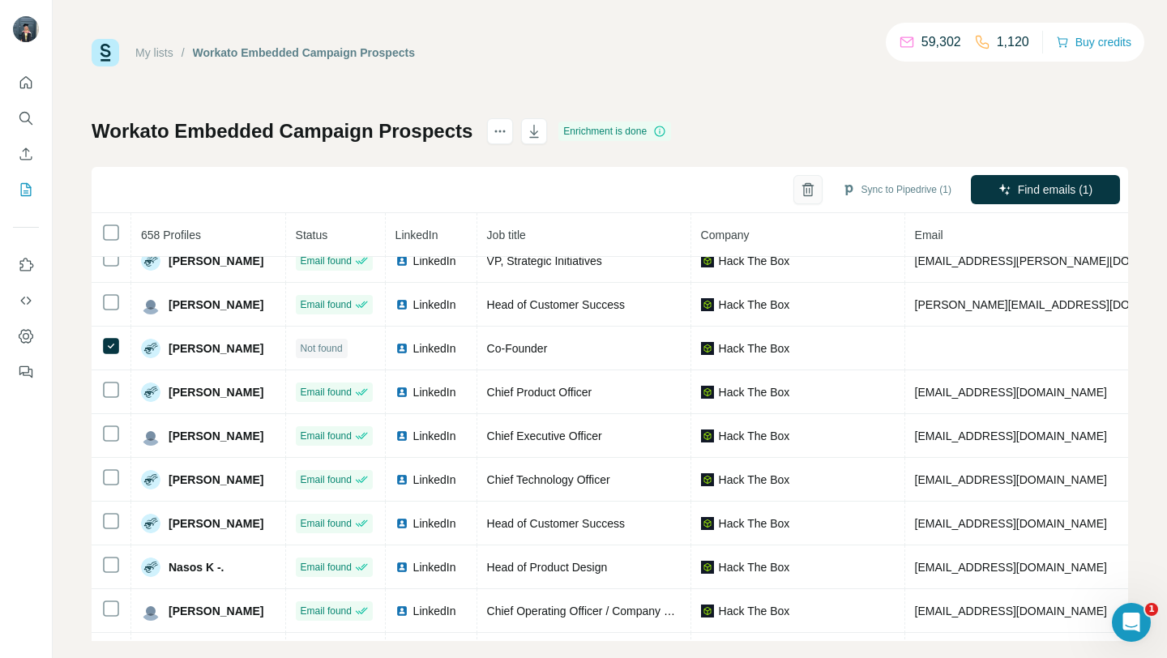
click at [804, 189] on icon "button" at bounding box center [808, 189] width 16 height 16
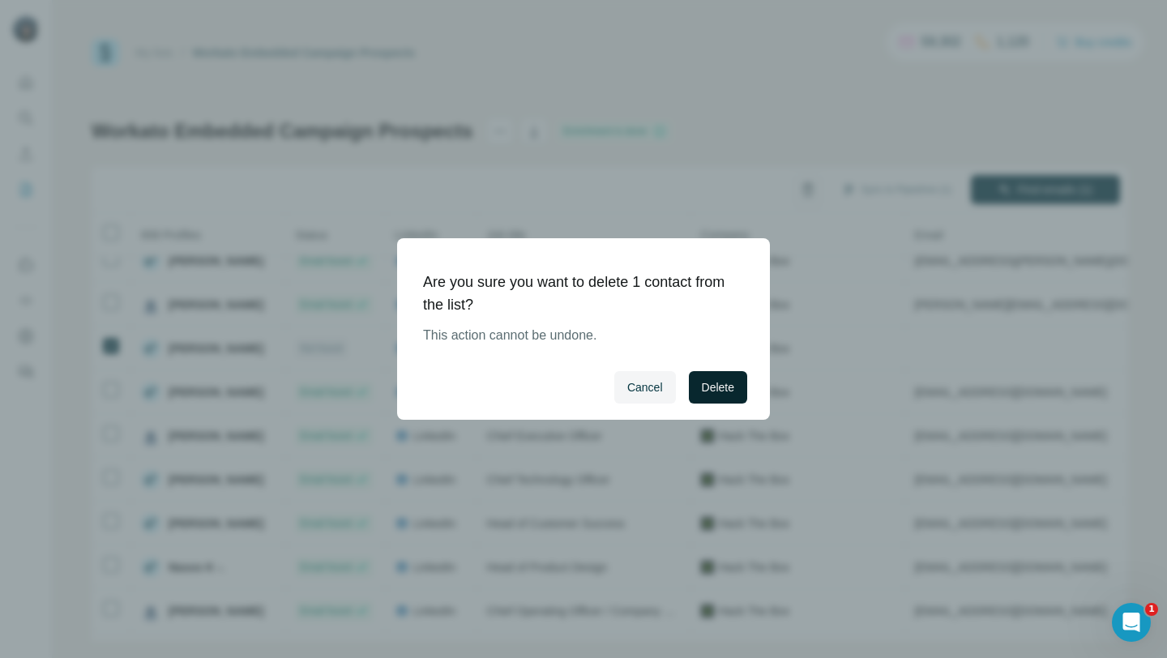
click at [710, 399] on button "Delete" at bounding box center [718, 387] width 58 height 32
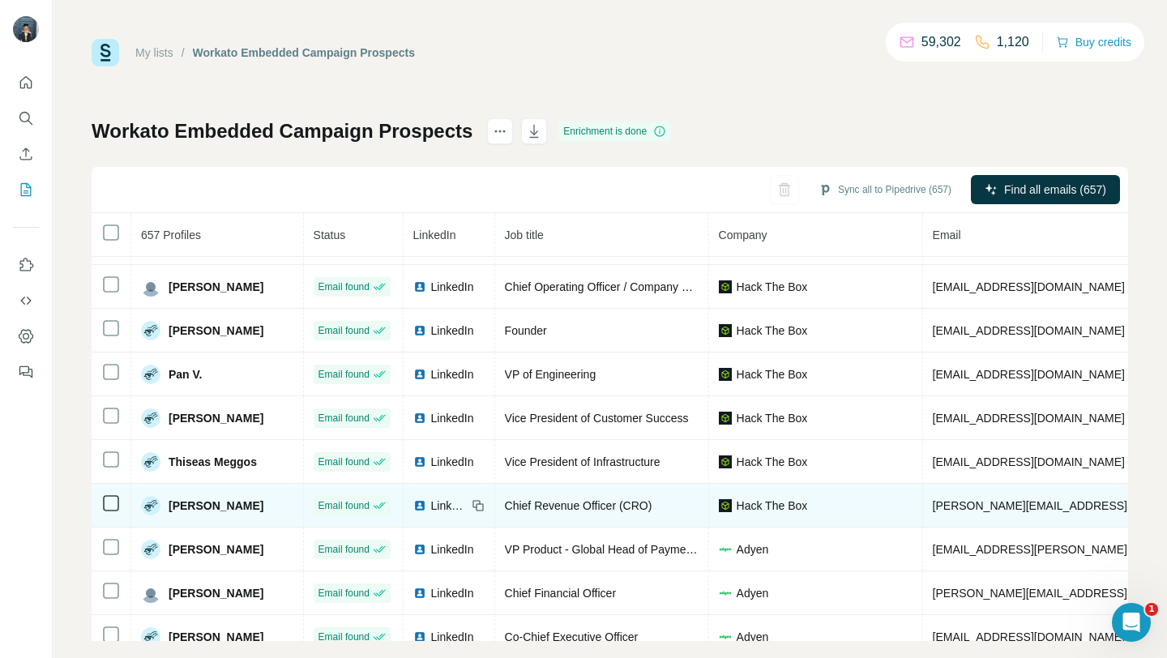
scroll to position [0, 0]
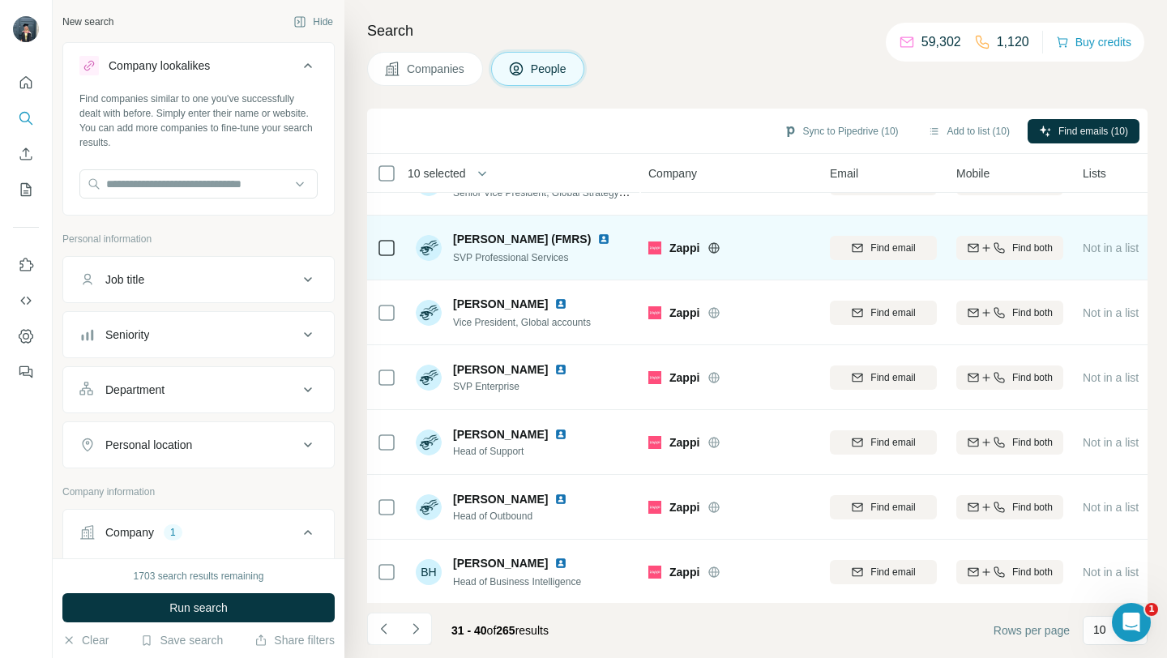
scroll to position [238, 1]
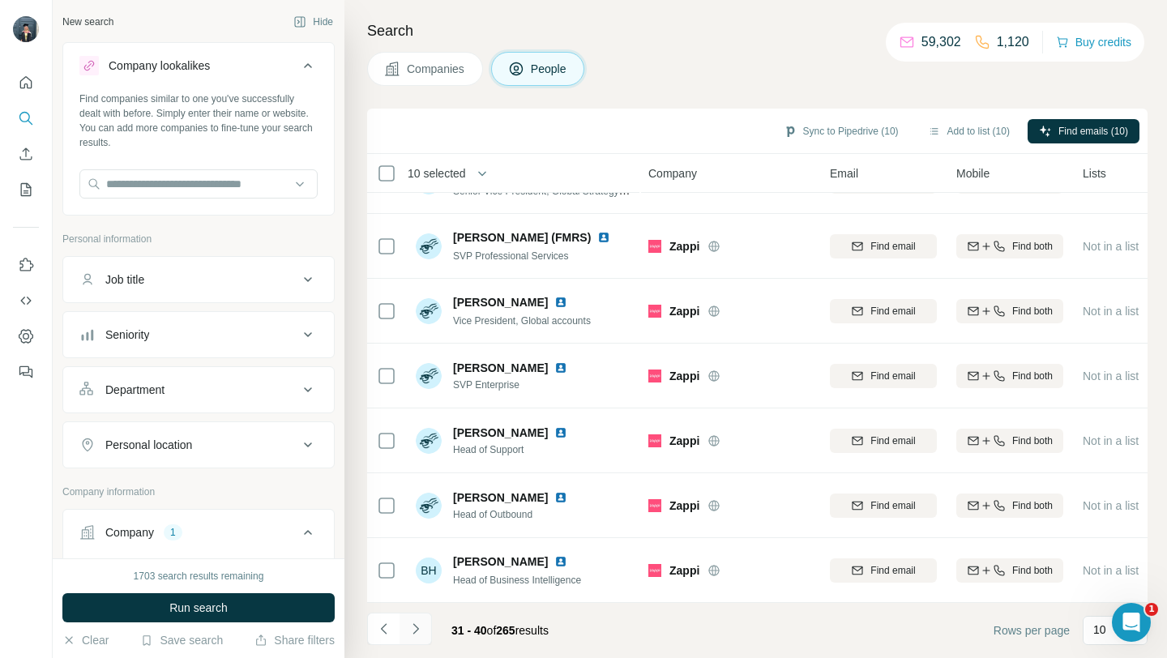
click at [420, 625] on icon "Navigate to next page" at bounding box center [415, 629] width 16 height 16
click at [423, 629] on button "Navigate to next page" at bounding box center [415, 628] width 32 height 32
click at [425, 621] on button "Navigate to next page" at bounding box center [415, 628] width 32 height 32
click at [422, 636] on icon "Navigate to next page" at bounding box center [415, 629] width 16 height 16
click at [412, 630] on icon "Navigate to next page" at bounding box center [415, 629] width 16 height 16
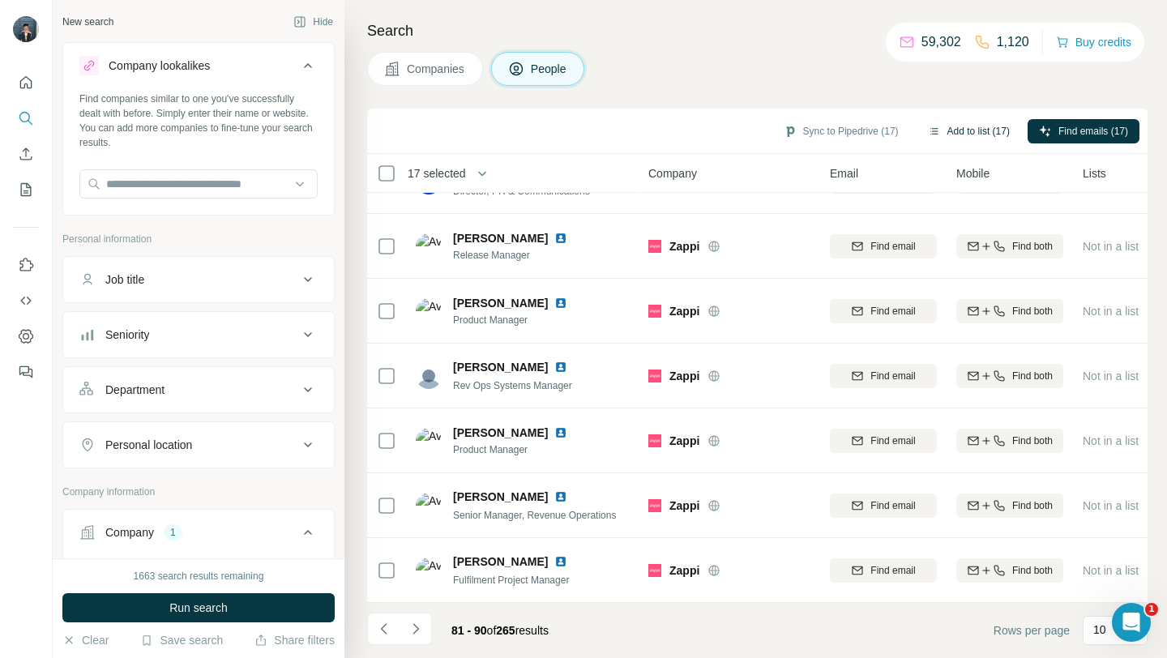
click at [988, 134] on button "Add to list (17)" at bounding box center [968, 131] width 105 height 24
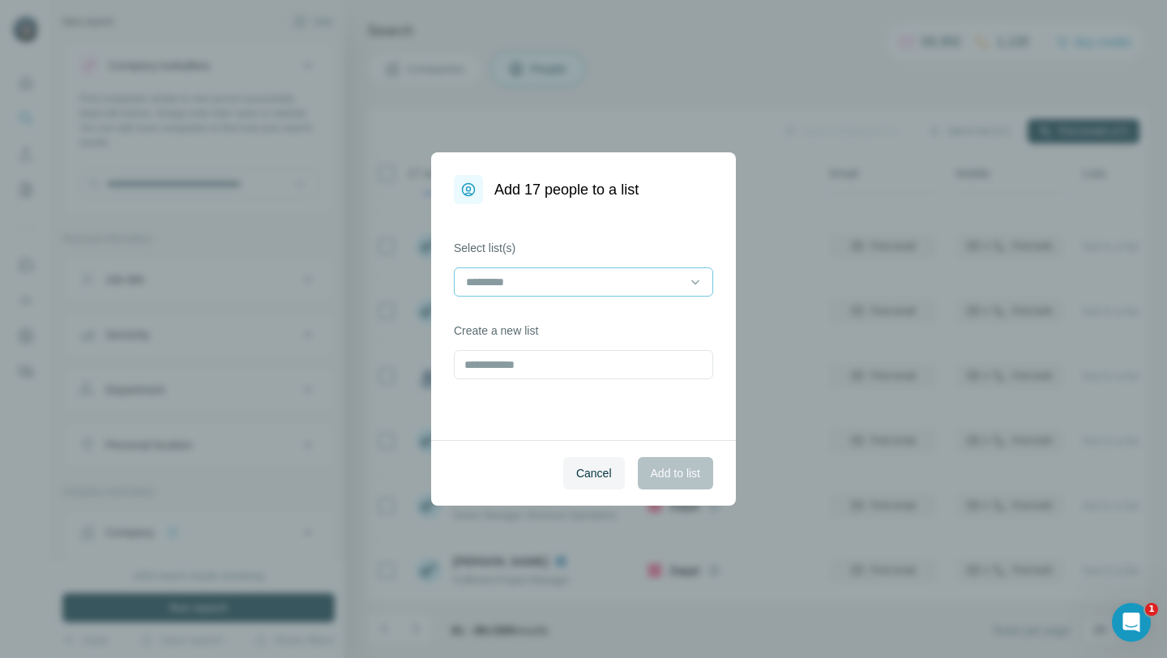
click at [561, 277] on input at bounding box center [573, 282] width 219 height 18
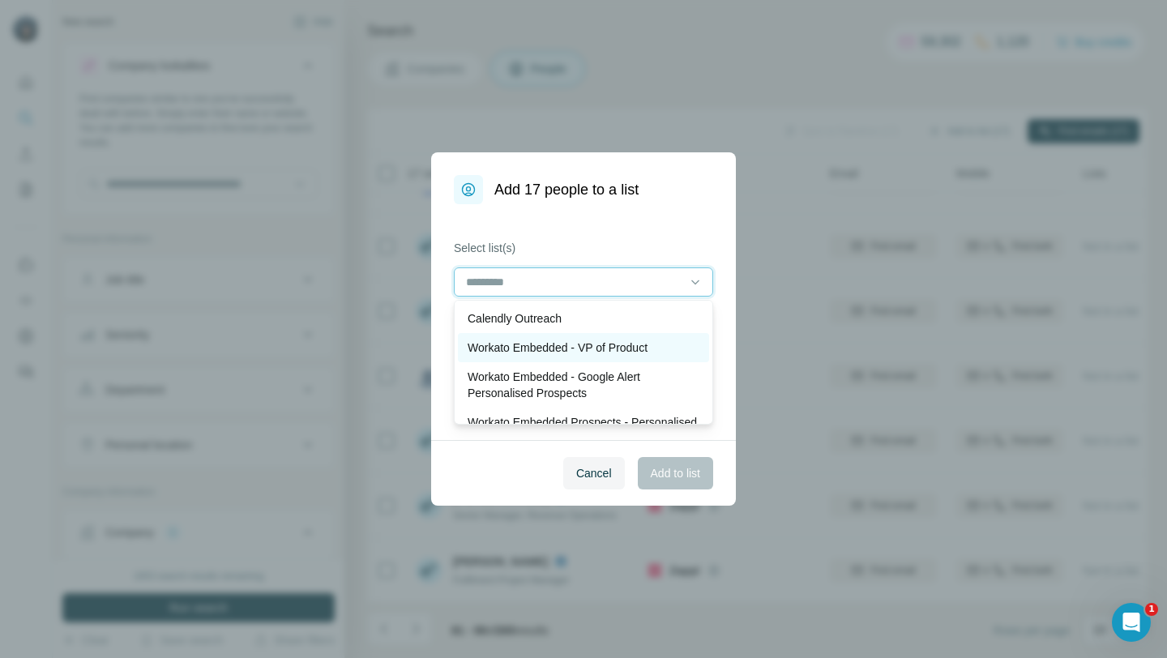
scroll to position [62, 0]
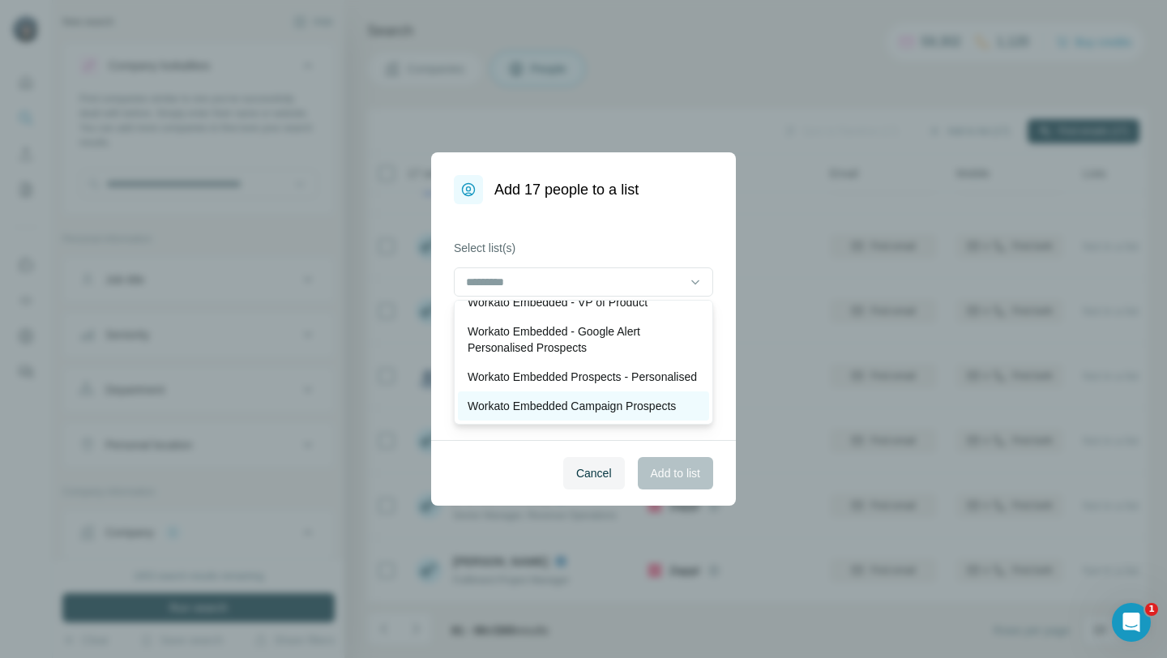
click at [604, 400] on p "Workato Embedded Campaign Prospects" at bounding box center [571, 406] width 208 height 16
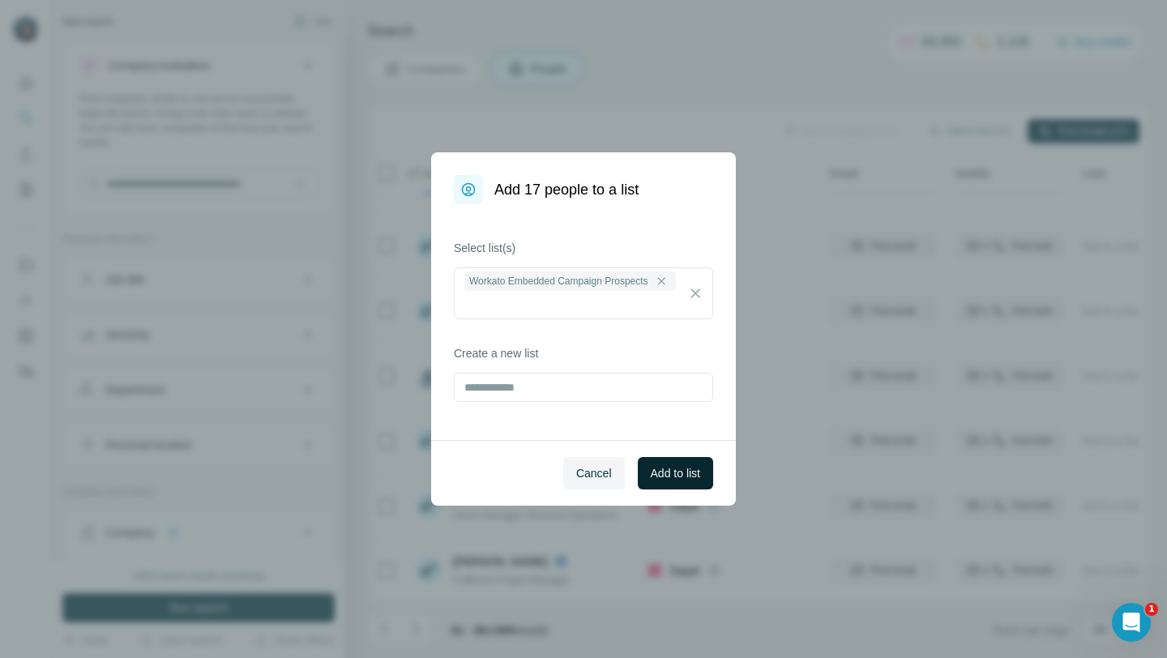
click at [685, 475] on span "Add to list" at bounding box center [675, 473] width 49 height 16
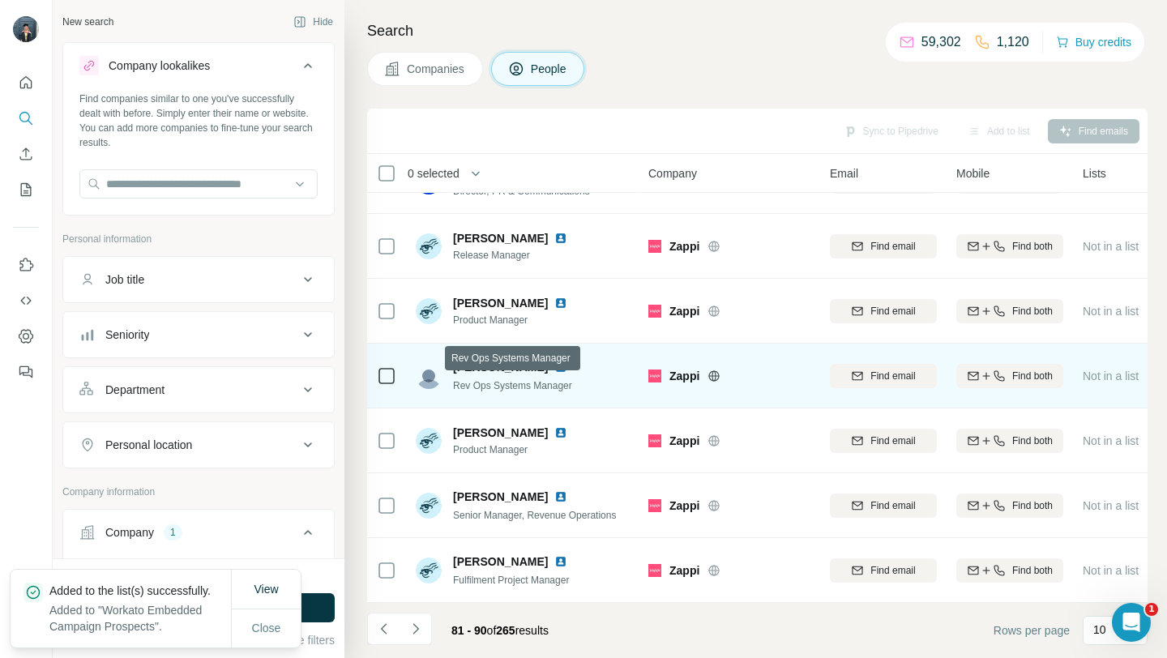
scroll to position [198, 1]
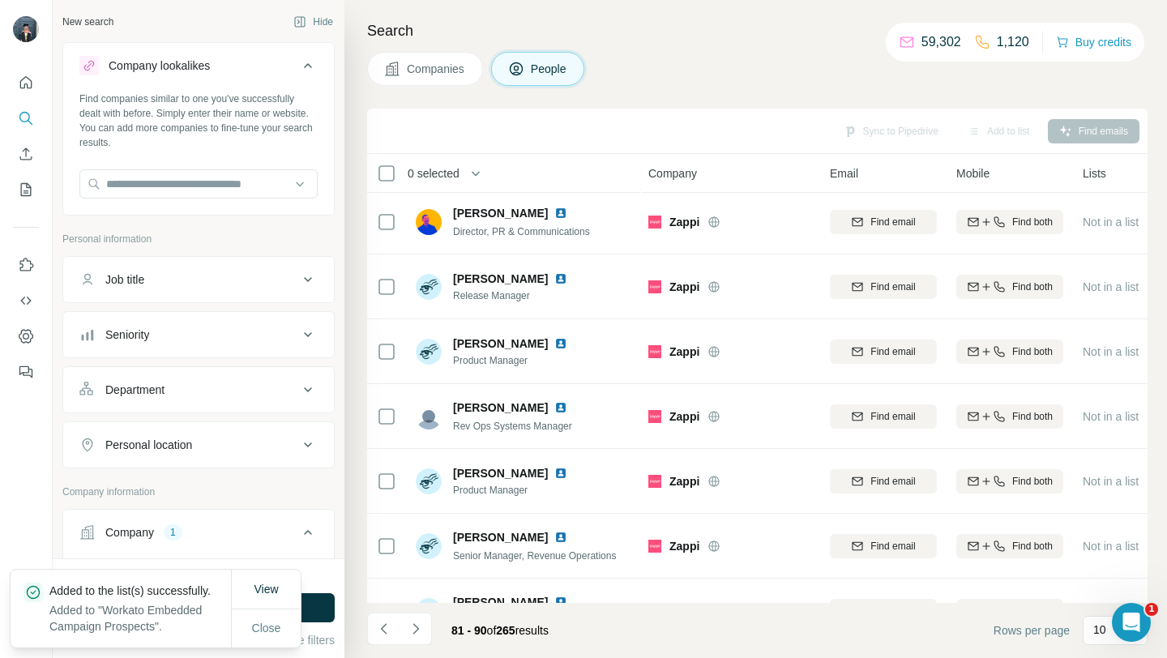
click at [442, 64] on span "Companies" at bounding box center [436, 69] width 59 height 16
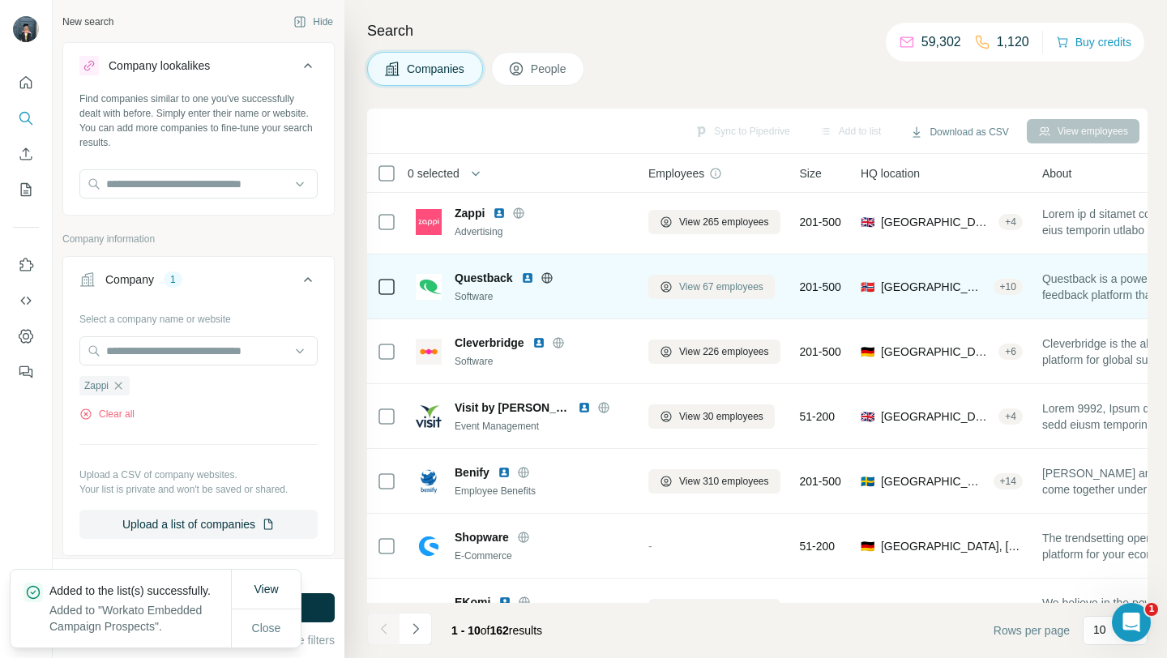
click at [693, 285] on span "View 67 employees" at bounding box center [721, 286] width 84 height 15
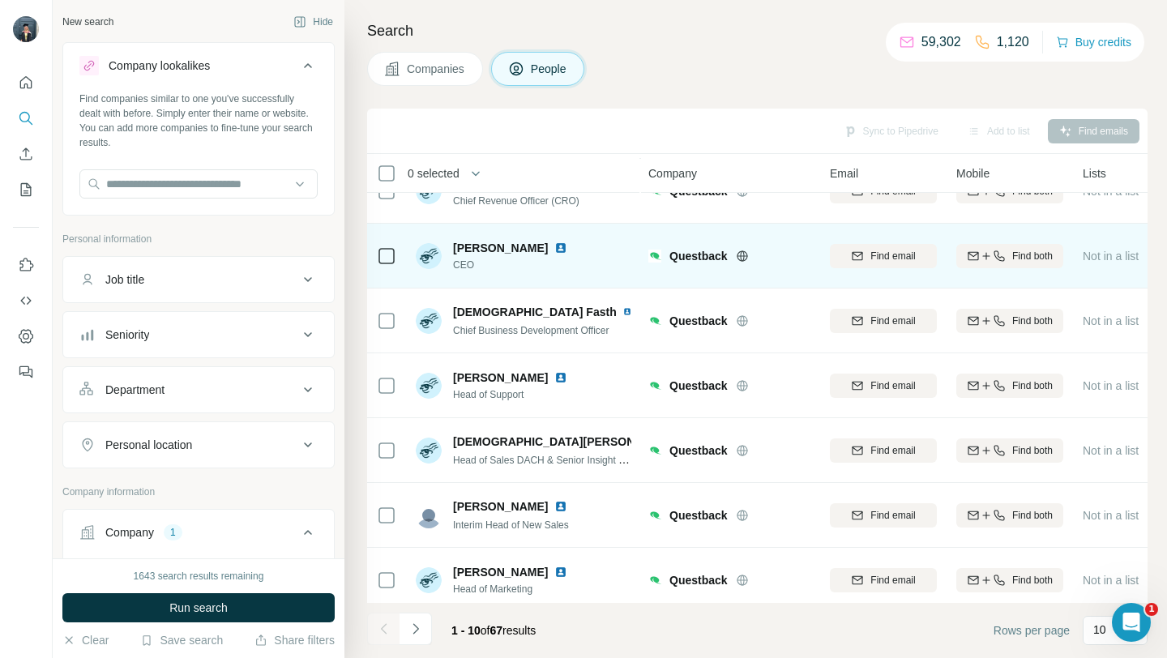
scroll to position [0, 1]
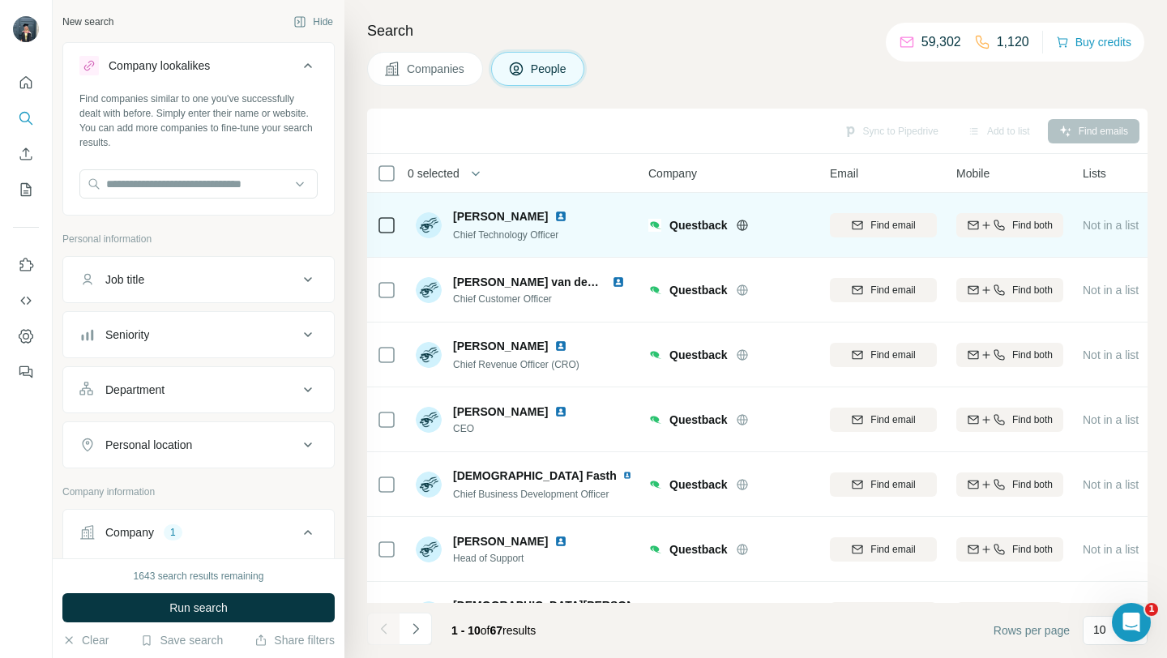
click at [746, 221] on icon at bounding box center [742, 225] width 13 height 13
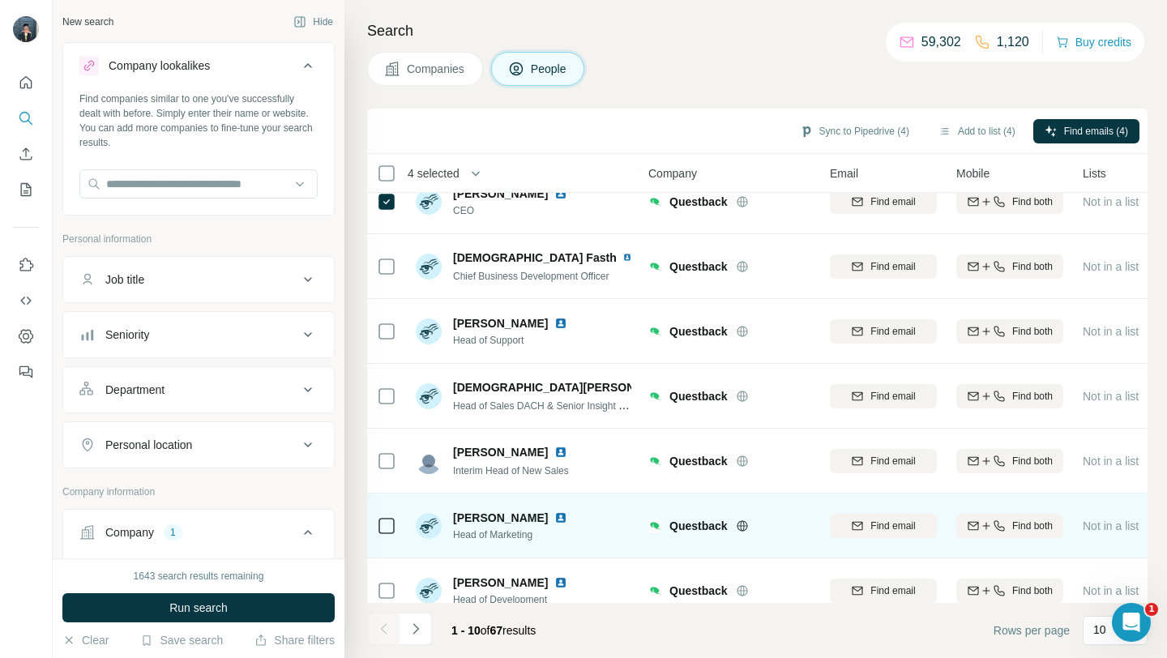
scroll to position [238, 1]
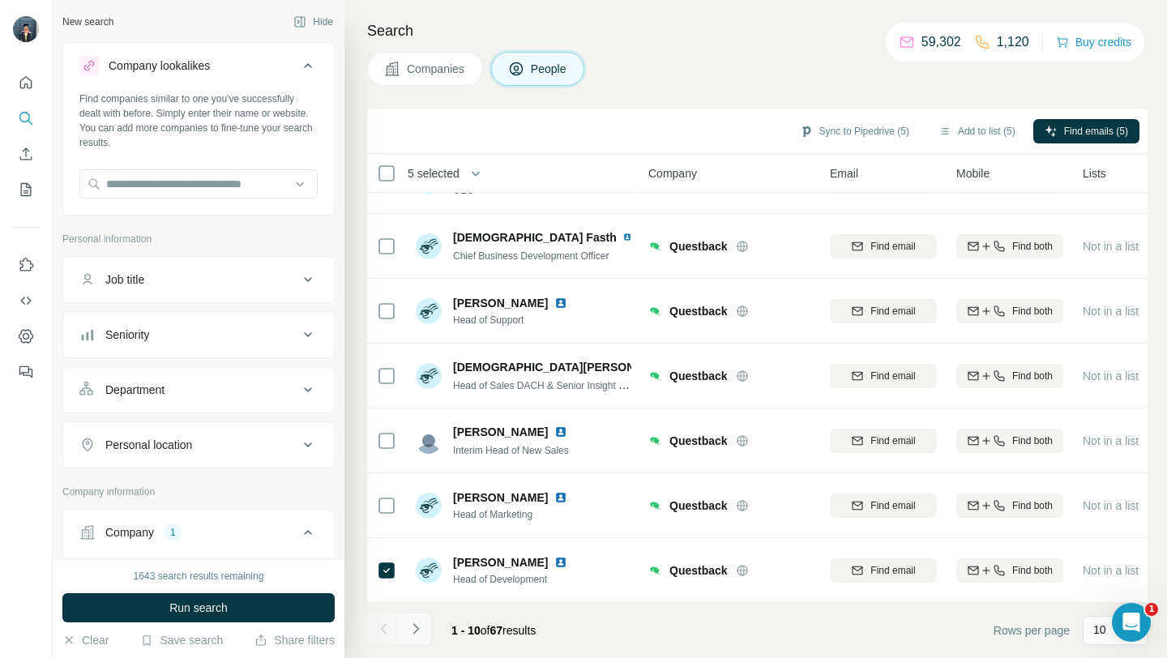
click at [413, 627] on icon "Navigate to next page" at bounding box center [415, 629] width 16 height 16
click at [412, 630] on icon "Navigate to next page" at bounding box center [415, 629] width 16 height 16
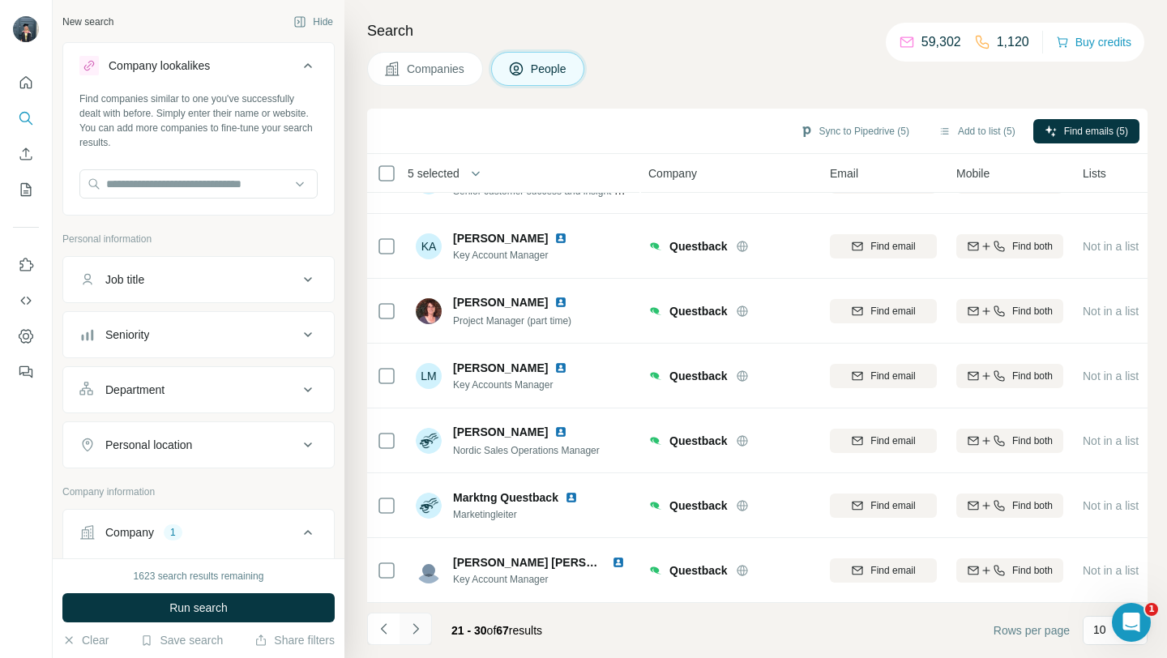
click at [424, 632] on button "Navigate to next page" at bounding box center [415, 628] width 32 height 32
click at [428, 627] on button "Navigate to next page" at bounding box center [415, 628] width 32 height 32
click at [977, 133] on button "Add to list (5)" at bounding box center [977, 131] width 100 height 24
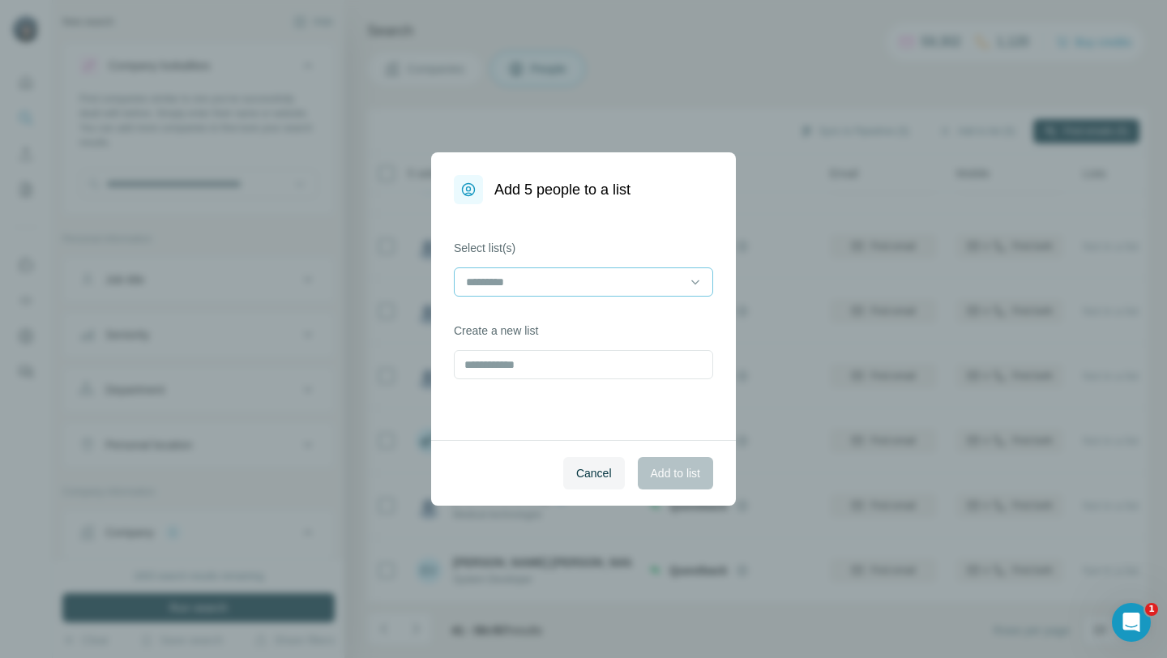
click at [630, 282] on input at bounding box center [573, 282] width 219 height 18
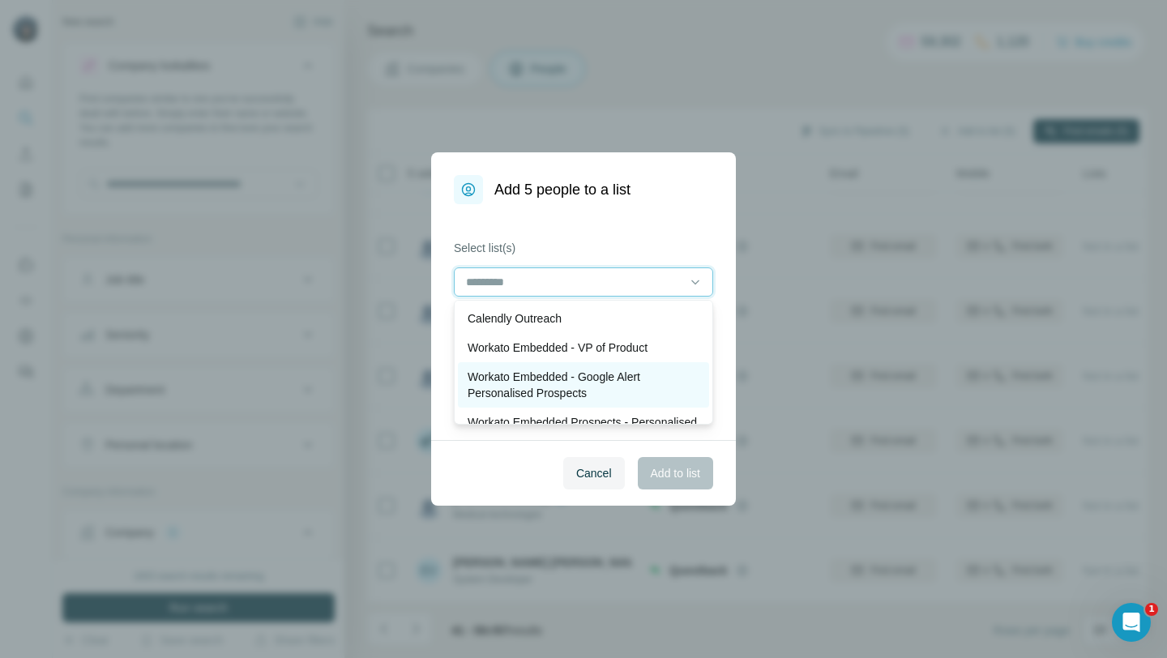
scroll to position [62, 0]
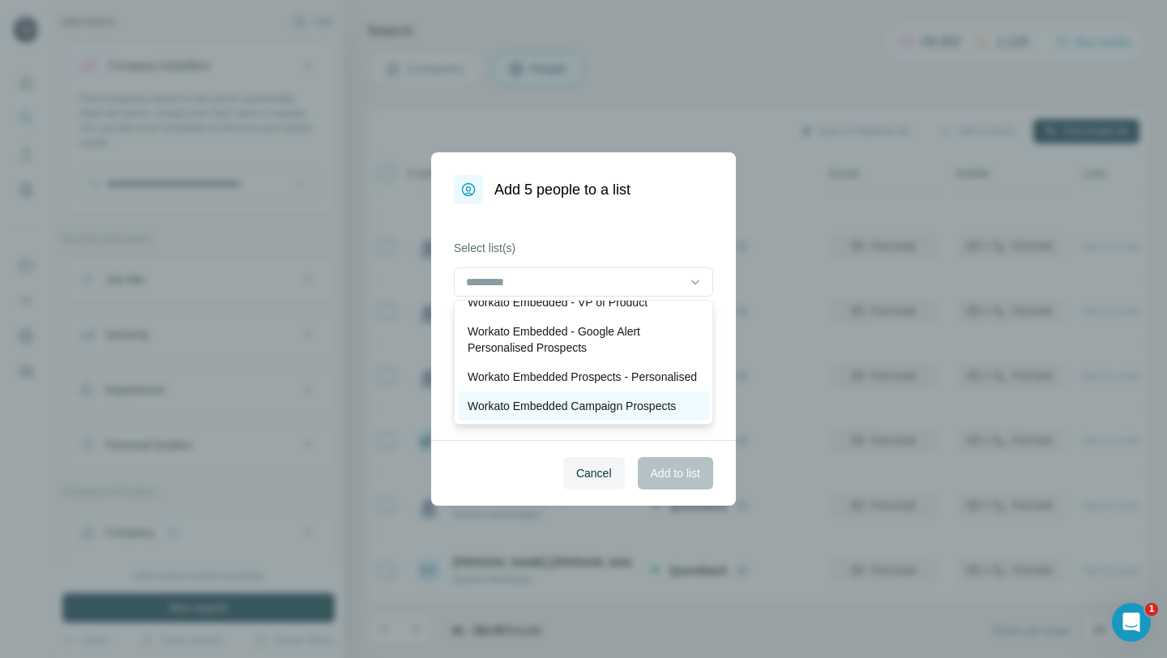
click at [582, 411] on p "Workato Embedded Campaign Prospects" at bounding box center [571, 406] width 208 height 16
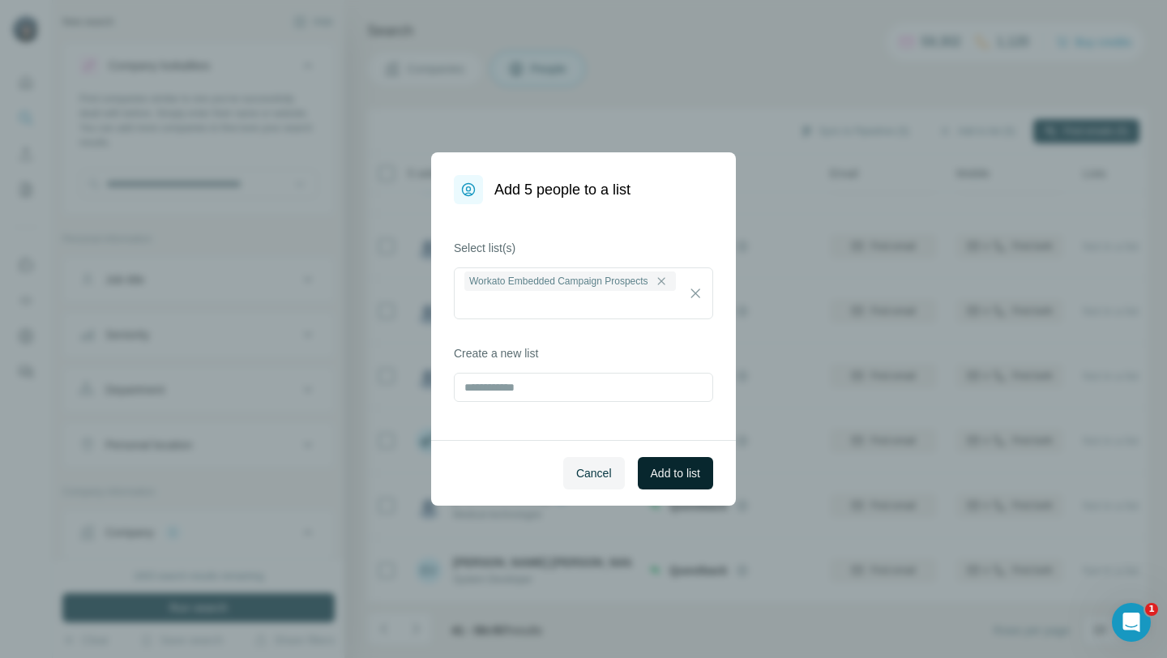
click at [685, 474] on span "Add to list" at bounding box center [675, 473] width 49 height 16
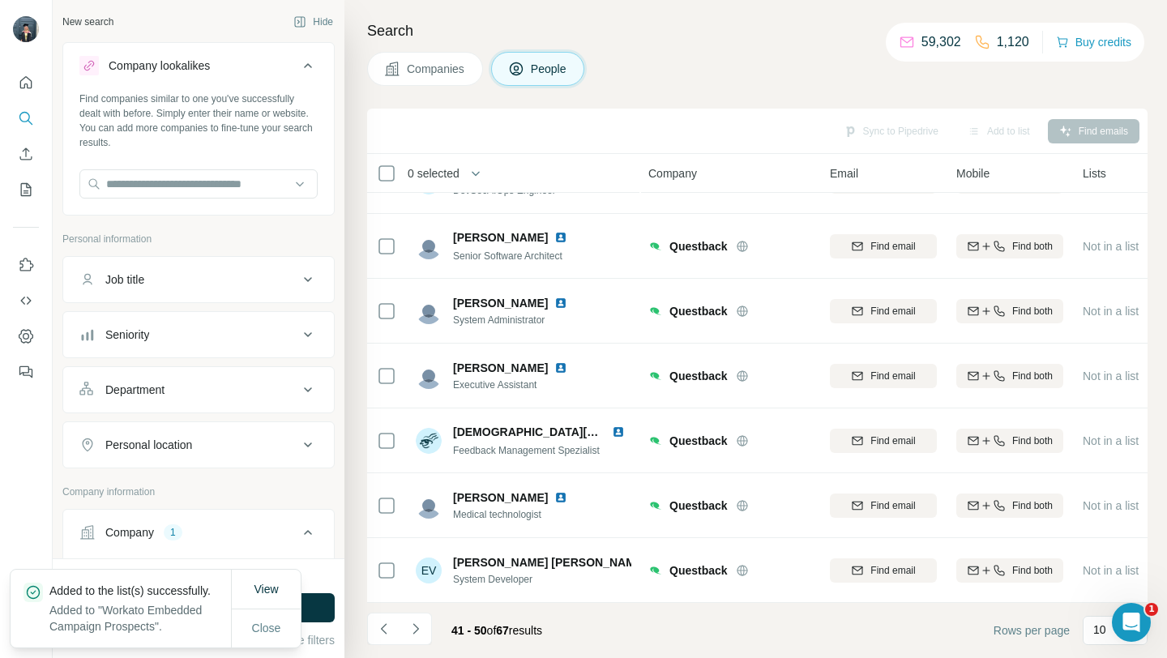
click at [414, 84] on button "Companies" at bounding box center [425, 69] width 116 height 34
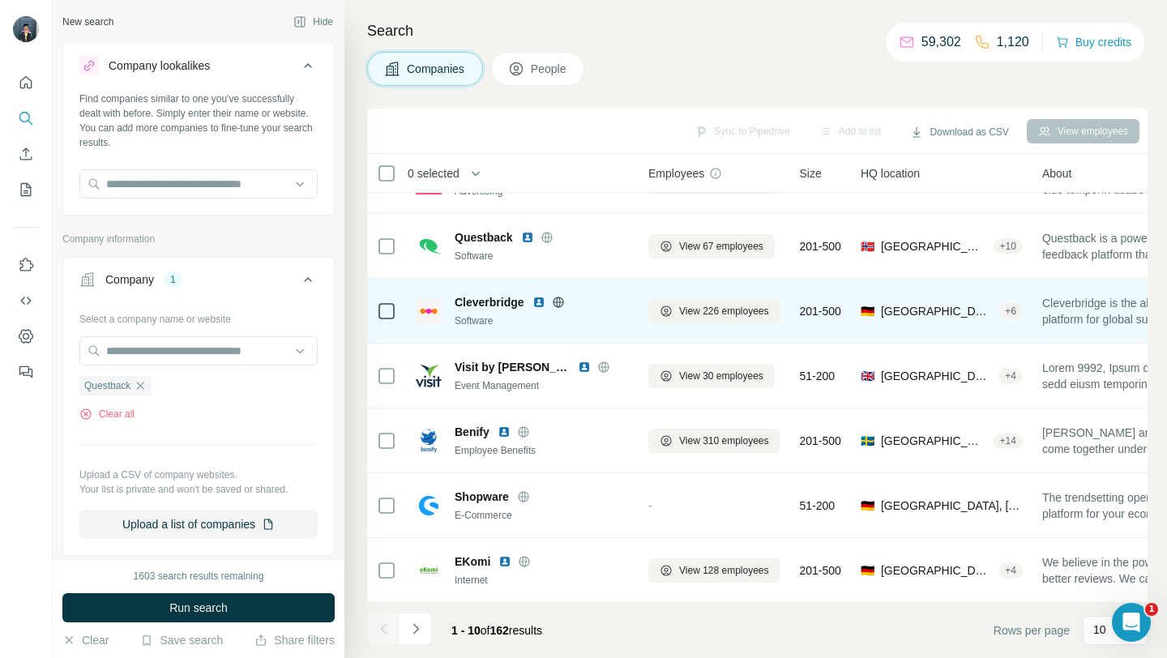
click at [560, 302] on icon at bounding box center [558, 302] width 13 height 13
click at [679, 307] on span "View 226 employees" at bounding box center [724, 311] width 90 height 15
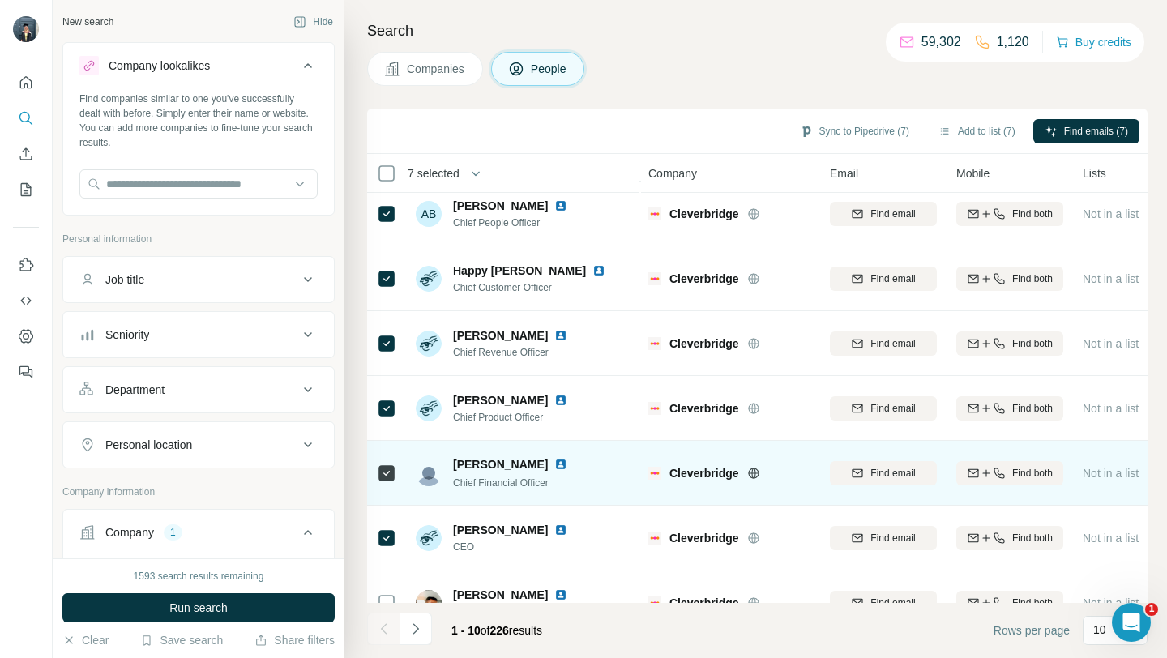
scroll to position [238, 1]
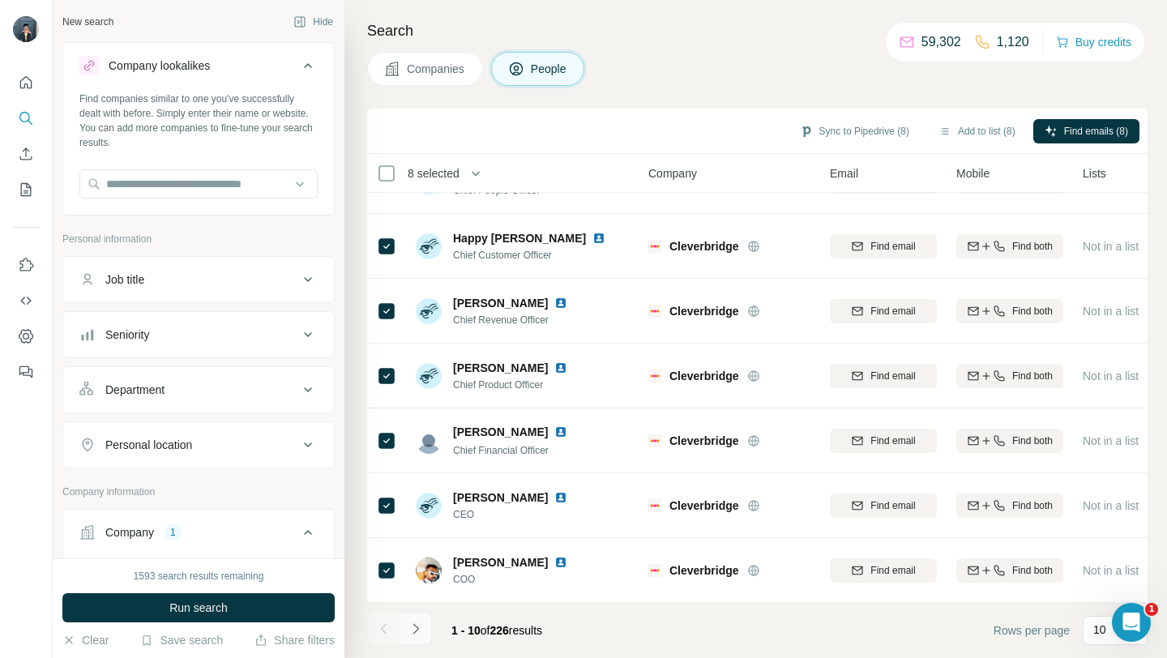
click at [428, 633] on button "Navigate to next page" at bounding box center [415, 628] width 32 height 32
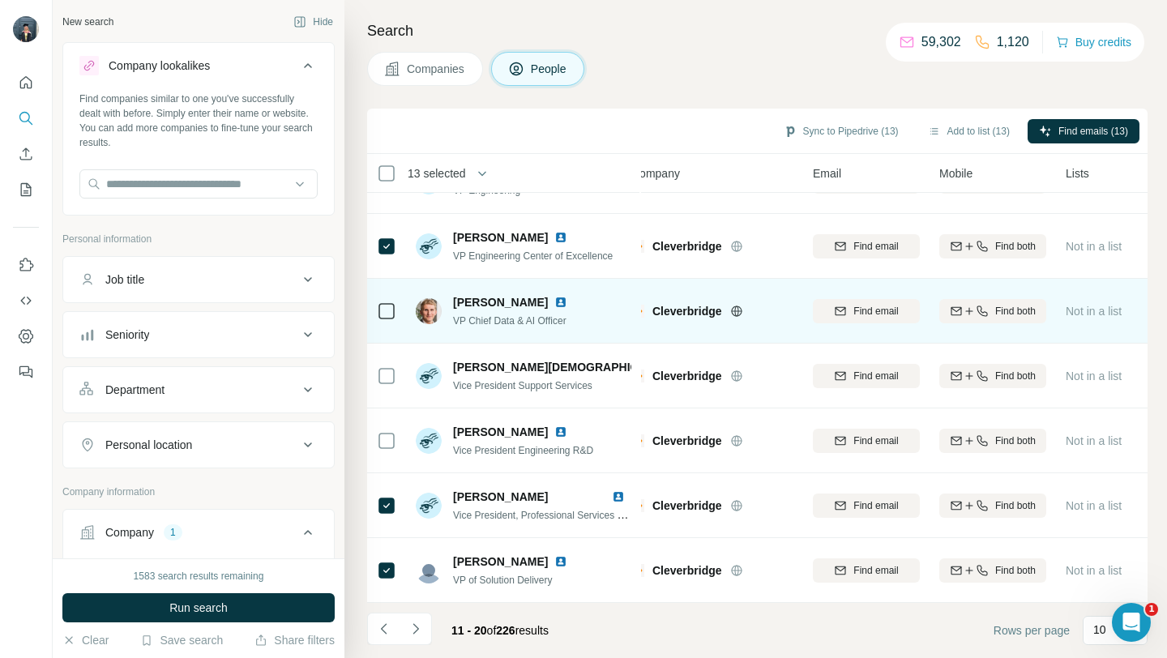
scroll to position [238, 0]
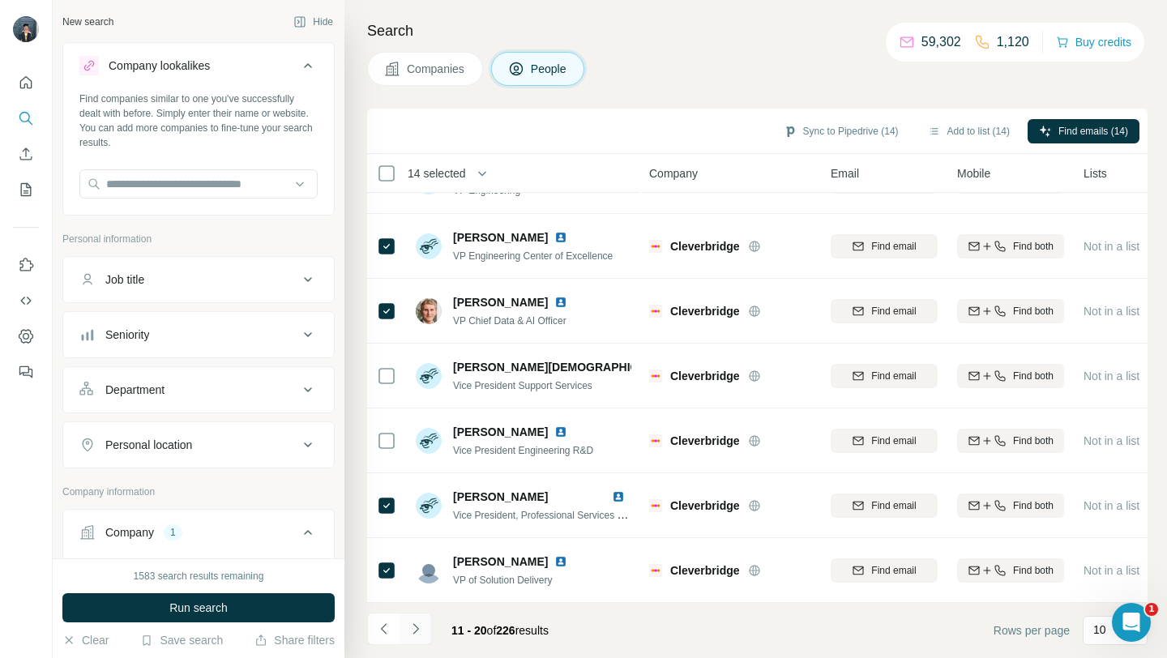
click at [410, 631] on icon "Navigate to next page" at bounding box center [415, 629] width 16 height 16
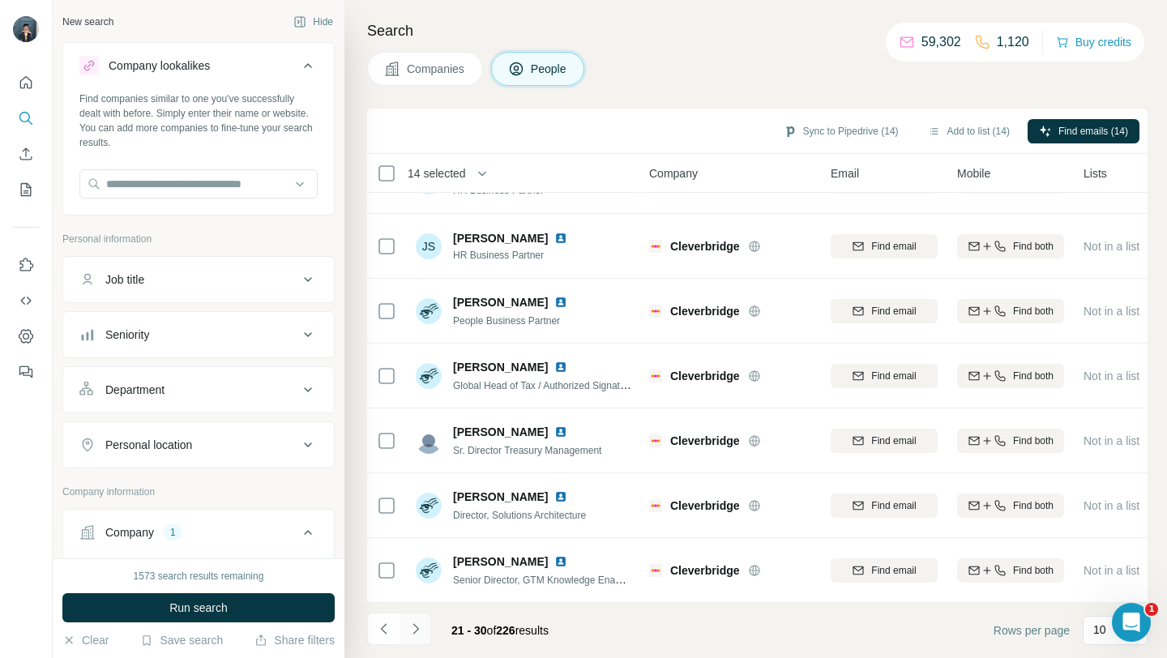
click at [416, 625] on icon "Navigate to next page" at bounding box center [415, 629] width 16 height 16
click at [427, 626] on button "Navigate to next page" at bounding box center [415, 628] width 32 height 32
click at [932, 131] on button "Add to list (14)" at bounding box center [968, 131] width 105 height 24
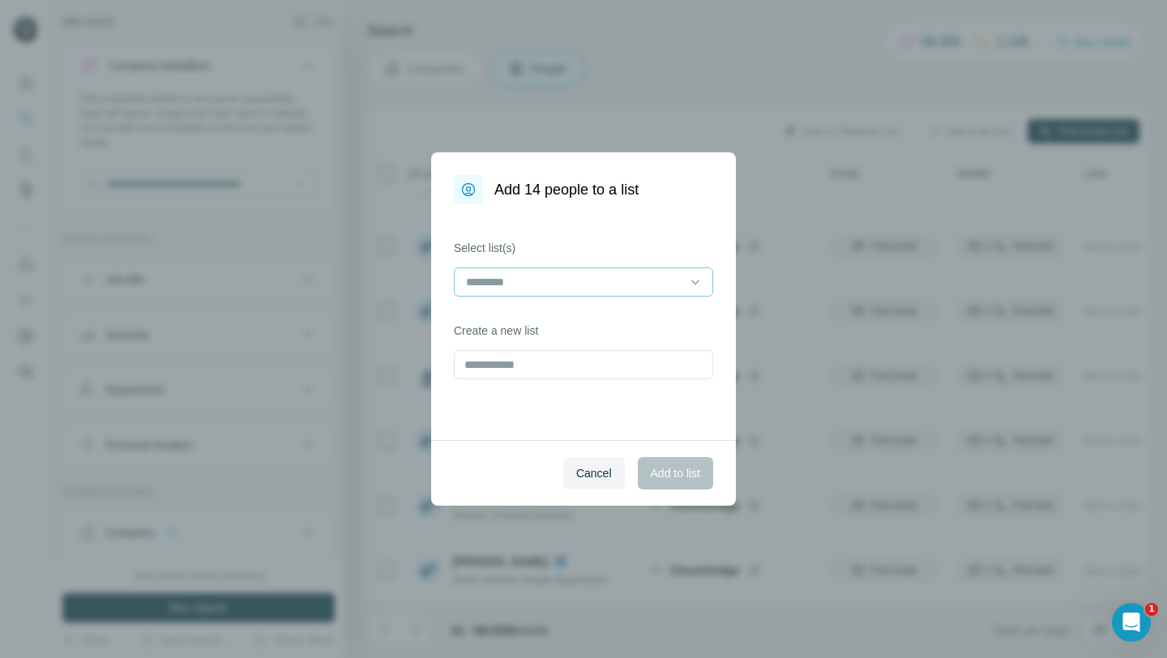
click at [616, 282] on input at bounding box center [573, 282] width 219 height 18
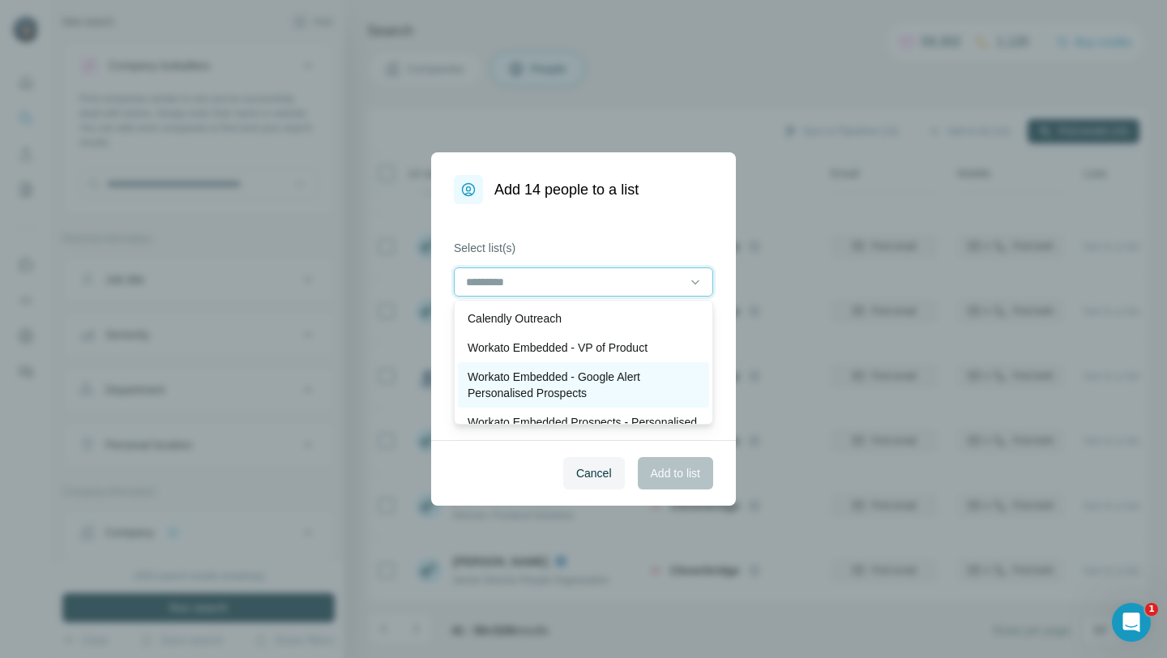
scroll to position [62, 0]
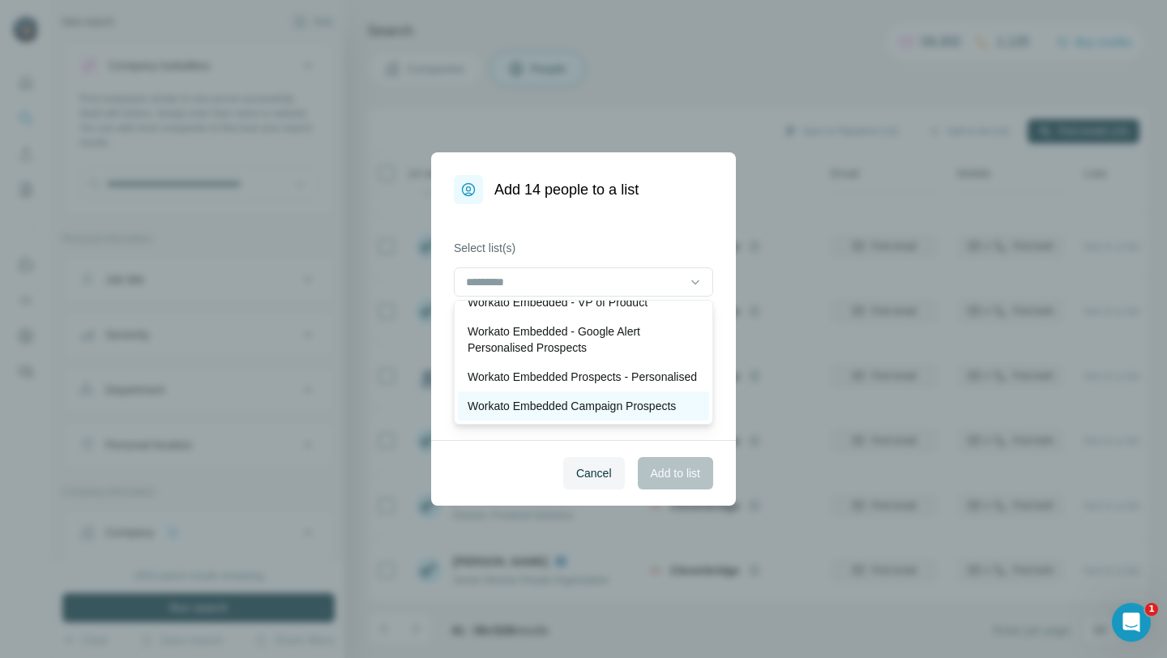
click at [595, 402] on p "Workato Embedded Campaign Prospects" at bounding box center [571, 406] width 208 height 16
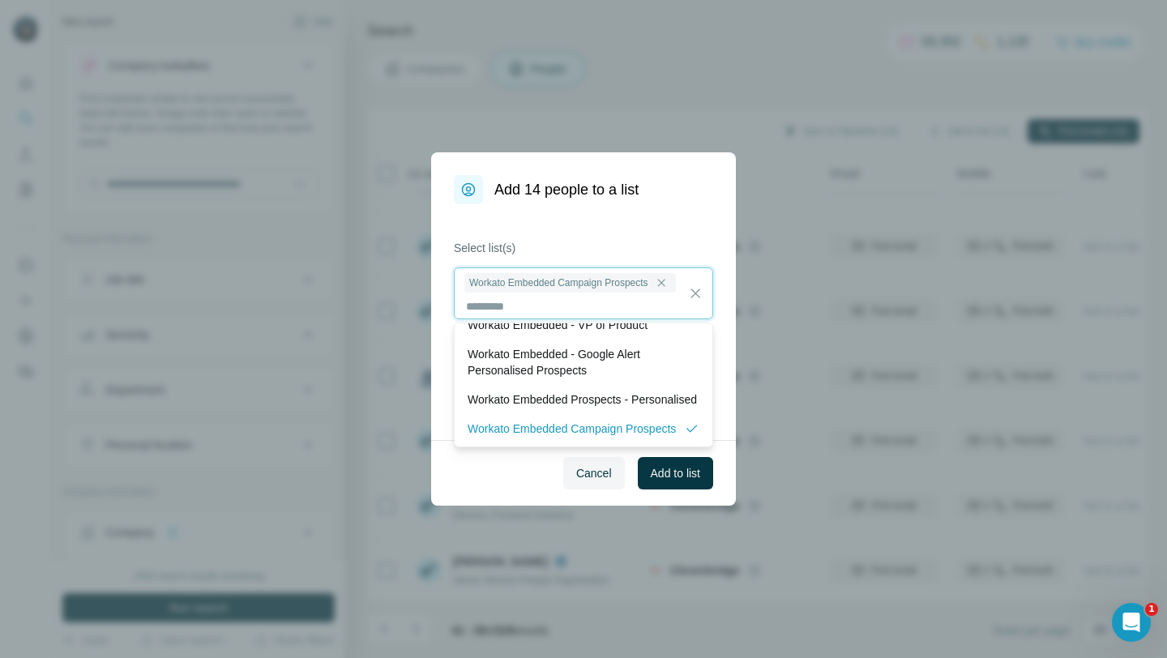
scroll to position [2, 0]
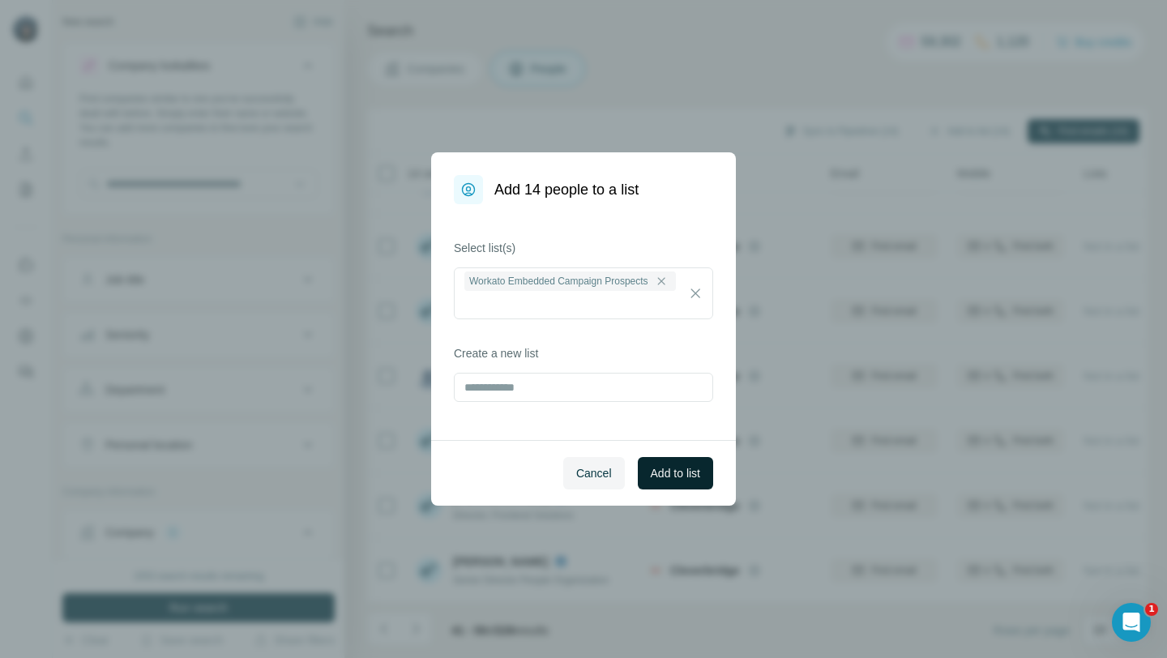
click at [672, 471] on span "Add to list" at bounding box center [675, 473] width 49 height 16
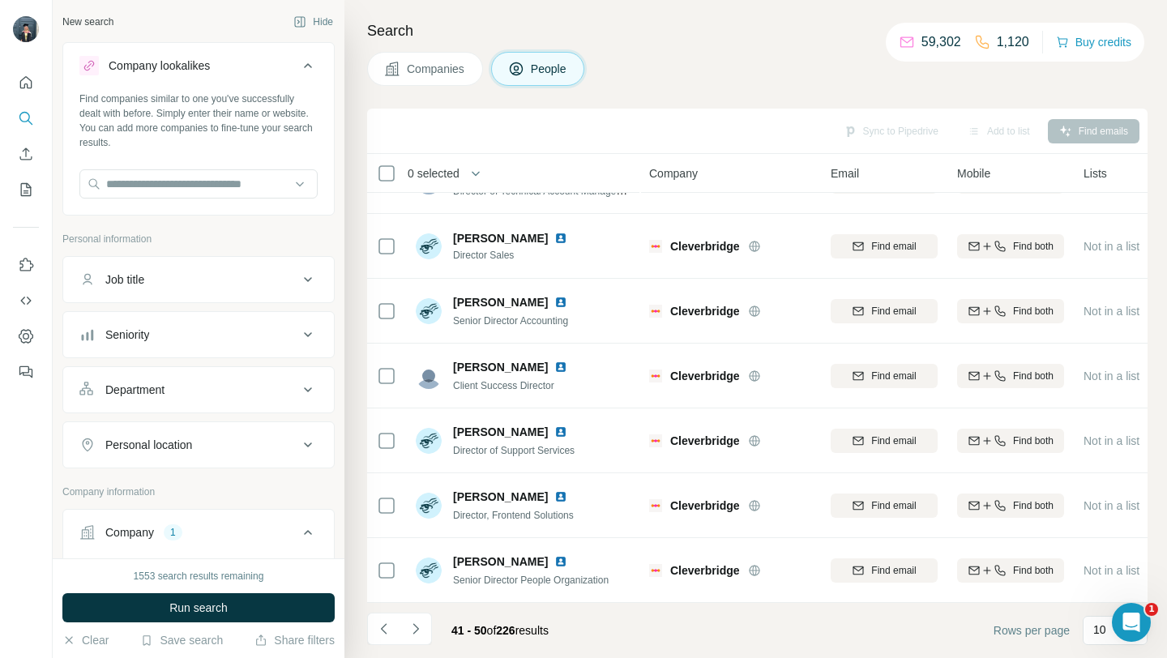
click at [425, 66] on span "Companies" at bounding box center [436, 69] width 59 height 16
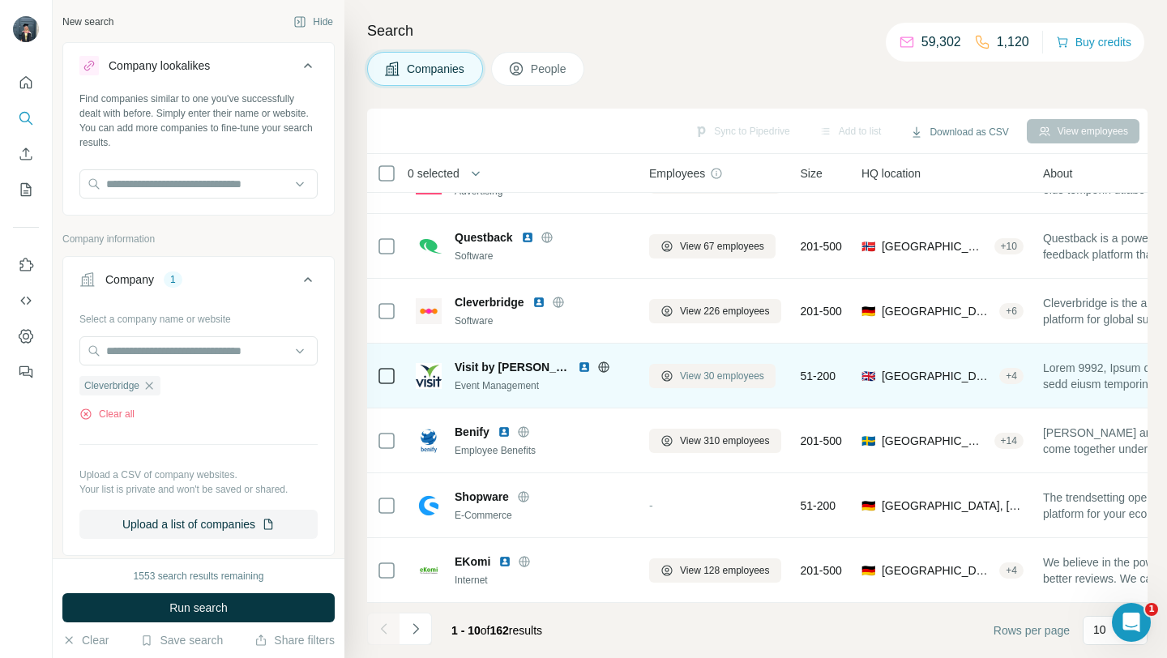
click at [689, 378] on span "View 30 employees" at bounding box center [722, 376] width 84 height 15
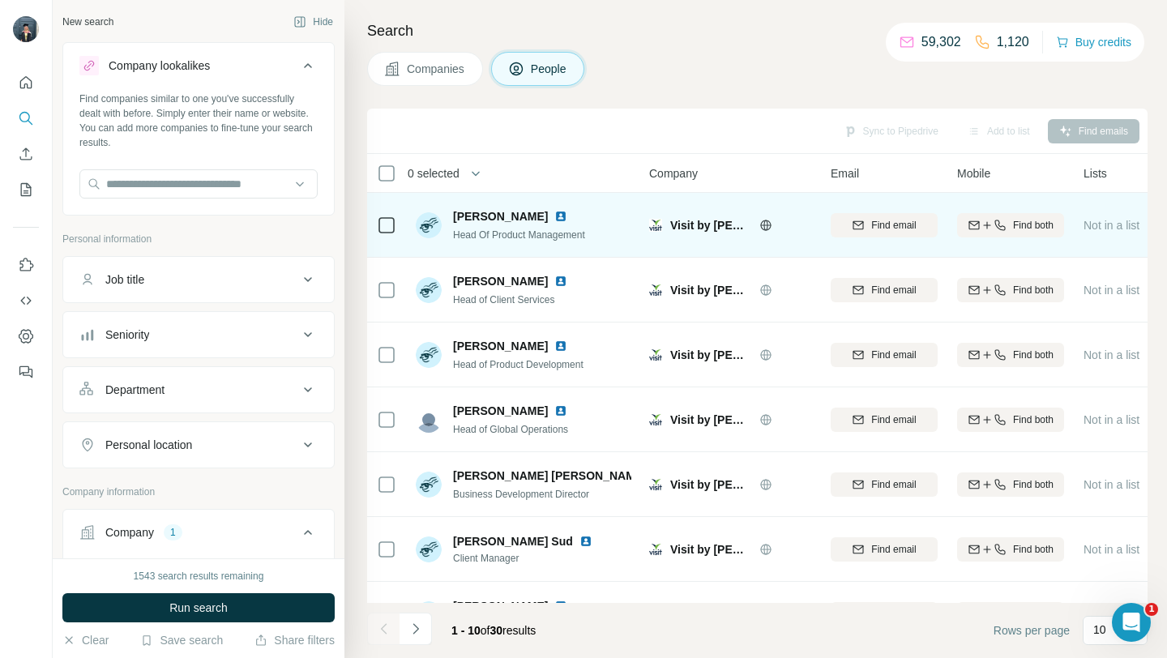
click at [760, 228] on icon at bounding box center [765, 225] width 11 height 11
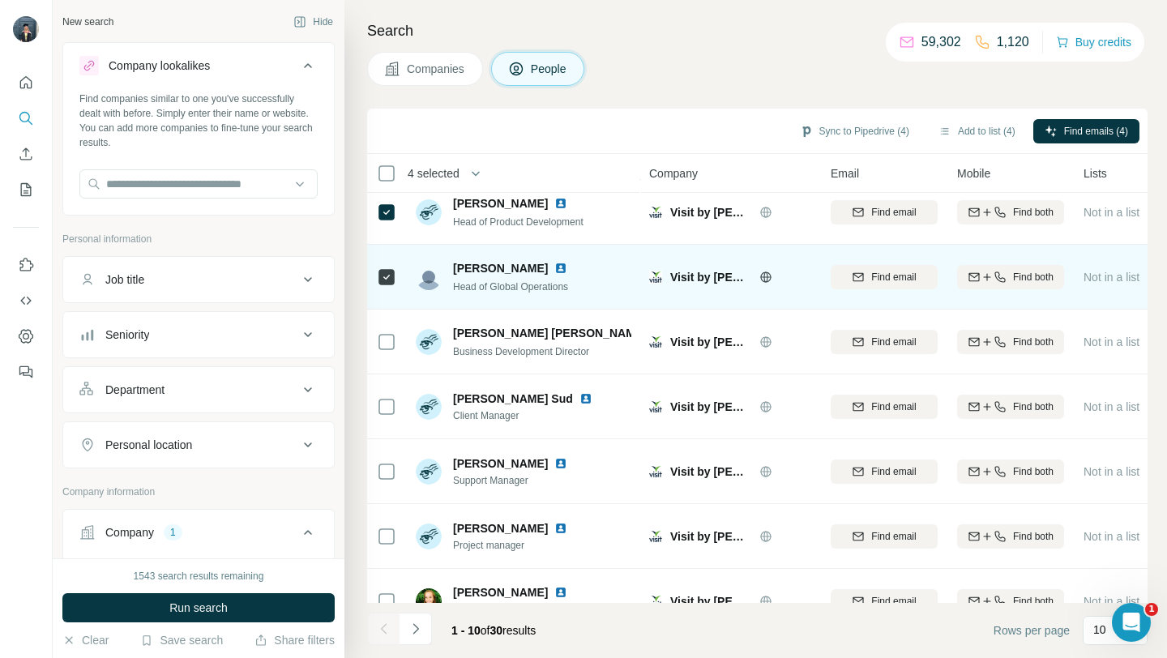
scroll to position [238, 0]
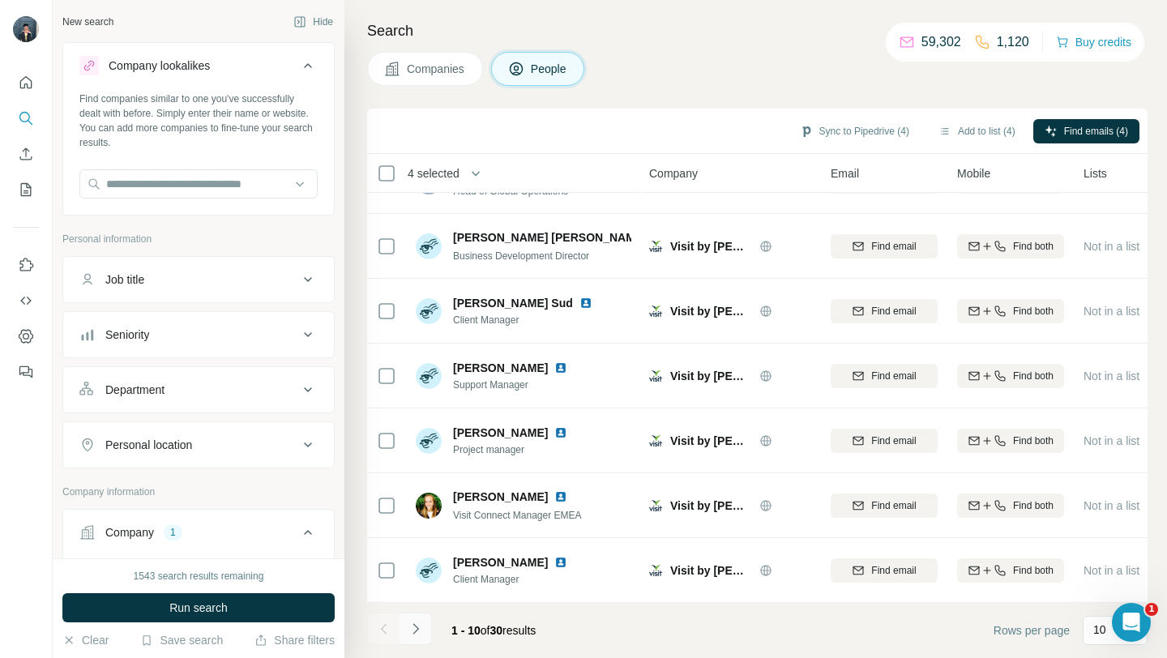
click at [418, 633] on icon "Navigate to next page" at bounding box center [415, 629] width 16 height 16
click at [411, 624] on icon "Navigate to next page" at bounding box center [415, 629] width 16 height 16
click at [958, 130] on button "Add to list (4)" at bounding box center [977, 131] width 100 height 24
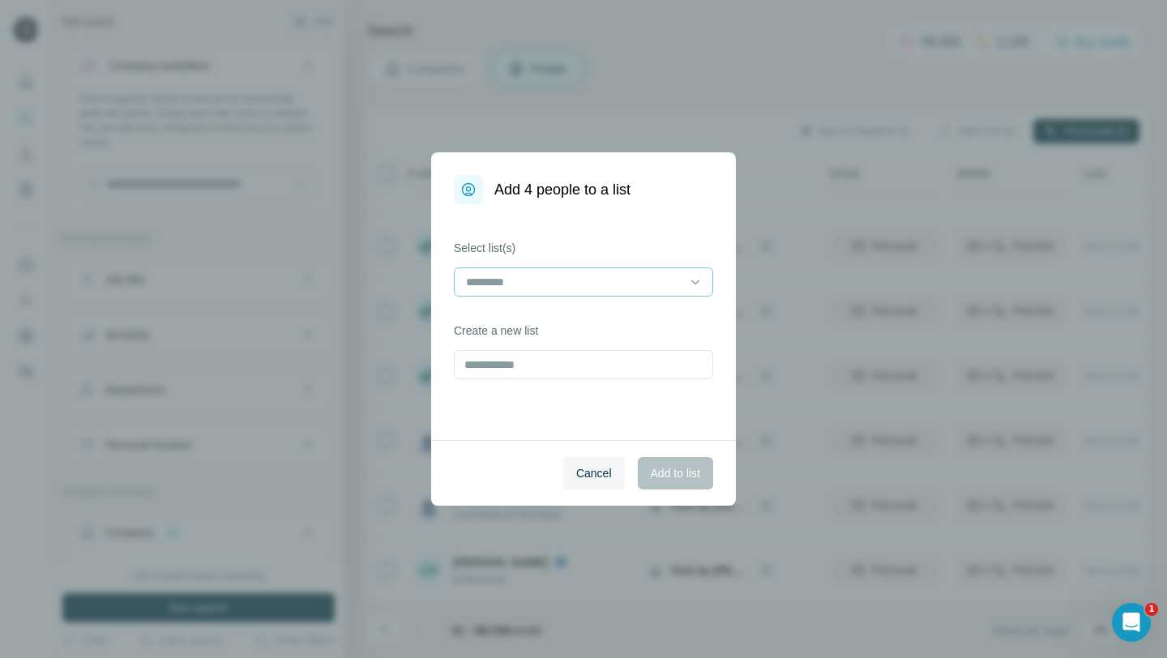
click at [618, 290] on input at bounding box center [573, 282] width 219 height 18
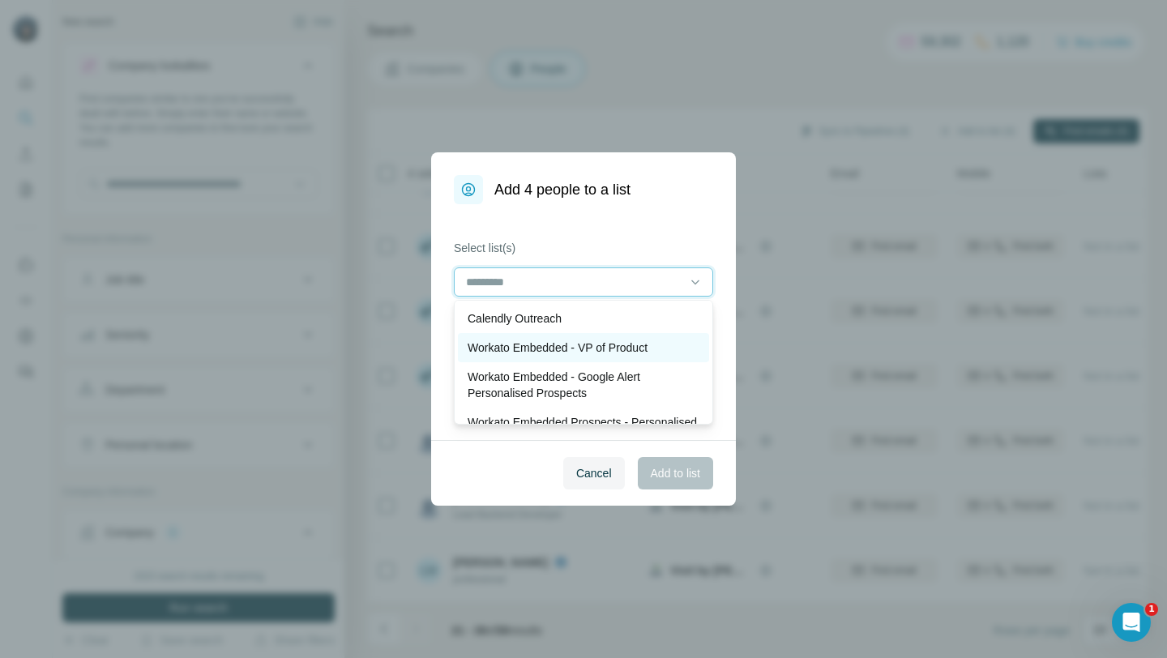
scroll to position [62, 0]
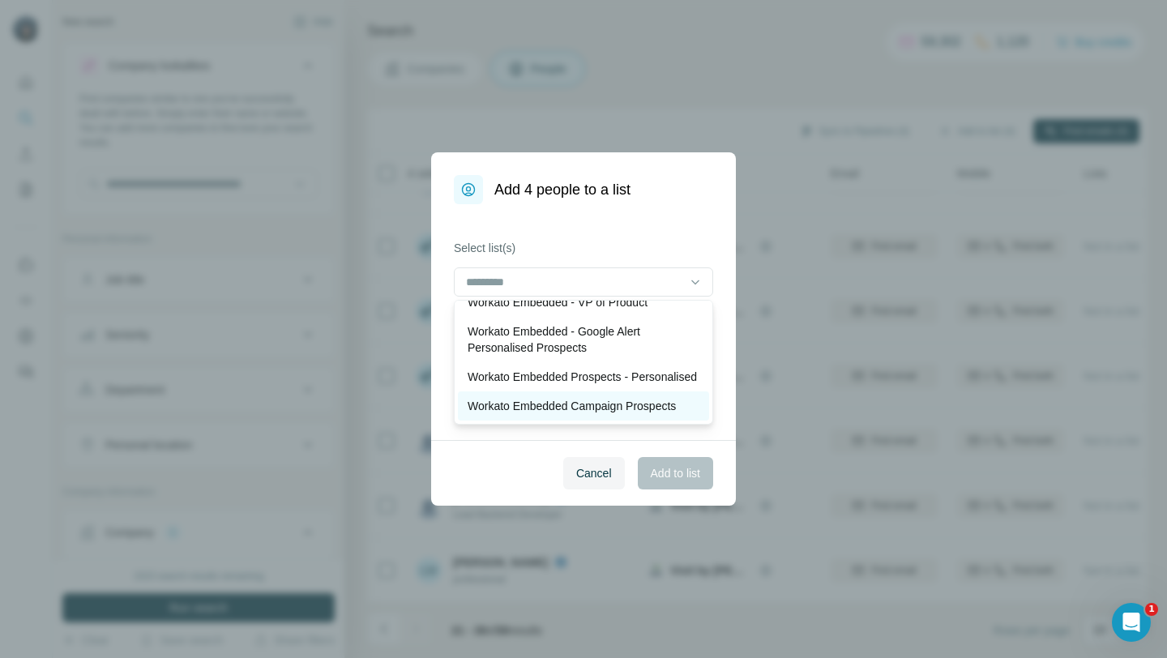
click at [576, 399] on p "Workato Embedded Campaign Prospects" at bounding box center [571, 406] width 208 height 16
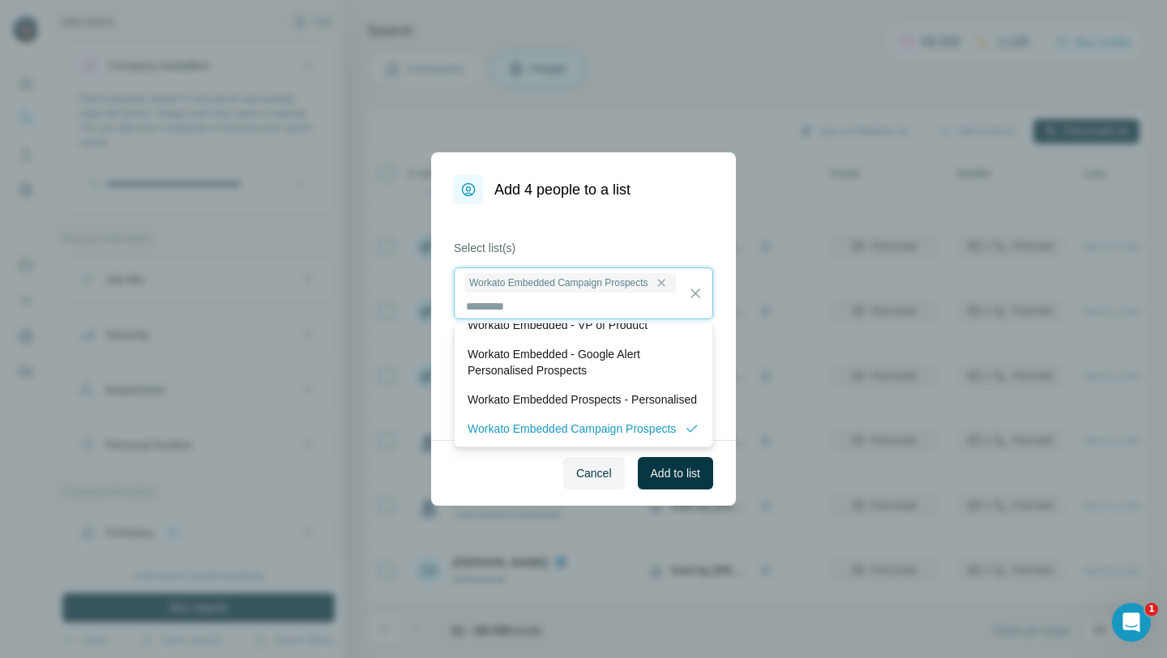
scroll to position [2, 0]
click at [693, 477] on span "Add to list" at bounding box center [675, 473] width 49 height 16
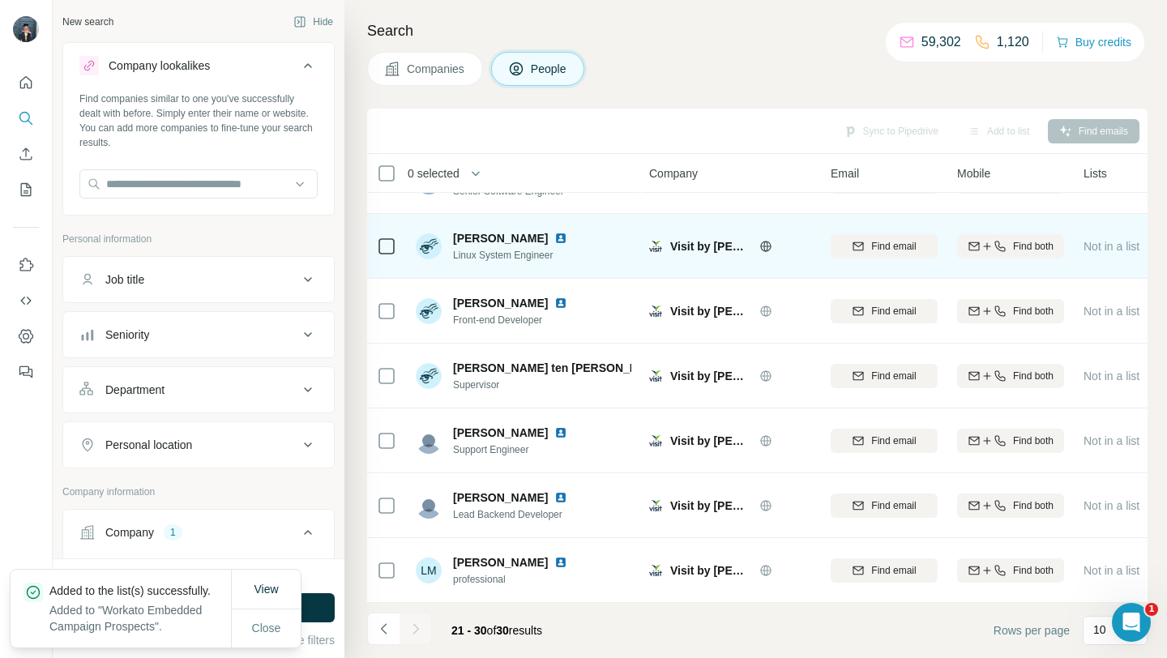
scroll to position [0, 0]
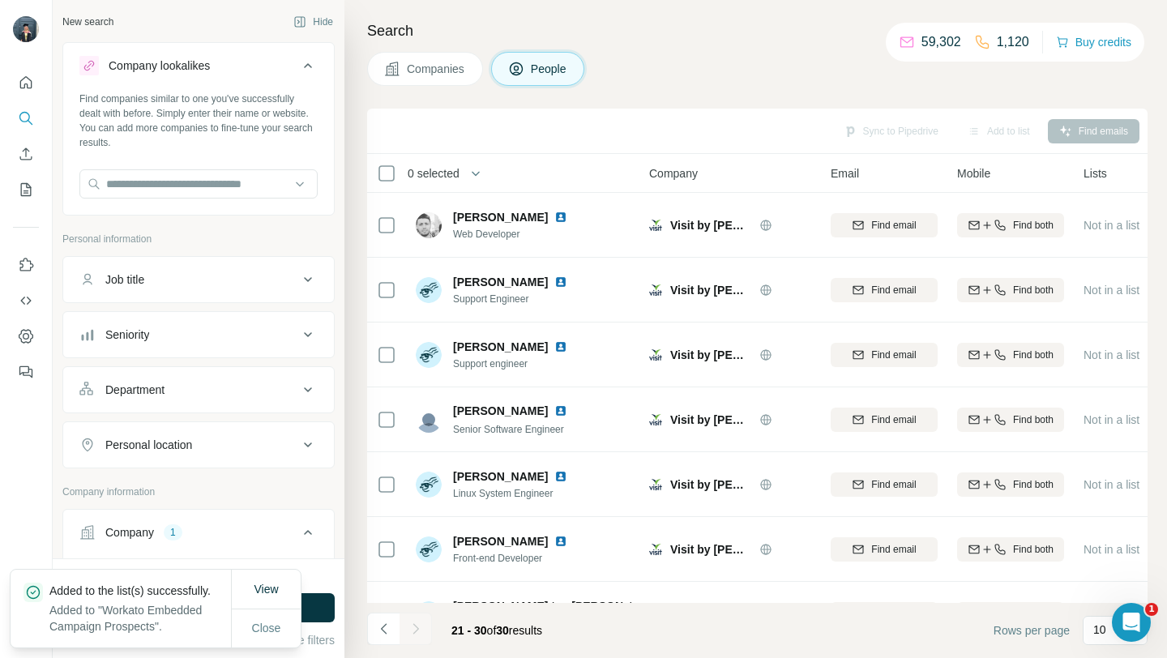
click at [404, 62] on button "Companies" at bounding box center [425, 69] width 116 height 34
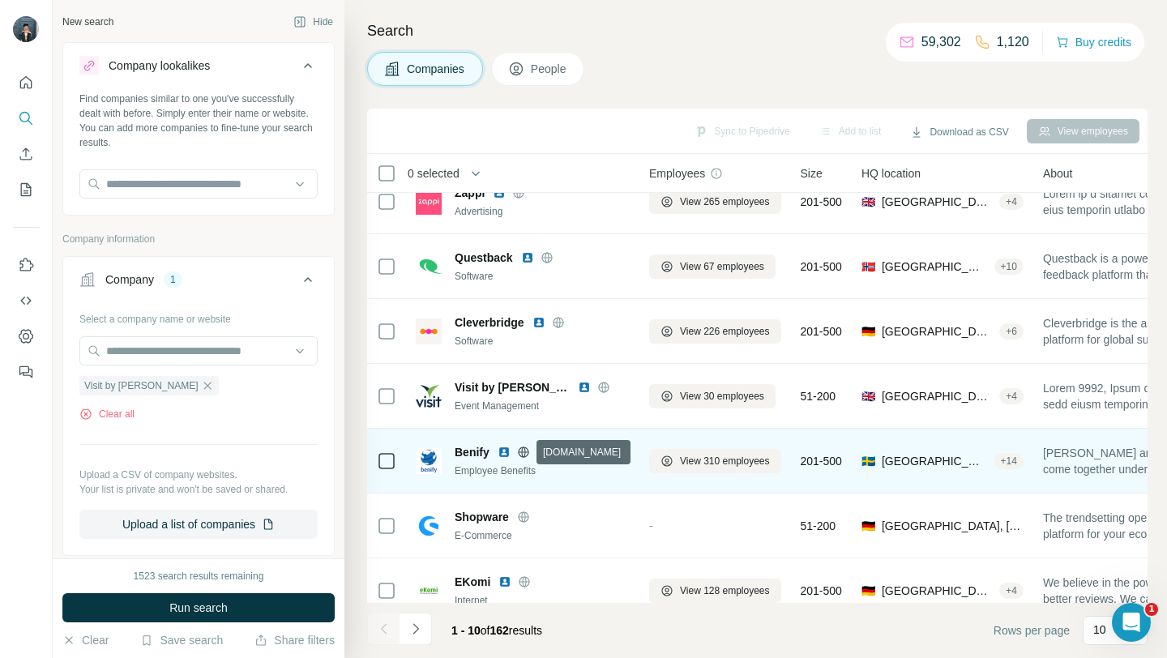
scroll to position [238, 0]
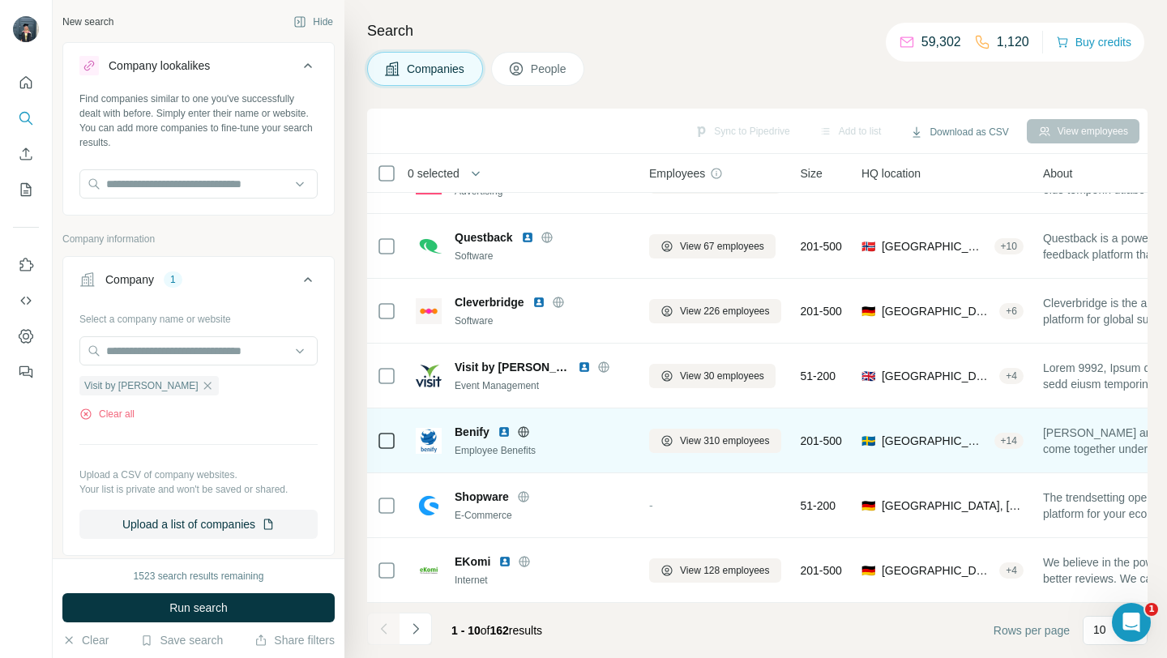
click at [527, 426] on icon at bounding box center [523, 431] width 13 height 13
click at [717, 443] on span "View 310 employees" at bounding box center [725, 440] width 90 height 15
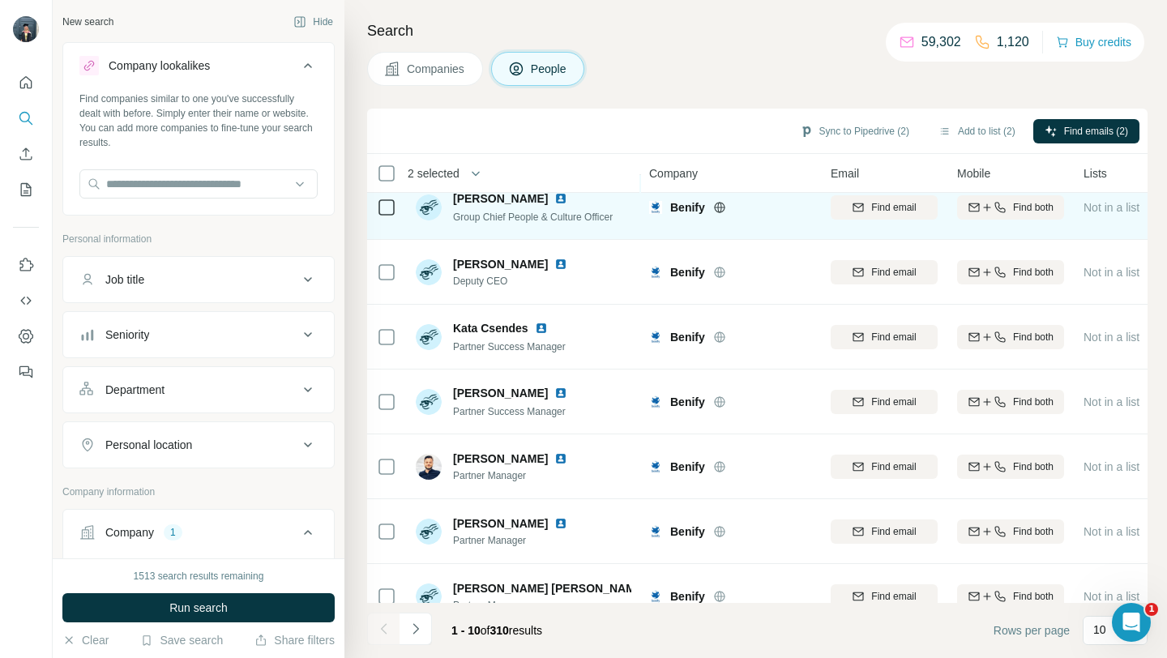
scroll to position [238, 0]
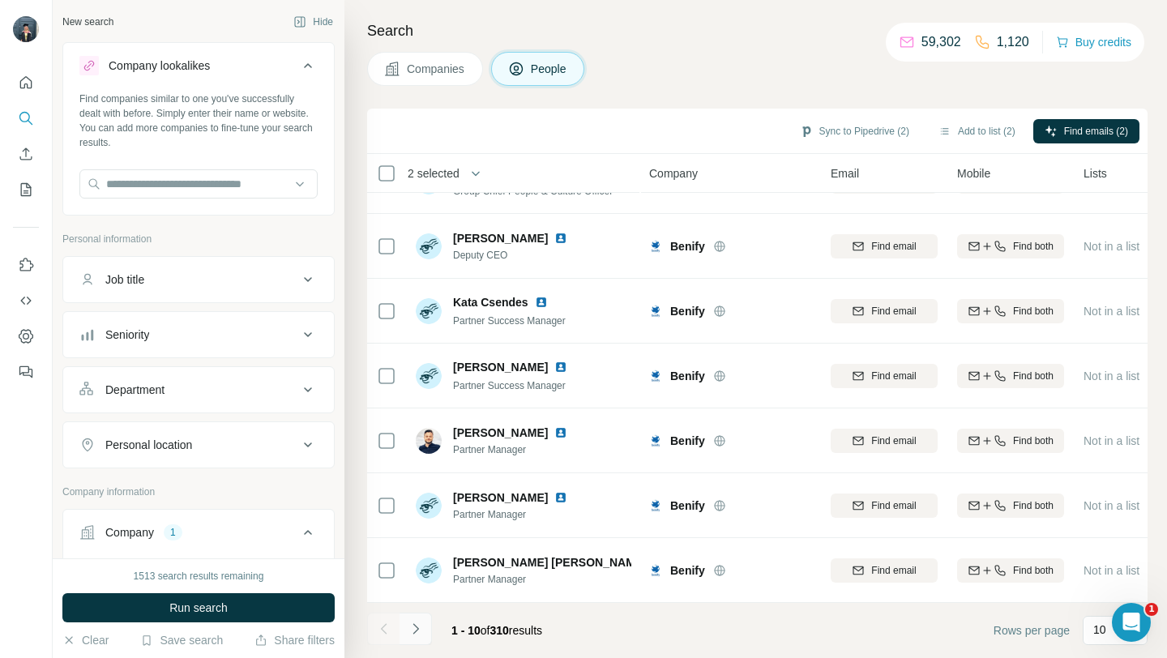
click at [425, 633] on button "Navigate to next page" at bounding box center [415, 628] width 32 height 32
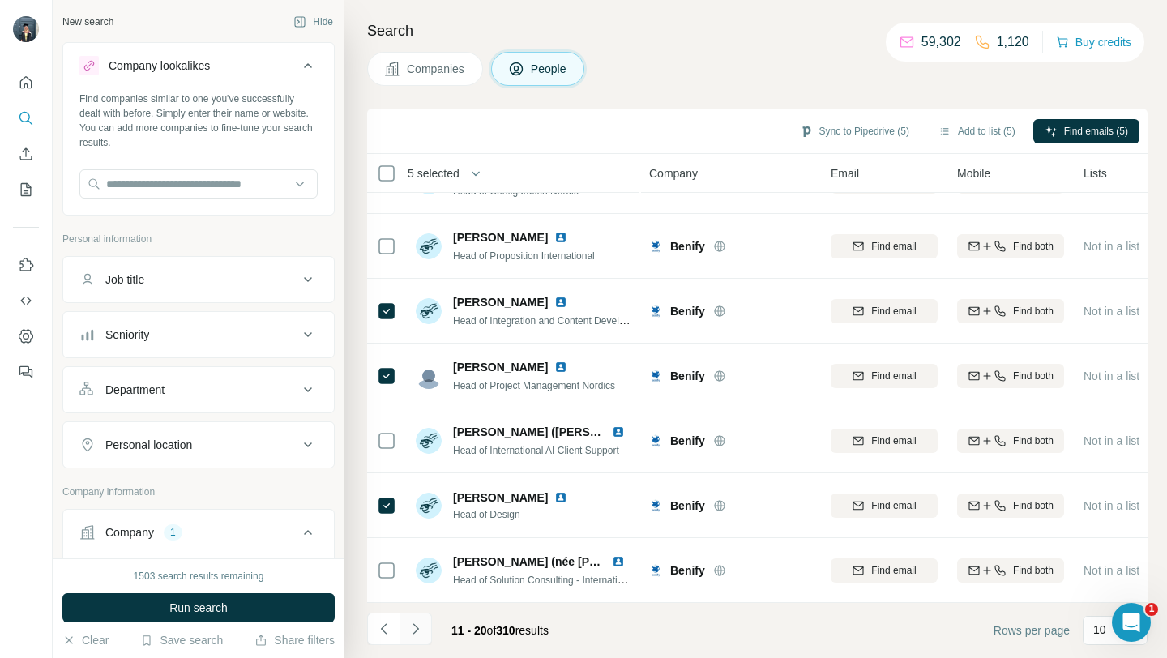
click at [415, 626] on icon "Navigate to next page" at bounding box center [415, 628] width 6 height 11
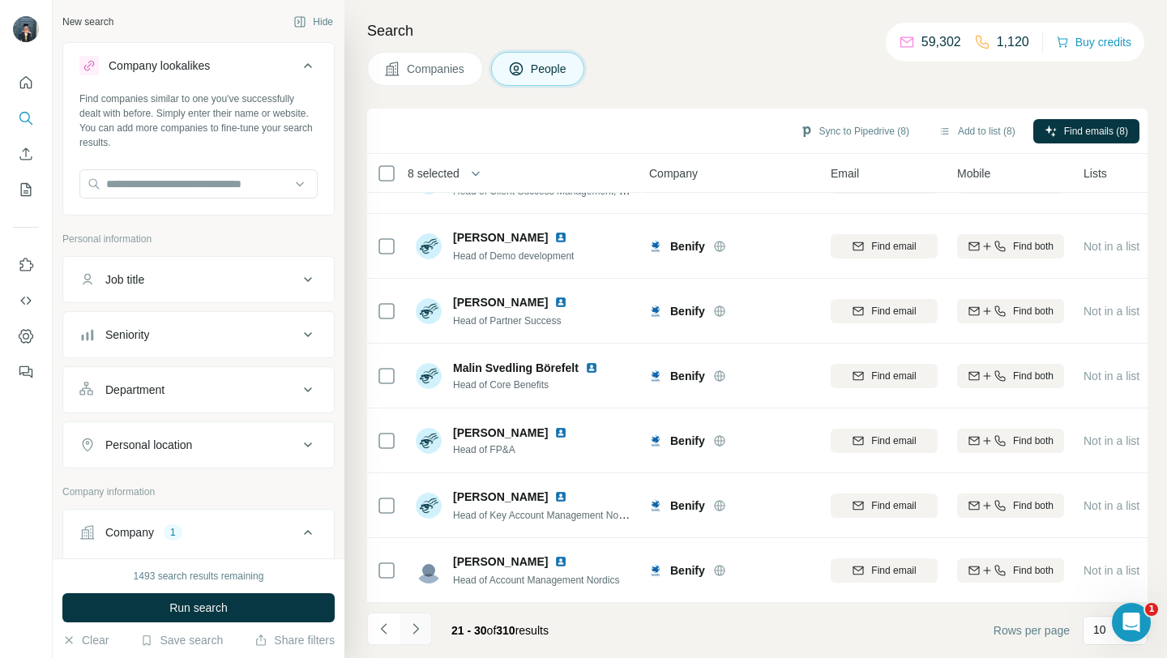
click at [427, 629] on button "Navigate to next page" at bounding box center [415, 628] width 32 height 32
click at [422, 625] on icon "Navigate to next page" at bounding box center [415, 629] width 16 height 16
click at [425, 632] on button "Navigate to next page" at bounding box center [415, 628] width 32 height 32
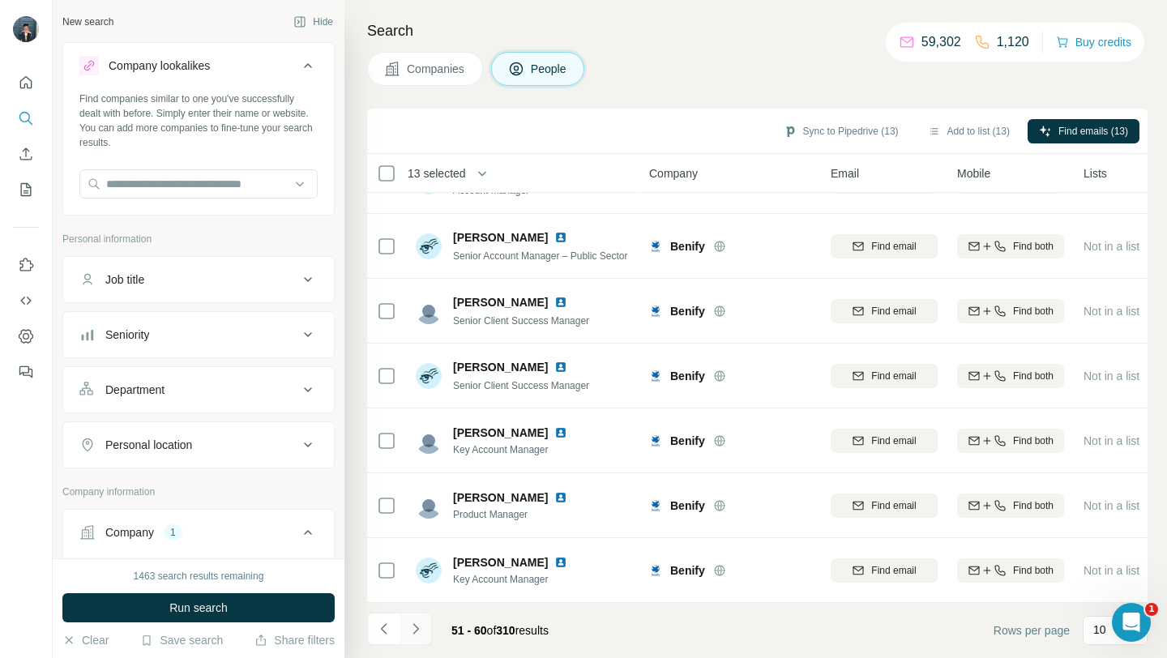
click at [414, 623] on icon "Navigate to next page" at bounding box center [415, 629] width 16 height 16
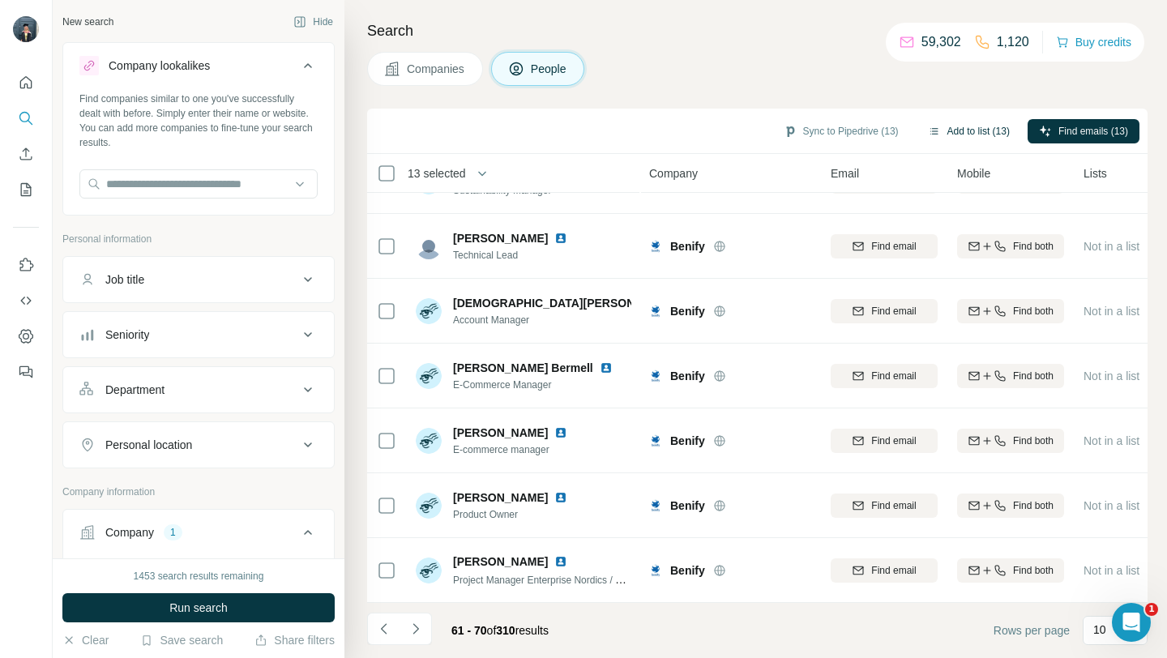
click at [969, 130] on button "Add to list (13)" at bounding box center [968, 131] width 105 height 24
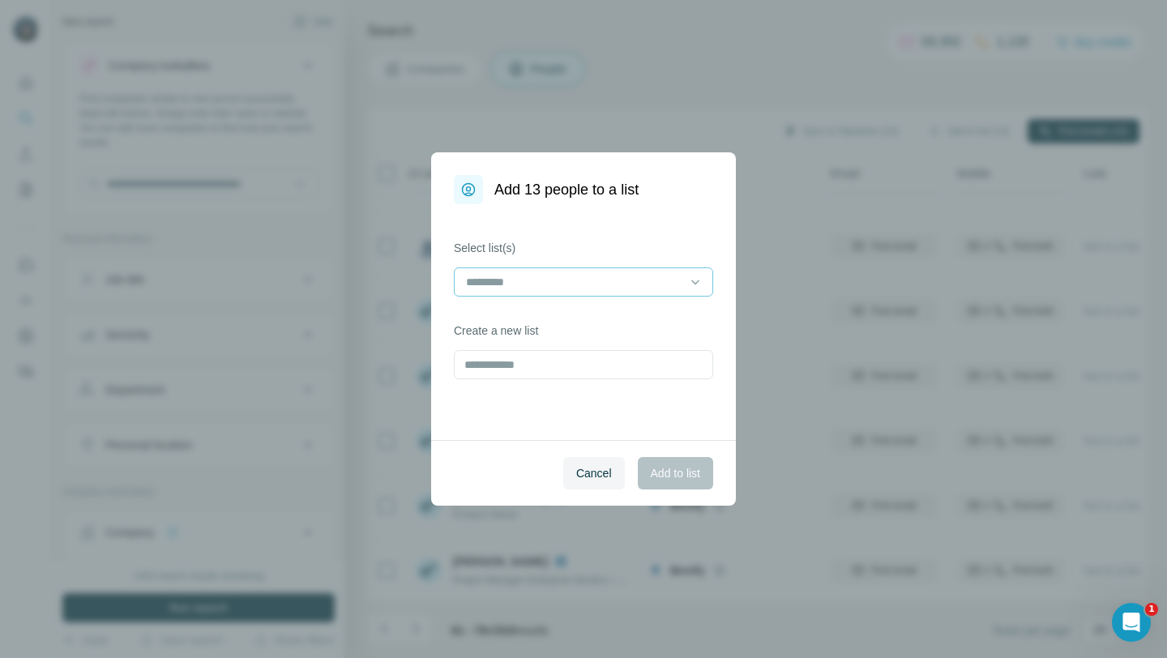
click at [683, 279] on div at bounding box center [583, 281] width 259 height 29
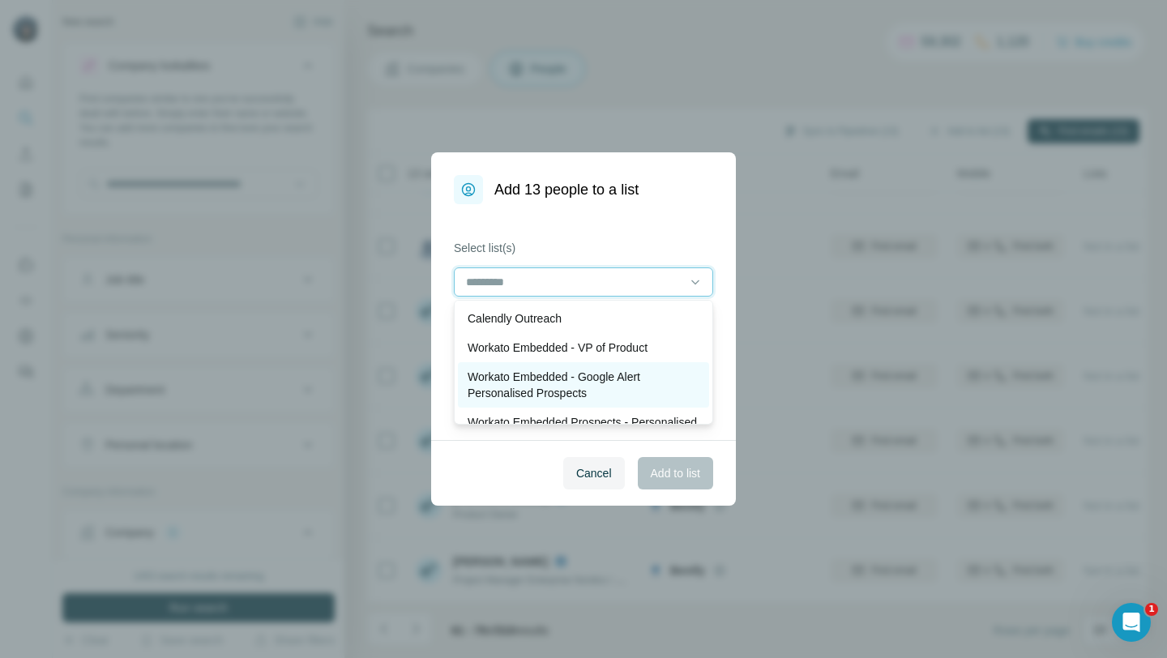
scroll to position [62, 0]
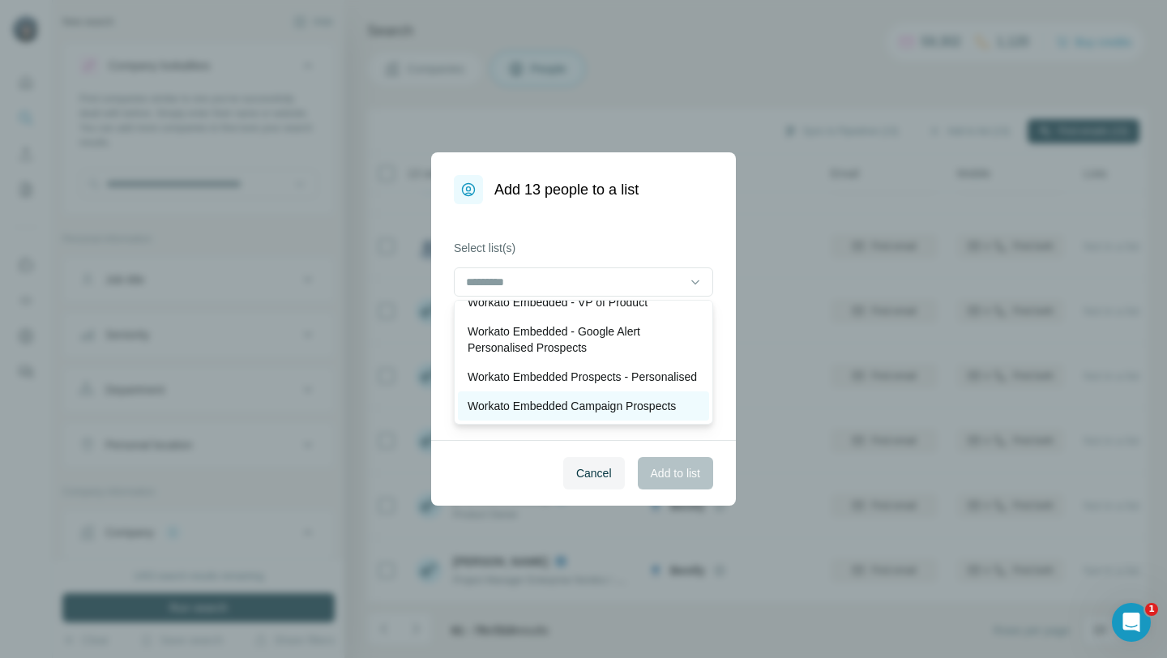
click at [556, 407] on p "Workato Embedded Campaign Prospects" at bounding box center [571, 406] width 208 height 16
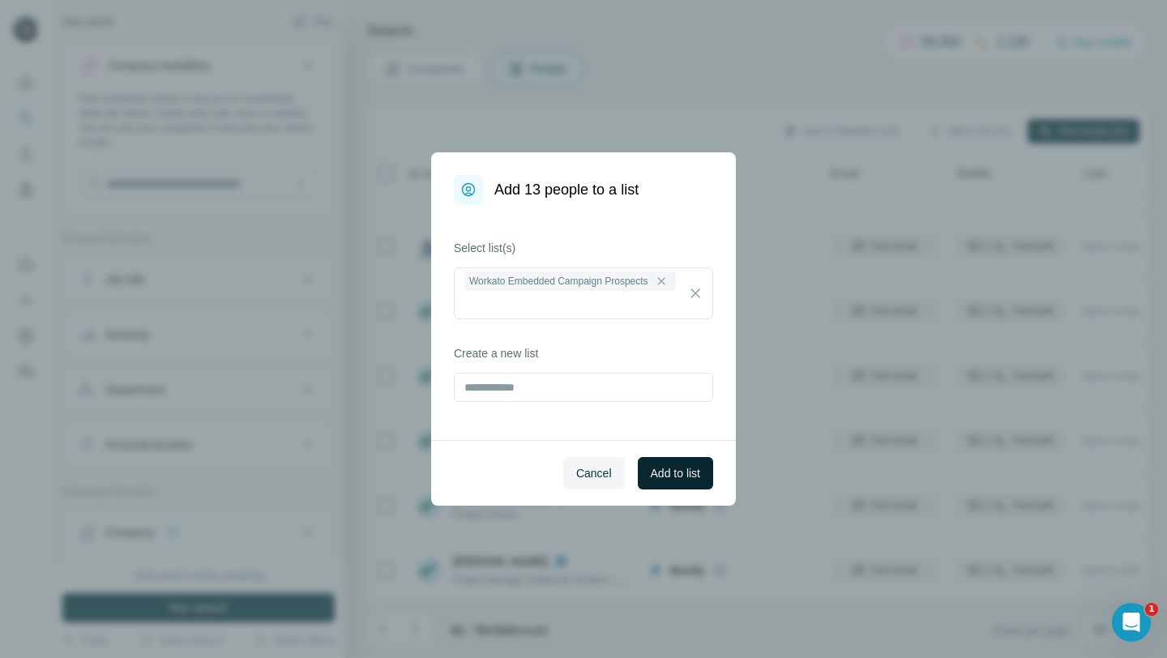
click at [688, 470] on span "Add to list" at bounding box center [675, 473] width 49 height 16
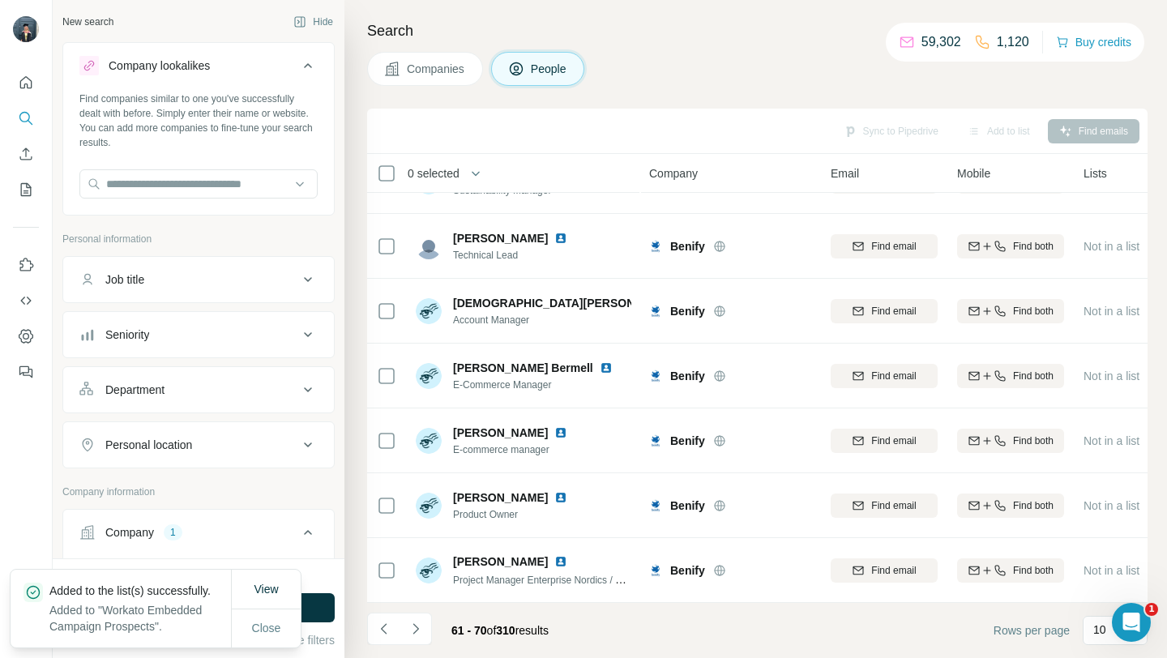
click at [448, 79] on button "Companies" at bounding box center [425, 69] width 116 height 34
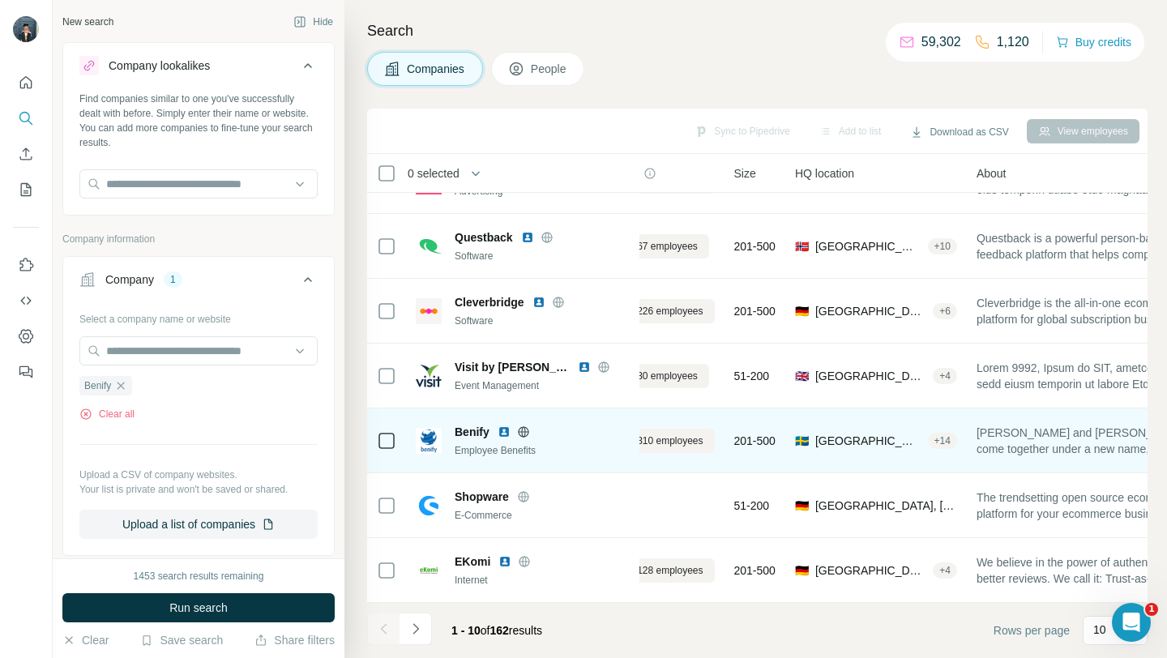
scroll to position [238, 0]
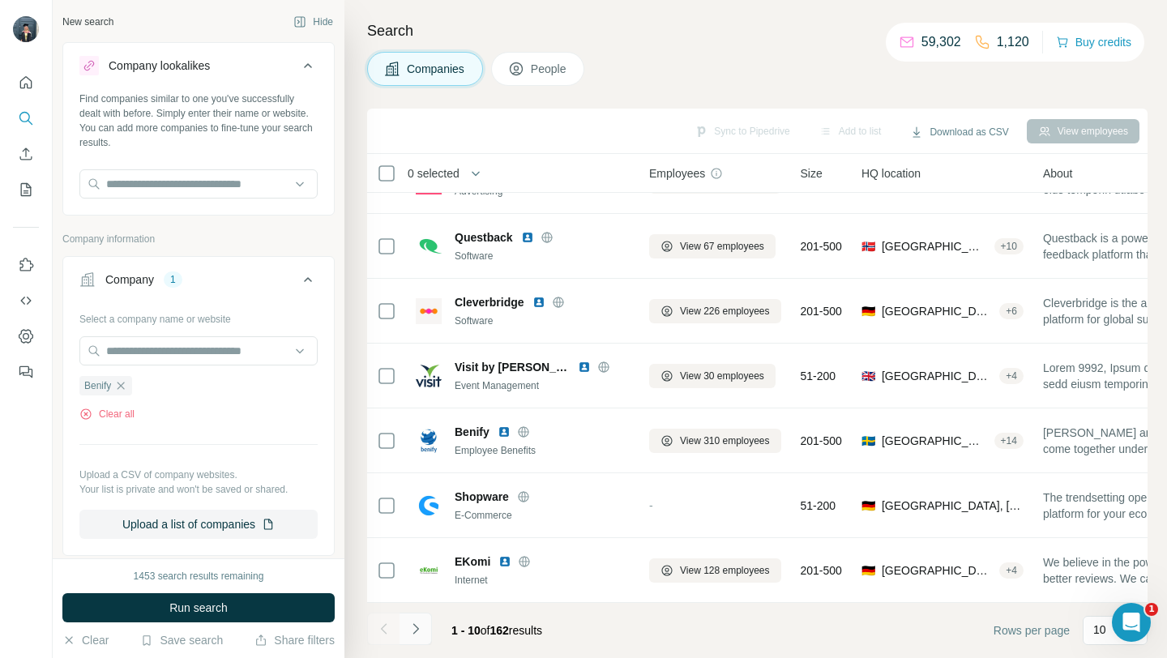
click at [416, 627] on icon "Navigate to next page" at bounding box center [415, 628] width 6 height 11
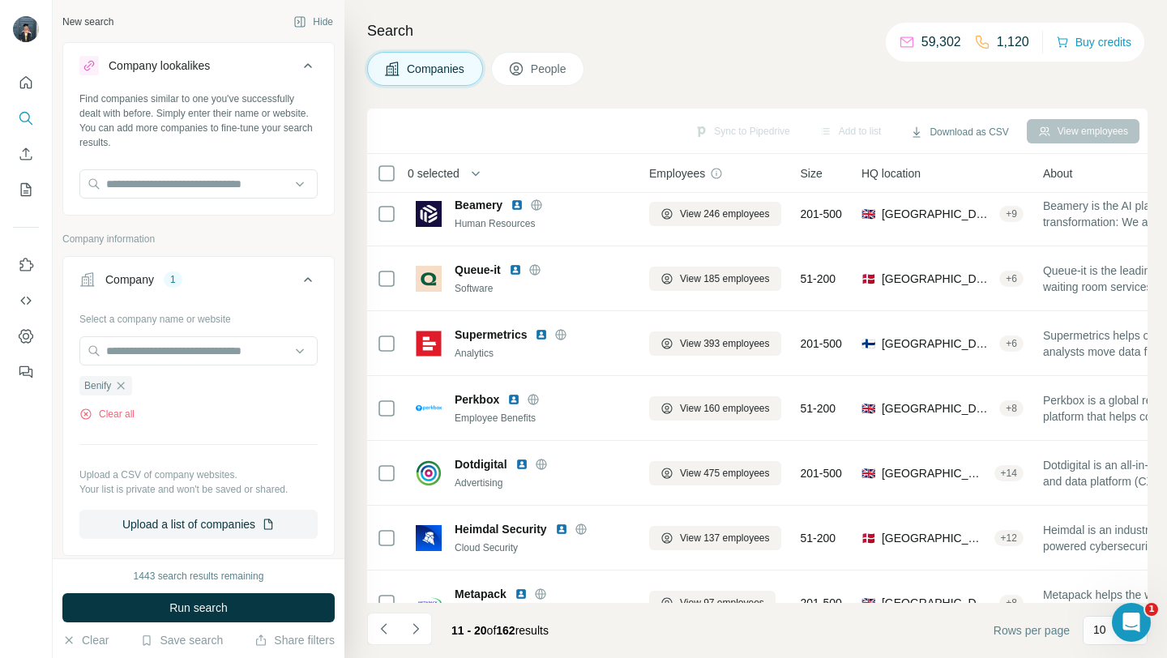
scroll to position [0, 0]
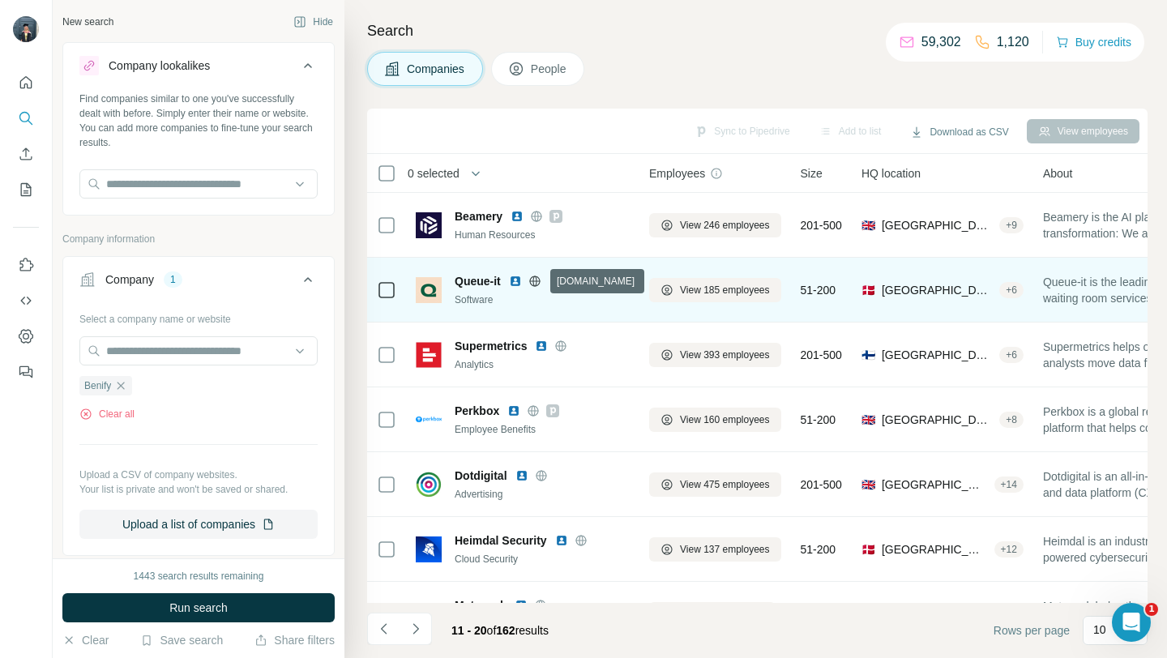
click at [537, 284] on icon at bounding box center [534, 281] width 13 height 13
click at [693, 290] on span "View 185 employees" at bounding box center [725, 290] width 90 height 15
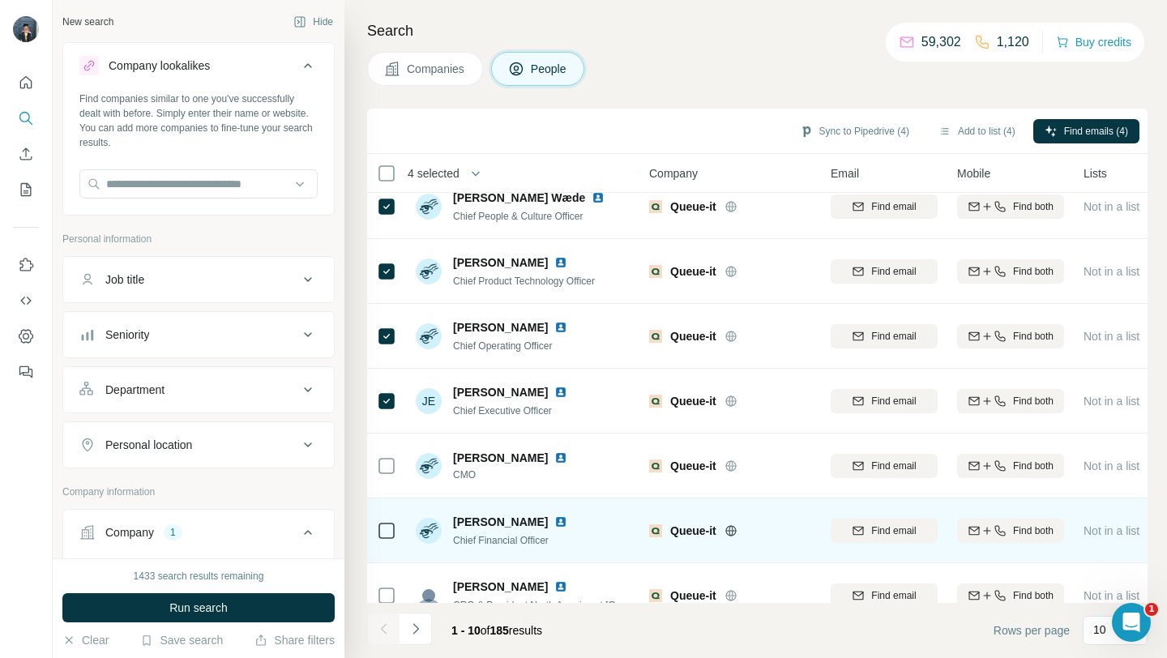
scroll to position [238, 0]
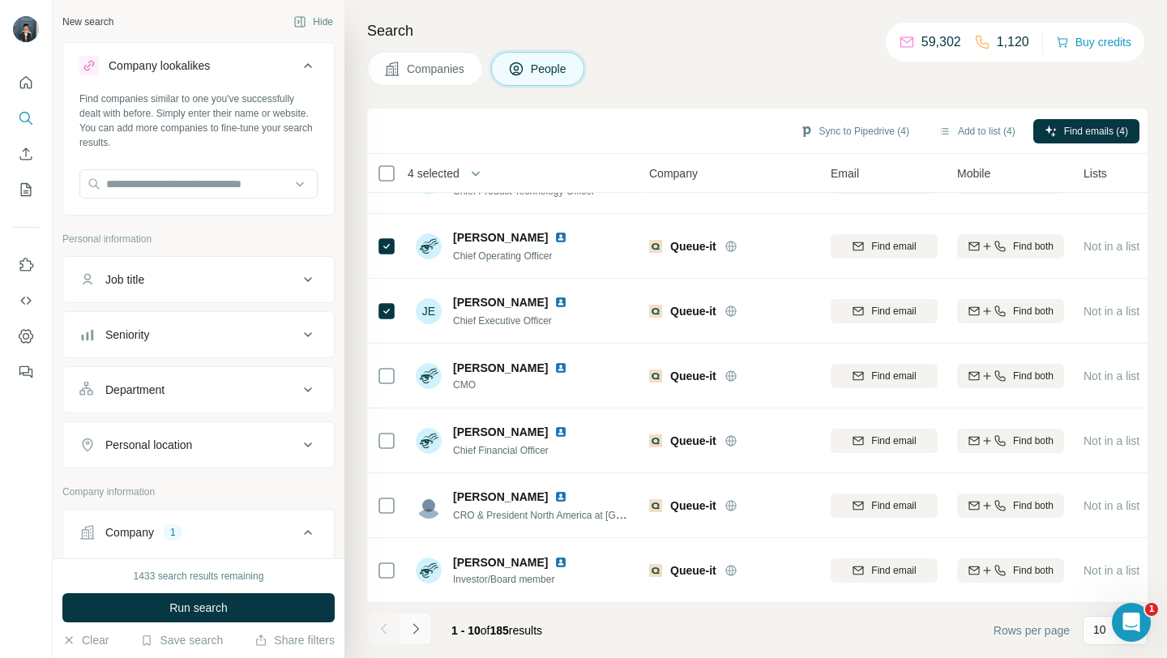
click at [414, 637] on button "Navigate to next page" at bounding box center [415, 628] width 32 height 32
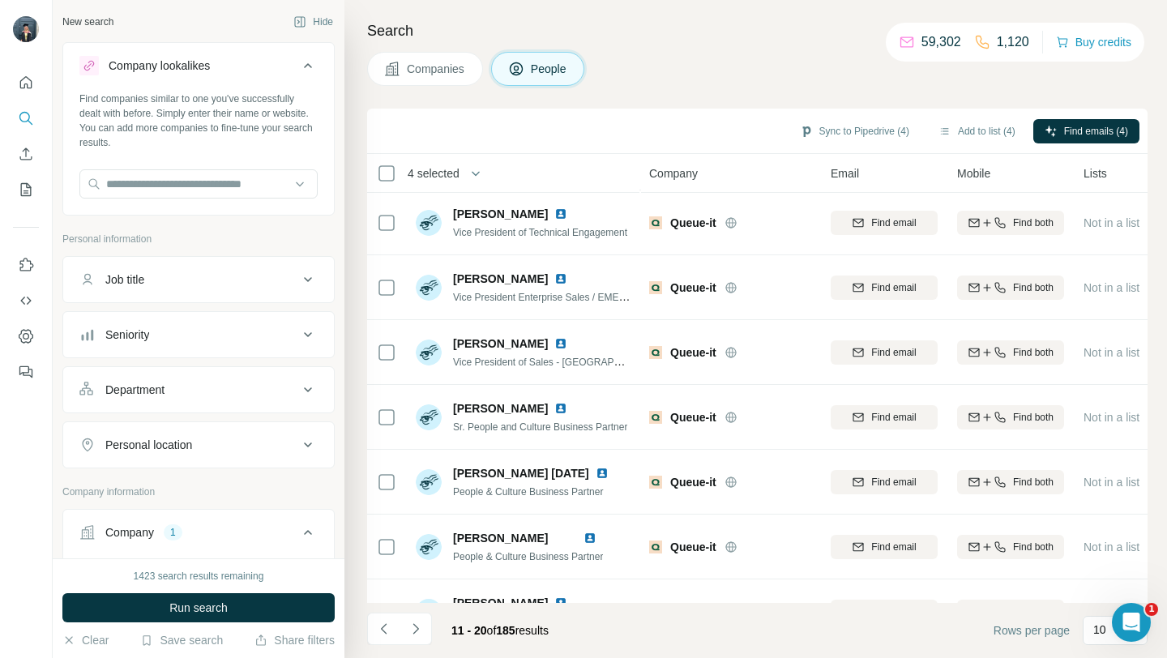
scroll to position [0, 0]
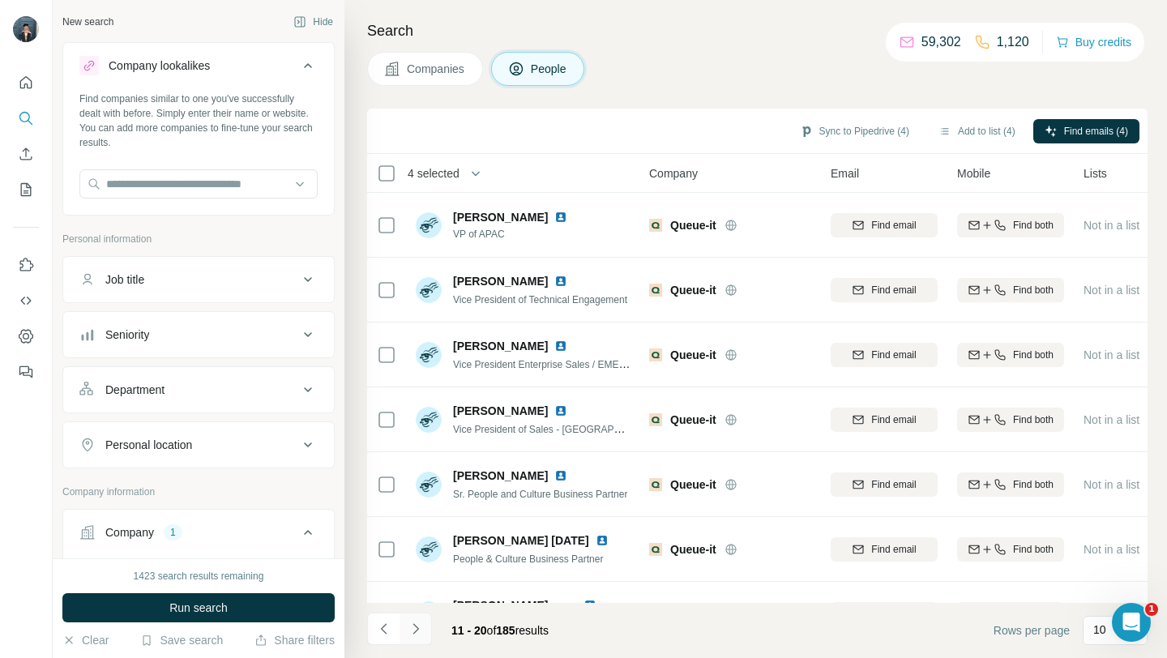
click at [412, 631] on icon "Navigate to next page" at bounding box center [415, 629] width 16 height 16
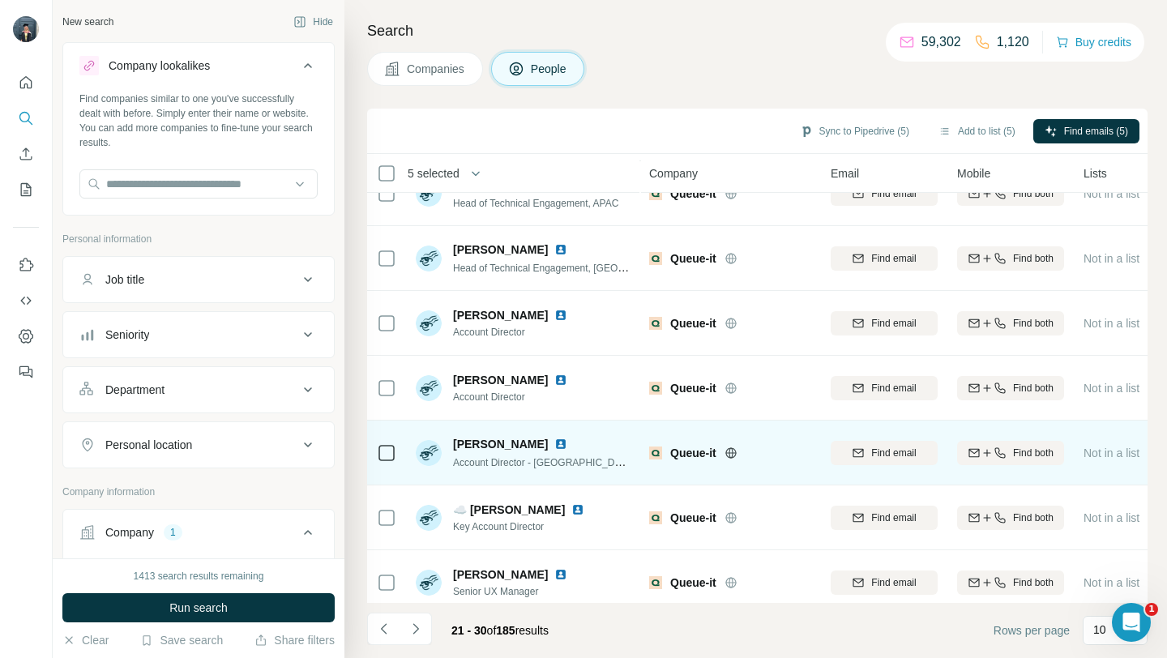
scroll to position [238, 0]
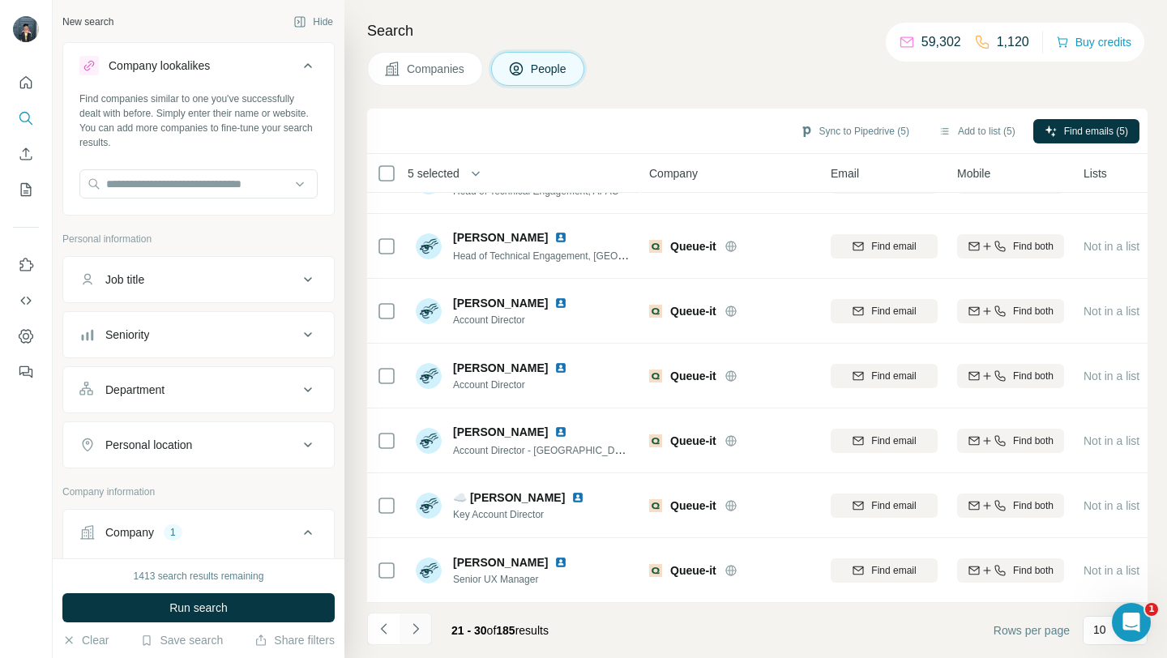
click at [417, 621] on icon "Navigate to next page" at bounding box center [415, 629] width 16 height 16
click at [415, 623] on icon "Navigate to next page" at bounding box center [415, 629] width 16 height 16
click at [412, 622] on icon "Navigate to next page" at bounding box center [415, 629] width 16 height 16
click at [419, 624] on icon "Navigate to next page" at bounding box center [415, 629] width 16 height 16
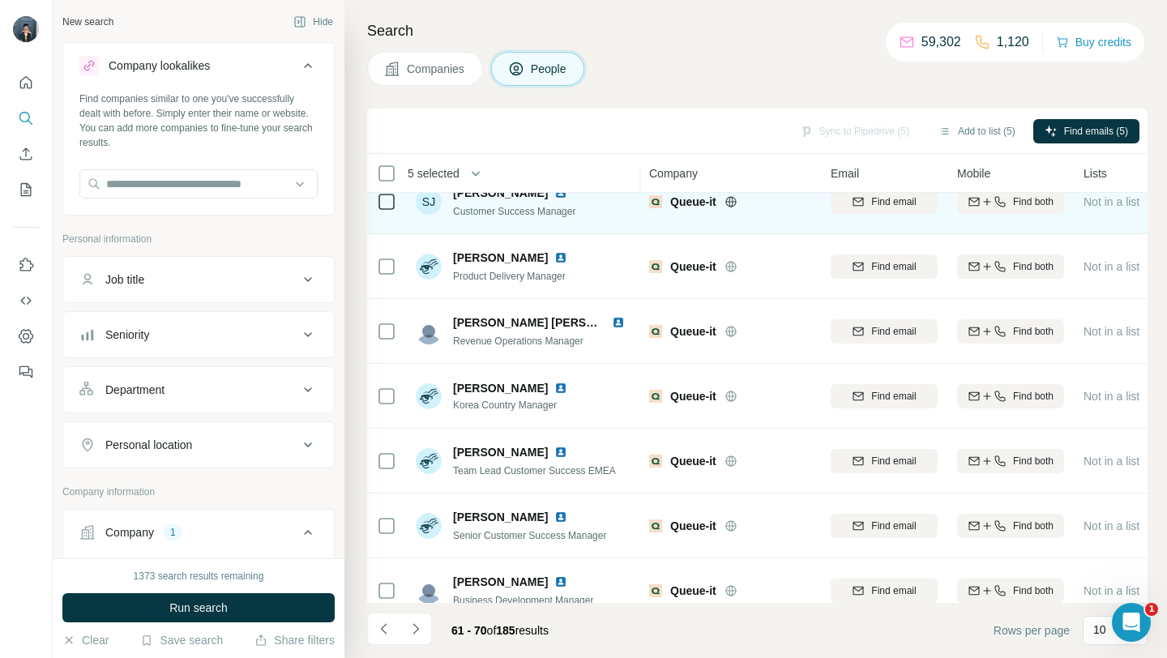
scroll to position [219, 0]
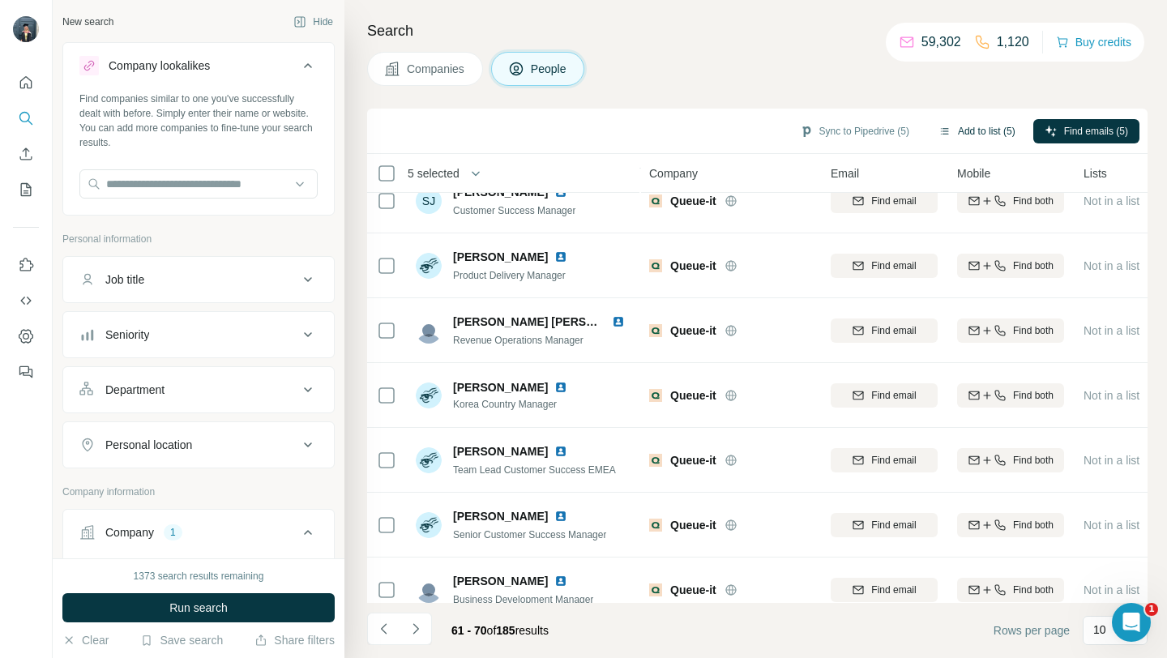
click at [970, 129] on button "Add to list (5)" at bounding box center [977, 131] width 100 height 24
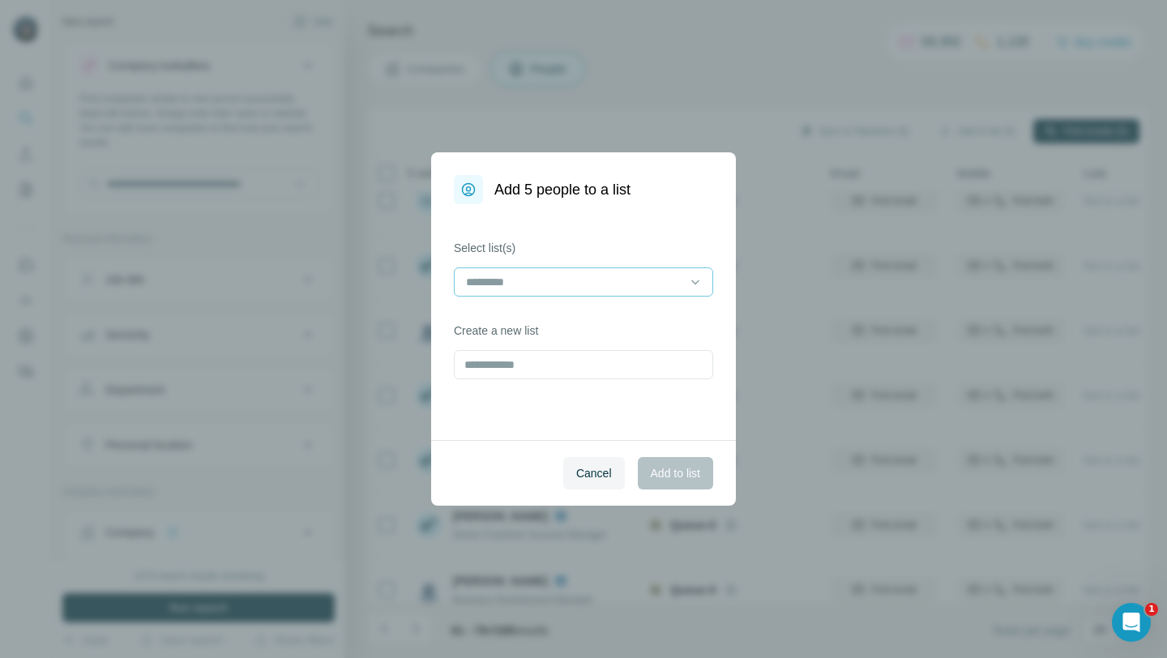
click at [625, 280] on input at bounding box center [573, 282] width 219 height 18
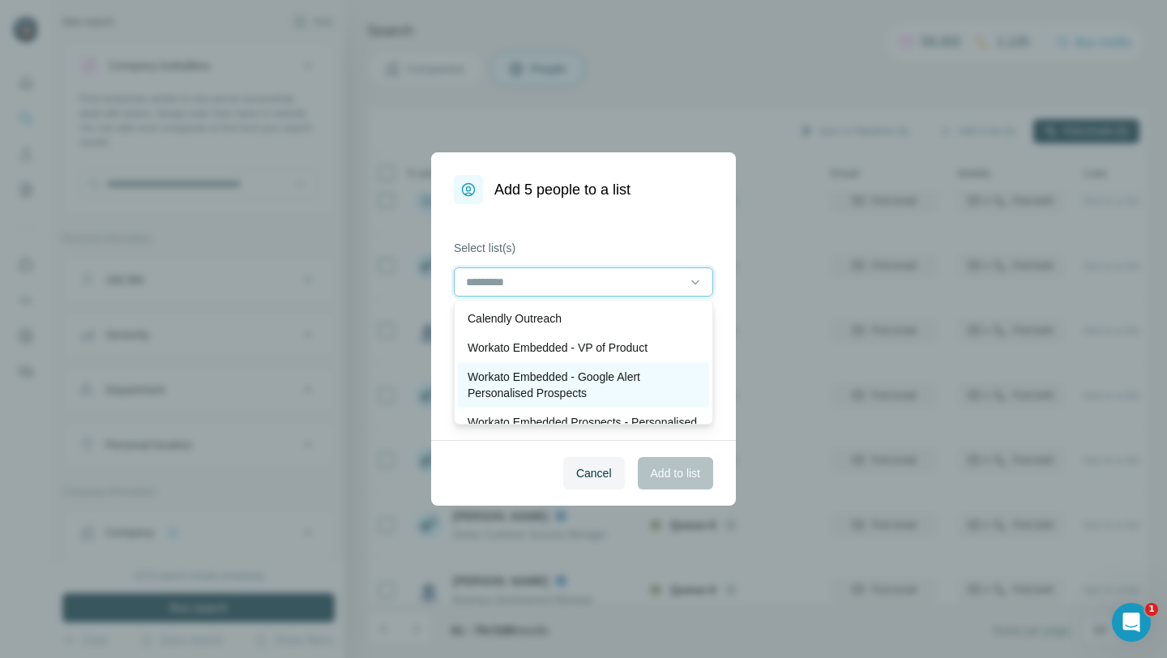
scroll to position [62, 0]
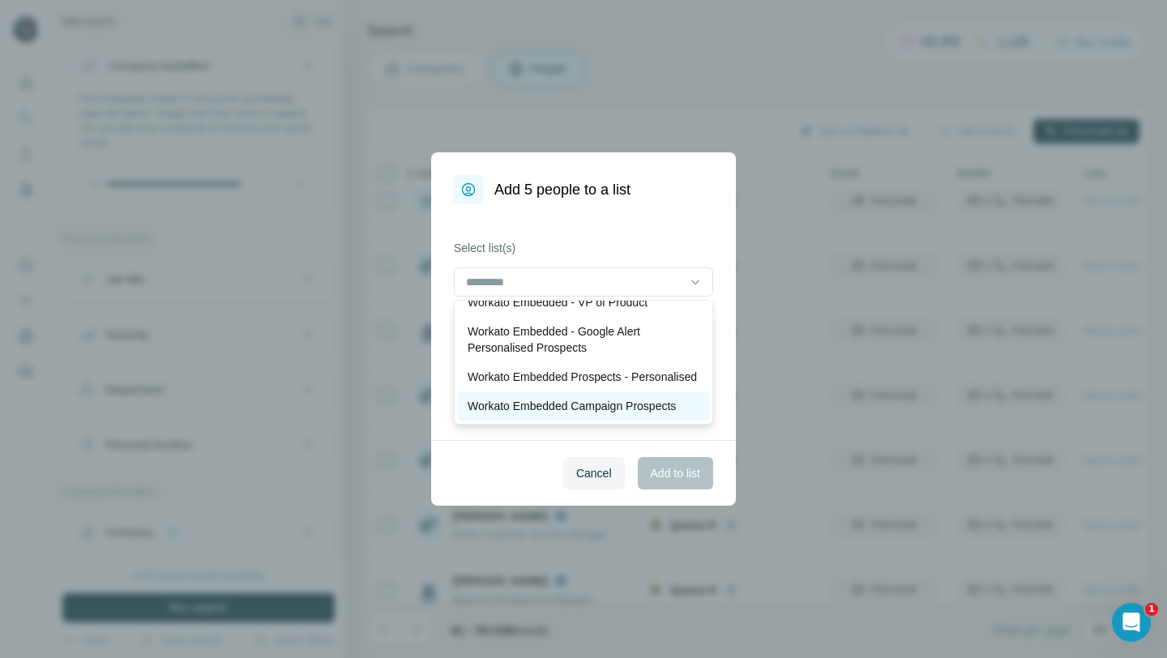
click at [564, 400] on p "Workato Embedded Campaign Prospects" at bounding box center [571, 406] width 208 height 16
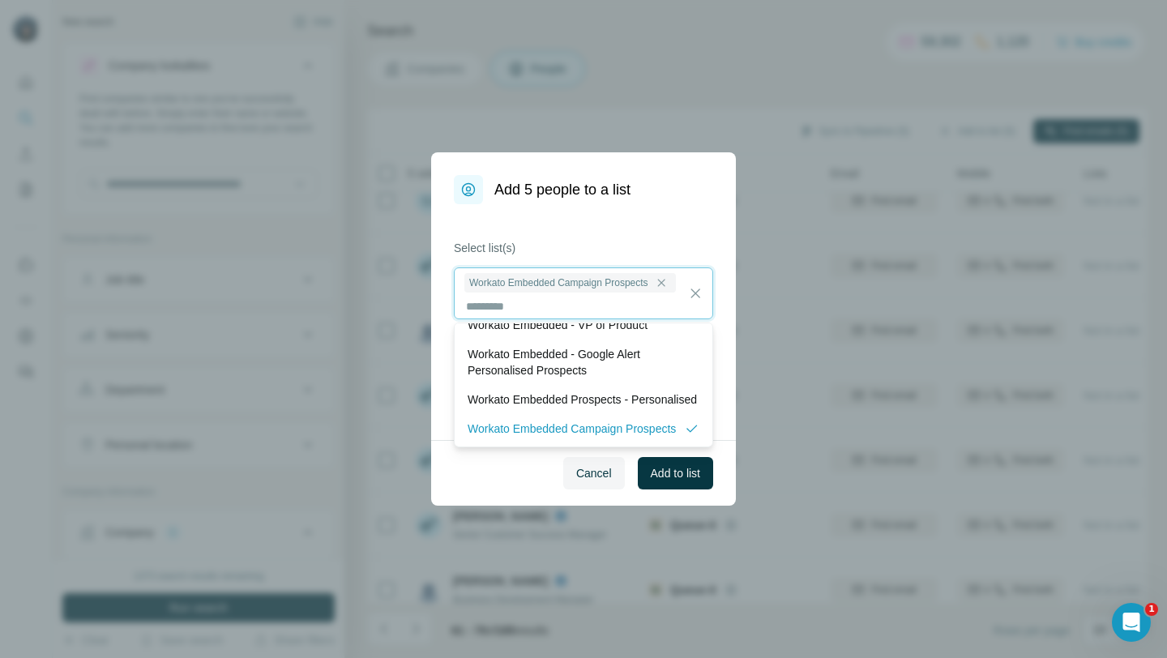
scroll to position [2, 0]
click at [683, 482] on button "Add to list" at bounding box center [675, 473] width 75 height 32
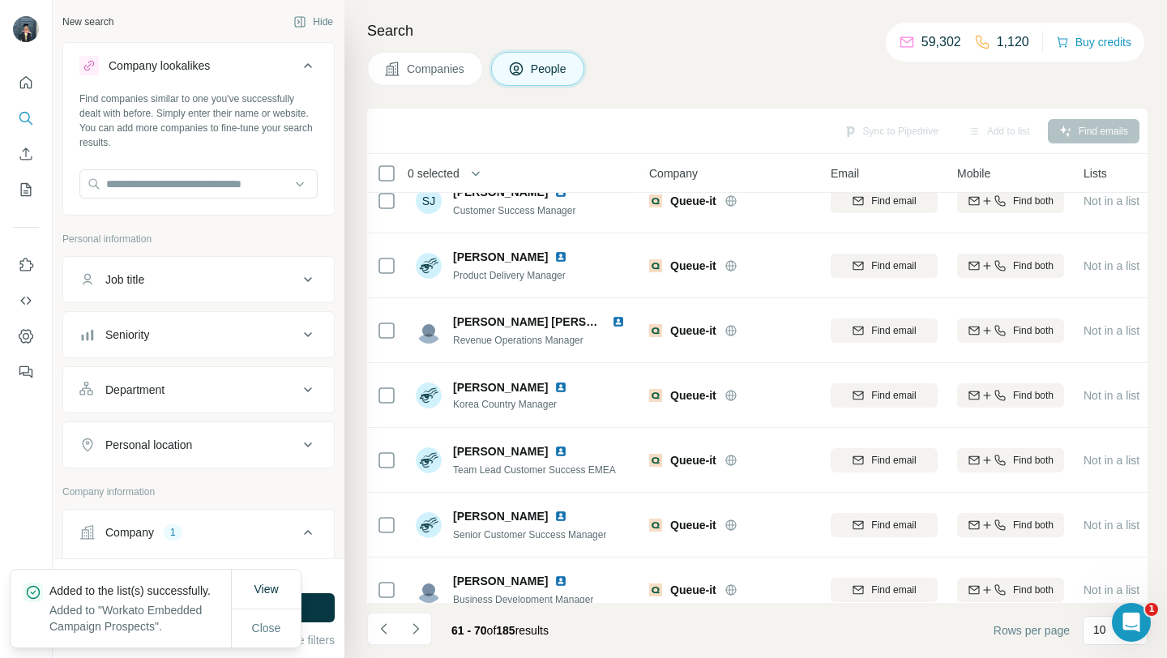
click at [428, 69] on span "Companies" at bounding box center [436, 69] width 59 height 16
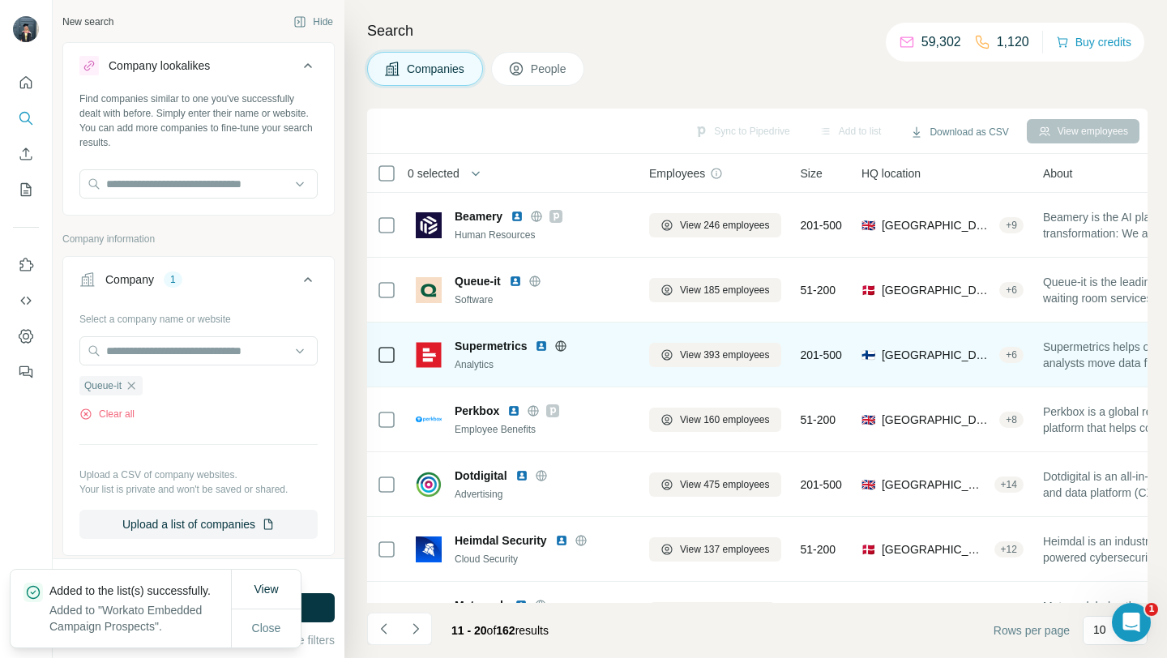
click at [560, 345] on icon at bounding box center [560, 345] width 13 height 13
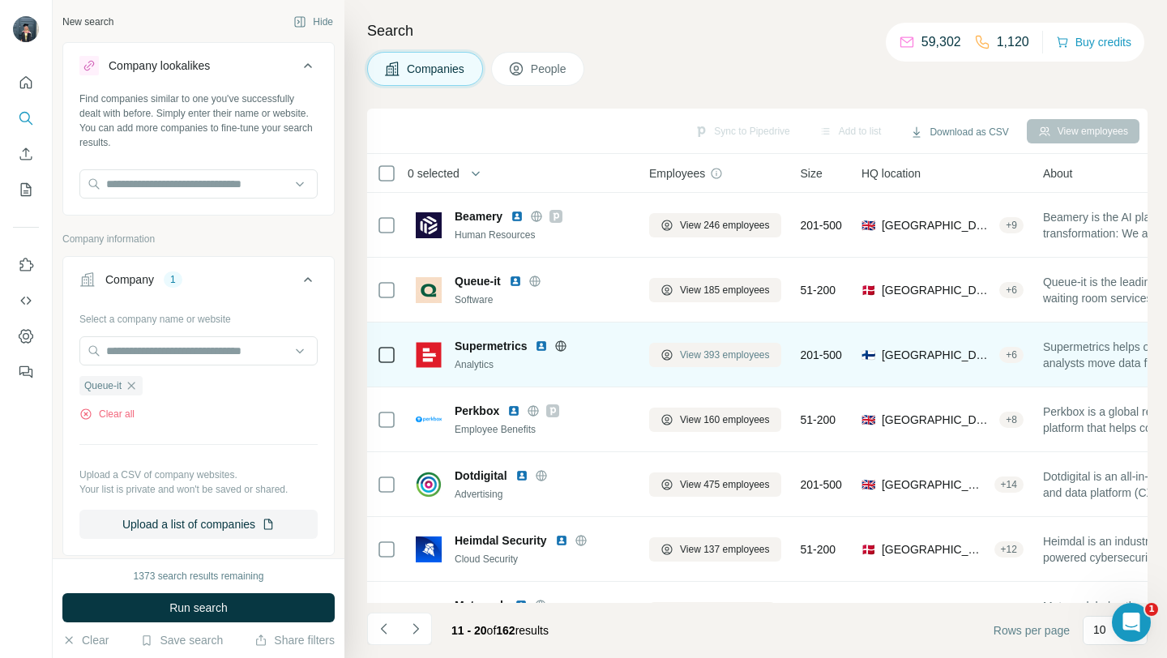
click at [715, 355] on span "View 393 employees" at bounding box center [725, 355] width 90 height 15
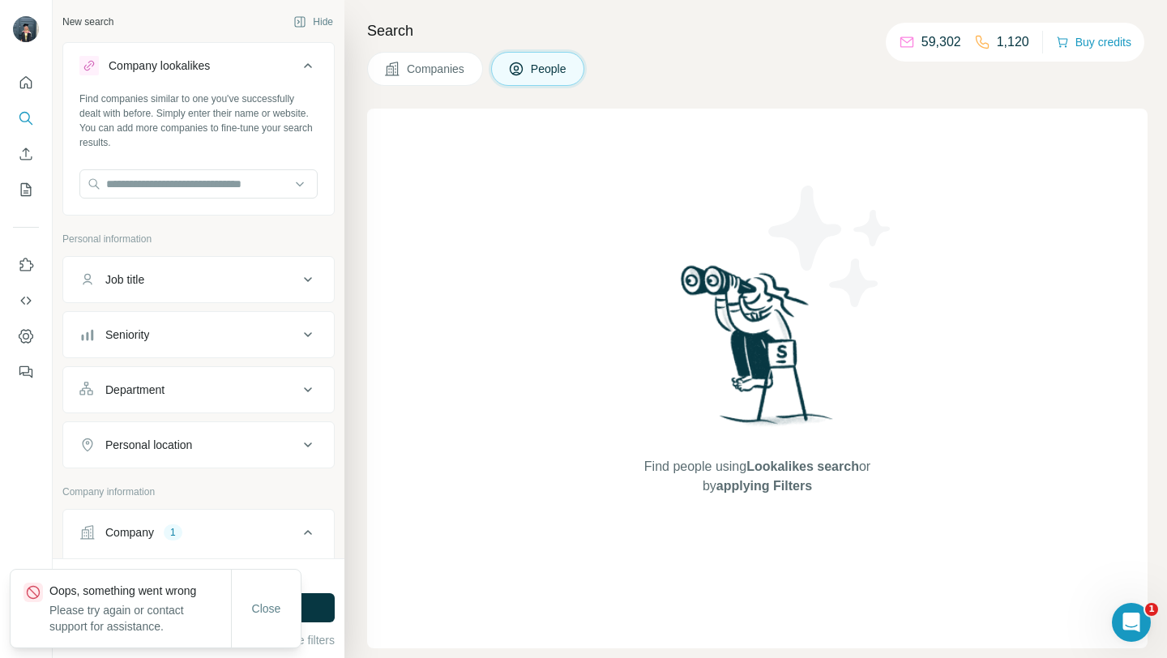
click at [402, 69] on button "Companies" at bounding box center [425, 69] width 116 height 34
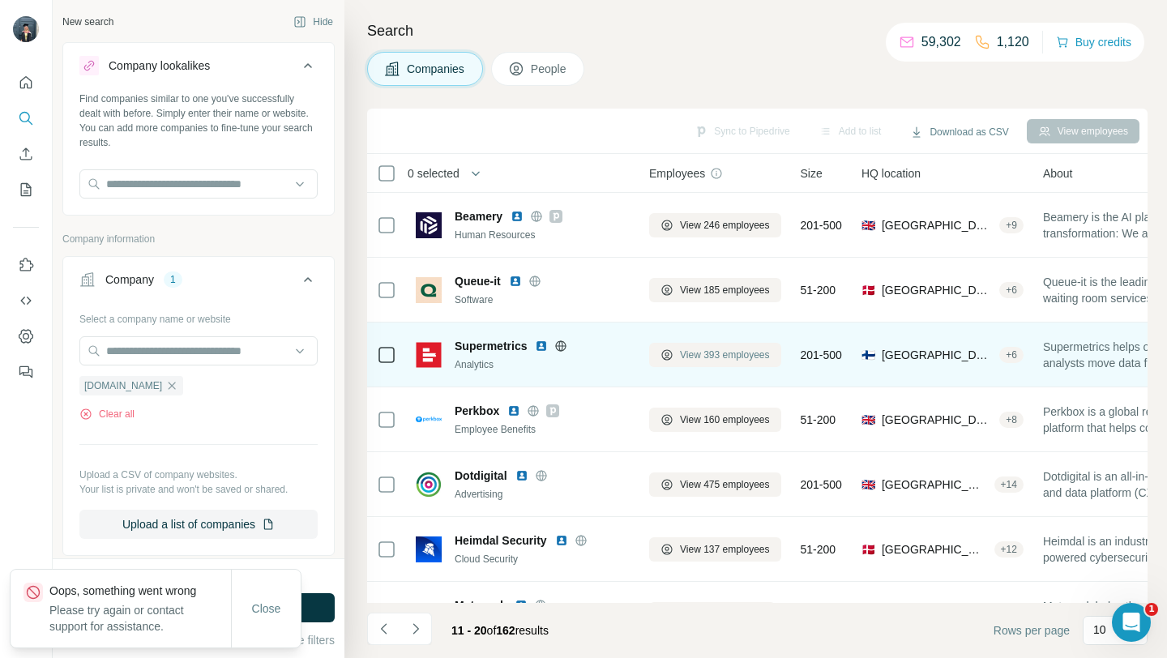
click at [691, 360] on span "View 393 employees" at bounding box center [725, 355] width 90 height 15
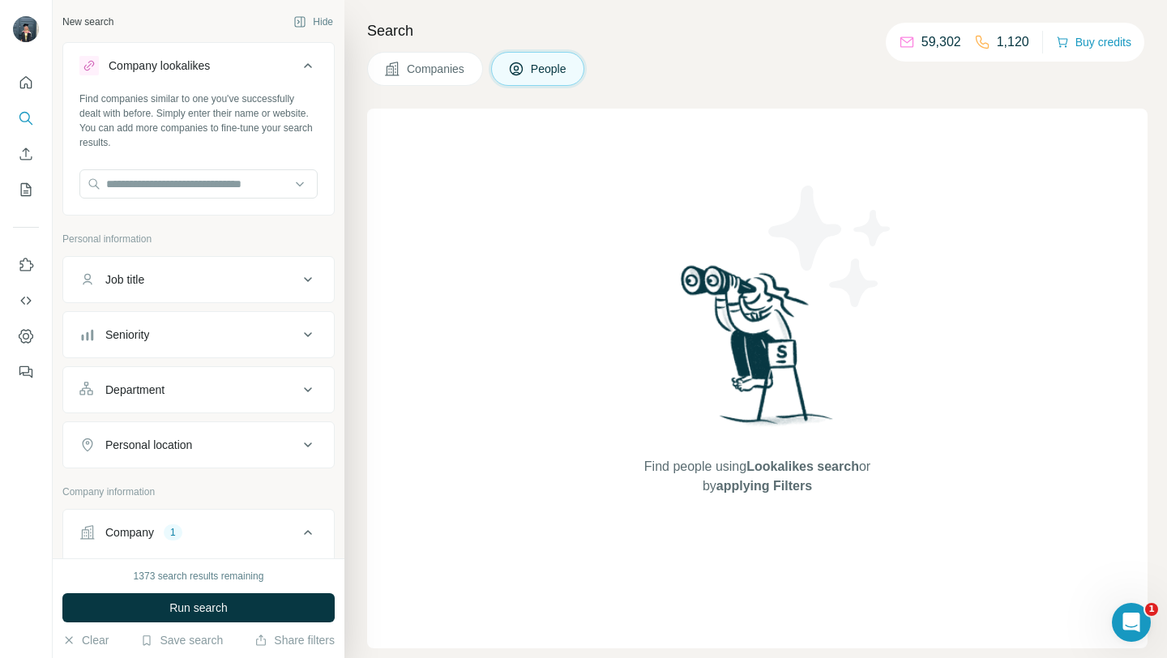
click at [428, 69] on span "Companies" at bounding box center [436, 69] width 59 height 16
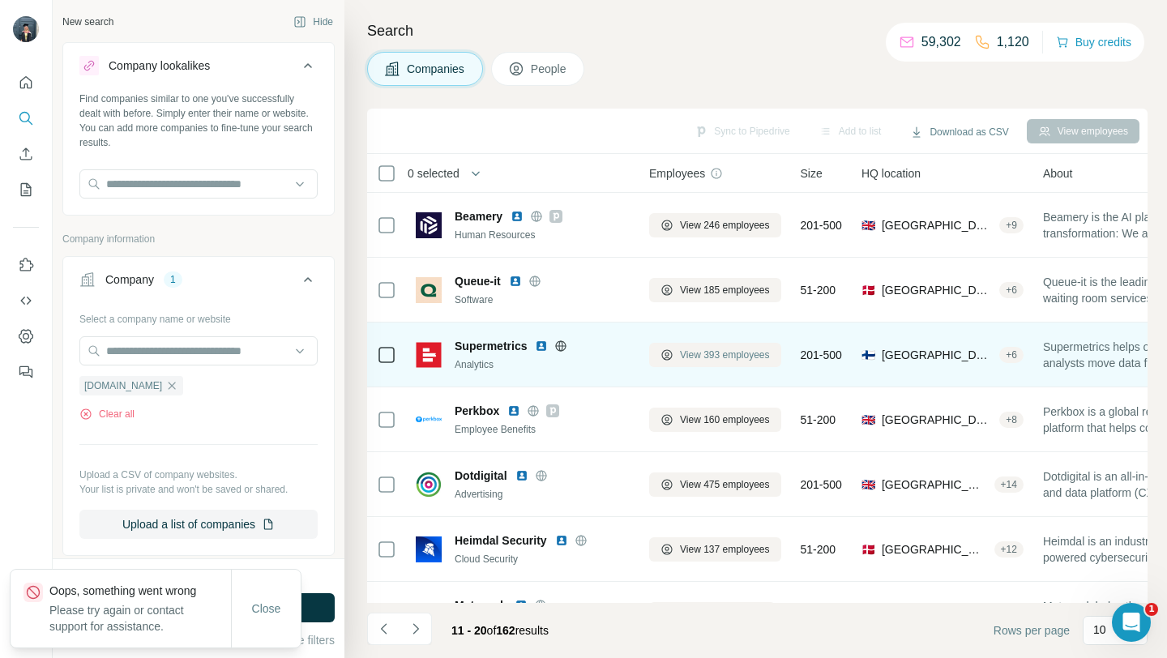
click at [699, 345] on button "View 393 employees" at bounding box center [715, 355] width 132 height 24
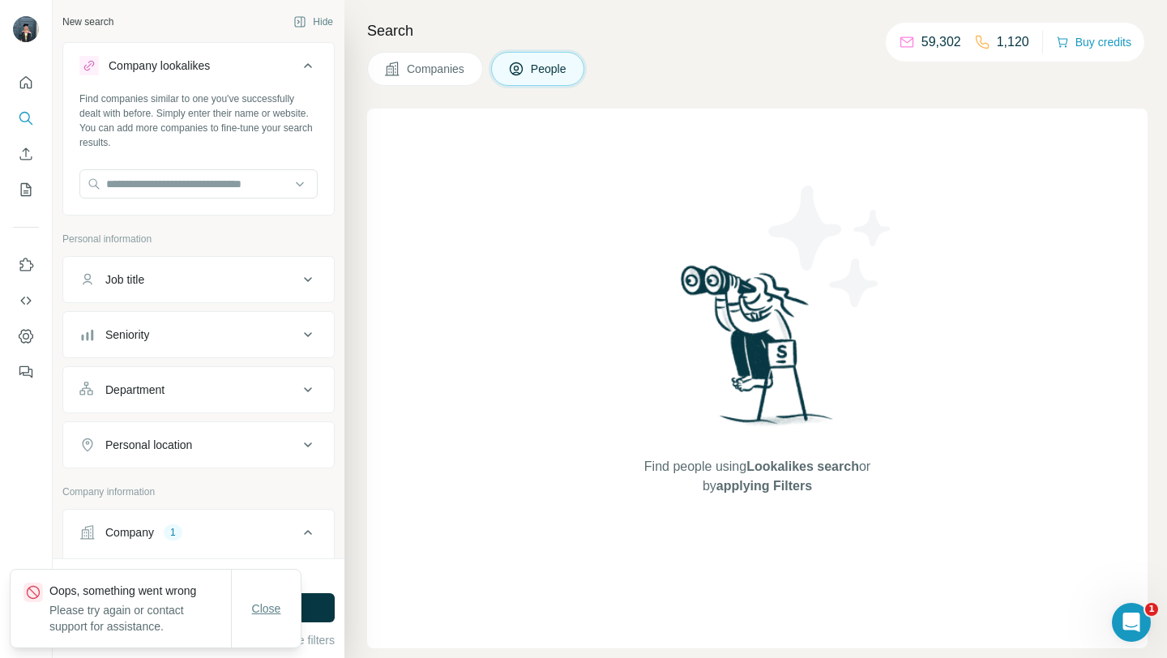
click at [266, 595] on button "Close" at bounding box center [267, 608] width 52 height 29
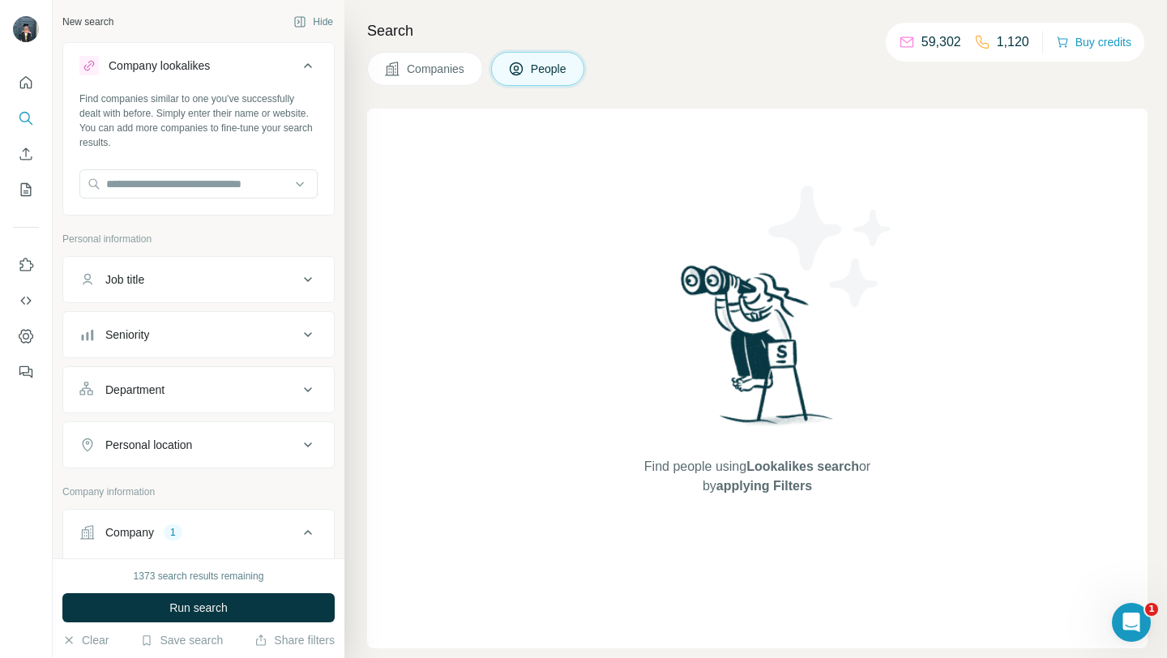
click at [446, 68] on span "Companies" at bounding box center [436, 69] width 59 height 16
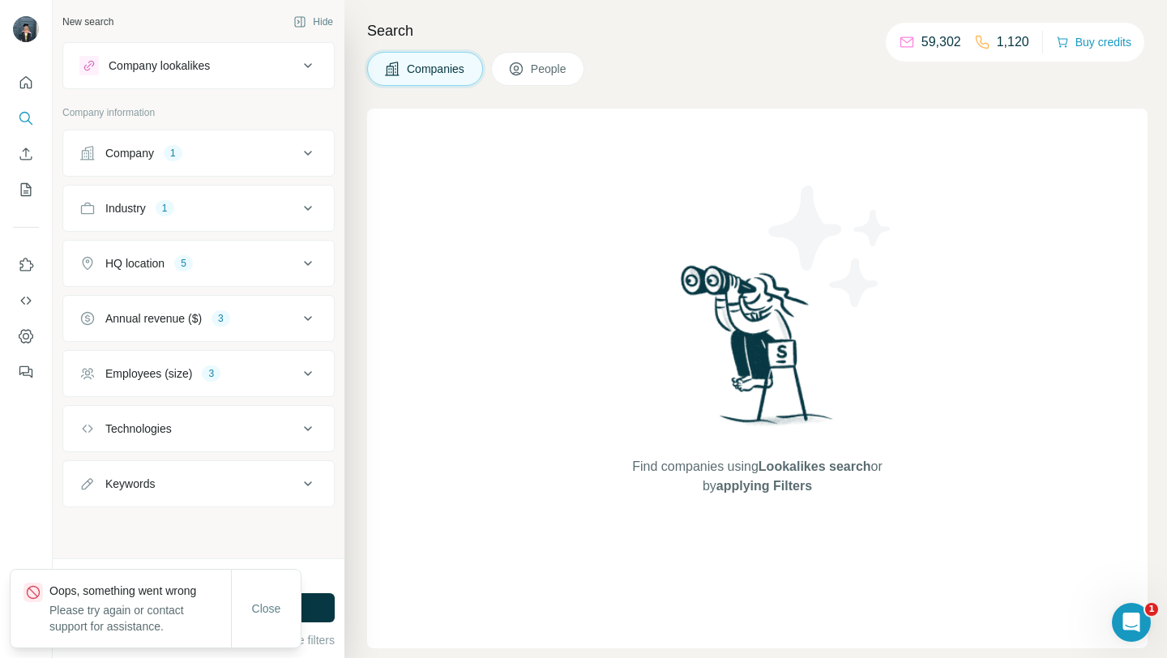
click at [251, 591] on div "Close" at bounding box center [266, 609] width 70 height 78
click at [265, 606] on span "Close" at bounding box center [266, 608] width 29 height 16
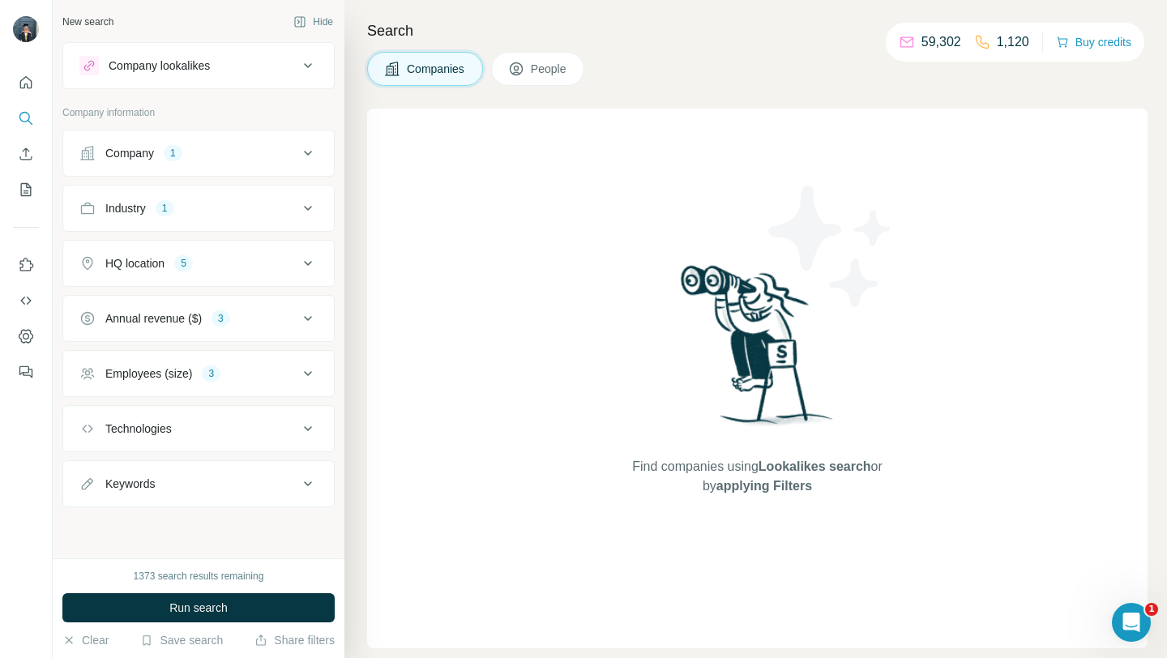
click at [544, 70] on span "People" at bounding box center [549, 69] width 37 height 16
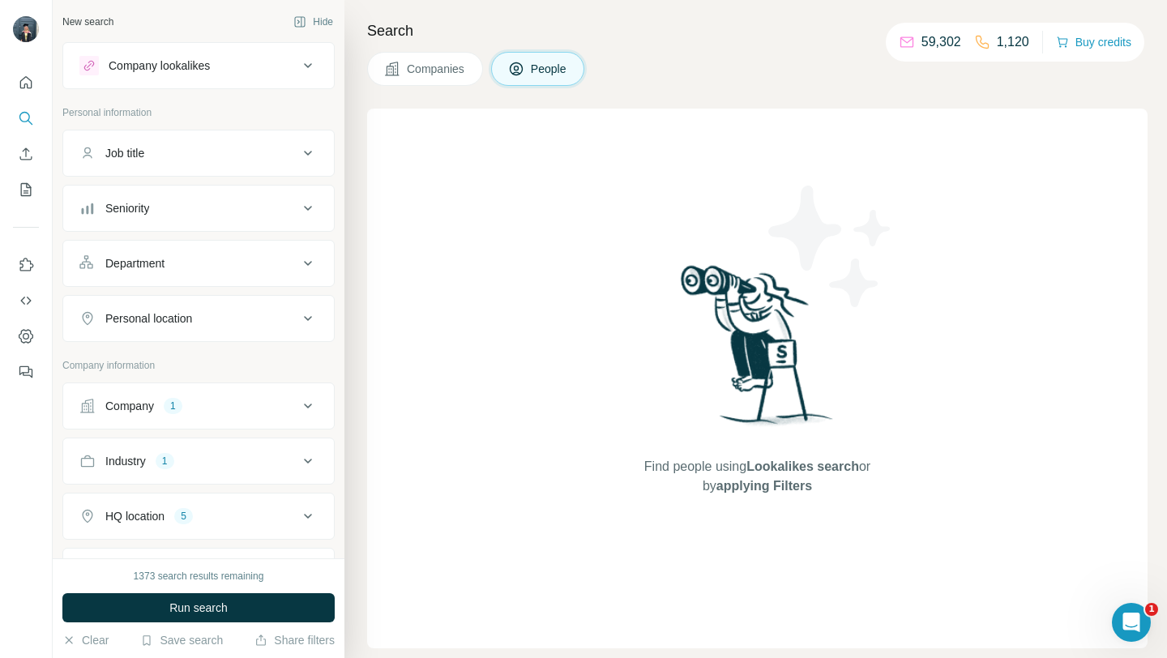
click at [451, 68] on span "Companies" at bounding box center [436, 69] width 59 height 16
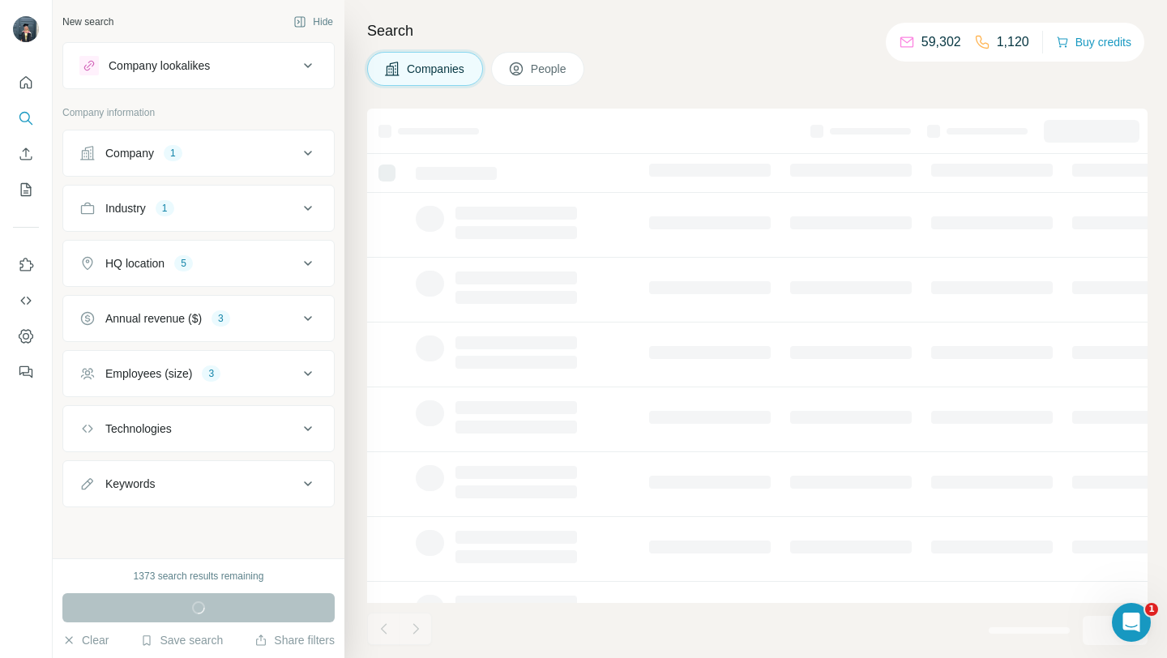
click at [282, 158] on div "Company 1" at bounding box center [188, 153] width 219 height 16
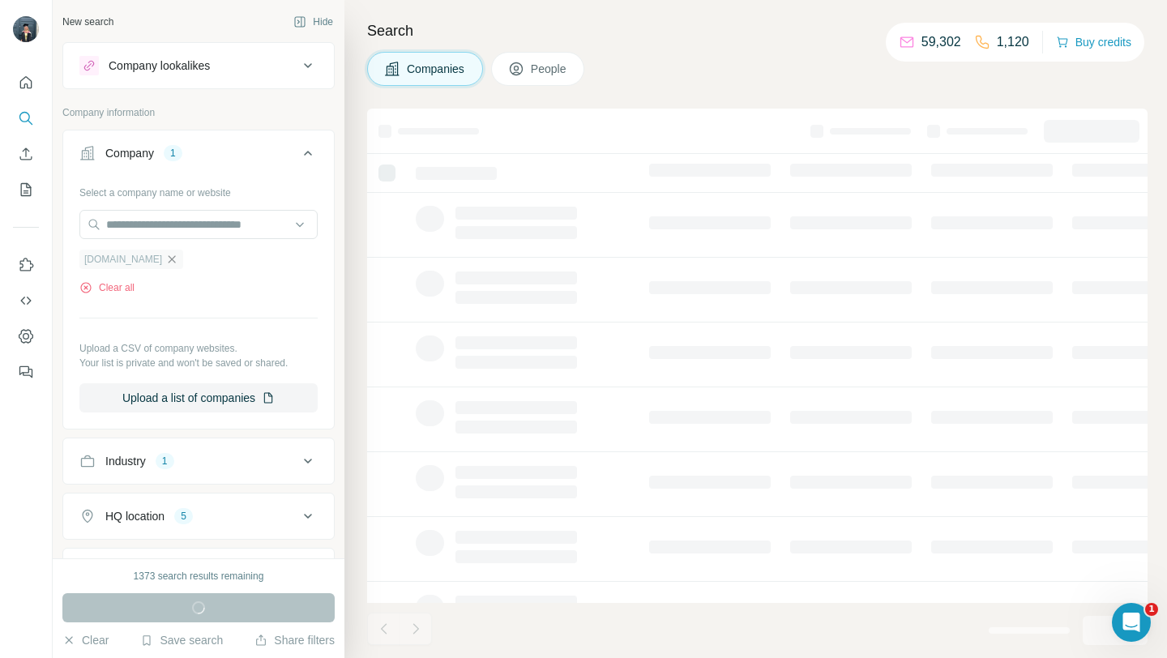
click at [174, 257] on icon "button" at bounding box center [172, 258] width 7 height 7
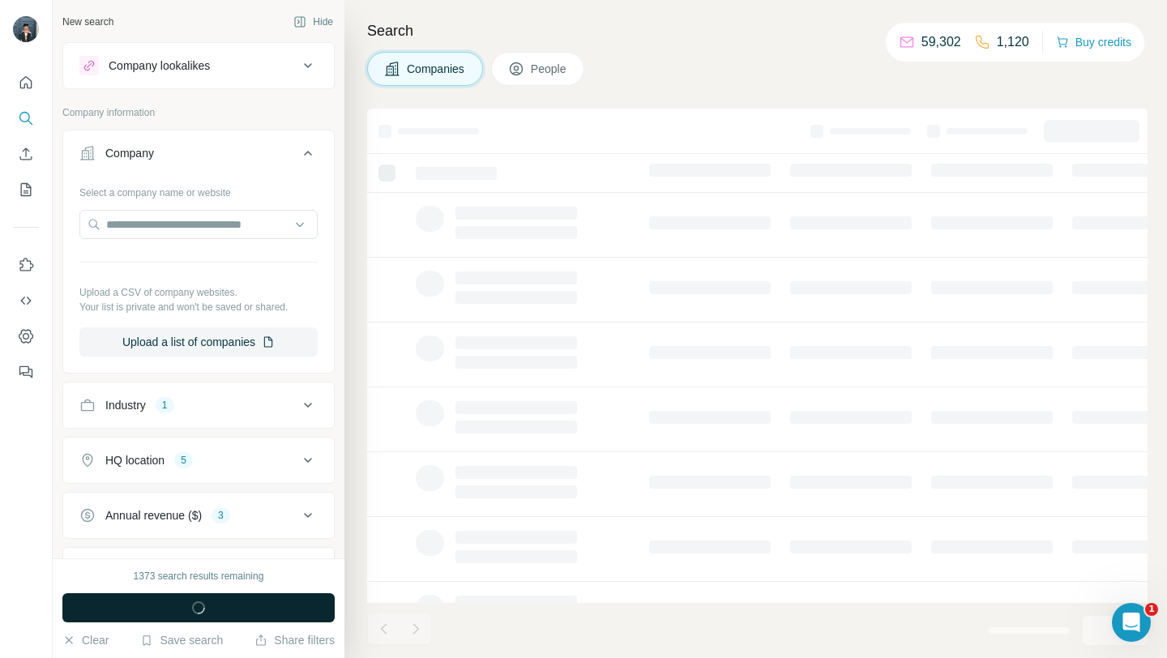
click at [177, 611] on span "button" at bounding box center [198, 607] width 58 height 16
